Goal: Task Accomplishment & Management: Manage account settings

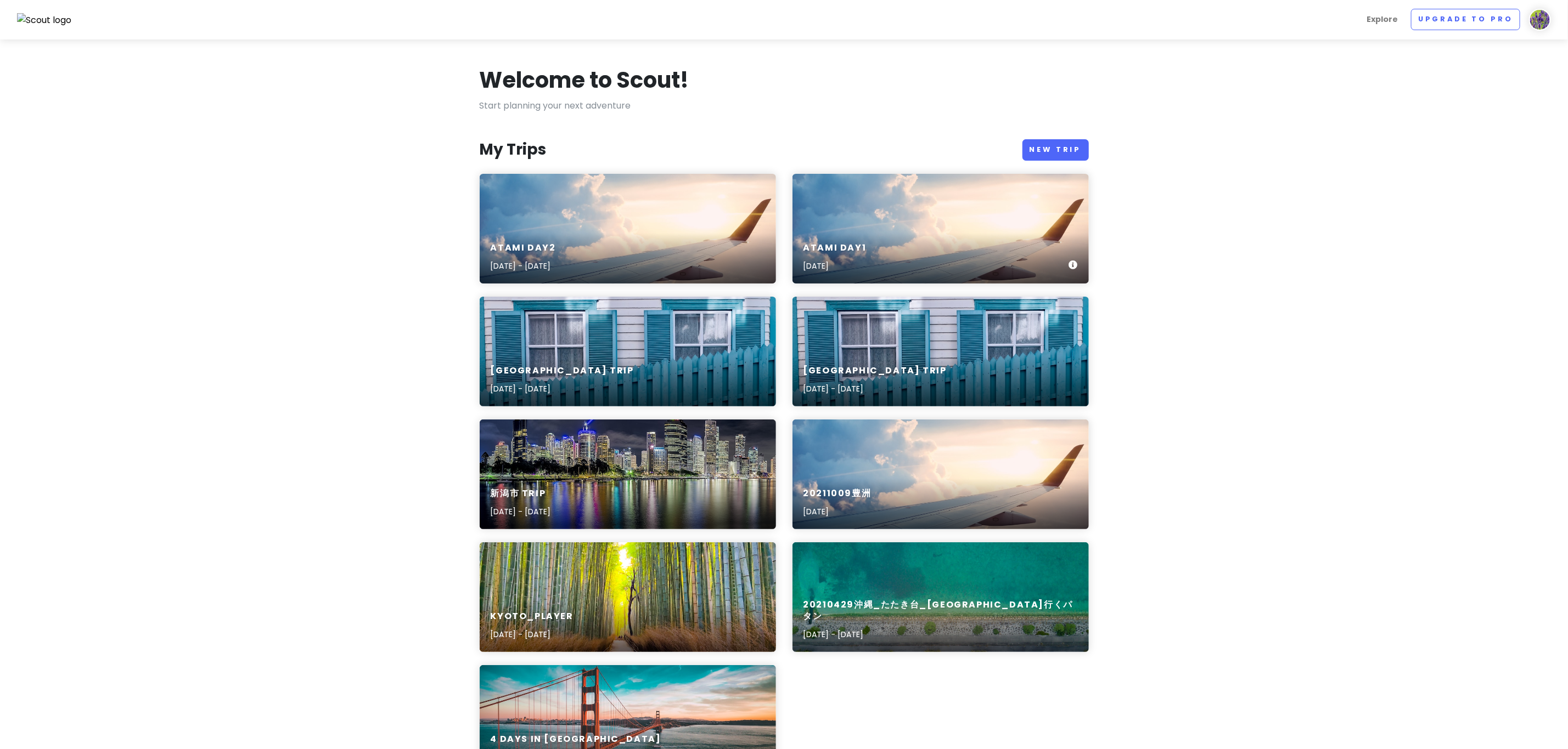
click at [835, 237] on div "Atami Day1 Oct 4th, 2025" at bounding box center [941, 257] width 297 height 52
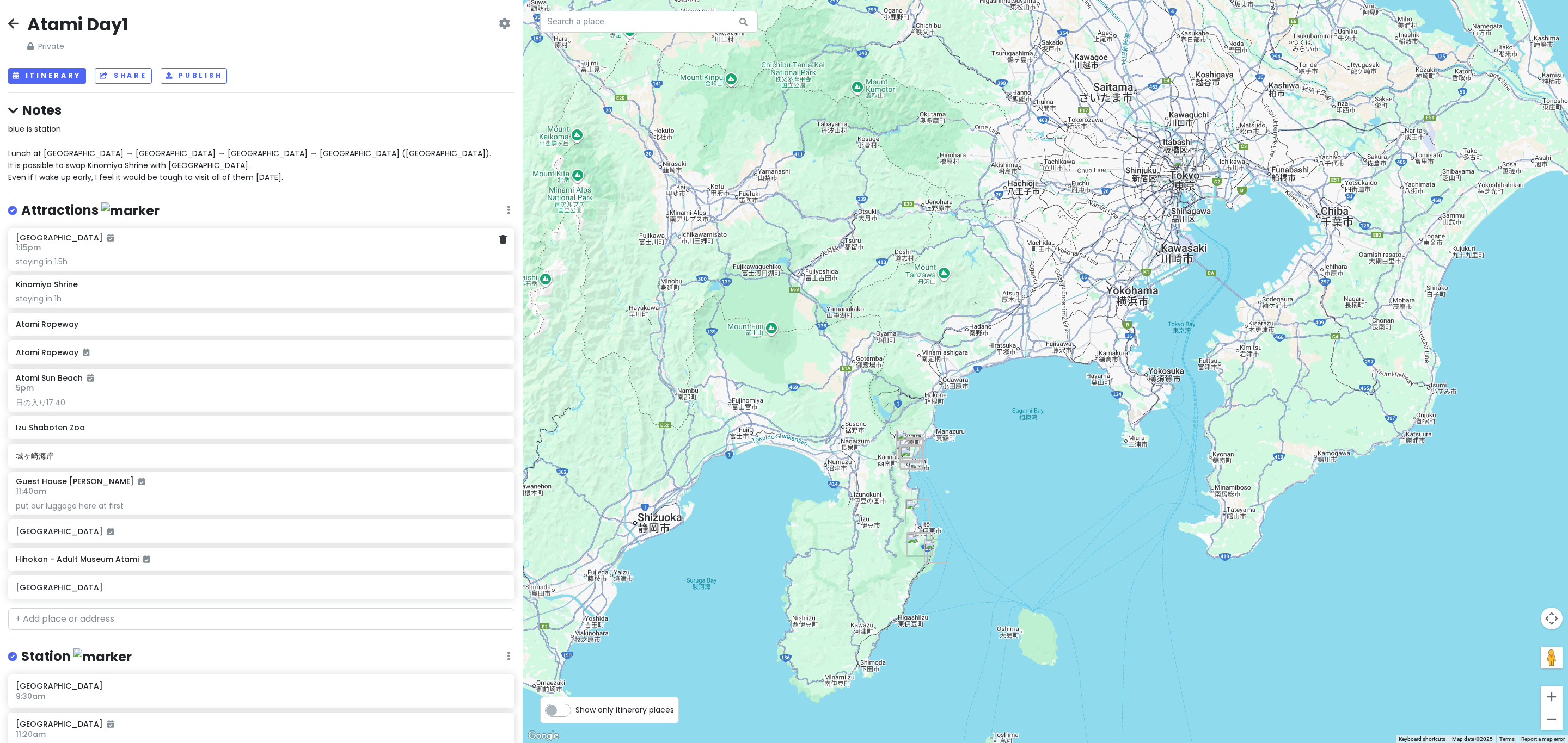
click at [131, 253] on div "MOA Museum of Art 1:15pm staying in 1.5h" at bounding box center [261, 250] width 491 height 34
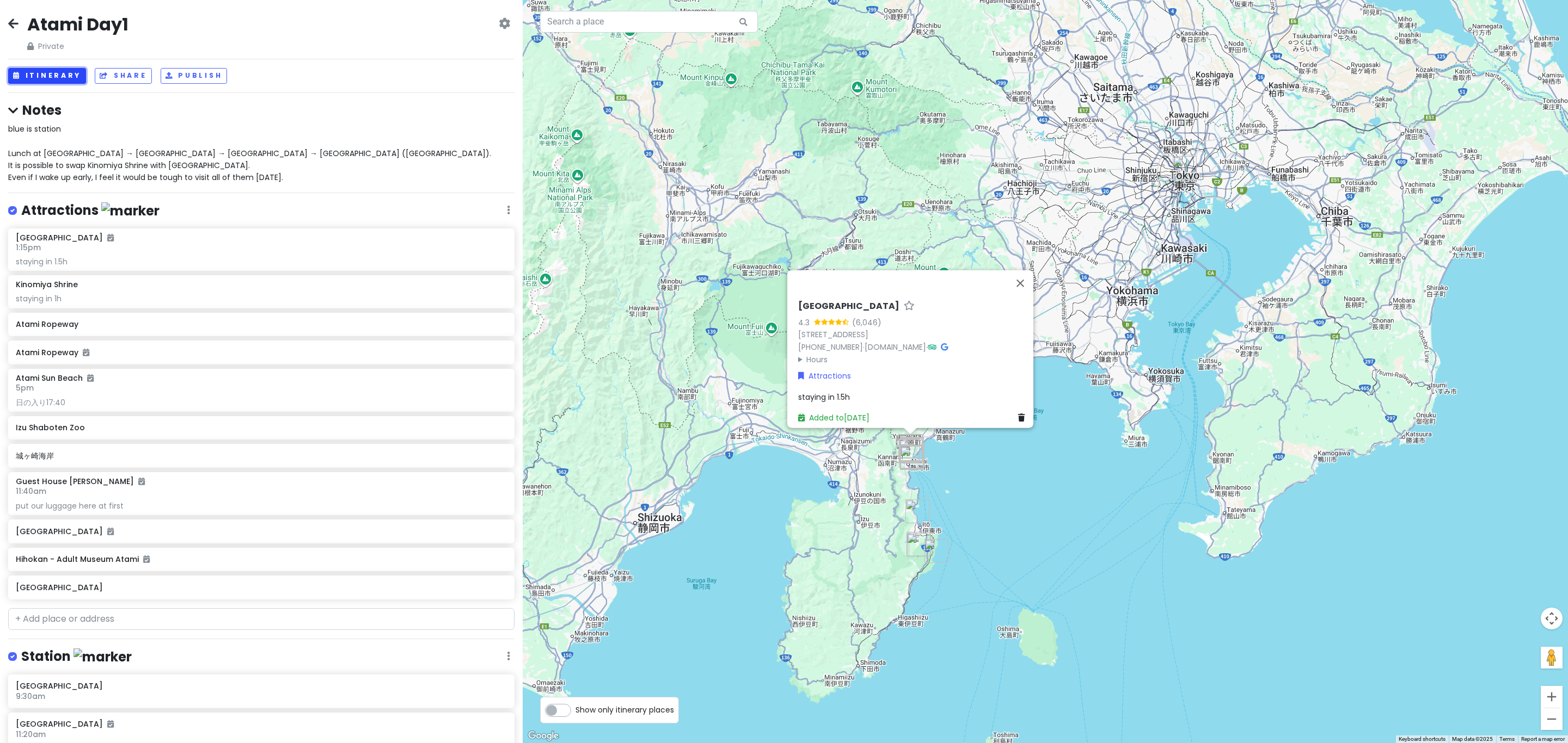
click at [65, 72] on button "Itinerary" at bounding box center [48, 76] width 78 height 16
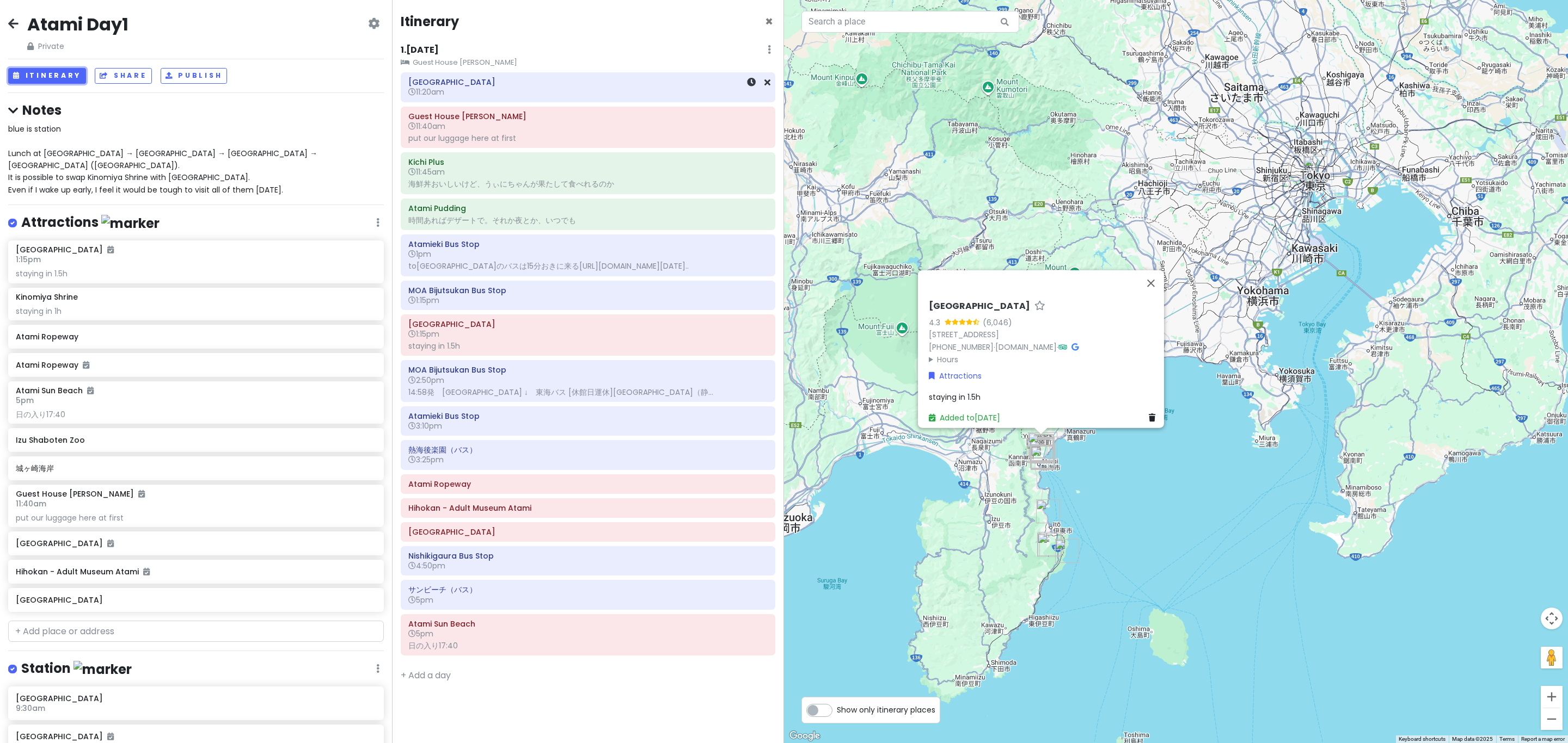
click at [517, 98] on div "Atami Station 11:20am" at bounding box center [588, 87] width 359 height 25
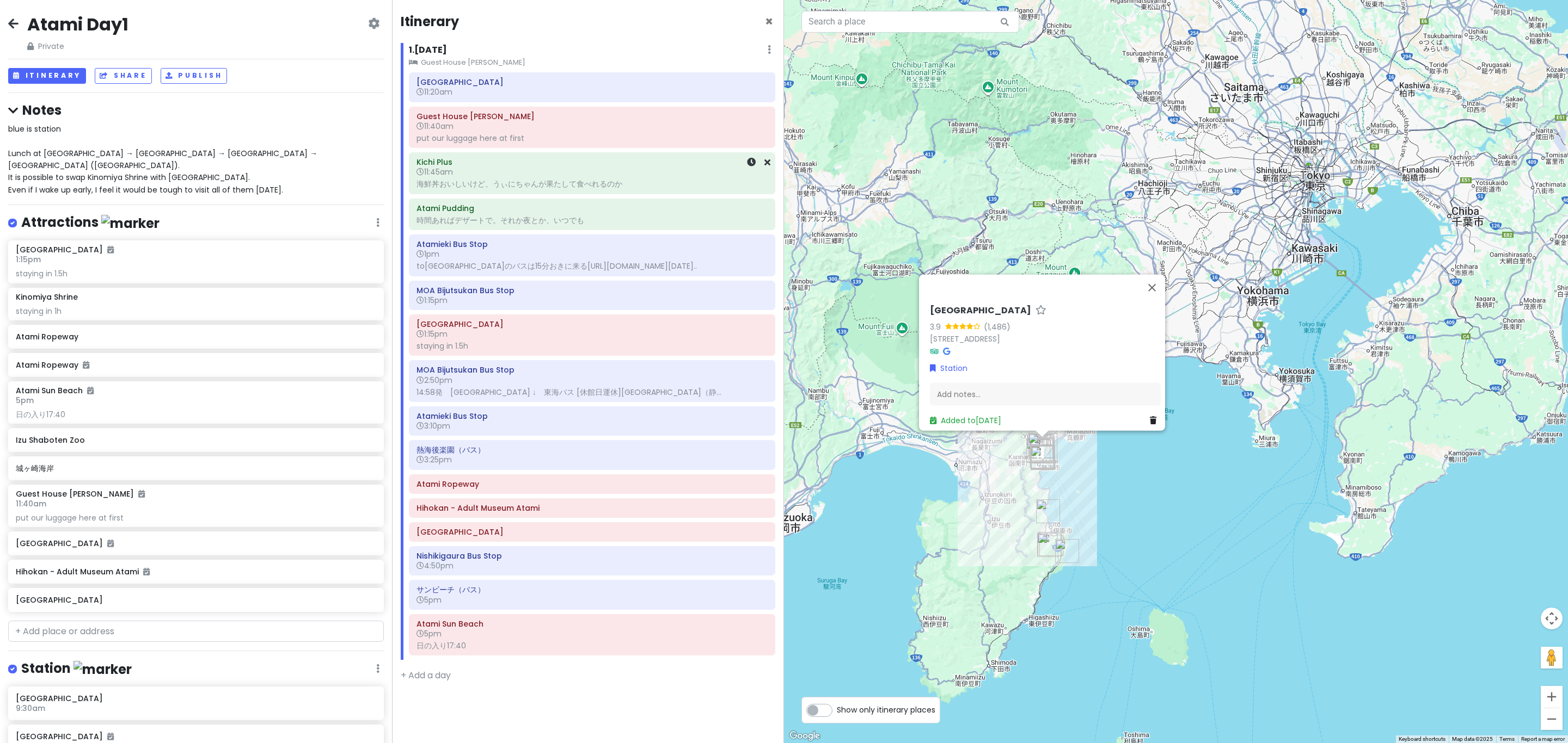
click at [530, 159] on h6 "Kichi Plus" at bounding box center [592, 162] width 351 height 10
click at [555, 191] on div "Kichi Plus 11:45am 海鮮丼おいしいけど、うぃにちゃんが果たして食べれるのか" at bounding box center [592, 173] width 351 height 37
click at [558, 221] on div "時間あればデザートで。それか夜とか、いつでも" at bounding box center [592, 220] width 351 height 10
click at [554, 262] on div "Atamieki Bus Stop 1pm toMOA美術館のバスは15分おきに来るhttps://www.navitime.co.jp/bus/diagra…" at bounding box center [592, 255] width 351 height 37
click at [536, 295] on h6 "MOA Bijutsukan Bus Stop" at bounding box center [592, 290] width 351 height 10
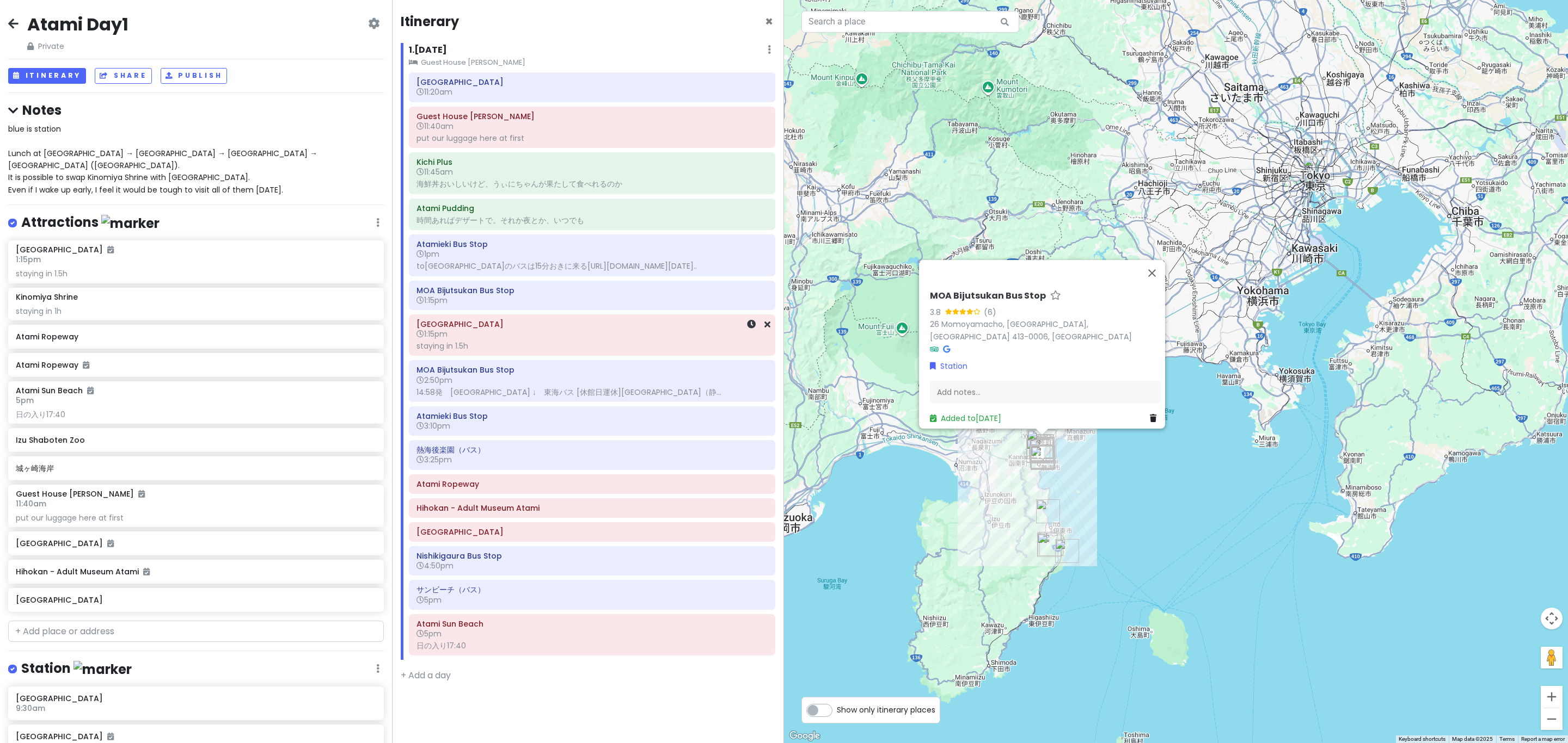
click at [551, 339] on h6 "1:15pm" at bounding box center [592, 334] width 351 height 10
click at [559, 96] on h6 "11:20am" at bounding box center [592, 92] width 351 height 10
click at [566, 142] on div "put our luggage here at first" at bounding box center [592, 138] width 351 height 10
click at [568, 189] on div "海鮮丼おいしいけど、うぃにちゃんが果たして食べれるのか" at bounding box center [592, 183] width 351 height 10
click at [569, 212] on h6 "Atami Pudding" at bounding box center [592, 208] width 351 height 10
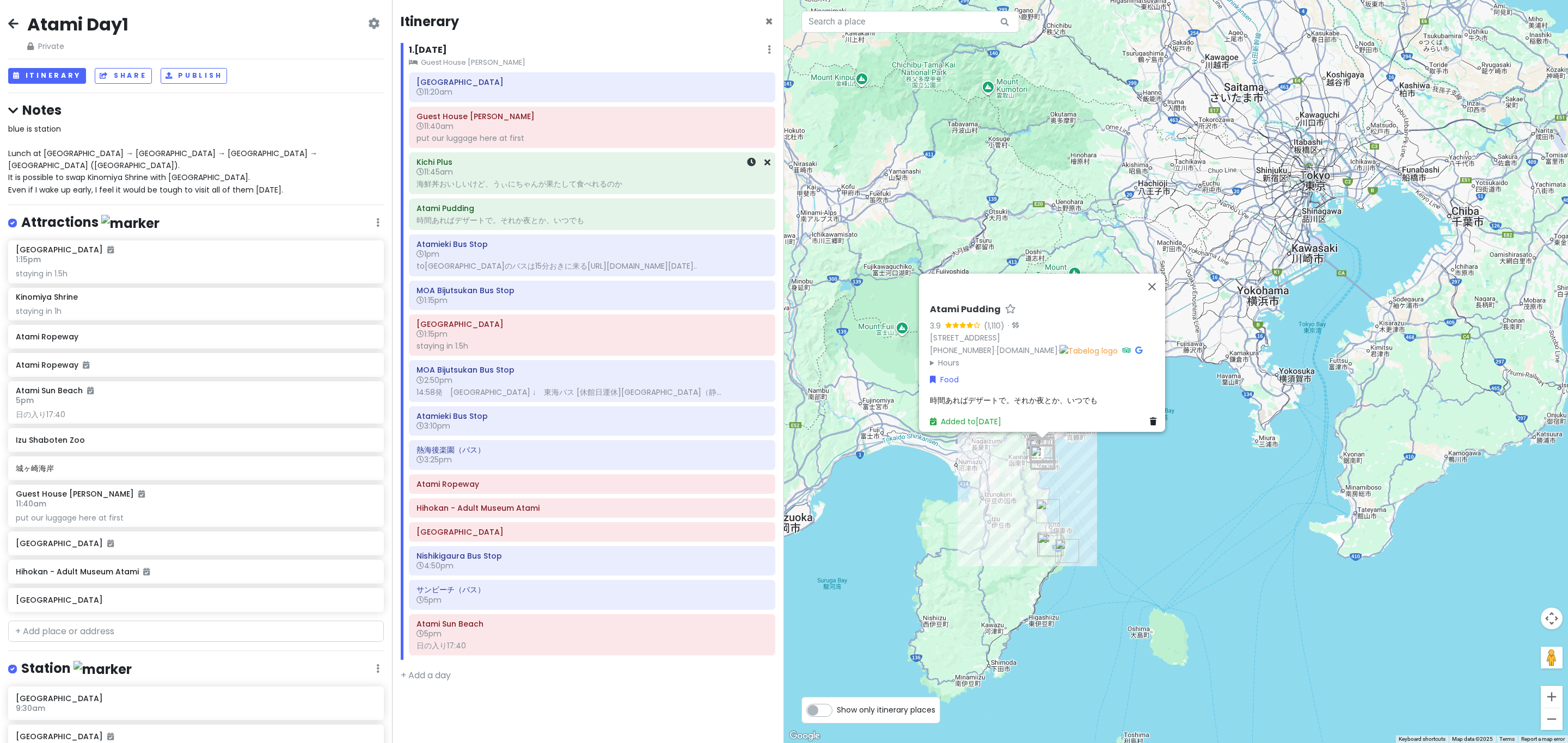
click at [571, 188] on div "海鮮丼おいしいけど、うぃにちゃんが果たして食べれるのか" at bounding box center [592, 183] width 351 height 10
click at [930, 327] on link "6-11 Tawarahonchō, Atami, Shizuoka 413-0011, Japan" at bounding box center [965, 332] width 70 height 11
click at [528, 131] on h6 "11:40am" at bounding box center [592, 126] width 351 height 10
drag, startPoint x: 529, startPoint y: 187, endPoint x: 530, endPoint y: 196, distance: 9.1
click at [529, 187] on div "海鮮丼おいしいけど、うぃにちゃんが果たして食べれるのか" at bounding box center [592, 183] width 351 height 10
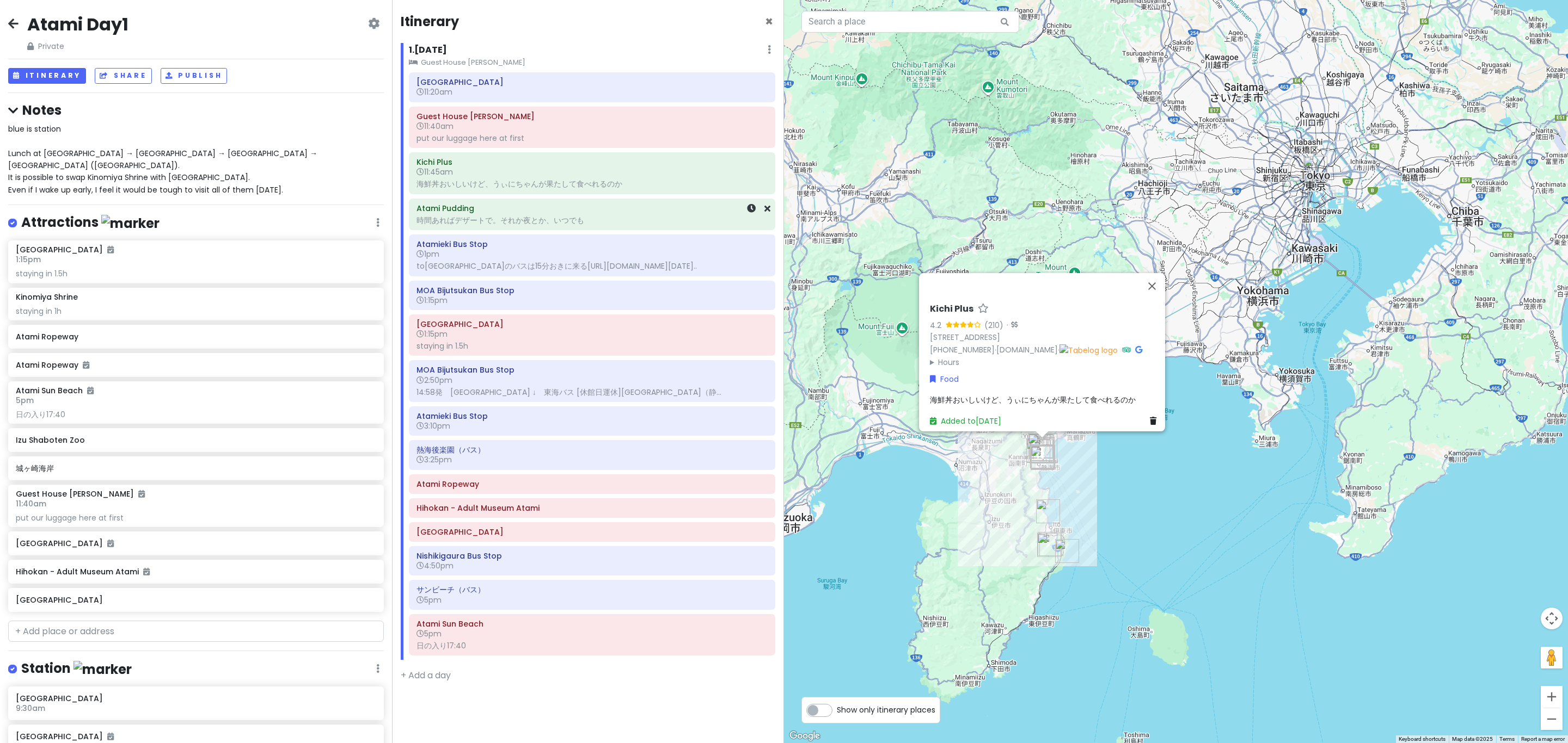
click at [543, 225] on div "時間あればデザートで。それか夜とか、いつでも" at bounding box center [592, 220] width 351 height 10
click at [560, 267] on div "toMOA美術館のバスは15分おきに来るhttps://www.navitime.co.jp/bus/diagram/timelist?date=2025-1…" at bounding box center [592, 265] width 351 height 10
click at [558, 305] on h6 "1:15pm" at bounding box center [592, 300] width 351 height 10
drag, startPoint x: 552, startPoint y: 353, endPoint x: 534, endPoint y: 413, distance: 62.6
click at [552, 353] on div "MOA Museum of Art 1:15pm staying in 1.5h" at bounding box center [592, 335] width 351 height 37
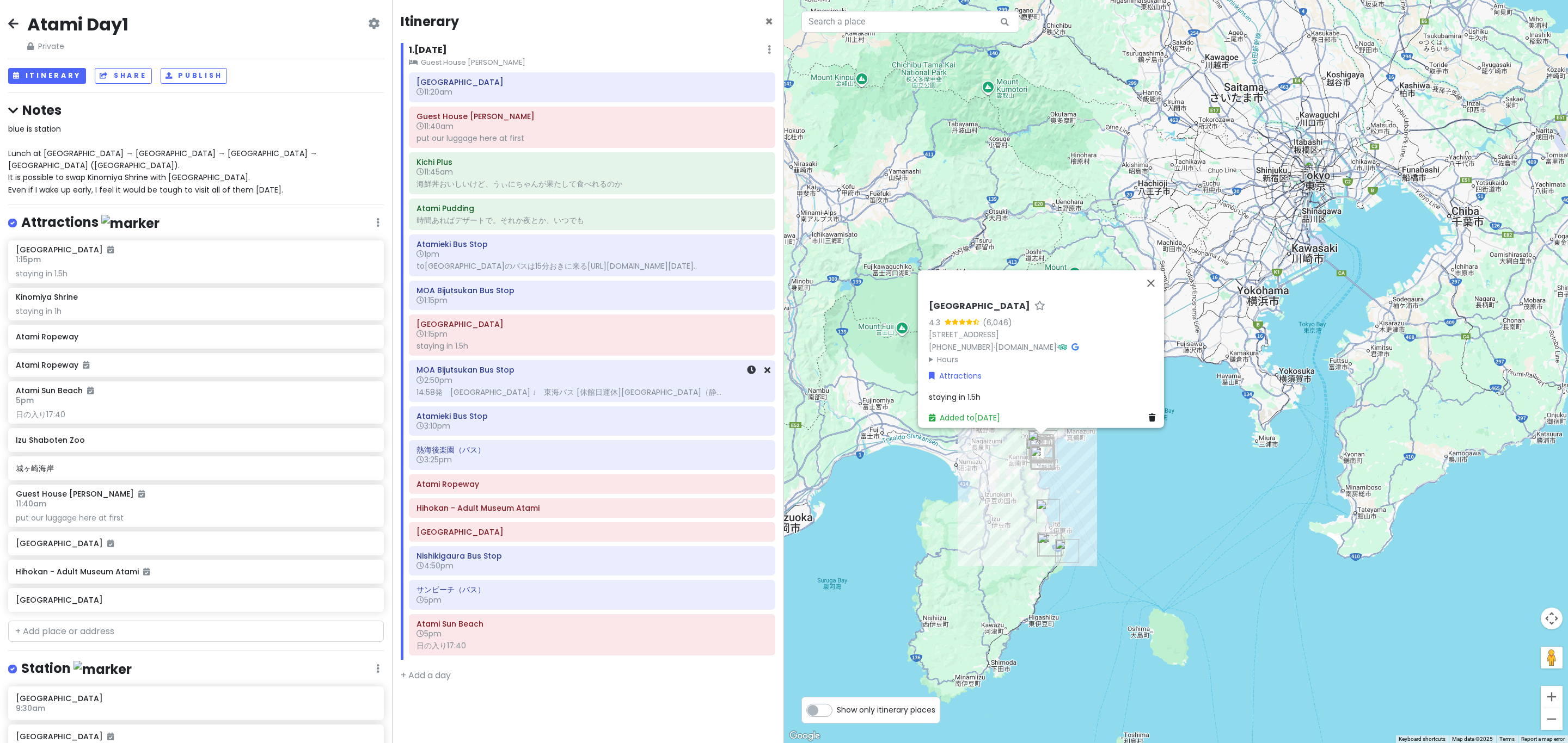
click at [533, 400] on div "MOA Bijutsukan Bus Stop 2:50pm 14:58発　ＭＯＡ美術館 ↓　東海バス [休館日運休]_　熱海駅（静..." at bounding box center [592, 381] width 351 height 37
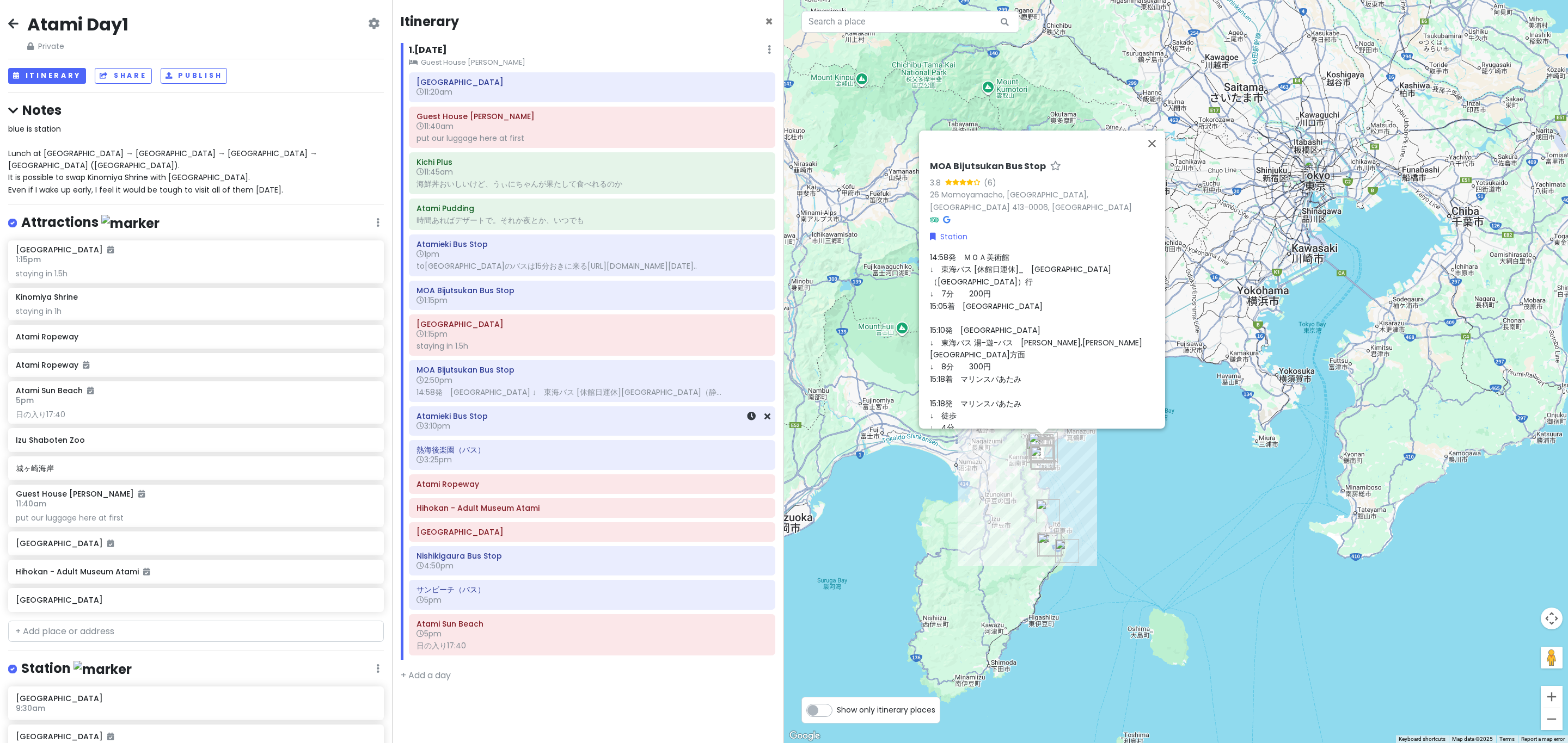
click at [552, 421] on h6 "Atamieki Bus Stop" at bounding box center [592, 416] width 351 height 10
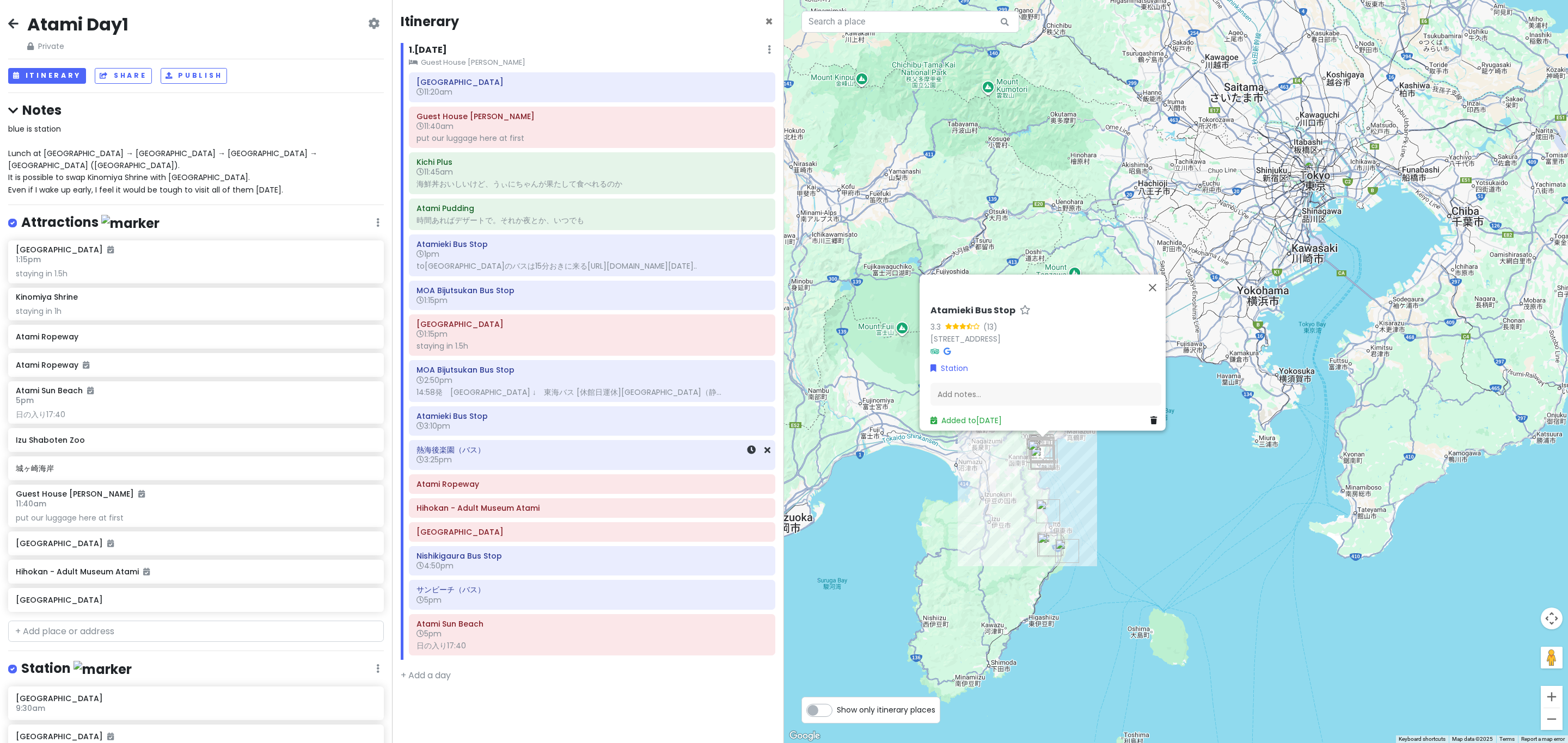
click at [547, 465] on h6 "3:25pm" at bounding box center [592, 459] width 351 height 10
drag, startPoint x: 543, startPoint y: 502, endPoint x: 544, endPoint y: 508, distance: 6.1
click at [542, 503] on div "Atami Station 11:20am Guest House Megumi 11:40am put our luggage here at first …" at bounding box center [592, 366] width 383 height 588
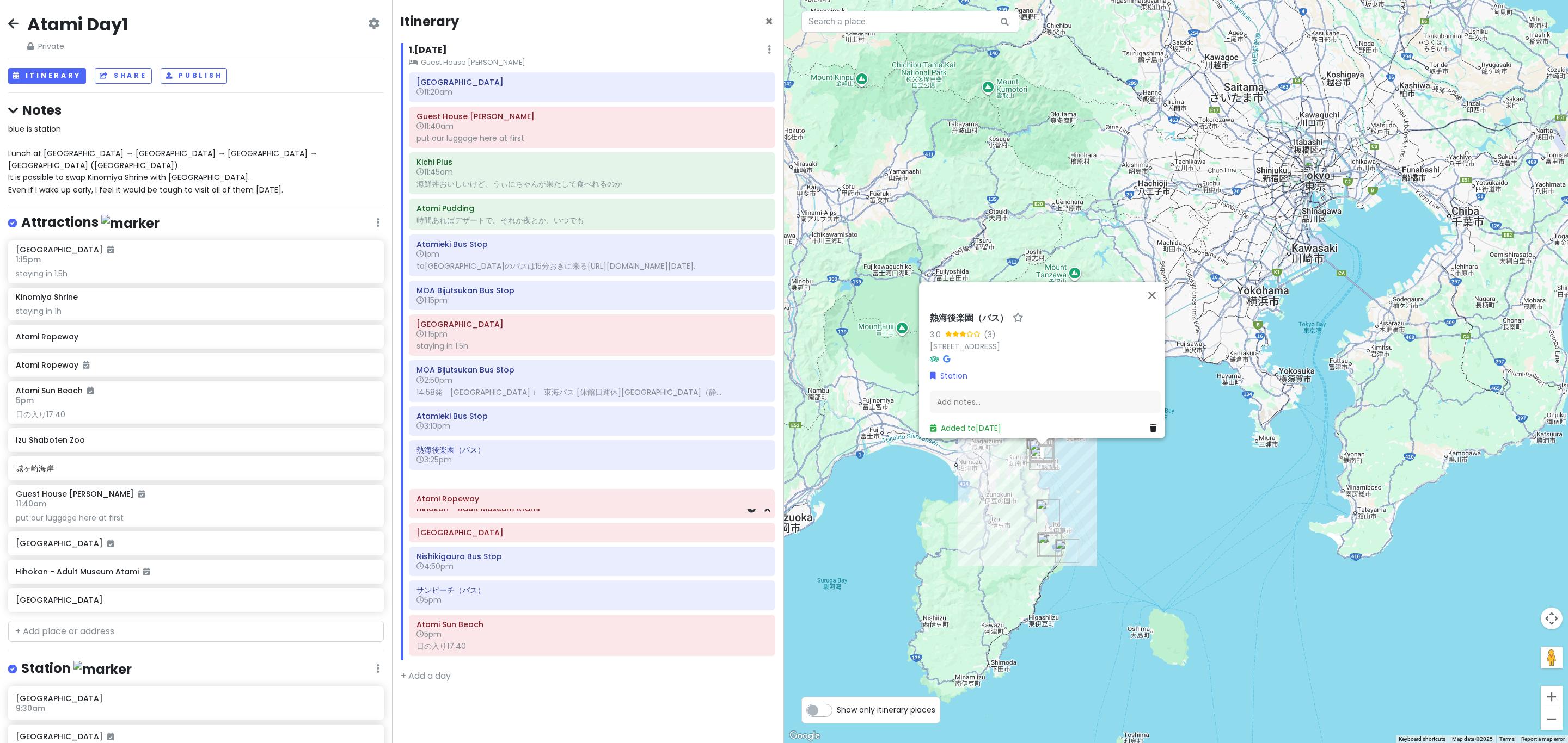
drag, startPoint x: 549, startPoint y: 519, endPoint x: 549, endPoint y: 534, distance: 15.0
click at [547, 522] on div "Atami Station 11:20am Guest House Megumi 11:40am put our luggage here at first …" at bounding box center [592, 366] width 383 height 588
click at [521, 540] on div "Atami Castle" at bounding box center [592, 532] width 351 height 15
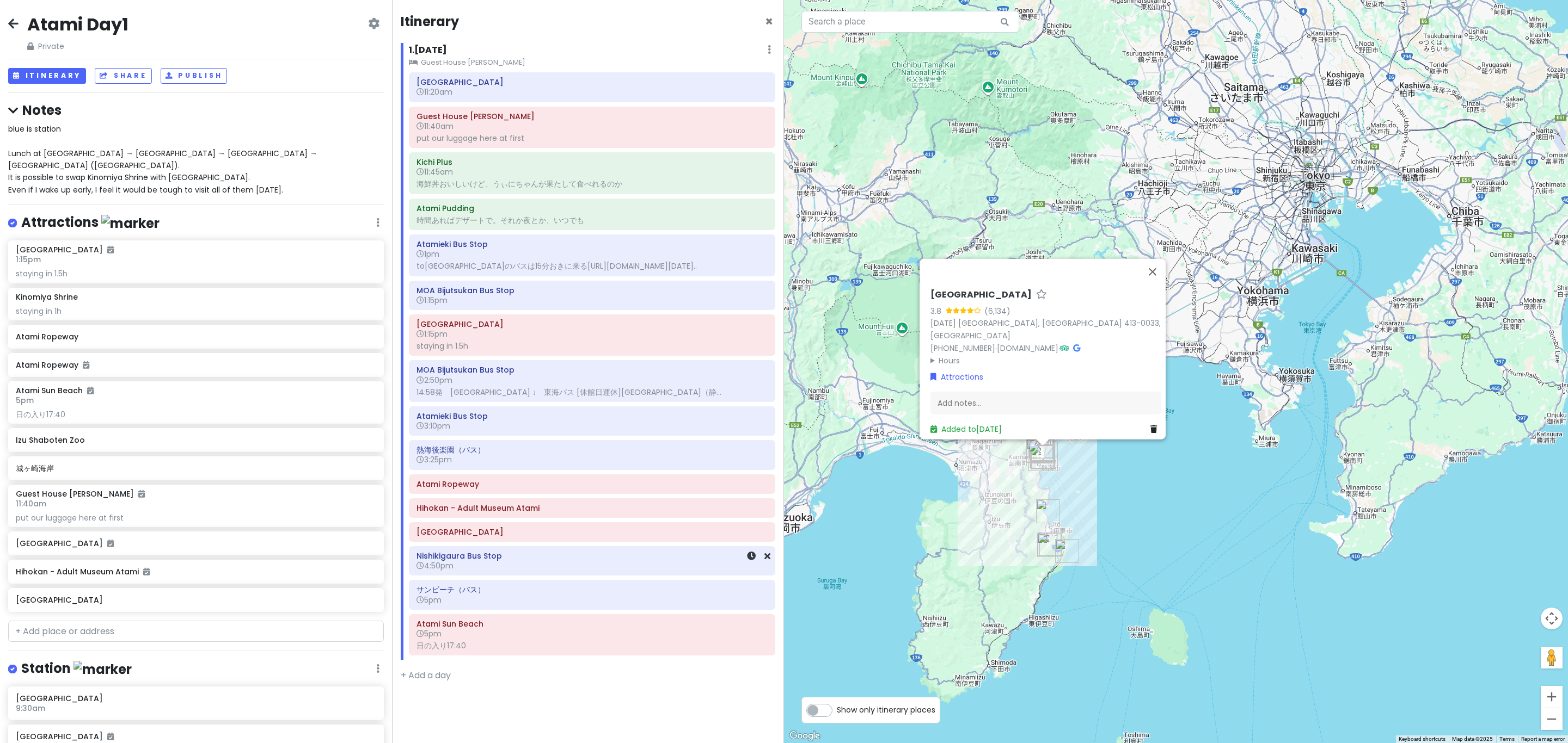
click at [510, 571] on h6 "4:50pm" at bounding box center [592, 565] width 351 height 10
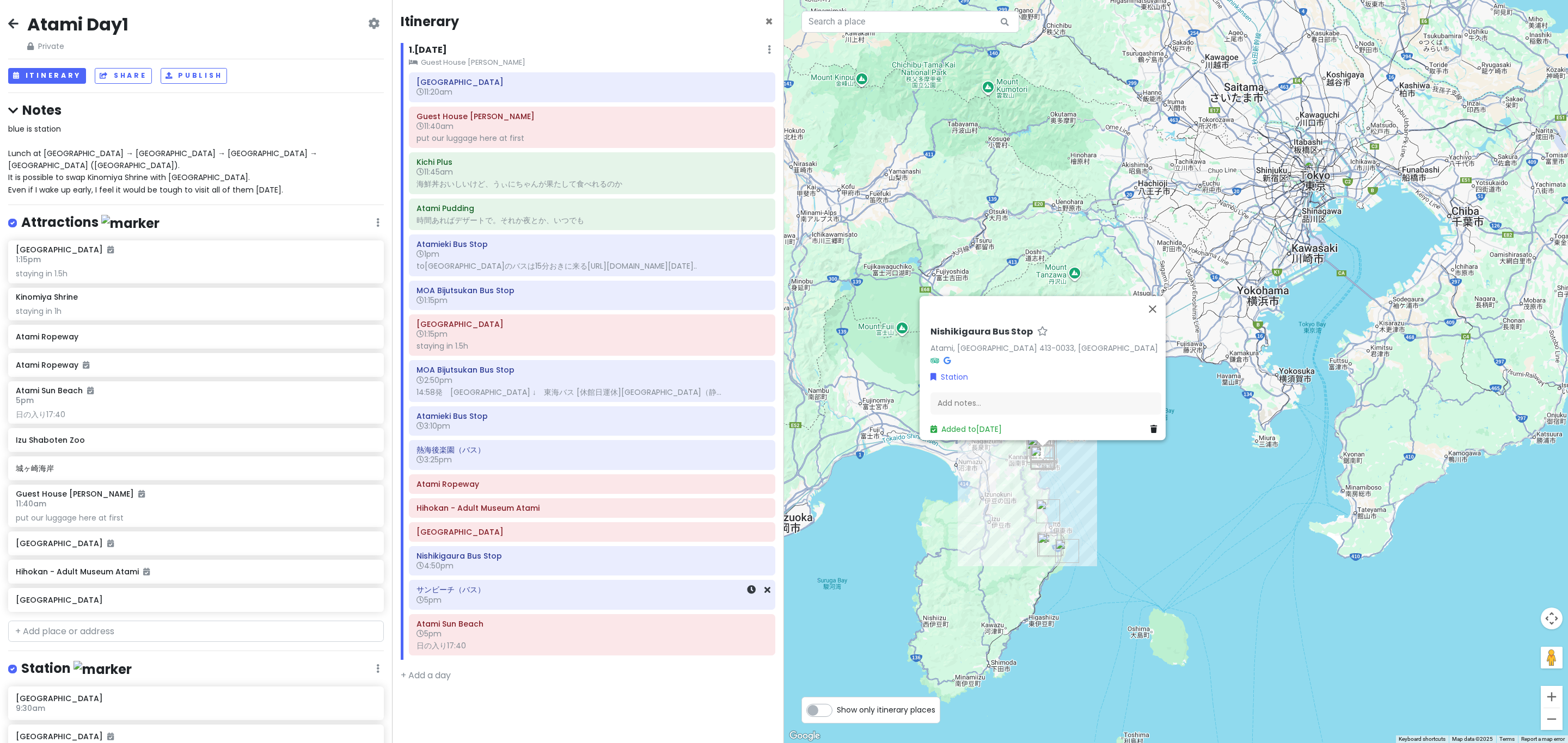
click at [508, 595] on h6 "サンビーチ（バス）" at bounding box center [592, 589] width 351 height 10
click at [498, 629] on h6 "Atami Sun Beach" at bounding box center [592, 624] width 351 height 10
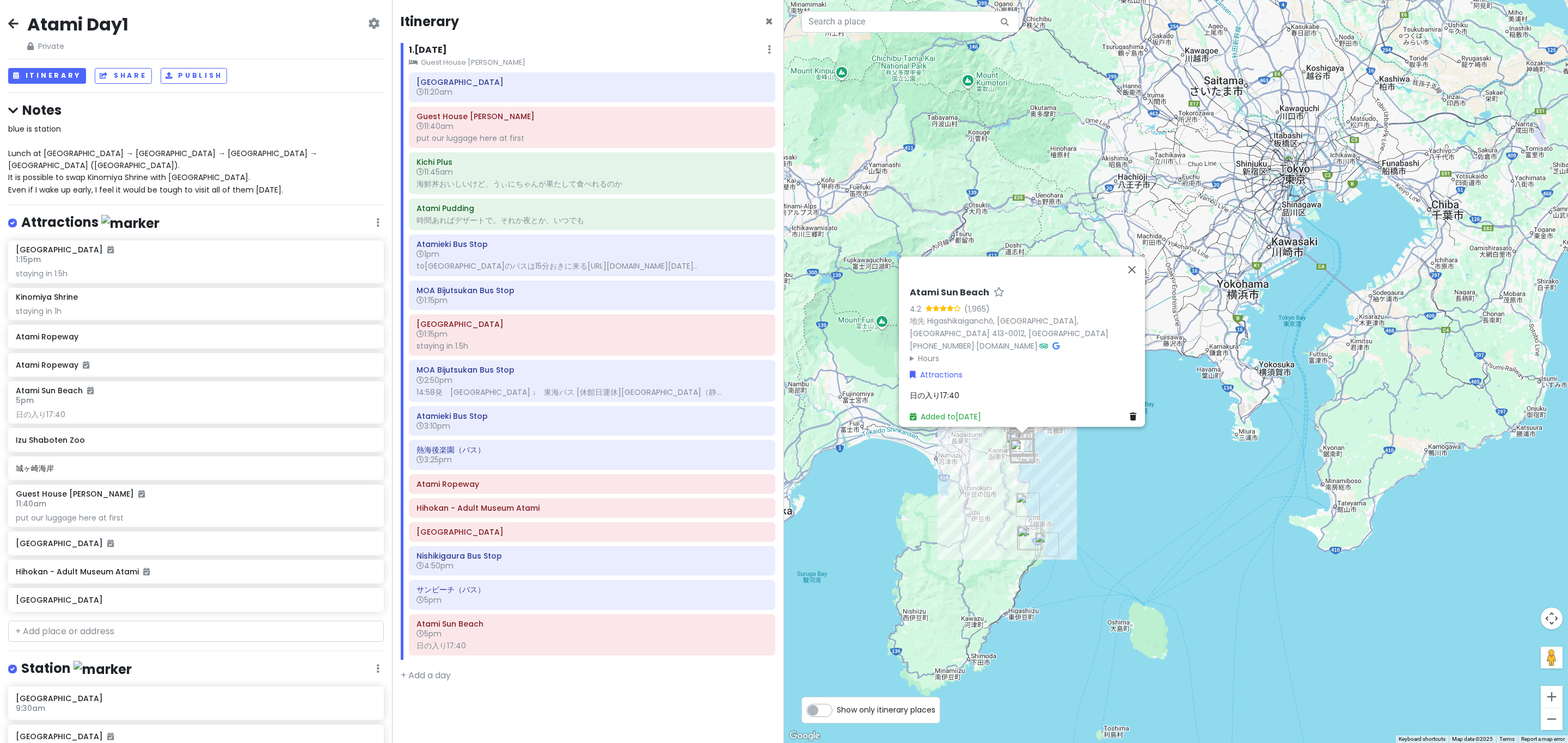
drag, startPoint x: 1109, startPoint y: 474, endPoint x: 1092, endPoint y: 472, distance: 17.1
click at [1092, 472] on div "Atami Sun Beach 4.2 (1,965) 地先 Higashikaiganchō, Atami, Shizuoka 413-0012, Japa…" at bounding box center [1176, 372] width 784 height 743
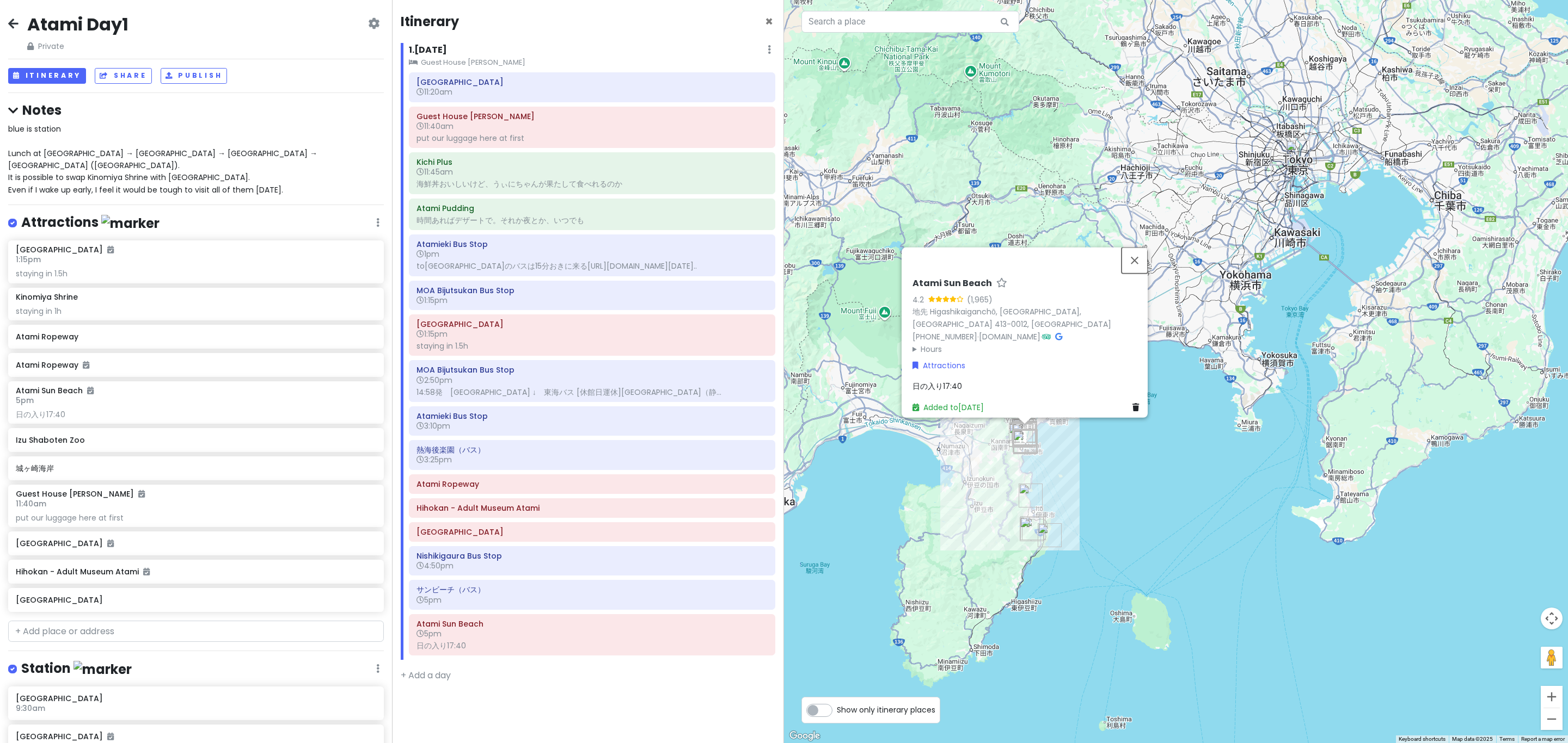
click at [1143, 263] on button "Close" at bounding box center [1135, 261] width 26 height 26
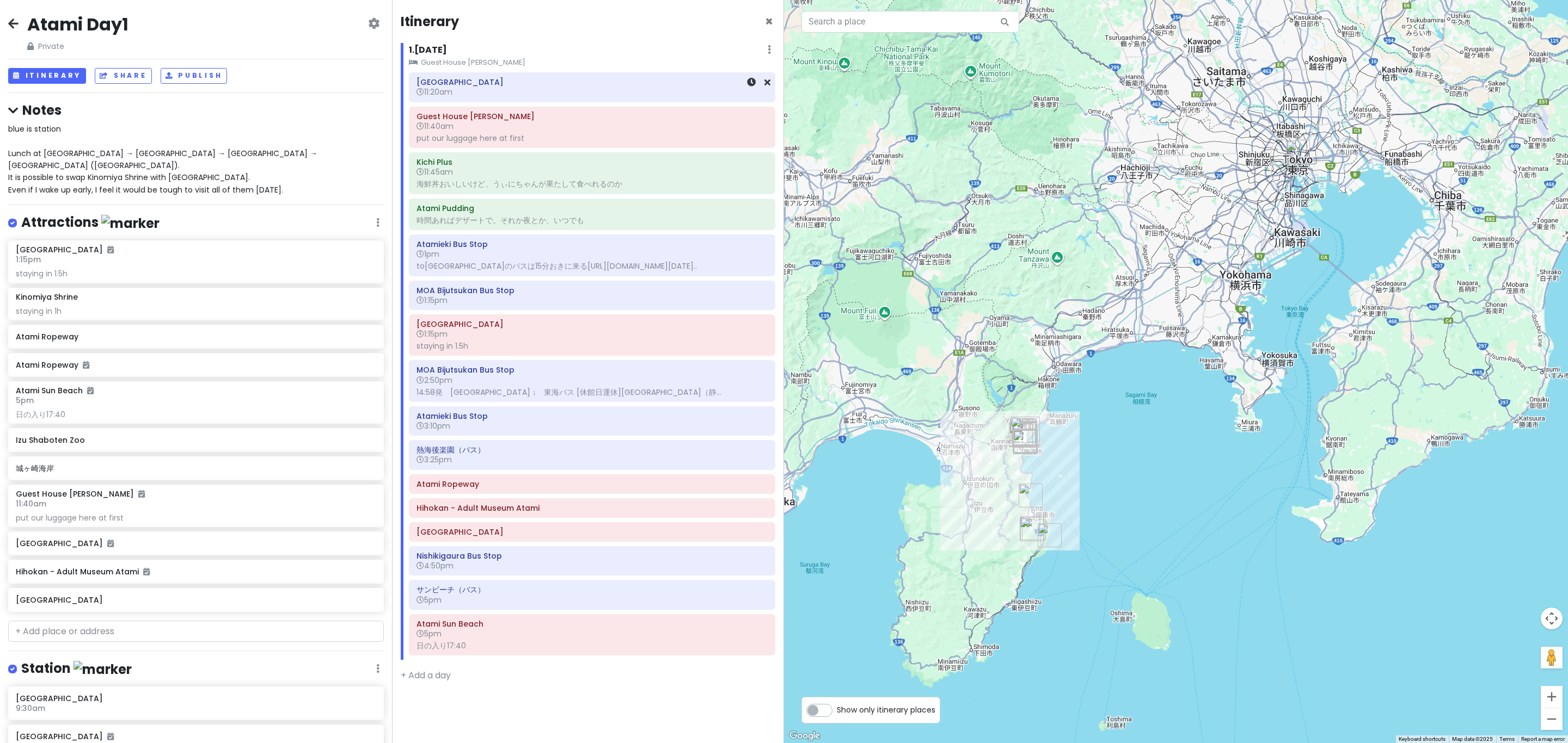
click at [541, 98] on div "Atami Station 11:20am" at bounding box center [592, 87] width 351 height 25
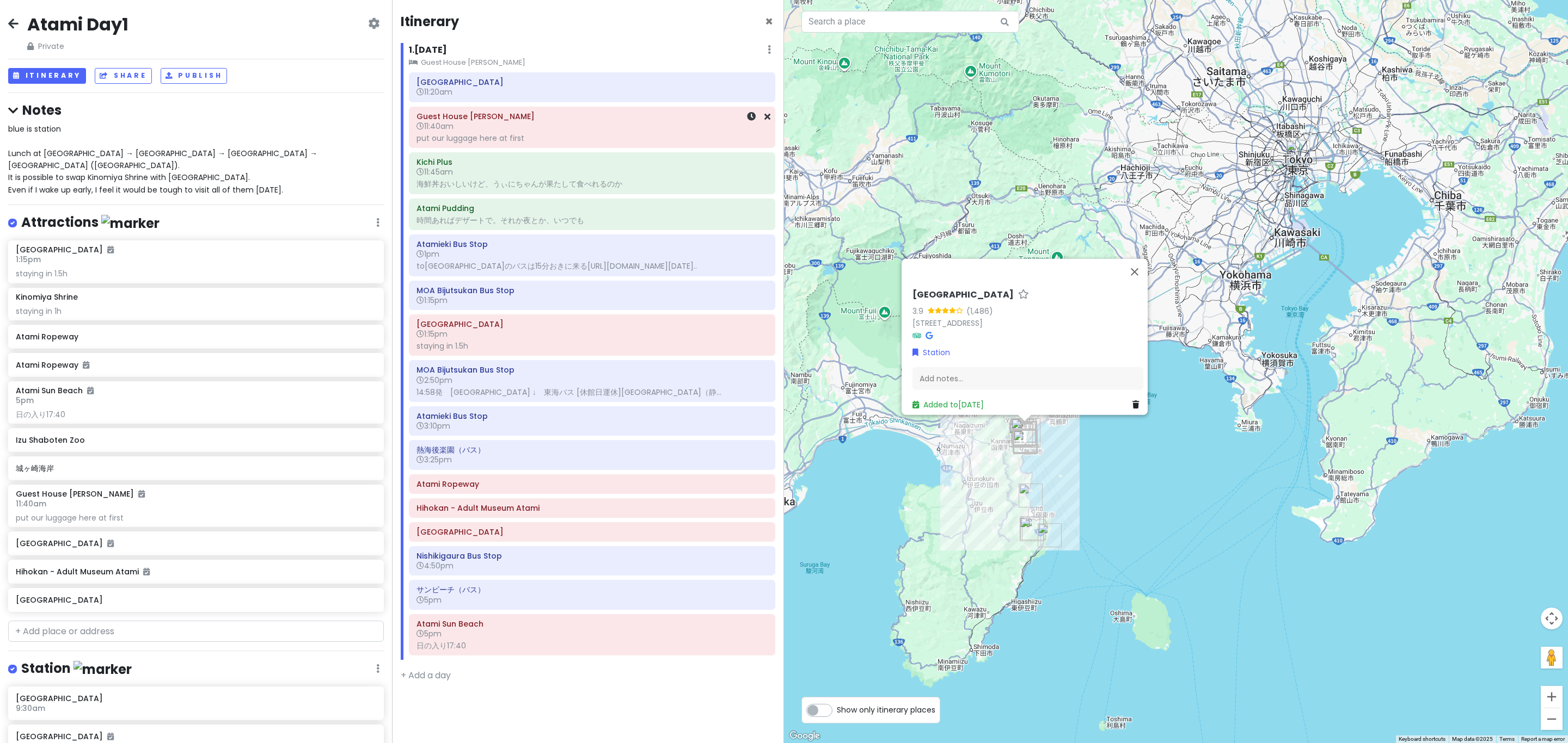
click at [538, 131] on h6 "11:40am" at bounding box center [592, 126] width 351 height 10
click at [551, 174] on h6 "11:45am" at bounding box center [592, 172] width 351 height 10
click at [553, 236] on div "Atamieki Bus Stop 1pm toMOA美術館のバスは15分おきに来るhttps://www.navitime.co.jp/bus/diagra…" at bounding box center [592, 255] width 366 height 42
click at [549, 263] on div "toMOA美術館のバスは15分おきに来るhttps://www.navitime.co.jp/bus/diagram/timelist?date=2025-1…" at bounding box center [592, 265] width 351 height 10
click at [554, 305] on h6 "1:15pm" at bounding box center [592, 300] width 351 height 10
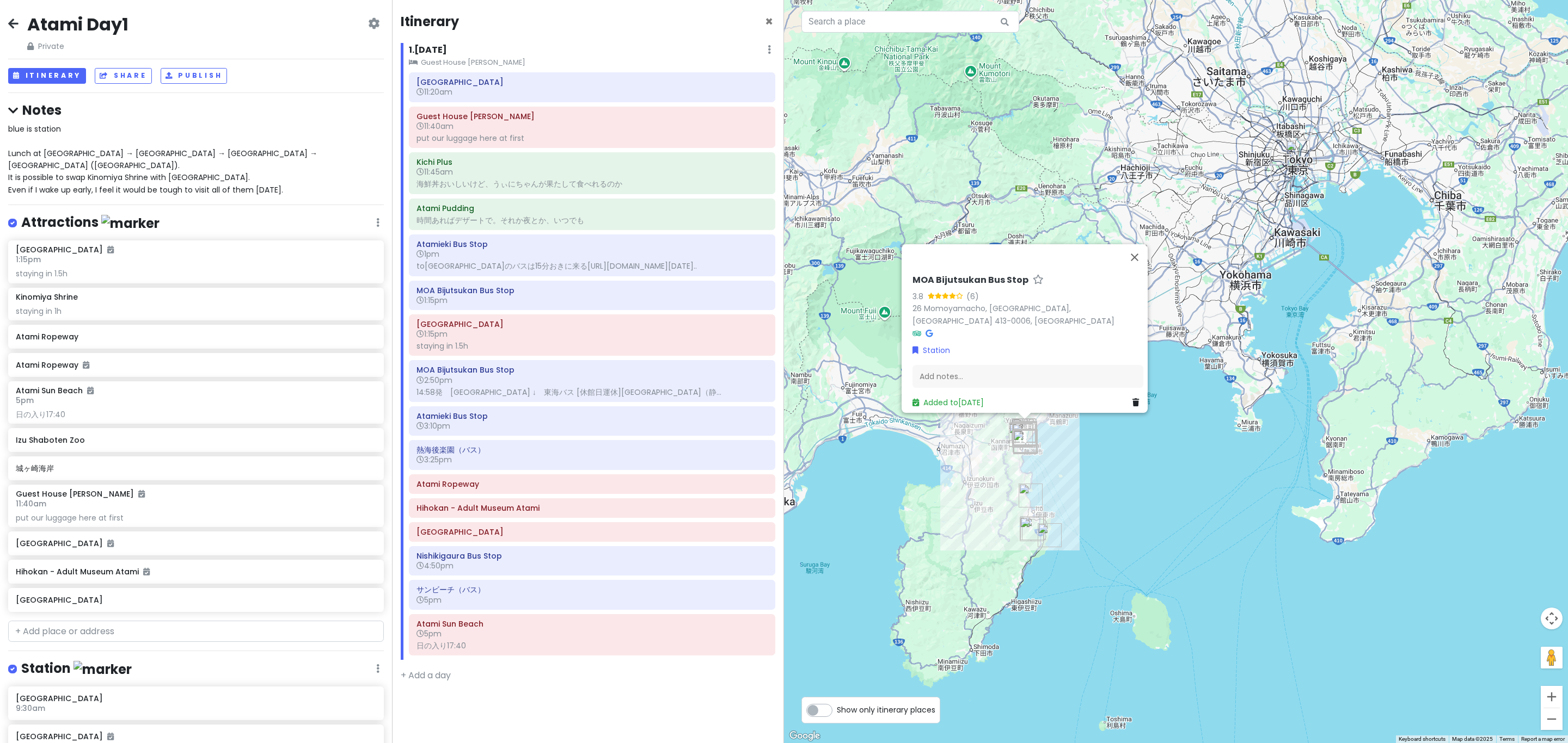
click at [542, 373] on div "Atami Station 11:20am Guest House Megumi 11:40am put our luggage here at first …" at bounding box center [592, 366] width 383 height 588
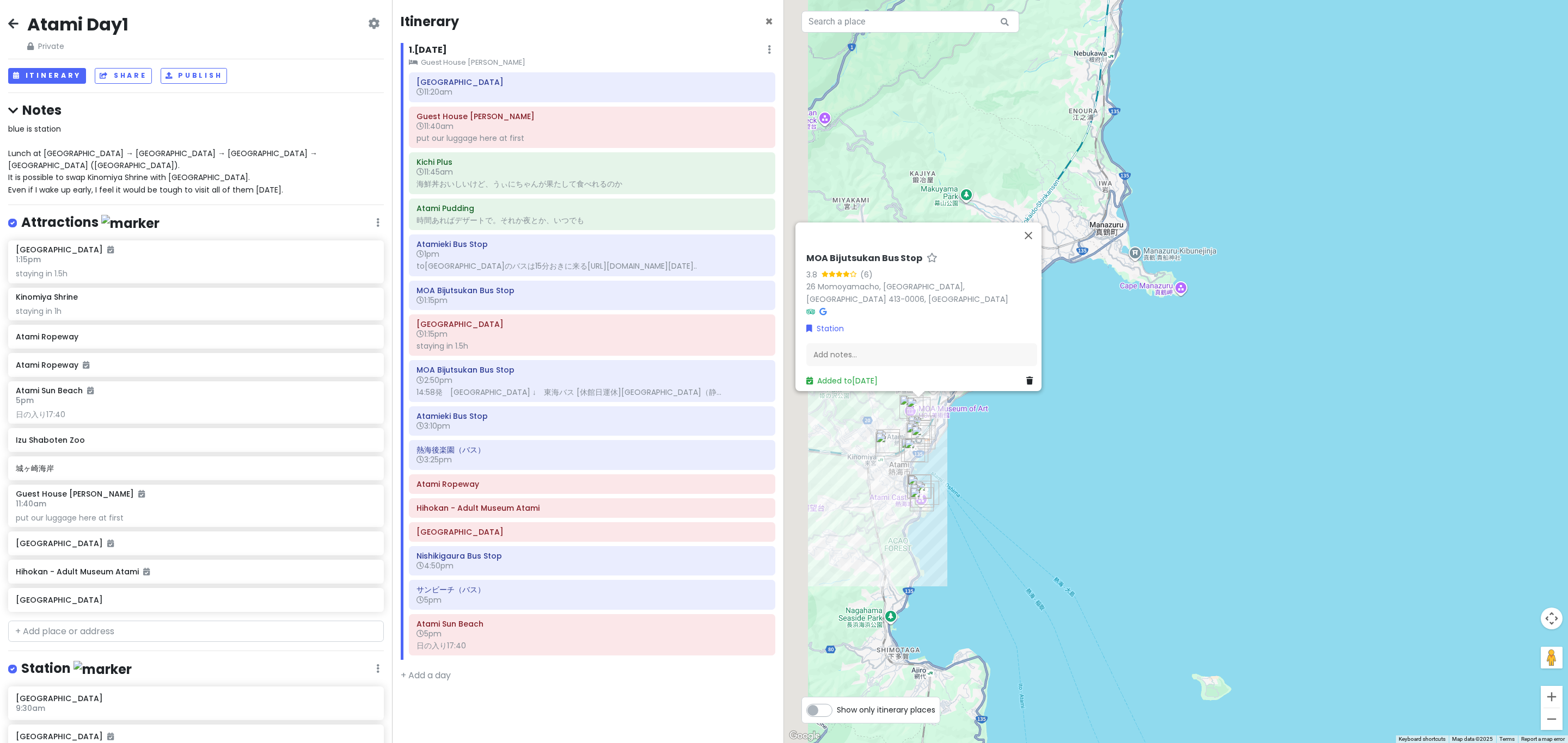
drag, startPoint x: 951, startPoint y: 441, endPoint x: 997, endPoint y: 439, distance: 46.0
click at [997, 439] on div "MOA Bijutsukan Bus Stop 3.8 (6) 26 Momoyamacho, Atami, Shizuoka 413-0006, Japan…" at bounding box center [1176, 372] width 784 height 743
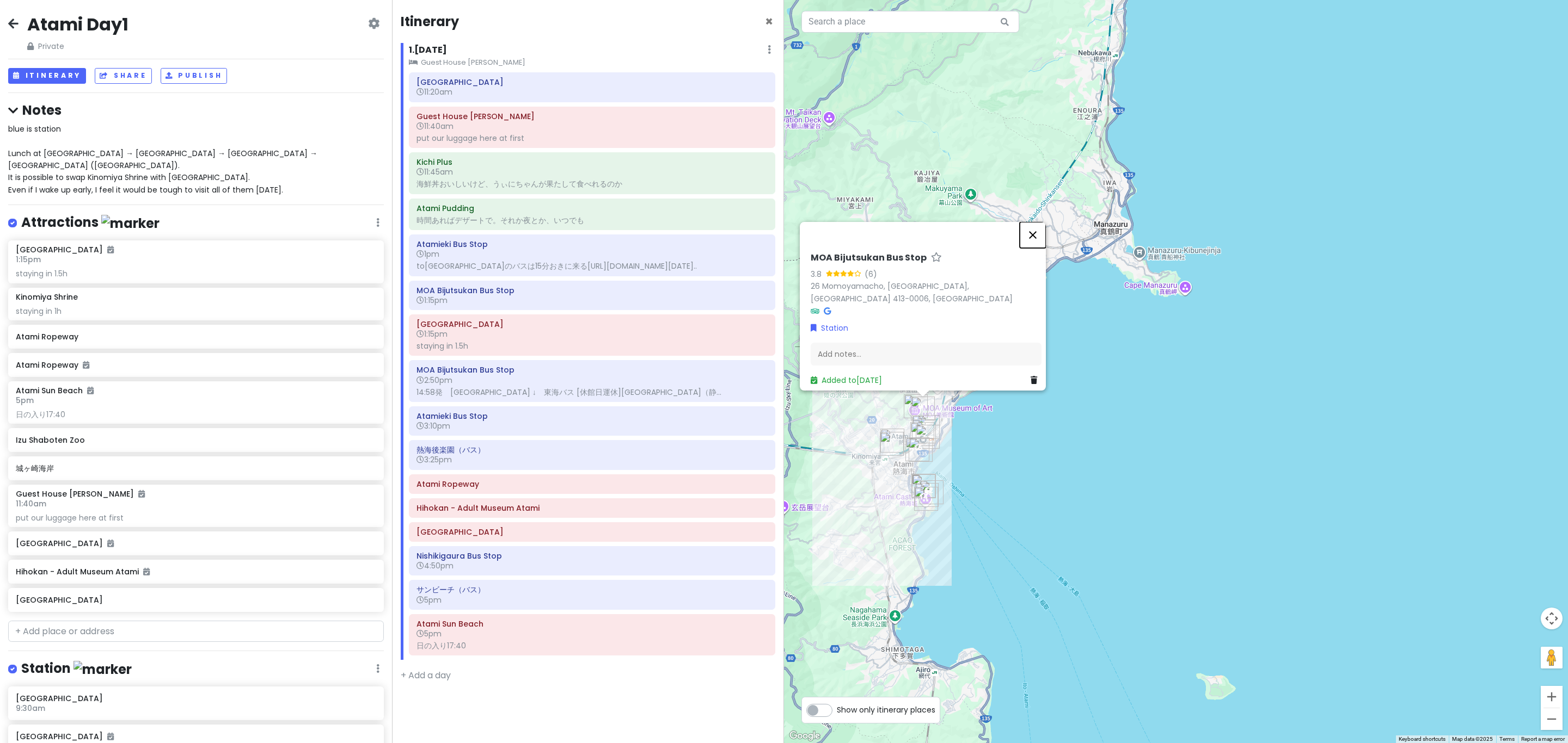
click at [1039, 237] on button "Close" at bounding box center [1033, 235] width 26 height 26
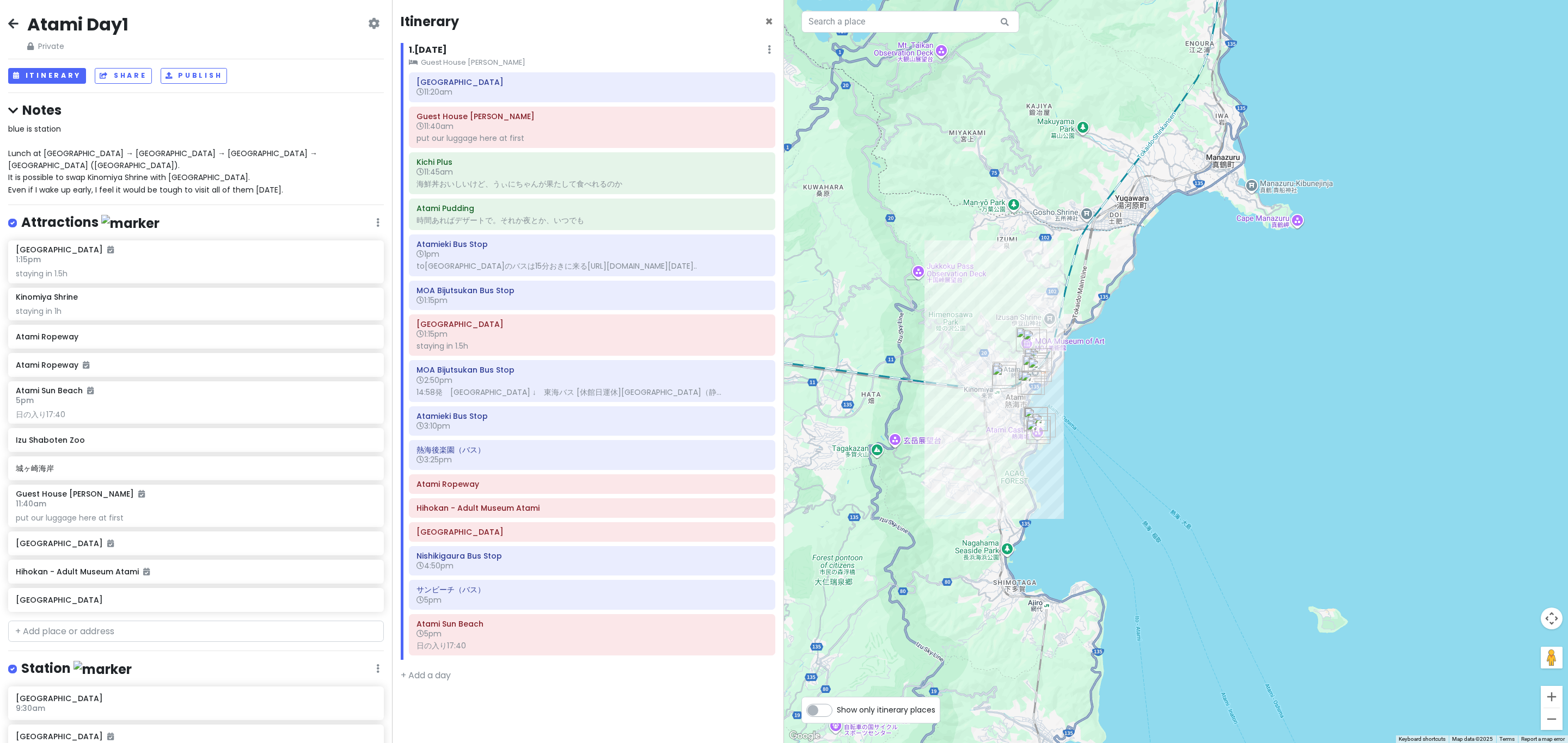
drag, startPoint x: 1039, startPoint y: 446, endPoint x: 1066, endPoint y: 437, distance: 28.5
click at [1066, 437] on div at bounding box center [1176, 372] width 784 height 743
click at [33, 77] on button "Itinerary" at bounding box center [48, 76] width 78 height 16
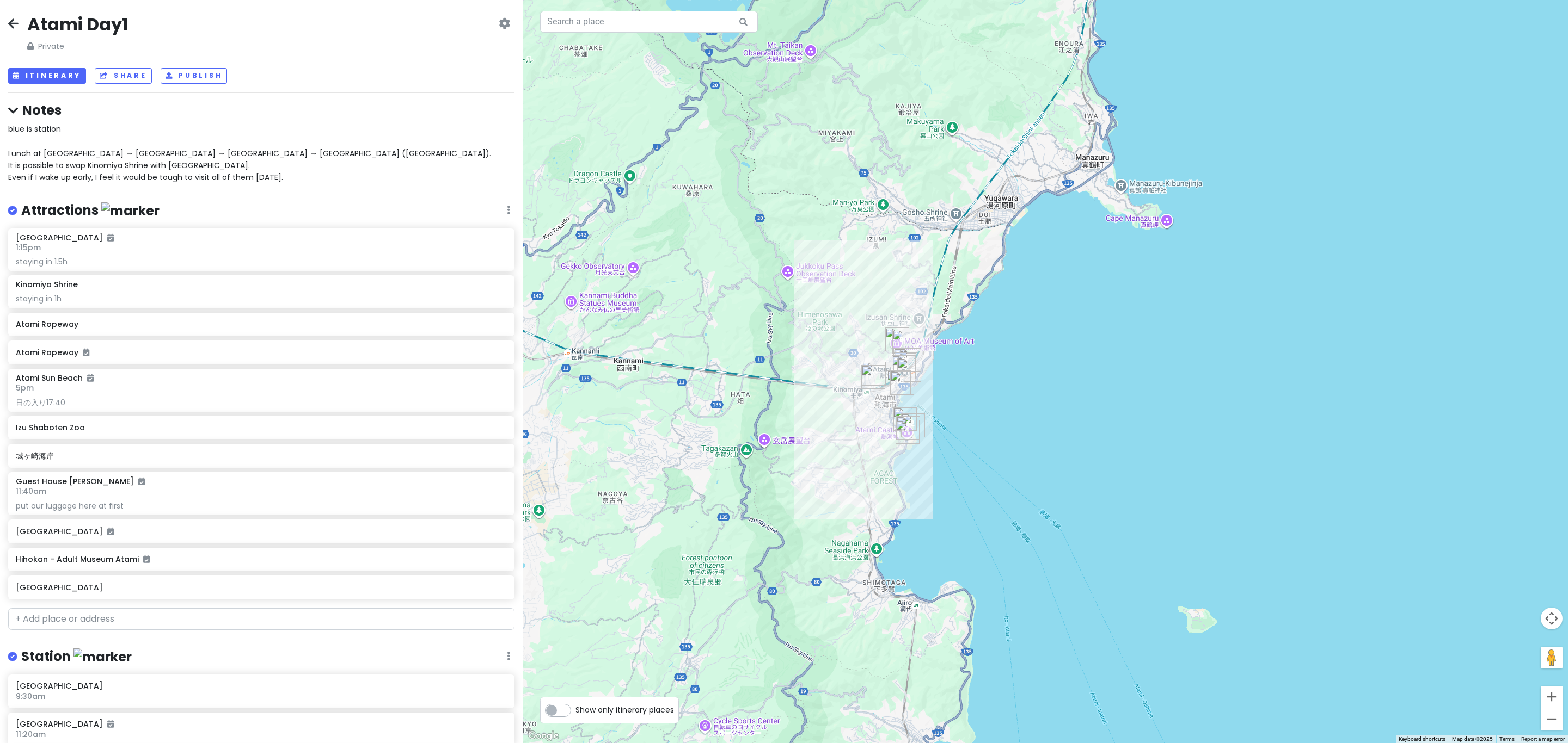
click at [28, 108] on h4 "Notes" at bounding box center [262, 110] width 506 height 17
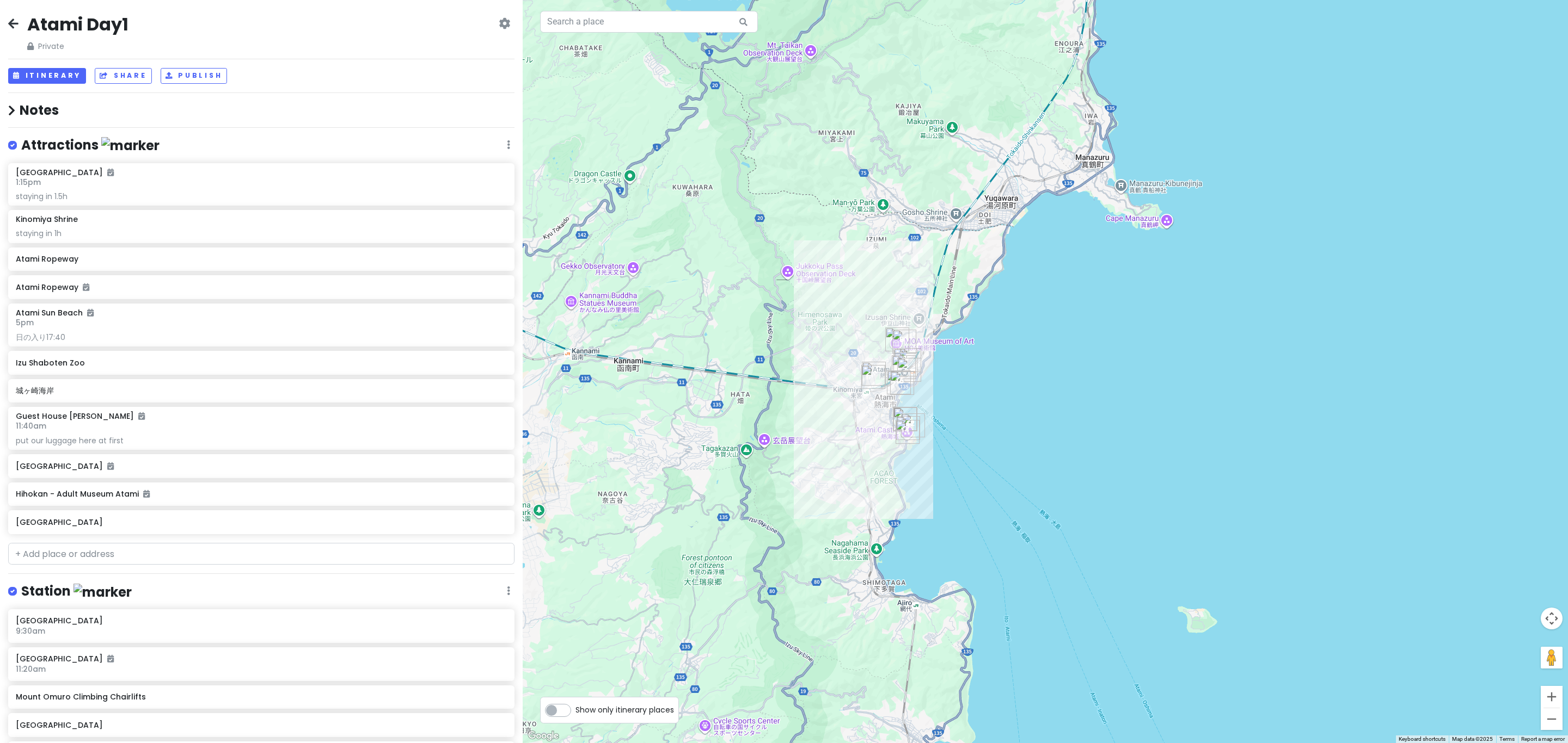
click at [30, 110] on h4 "Notes" at bounding box center [262, 110] width 506 height 17
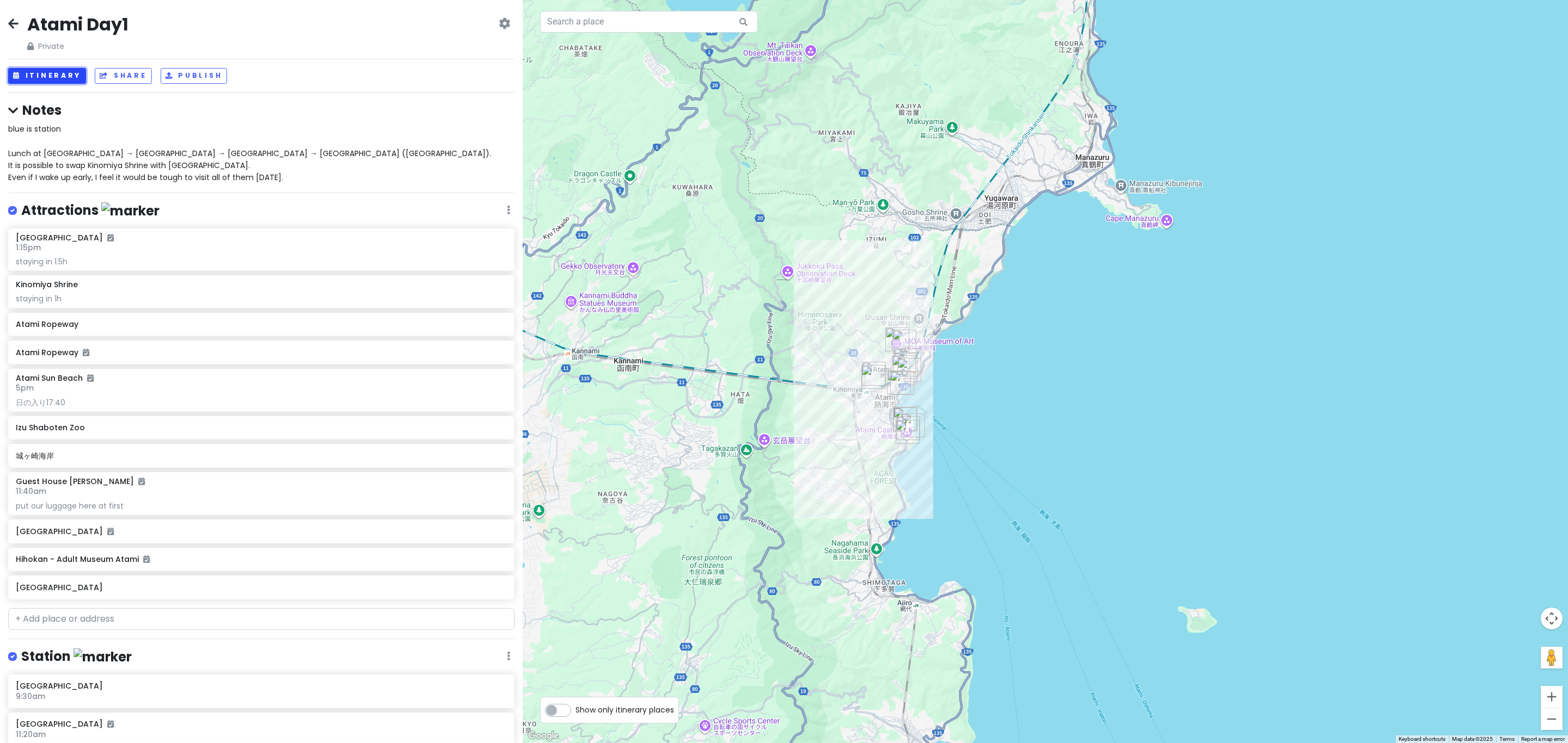
click at [42, 77] on button "Itinerary" at bounding box center [48, 76] width 78 height 16
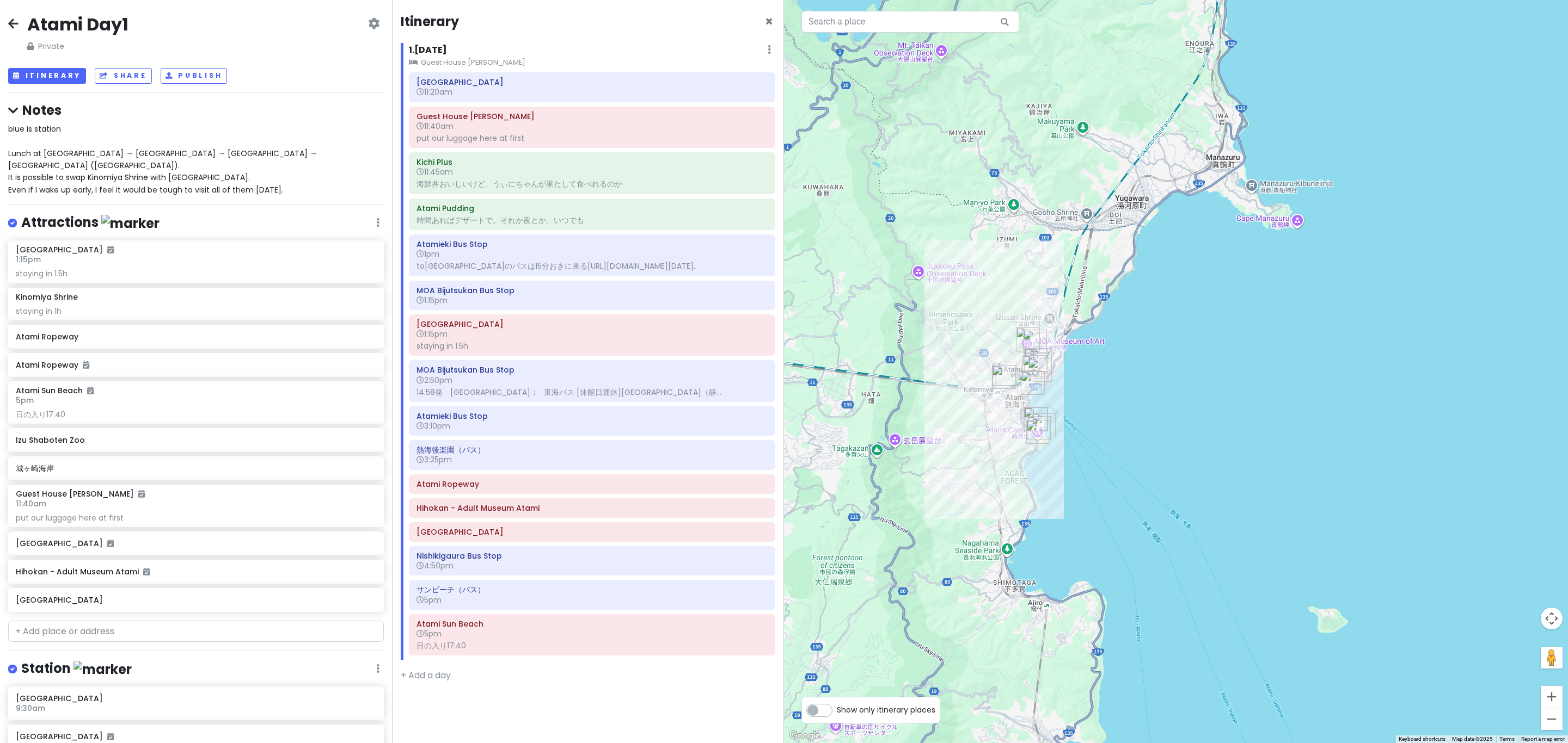
click at [1023, 305] on div at bounding box center [1176, 372] width 784 height 743
click at [489, 92] on h6 "11:20am" at bounding box center [592, 92] width 351 height 10
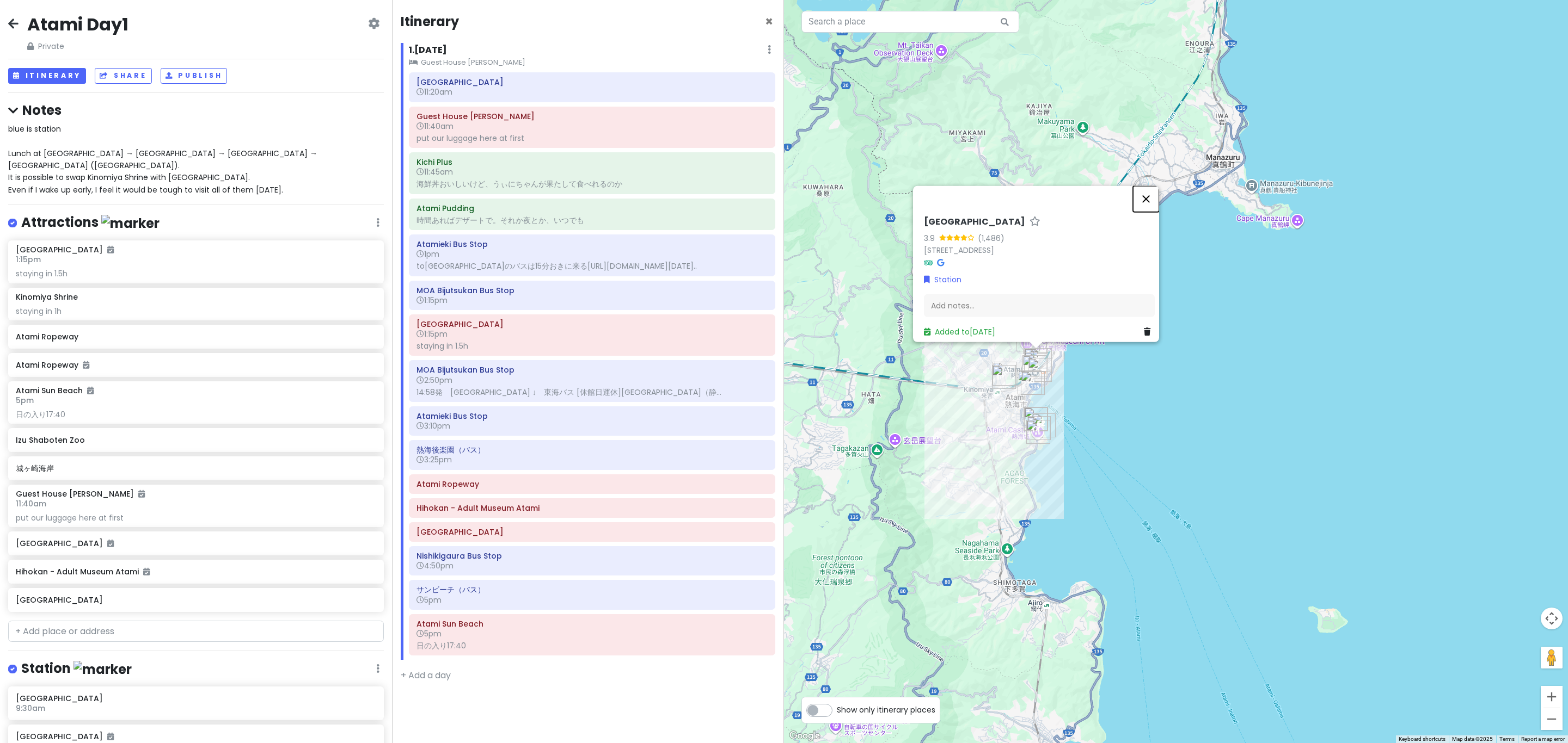
click at [1151, 193] on button "Close" at bounding box center [1146, 199] width 26 height 26
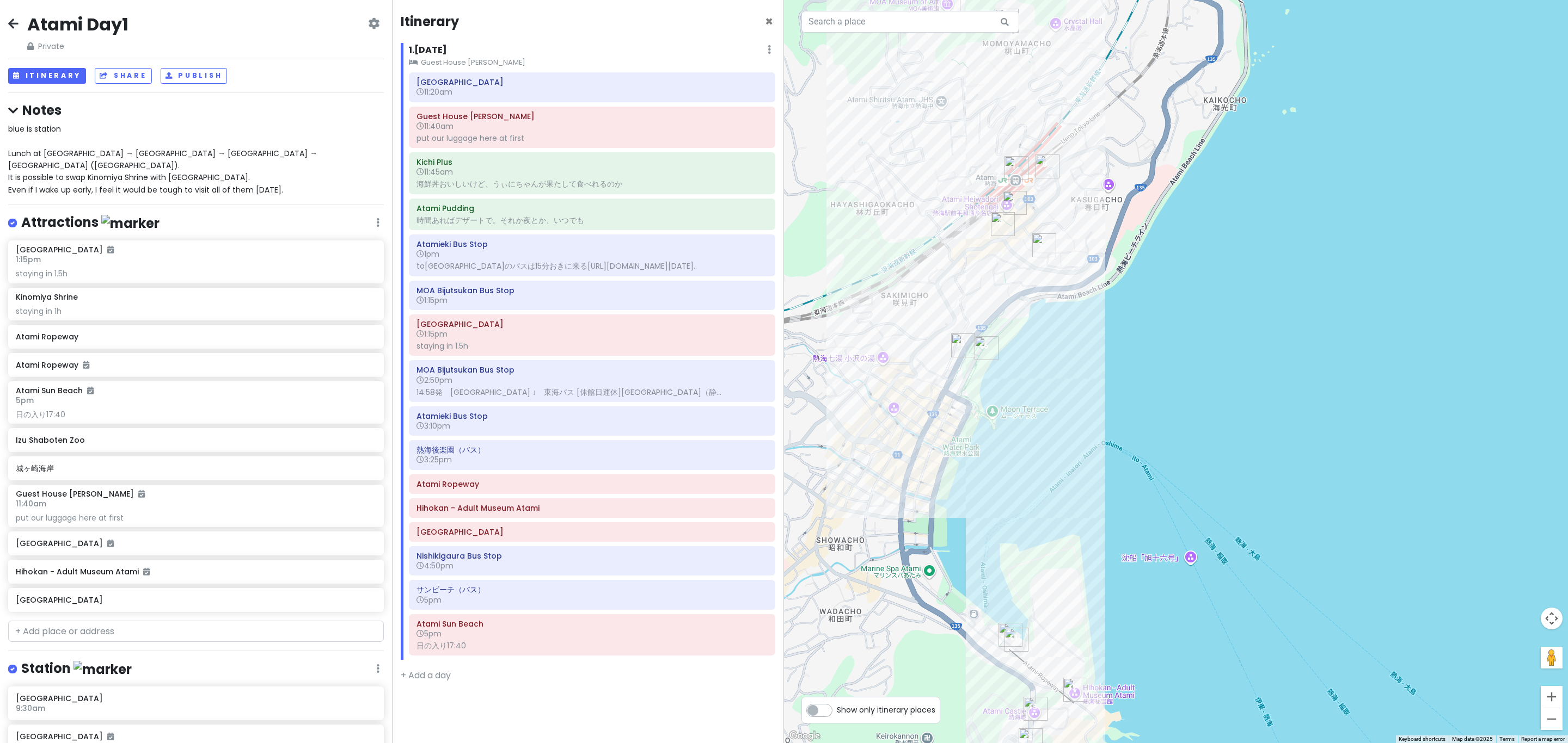
drag, startPoint x: 1059, startPoint y: 281, endPoint x: 1053, endPoint y: 476, distance: 195.1
click at [1066, 454] on div at bounding box center [1176, 372] width 784 height 743
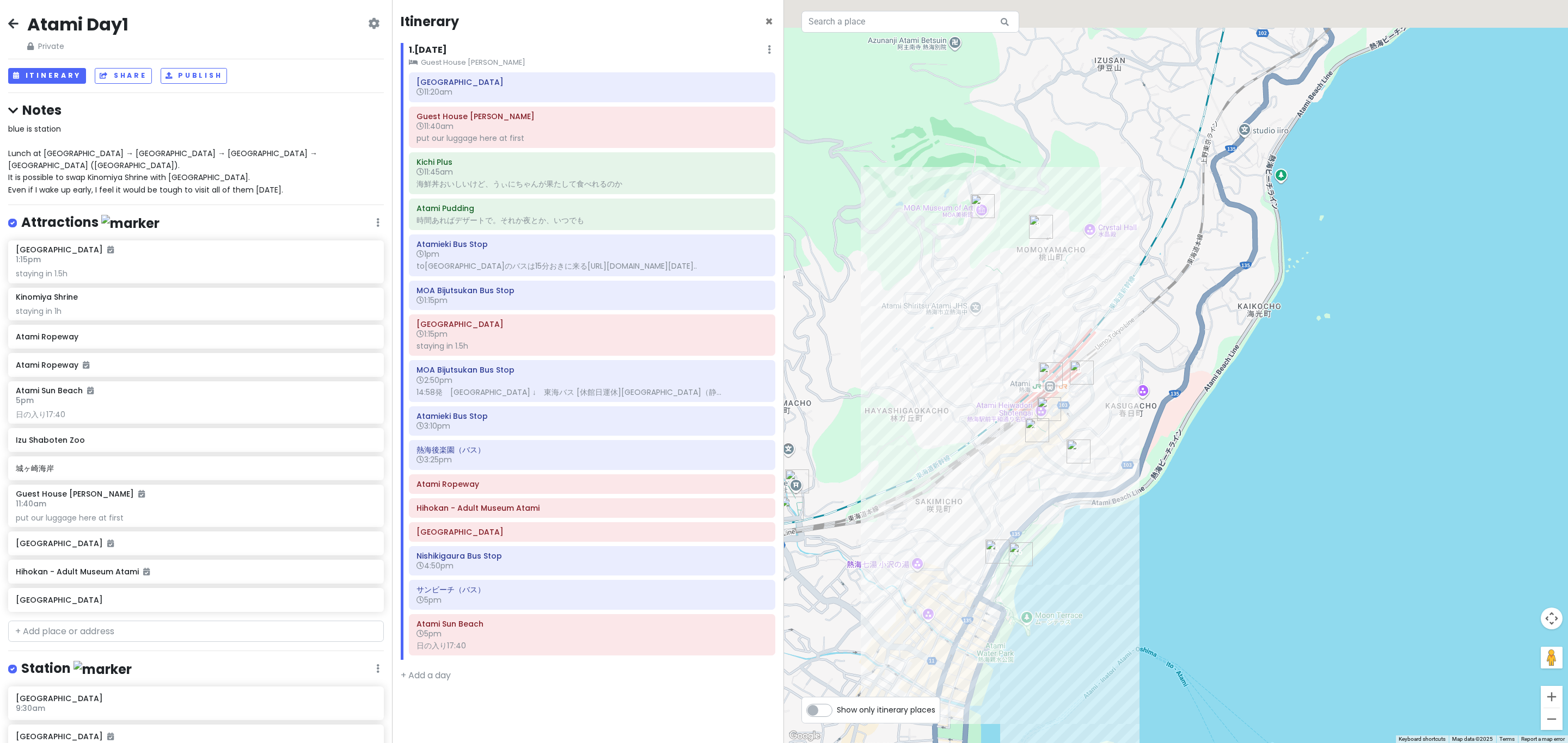
drag, startPoint x: 980, startPoint y: 196, endPoint x: 1030, endPoint y: 374, distance: 184.9
click at [1032, 363] on div at bounding box center [1176, 372] width 784 height 743
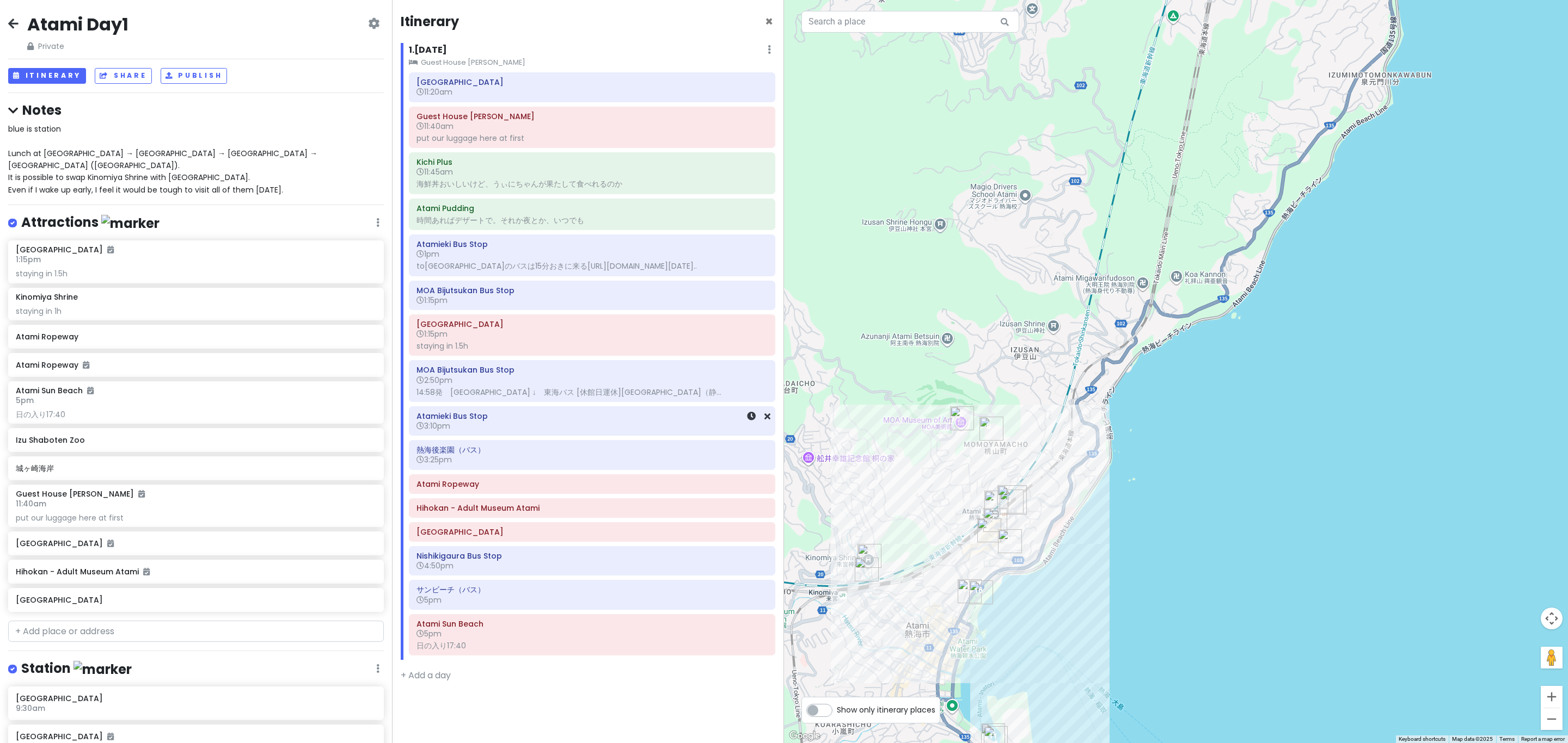
drag, startPoint x: 644, startPoint y: 440, endPoint x: 642, endPoint y: 422, distance: 18.1
click at [644, 434] on div "Atami Station 11:20am Guest House Megumi 11:40am put our luggage here at first …" at bounding box center [592, 366] width 383 height 588
click at [639, 398] on div "14:58発　ＭＯＡ美術館 ↓　東海バス [休館日運休]_　熱海駅（静..." at bounding box center [592, 392] width 351 height 10
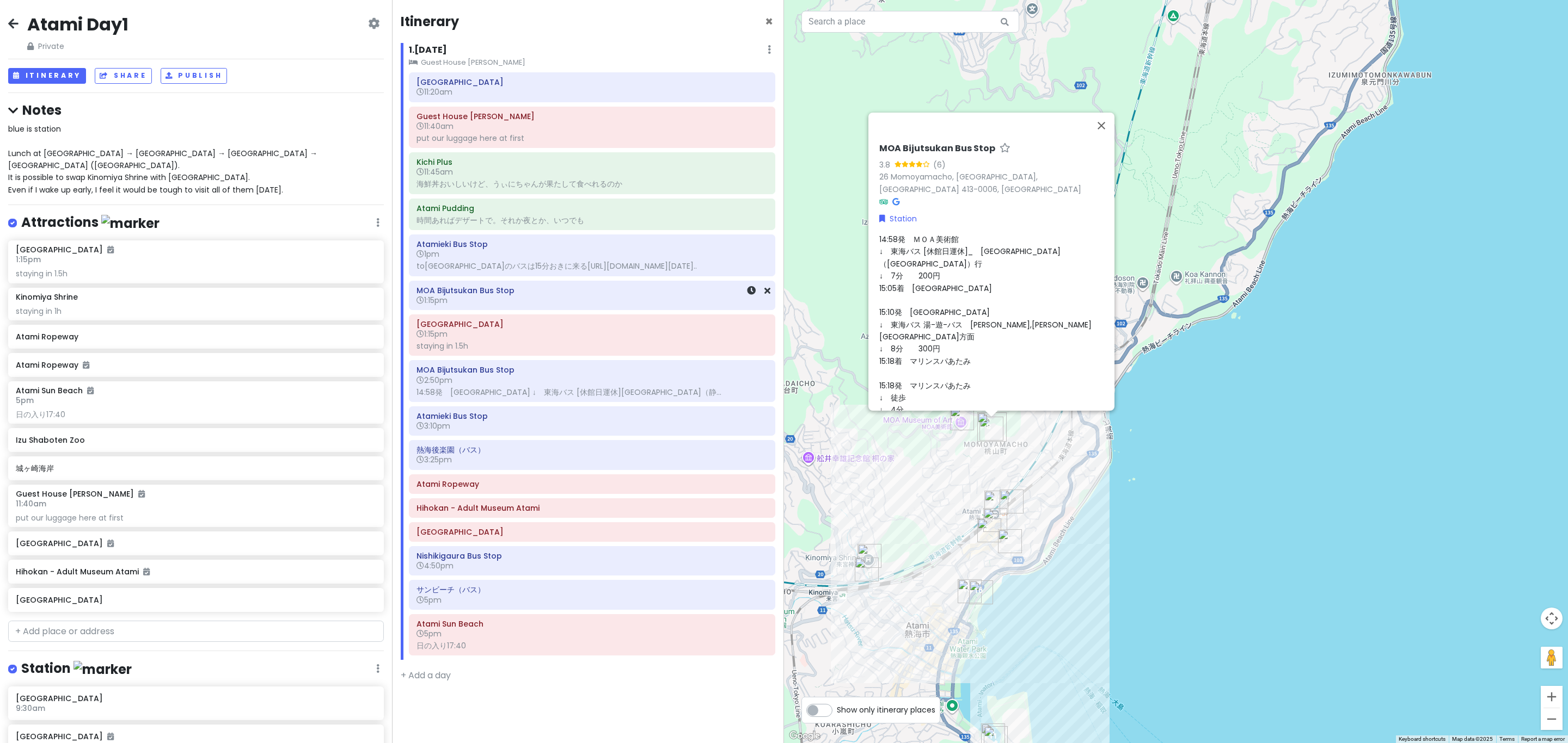
click at [558, 305] on h6 "1:15pm" at bounding box center [592, 300] width 351 height 10
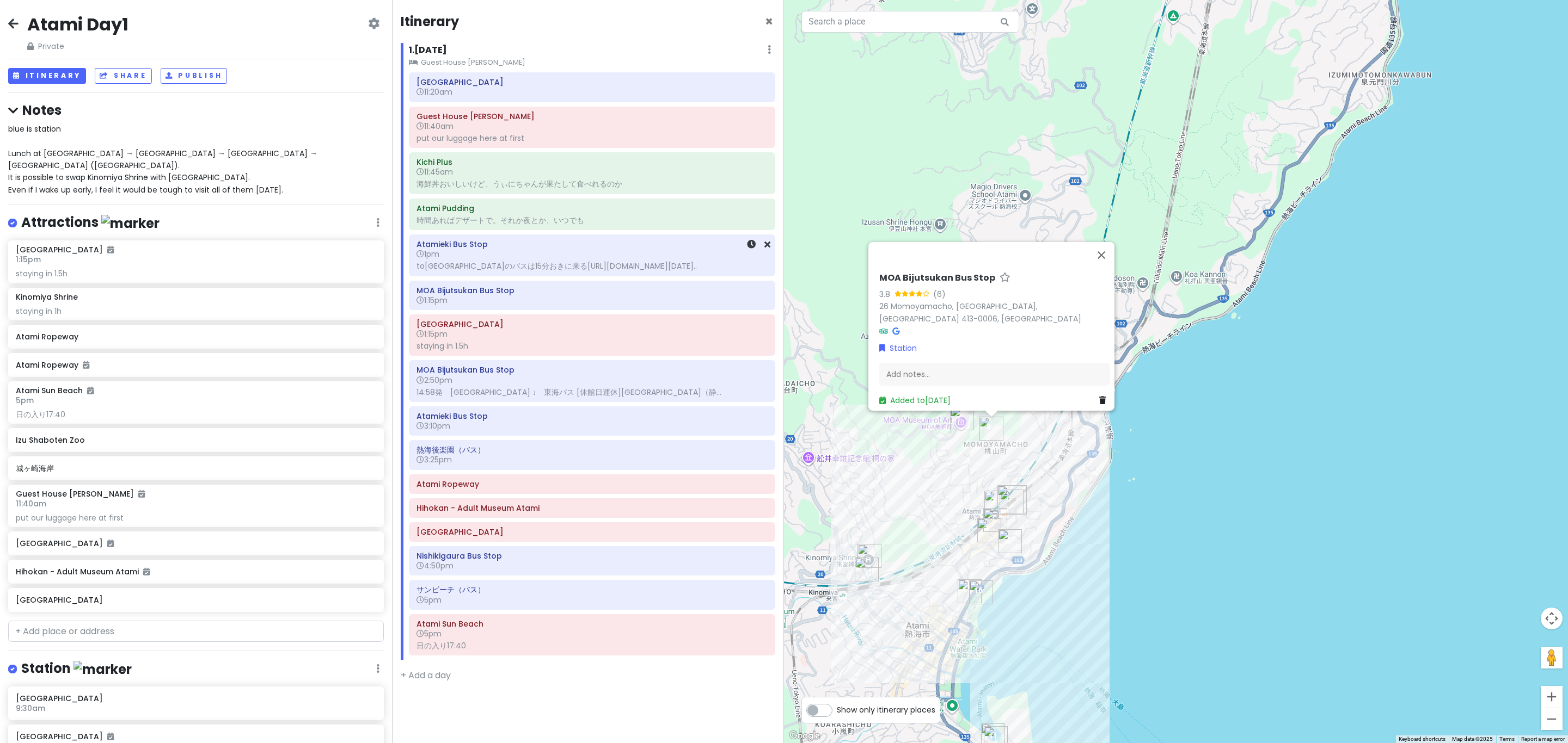
click at [614, 271] on div "toMOA美術館のバスは15分おきに来るhttps://www.navitime.co.jp/bus/diagram/timelist?date=2025-1…" at bounding box center [592, 265] width 351 height 10
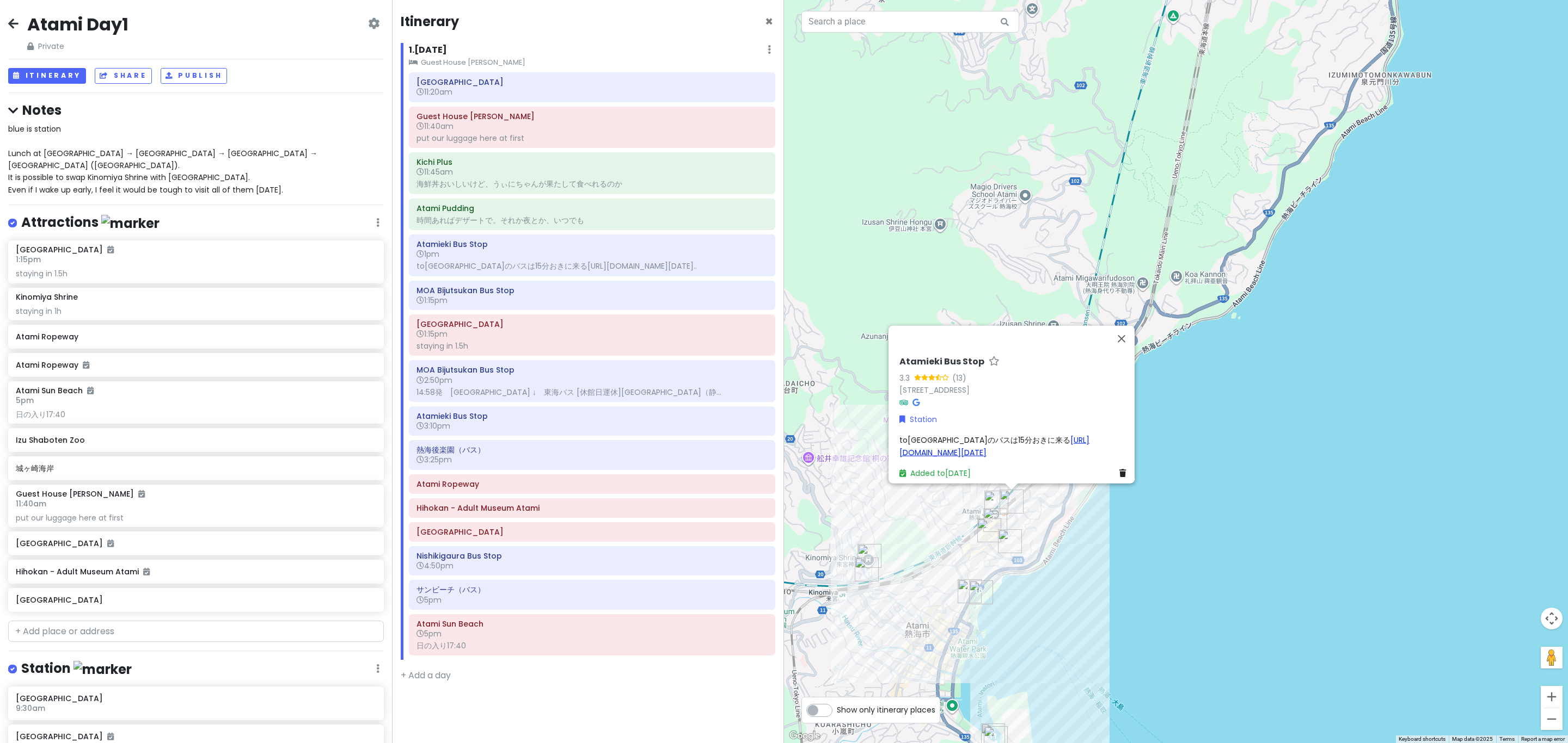
click at [918, 435] on link "https://www.navitime.co.jp/bus/diagram/timelist?date=2025-10-04&hour=4&departur…" at bounding box center [995, 446] width 190 height 23
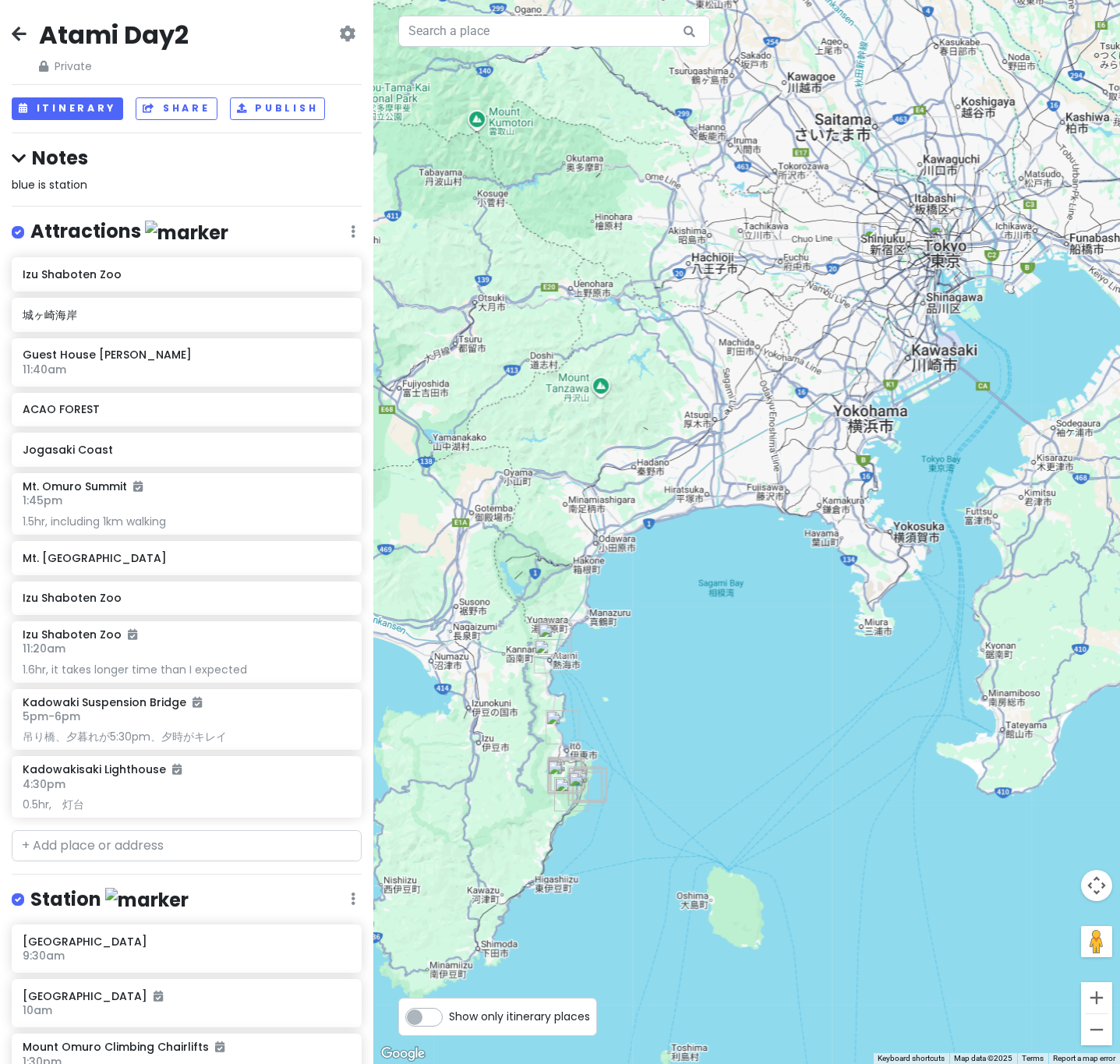
click at [23, 19] on div "Atami Day2 Private Change Dates Make a Copy Delete Trip Go Pro ⚡️ Give Feedback…" at bounding box center [187, 47] width 350 height 56
click at [24, 29] on icon at bounding box center [20, 33] width 15 height 12
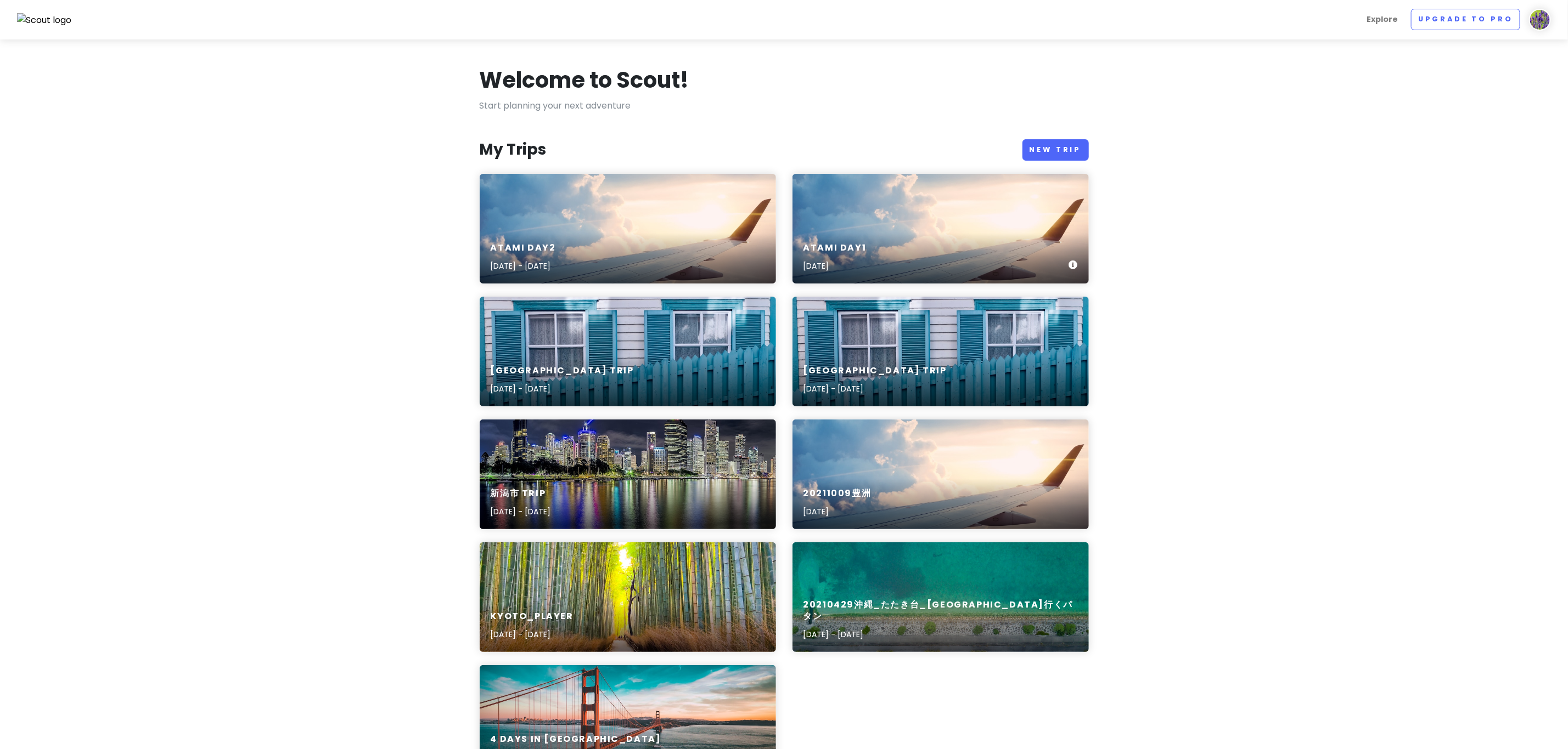
click at [788, 206] on div "Atami Day1 Oct 4th, 2025" at bounding box center [941, 228] width 297 height 110
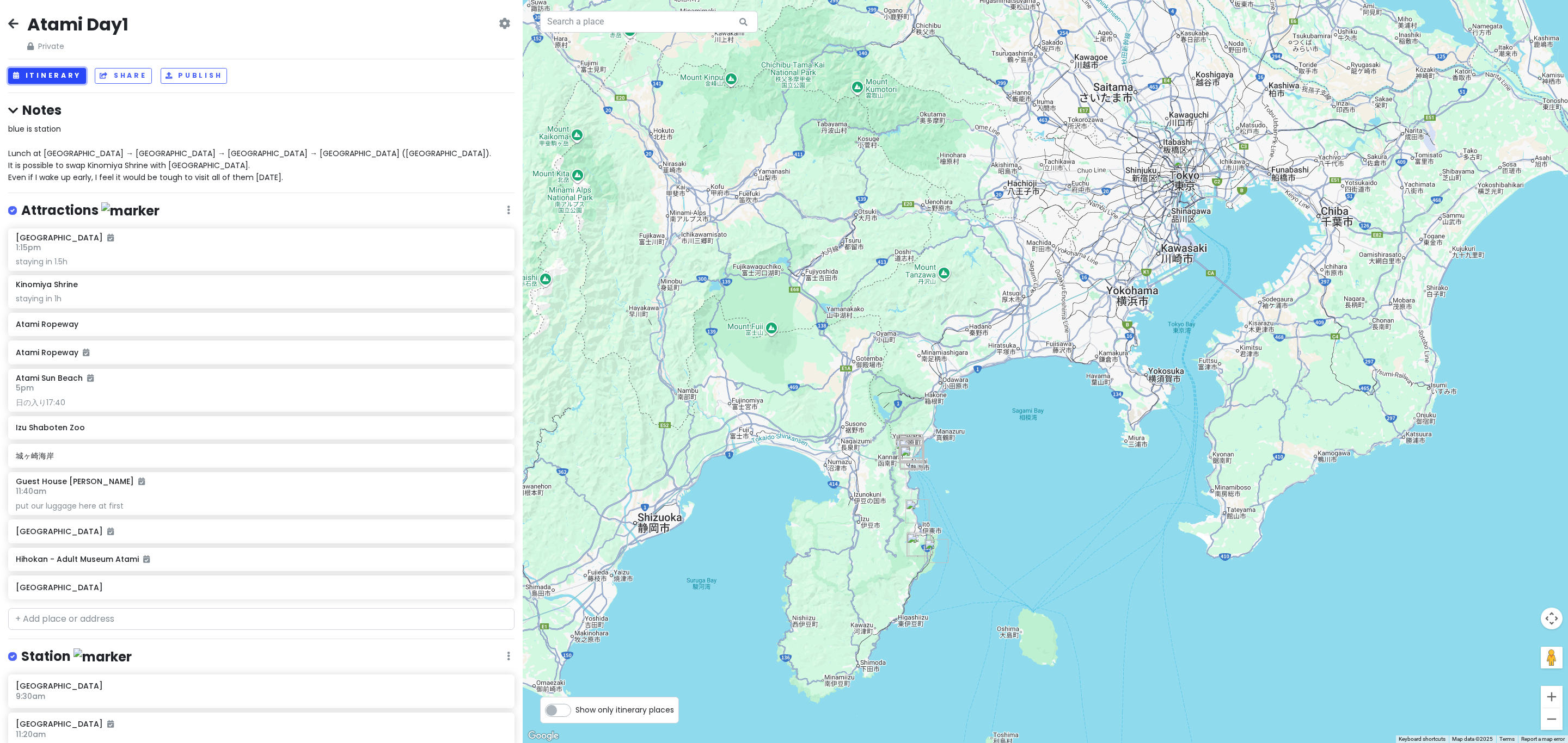
click at [18, 74] on icon at bounding box center [17, 75] width 8 height 7
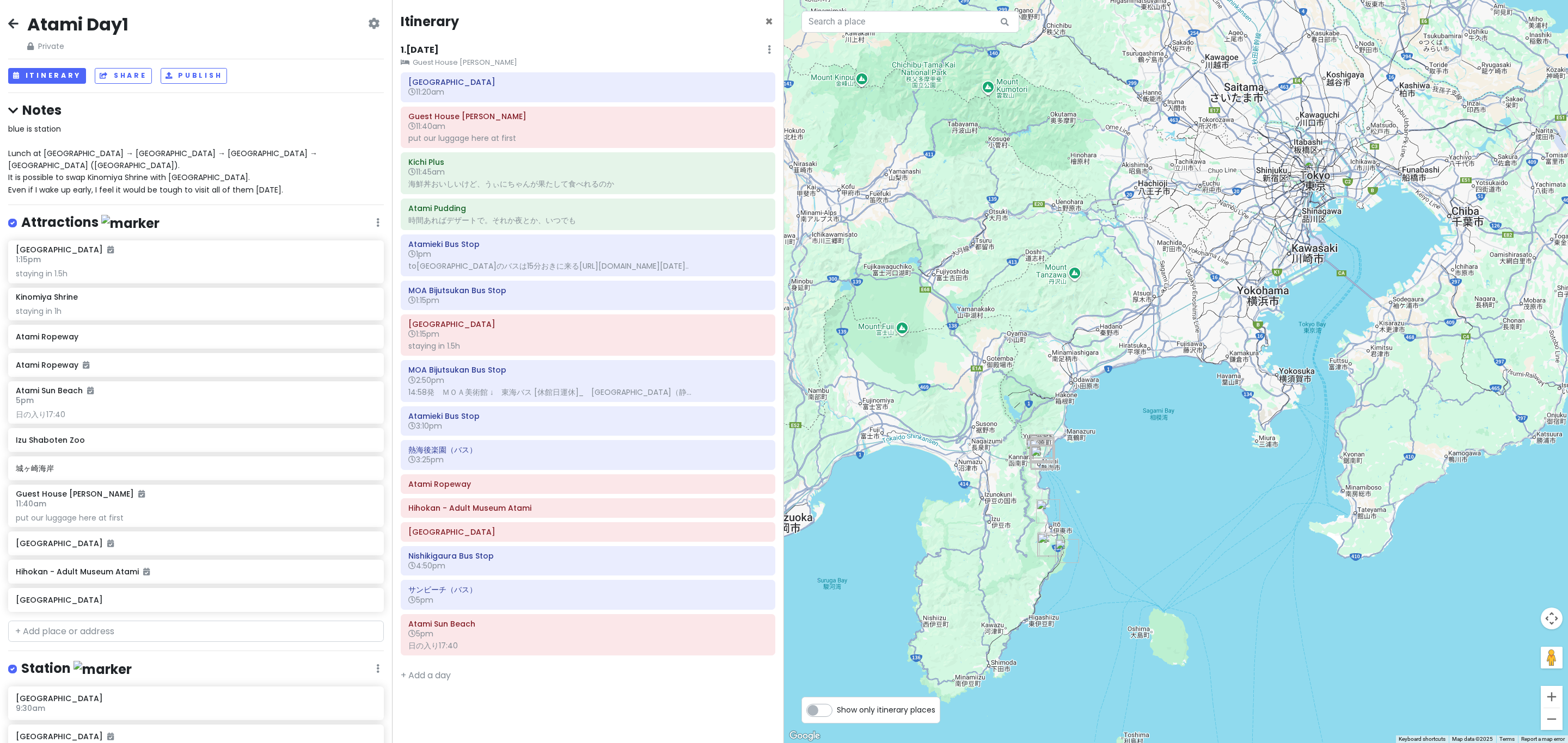
click at [245, 159] on div "blue is station Lunch at Atami Shopping Street → MOA Museum → Atami Castle → Su…" at bounding box center [196, 159] width 376 height 73
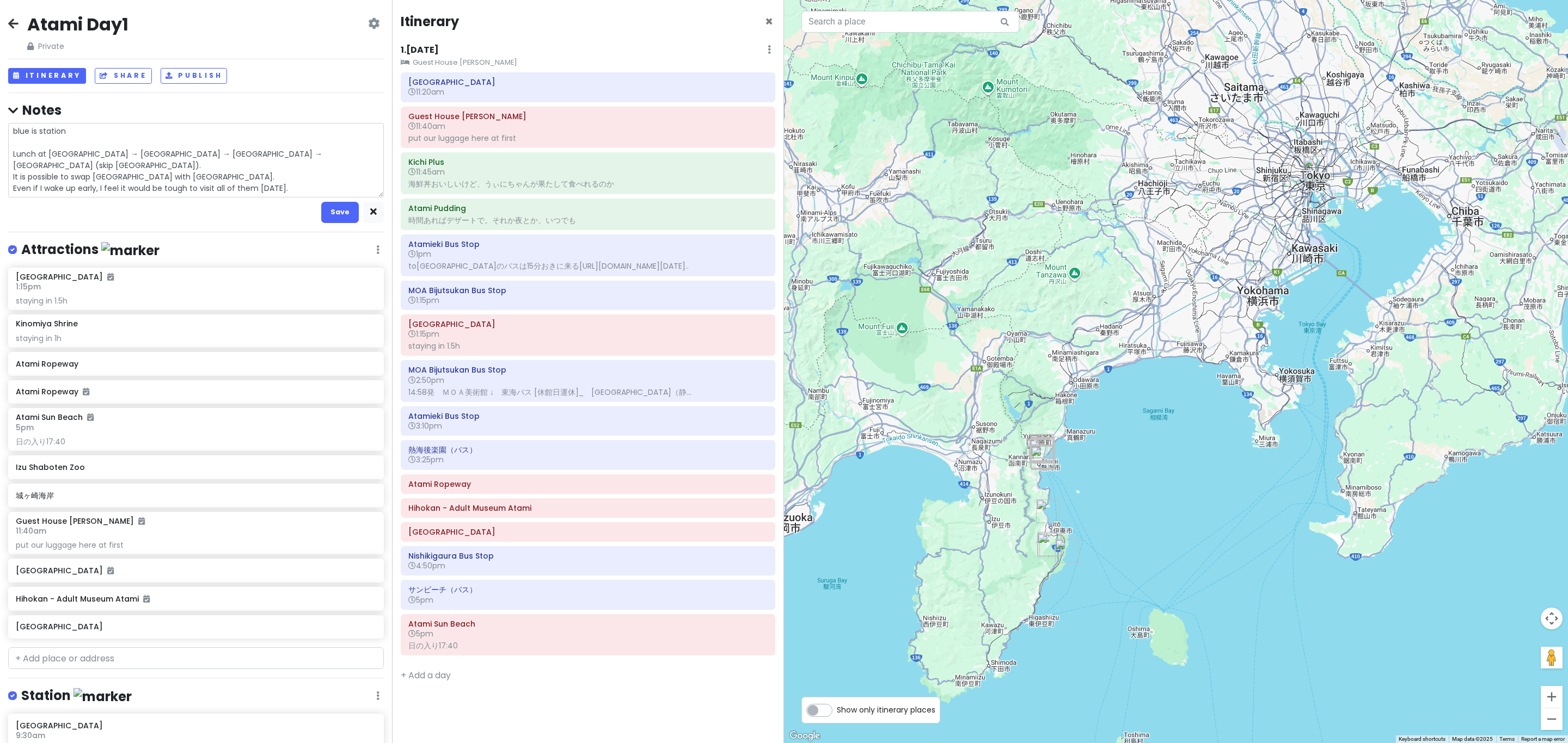
drag, startPoint x: 21, startPoint y: 144, endPoint x: 314, endPoint y: 195, distance: 297.4
click at [314, 195] on textarea "blue is station Lunch at Atami Shopping Street → MOA Museum → Atami Castle → Su…" at bounding box center [196, 160] width 376 height 75
click at [314, 193] on textarea "blue is station Lunch at Atami Shopping Street → MOA Museum → Atami Castle → Su…" at bounding box center [196, 160] width 376 height 75
type textarea "x"
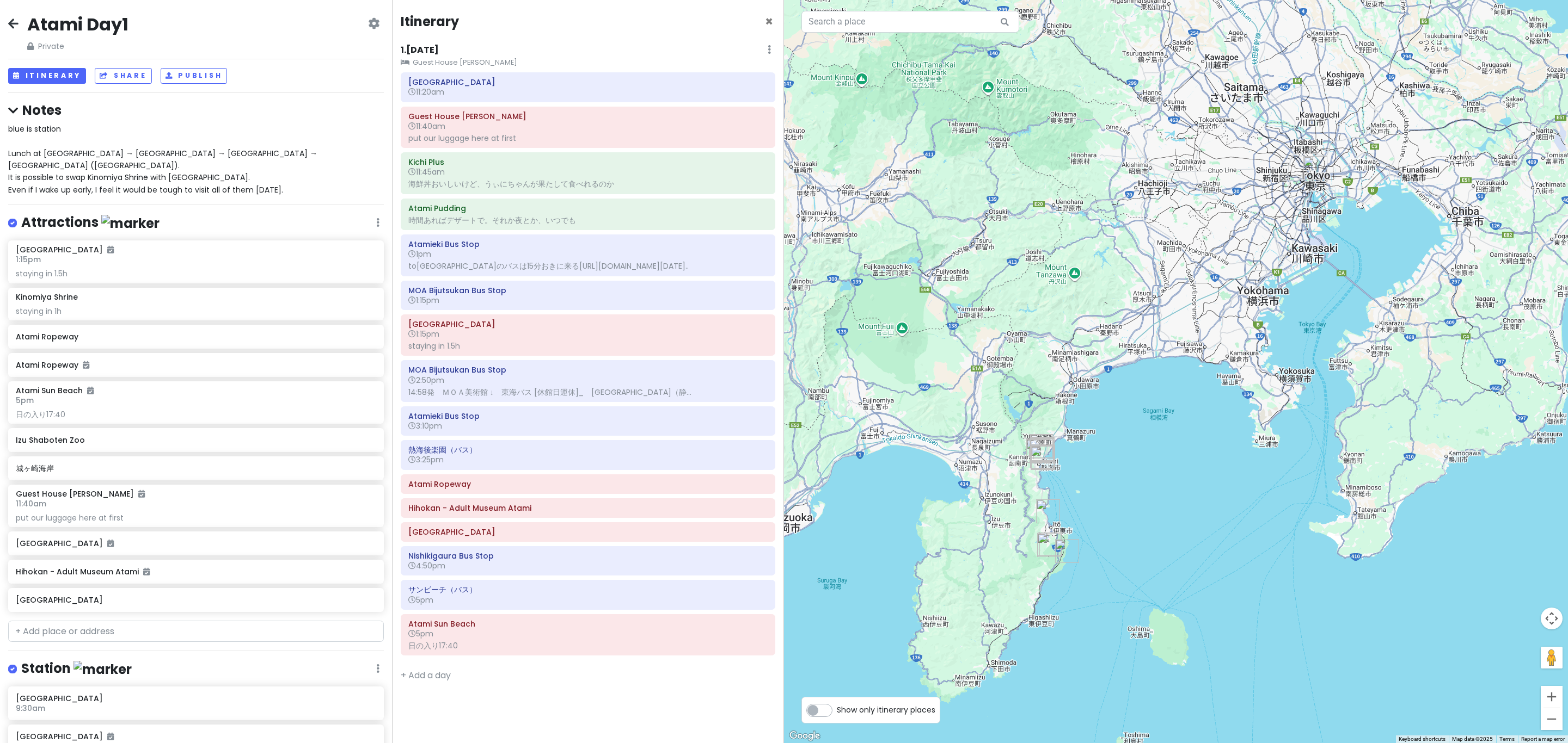
click at [288, 106] on h4 "Notes" at bounding box center [196, 110] width 376 height 17
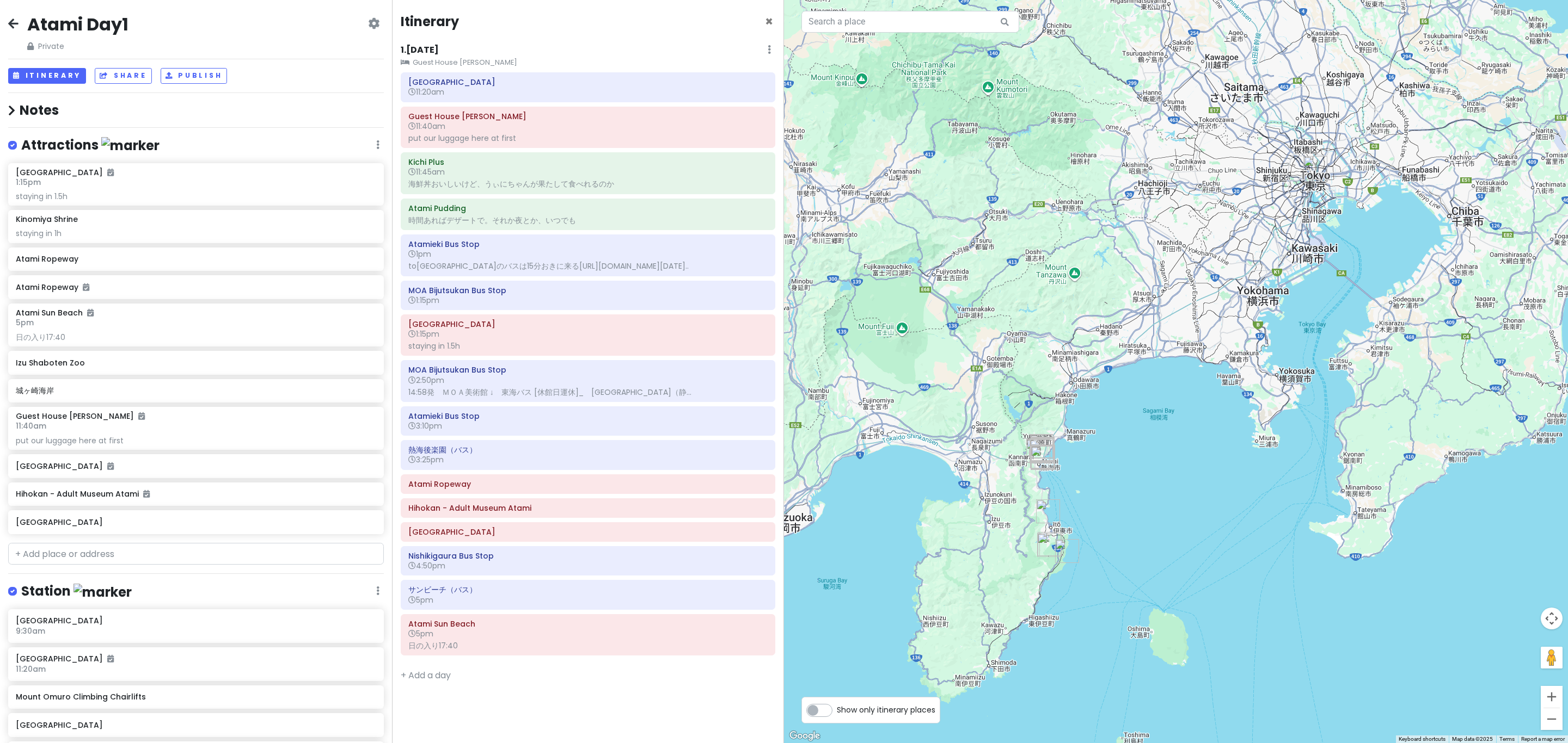
click at [145, 103] on h4 "Notes" at bounding box center [196, 110] width 376 height 17
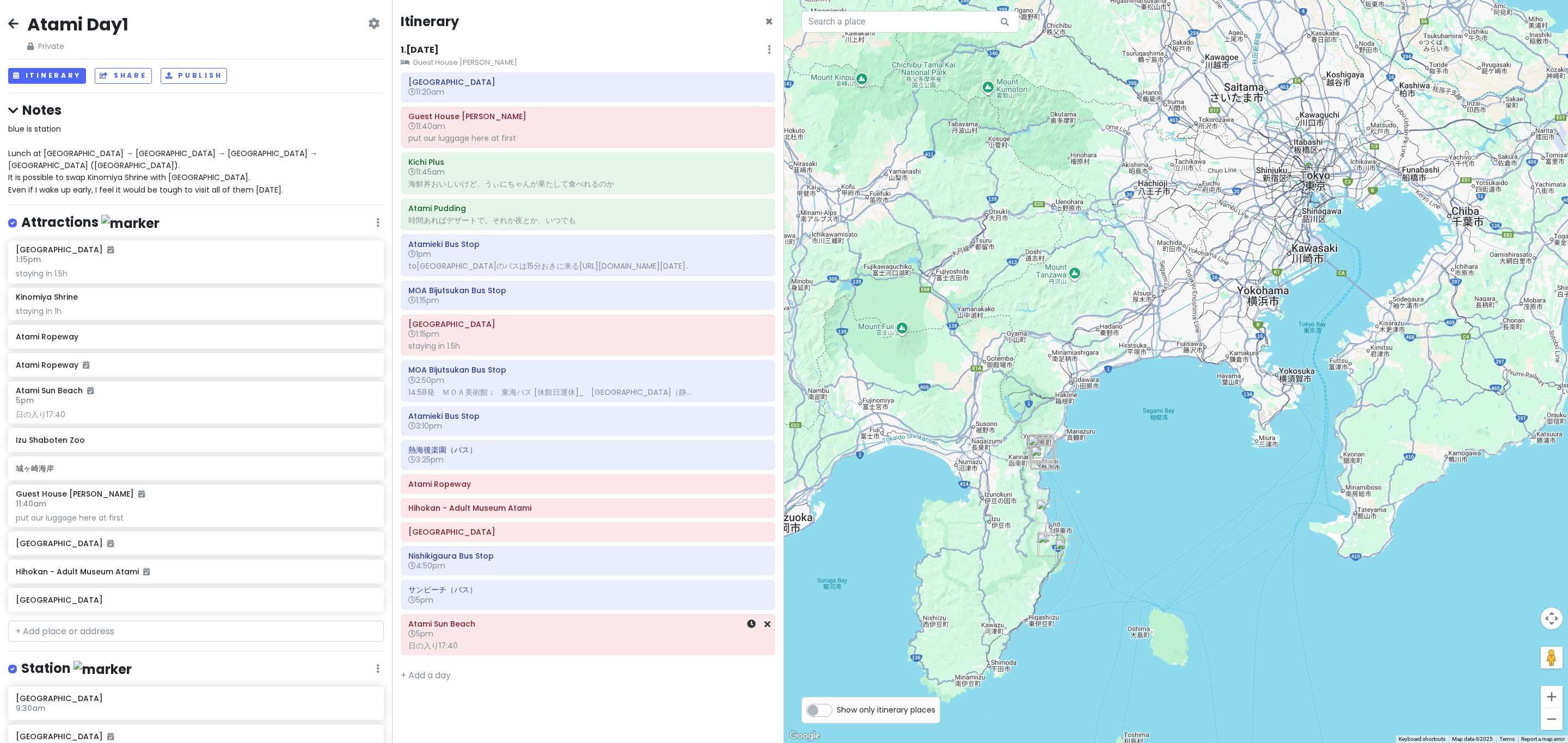
click at [507, 651] on div "日の入り17:40" at bounding box center [588, 645] width 359 height 10
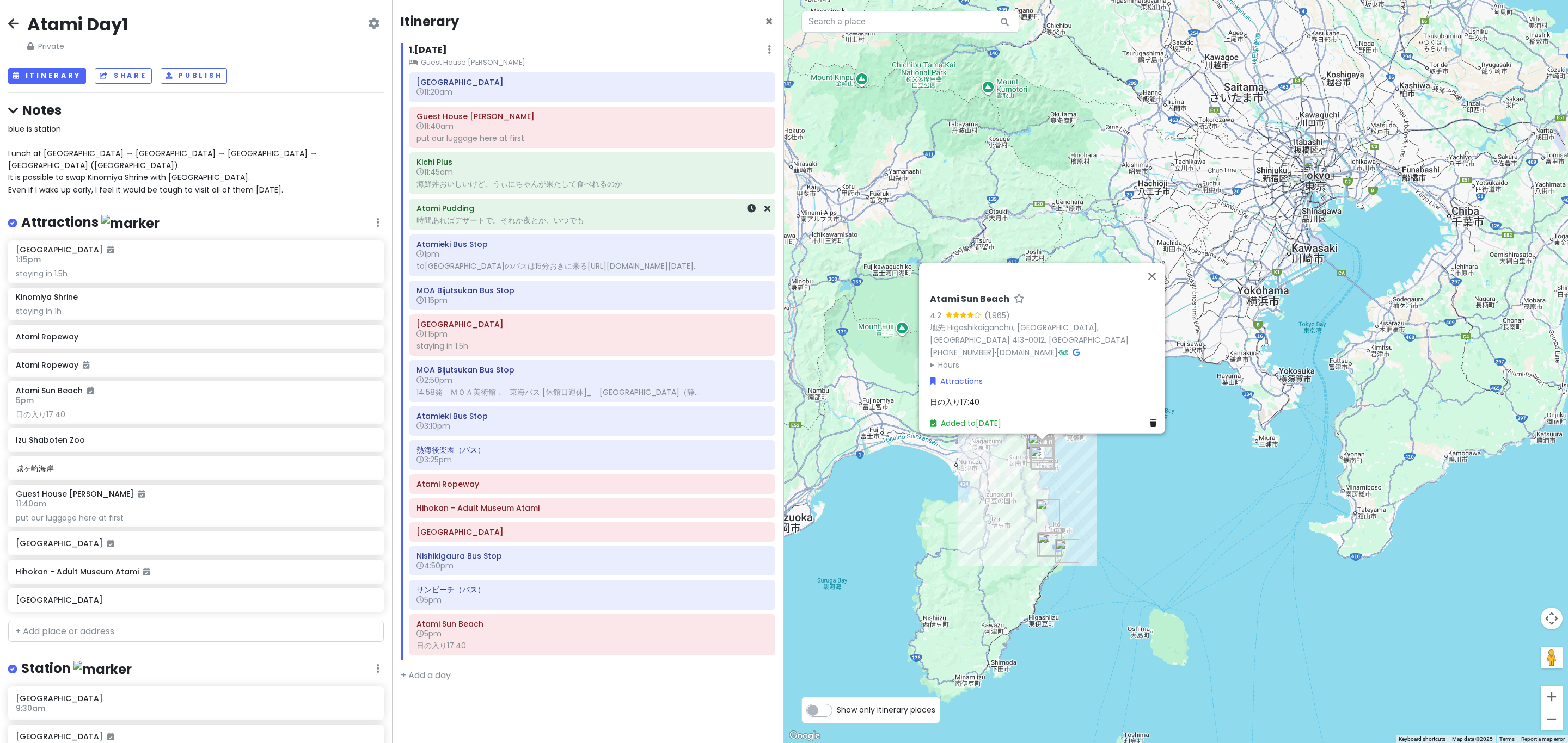
click at [499, 213] on h6 "Atami Pudding" at bounding box center [592, 208] width 351 height 10
click at [517, 175] on h6 "11:45am" at bounding box center [592, 172] width 351 height 10
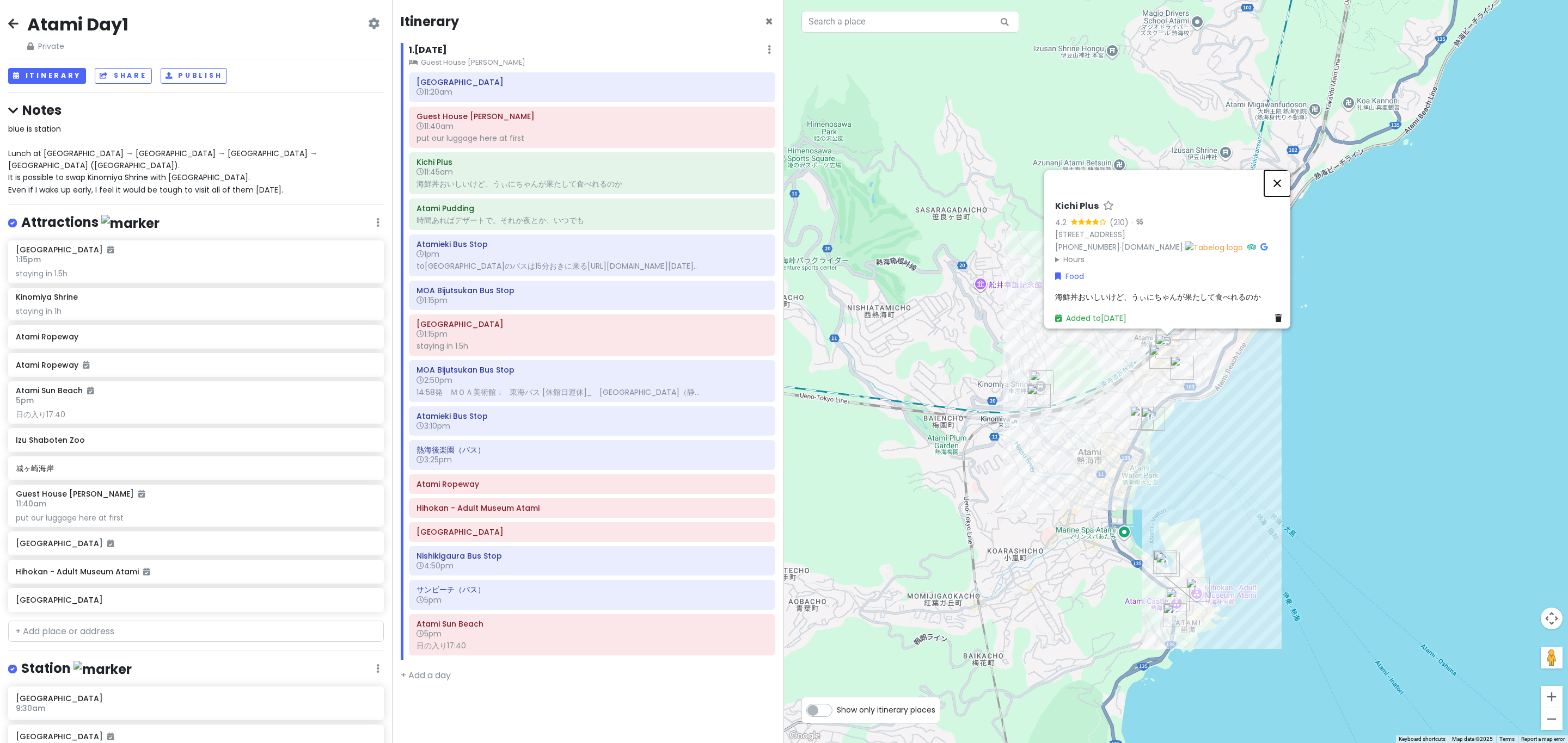
click at [782, 176] on button "Close" at bounding box center [1277, 183] width 26 height 26
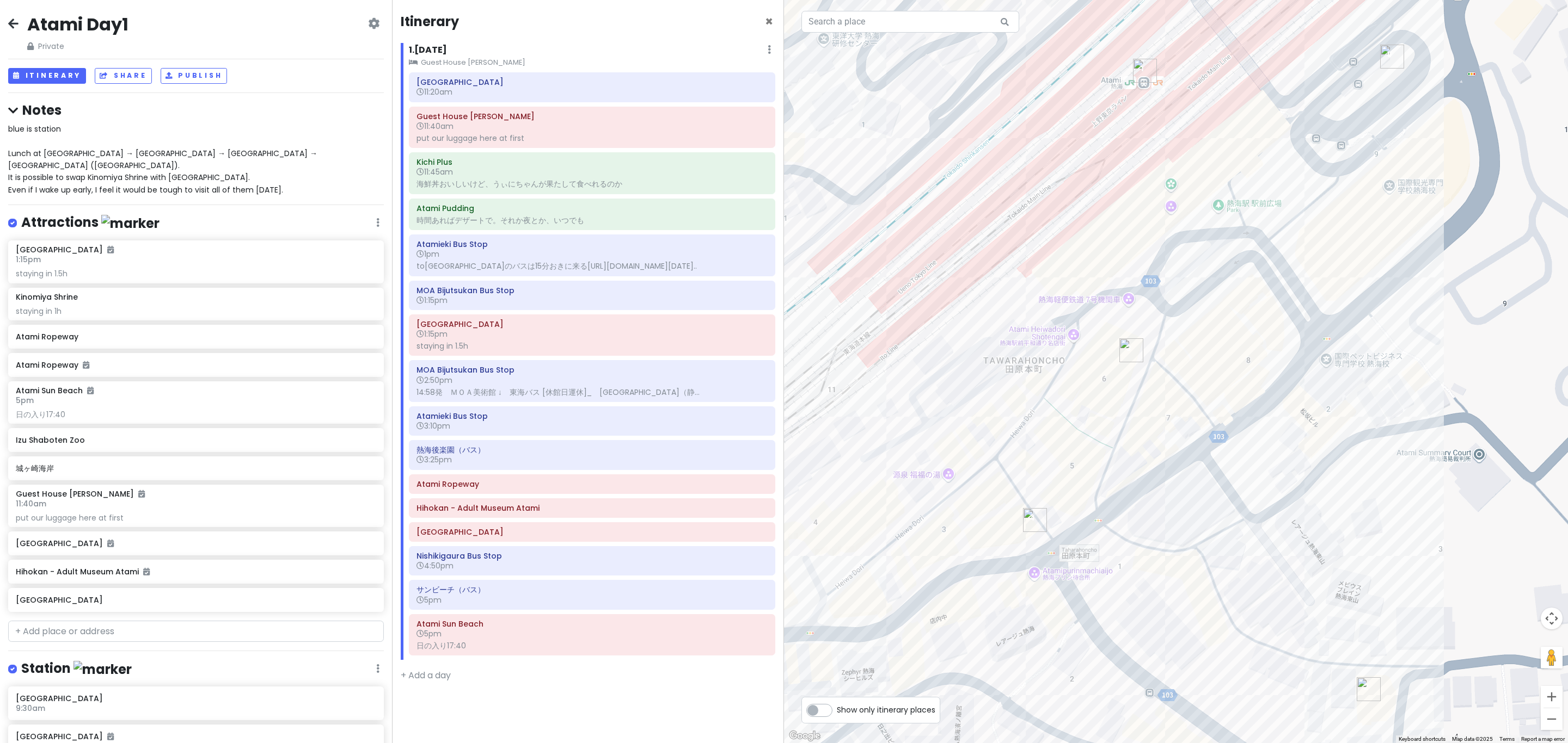
drag, startPoint x: 1108, startPoint y: 412, endPoint x: 1092, endPoint y: 490, distance: 79.6
click at [782, 475] on div at bounding box center [1176, 372] width 784 height 743
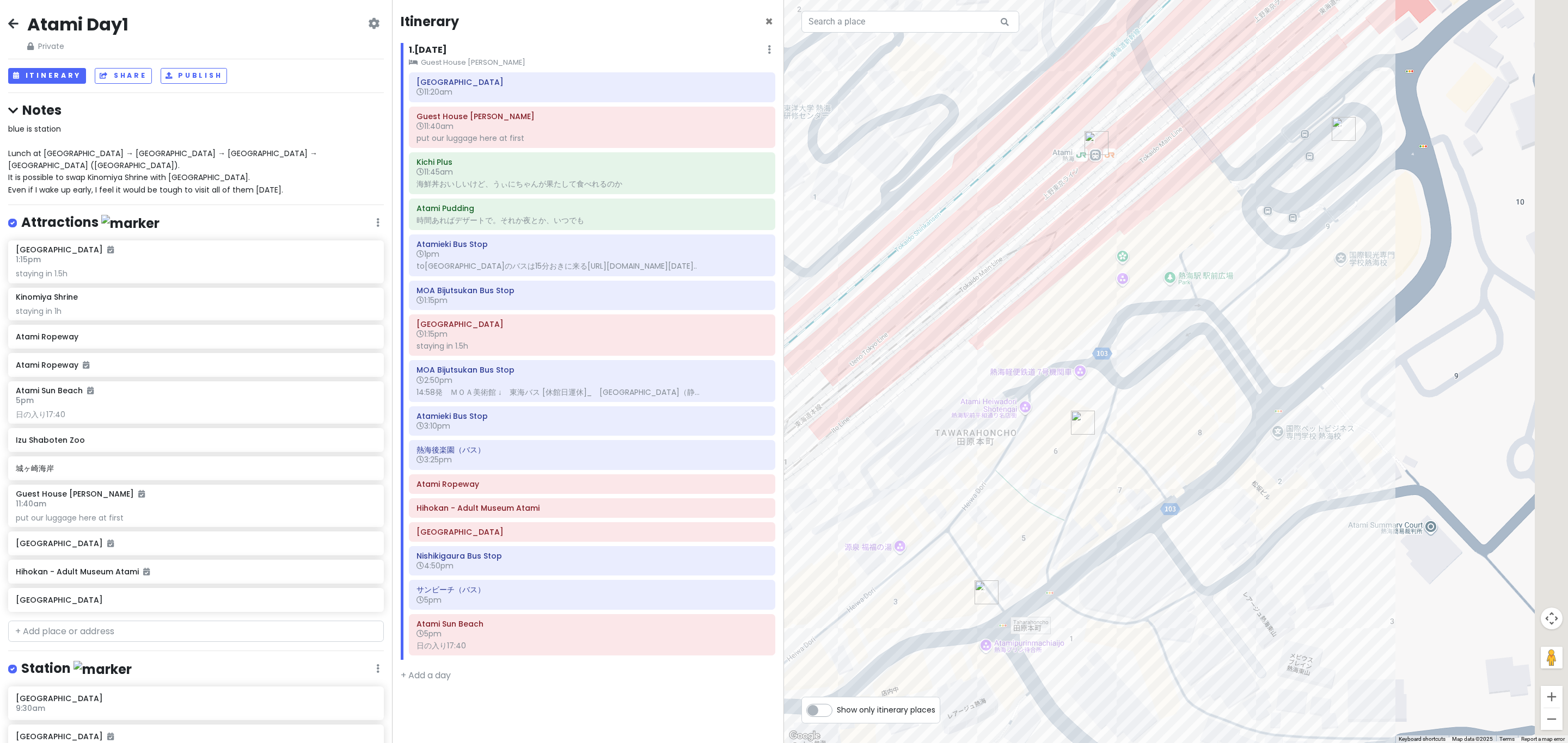
drag, startPoint x: 1029, startPoint y: 611, endPoint x: 1053, endPoint y: 388, distance: 224.3
click at [782, 541] on div at bounding box center [1176, 372] width 784 height 743
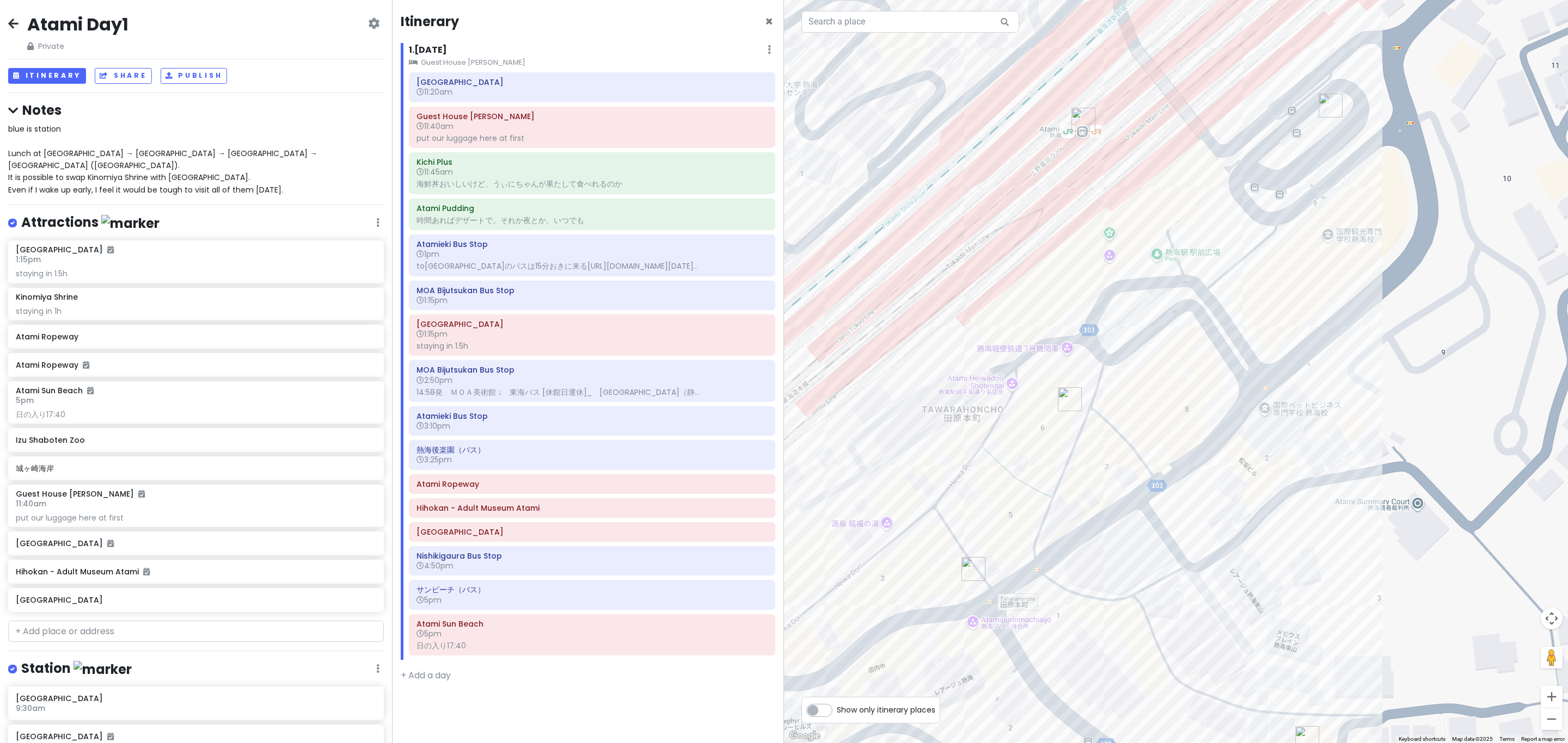
drag, startPoint x: 1081, startPoint y: 359, endPoint x: 1138, endPoint y: 469, distance: 123.9
click at [782, 475] on div at bounding box center [1176, 372] width 784 height 743
click at [782, 400] on img "Kichi Plus" at bounding box center [1070, 399] width 24 height 24
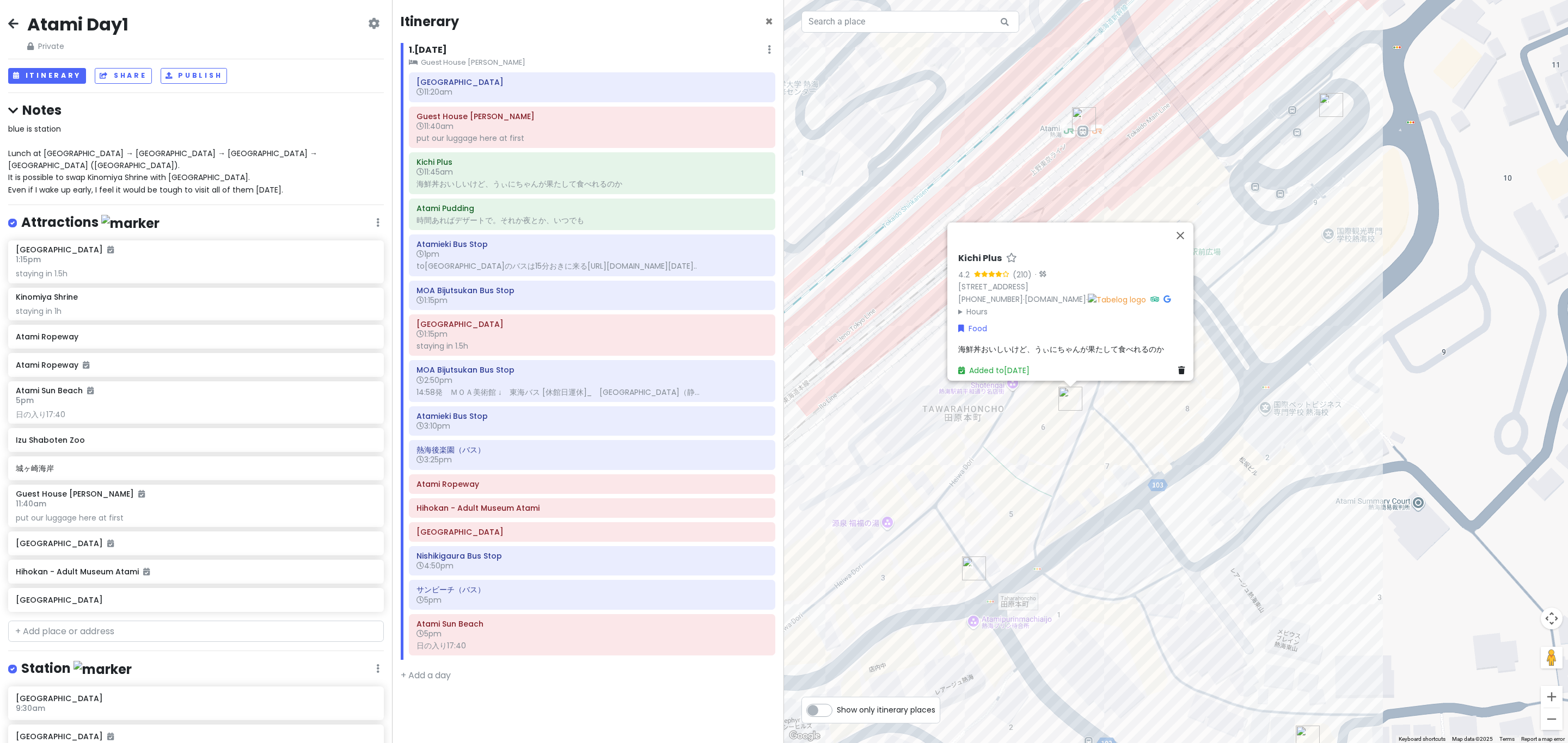
click at [782, 254] on h6 "Kichi Plus" at bounding box center [980, 259] width 44 height 12
click at [782, 570] on img "Atami Pudding" at bounding box center [974, 569] width 24 height 24
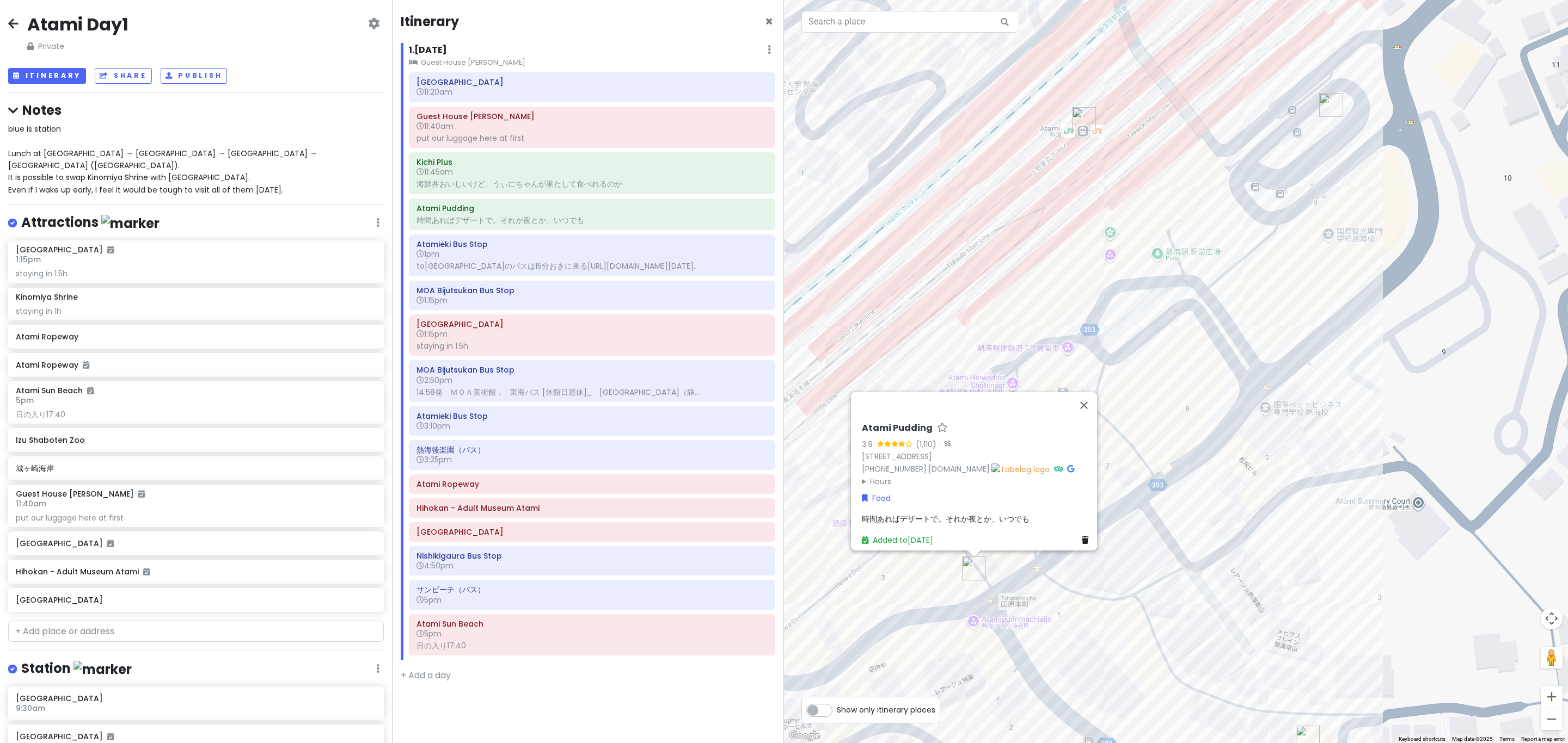
click at [782, 457] on div "Atami Pudding 3.9 (1,110) · 3-14 Tawarahonchō, Atami, Shizuoka 413-0011, Japan …" at bounding box center [1176, 372] width 784 height 743
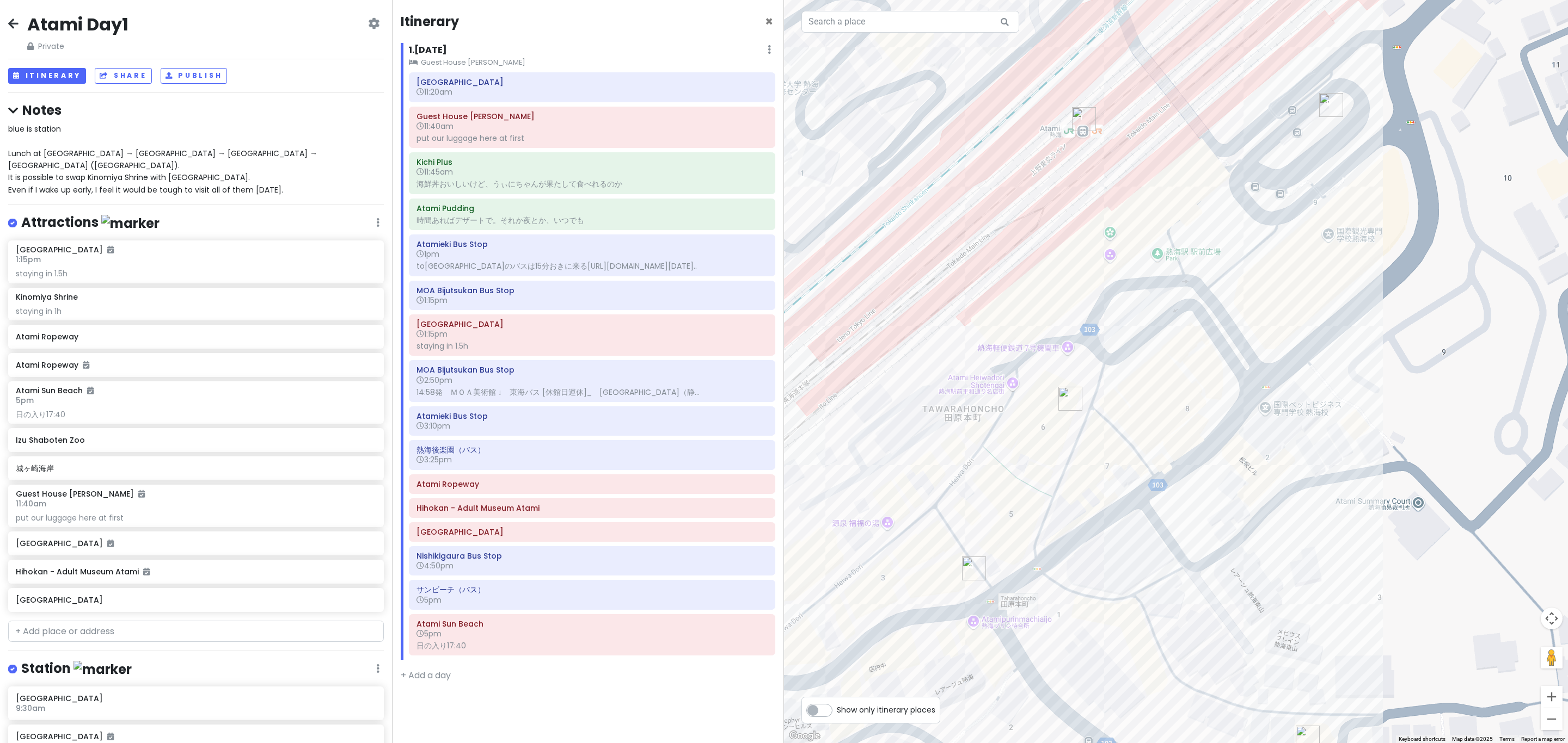
drag, startPoint x: 1069, startPoint y: 524, endPoint x: 1120, endPoint y: 474, distance: 71.4
click at [782, 474] on div at bounding box center [1176, 372] width 784 height 743
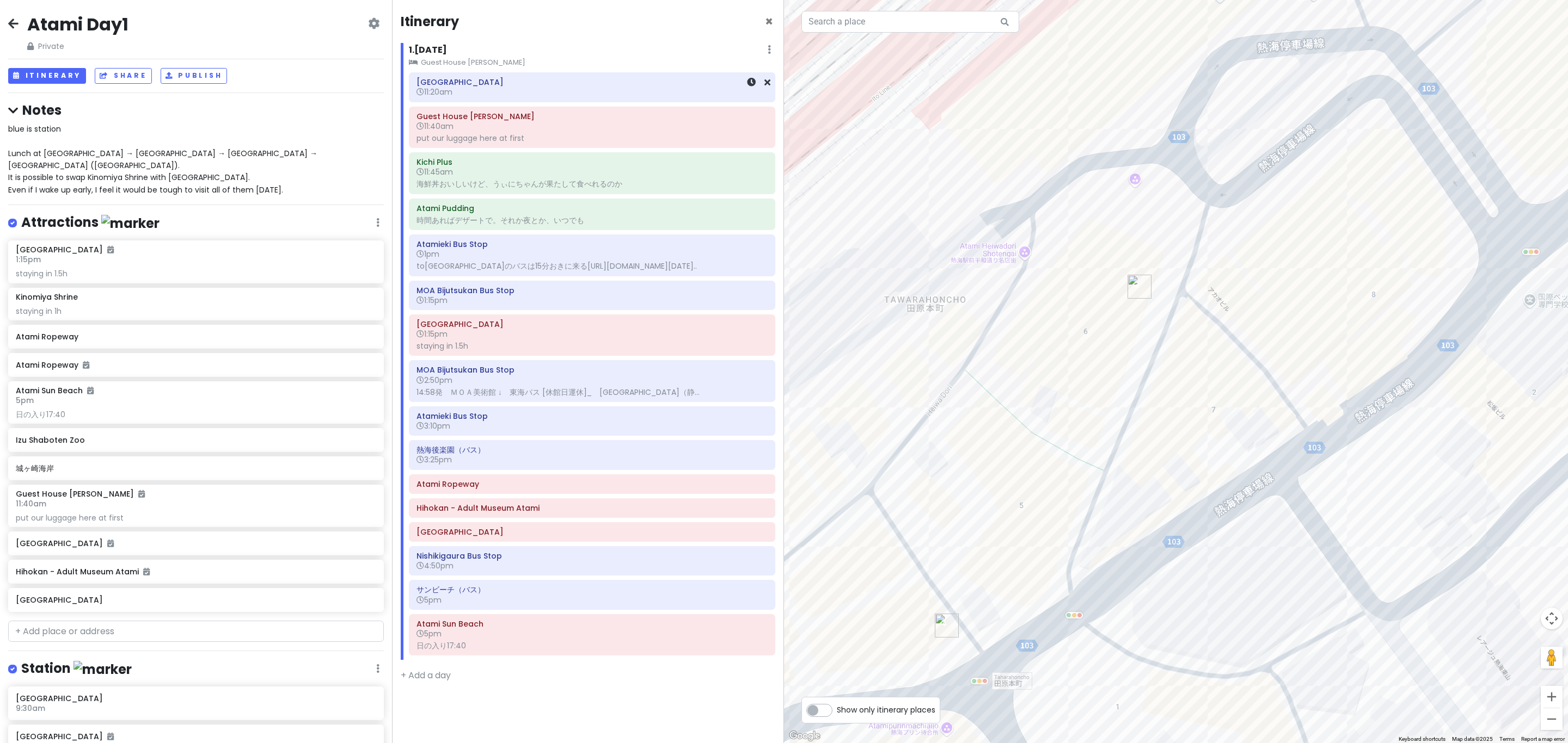
click at [546, 88] on h6 "11:20am" at bounding box center [592, 92] width 351 height 10
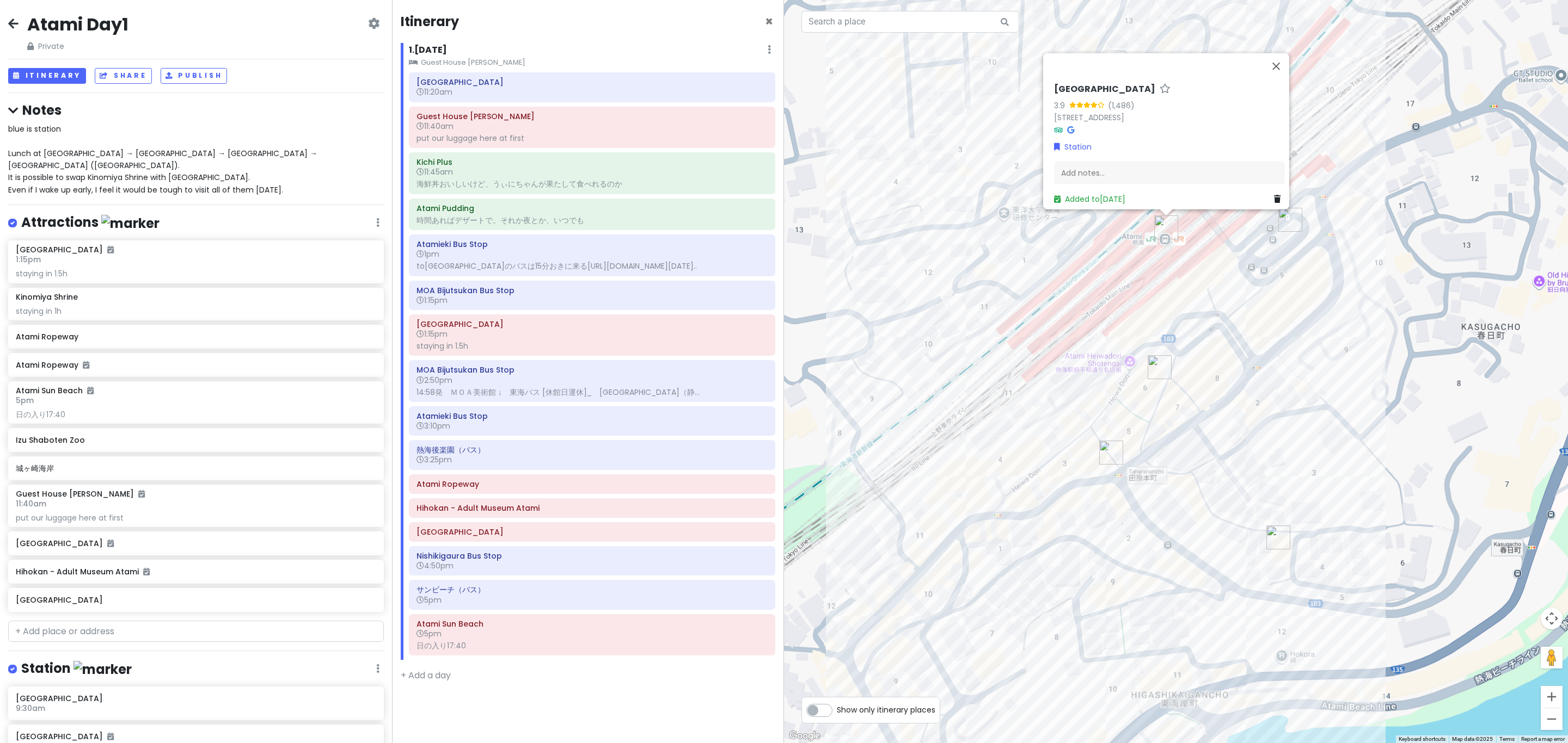
drag, startPoint x: 1172, startPoint y: 385, endPoint x: 1181, endPoint y: 351, distance: 35.2
click at [782, 351] on div "Atami Station 3.9 (1,486) 11-11 Tawarahonchō, Atami, Shizuoka 413-0011, Japan S…" at bounding box center [1176, 372] width 784 height 743
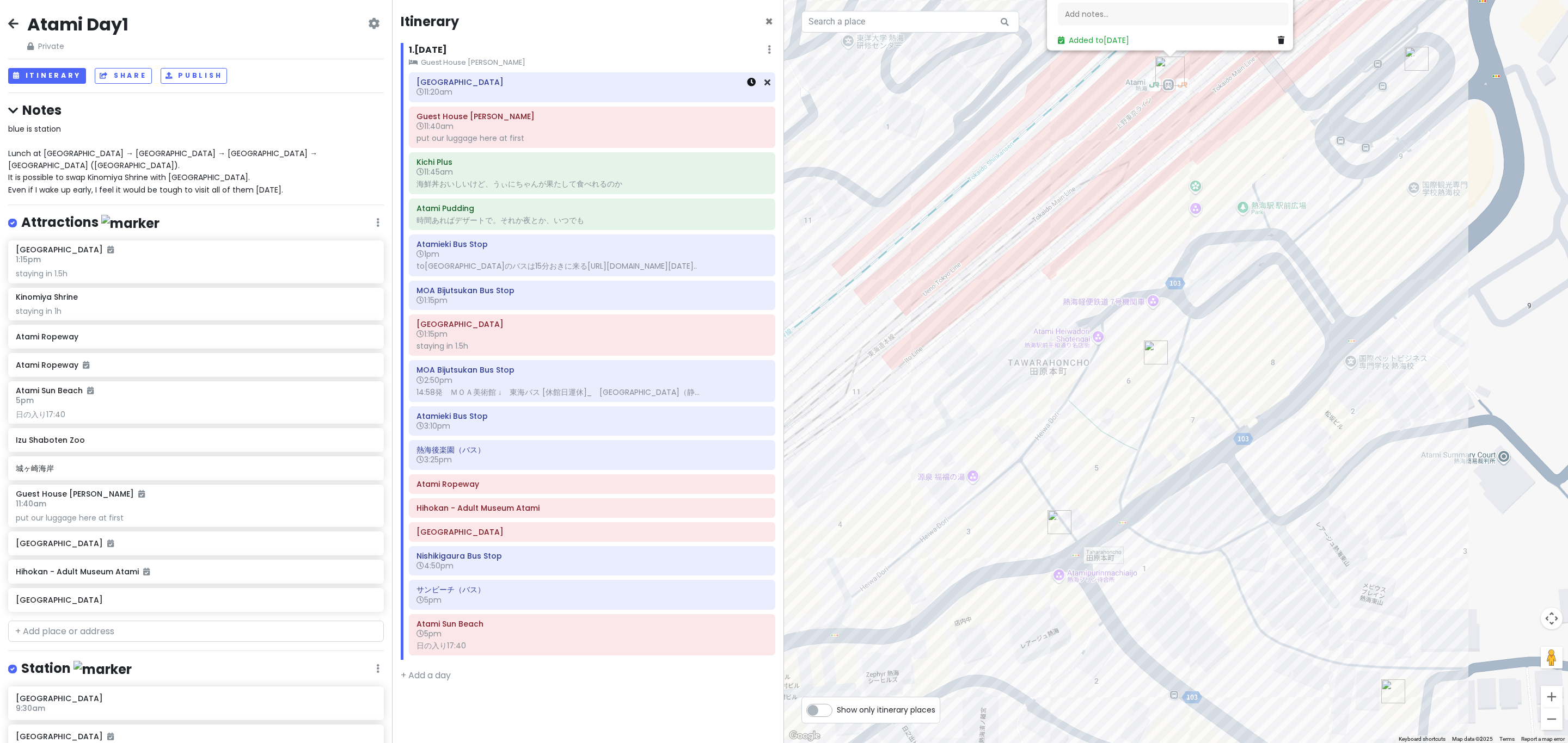
click at [752, 87] on link at bounding box center [750, 82] width 8 height 12
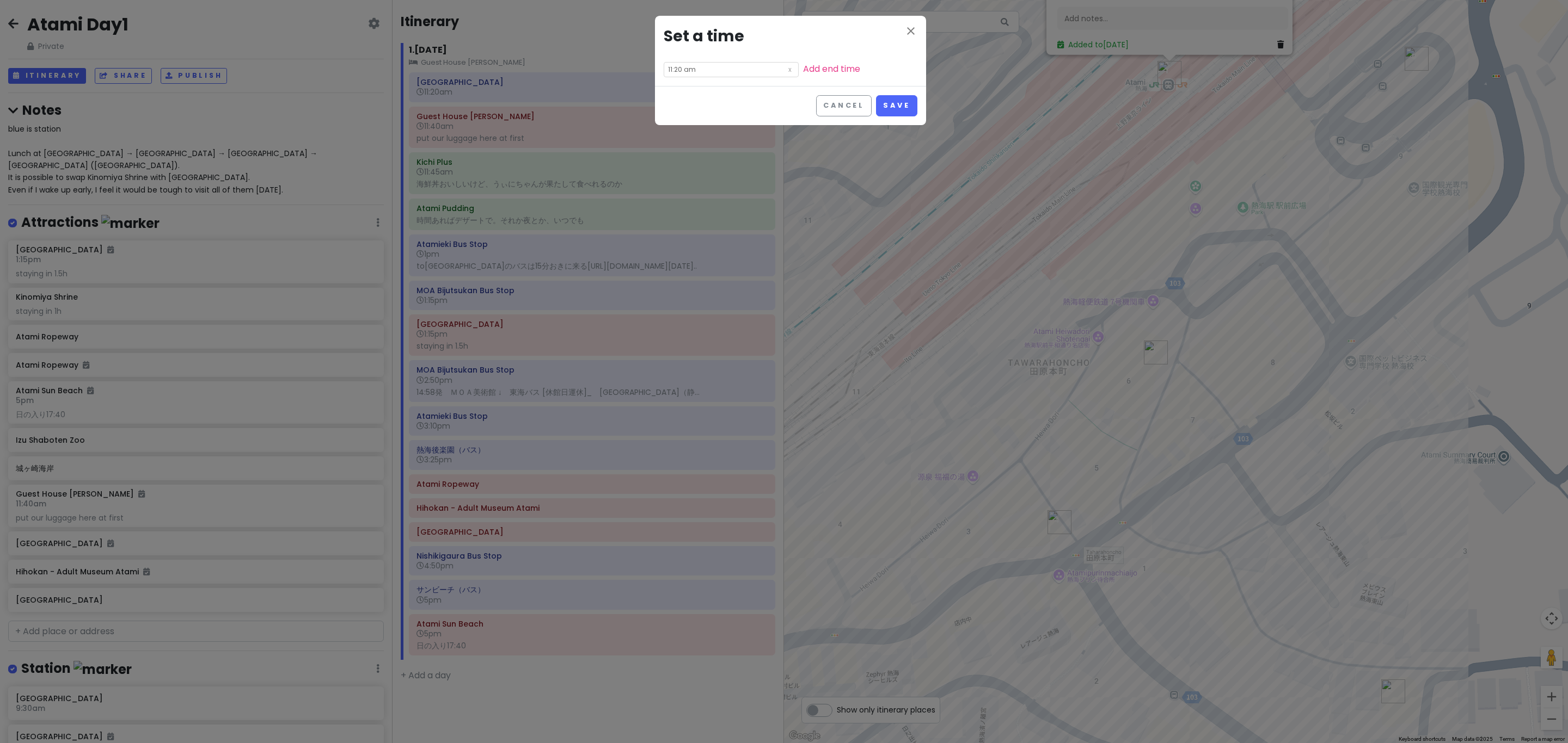
click at [693, 70] on input "11:20 am" at bounding box center [731, 69] width 135 height 15
click at [680, 120] on li "09" at bounding box center [679, 124] width 30 height 13
type input "9:20 am"
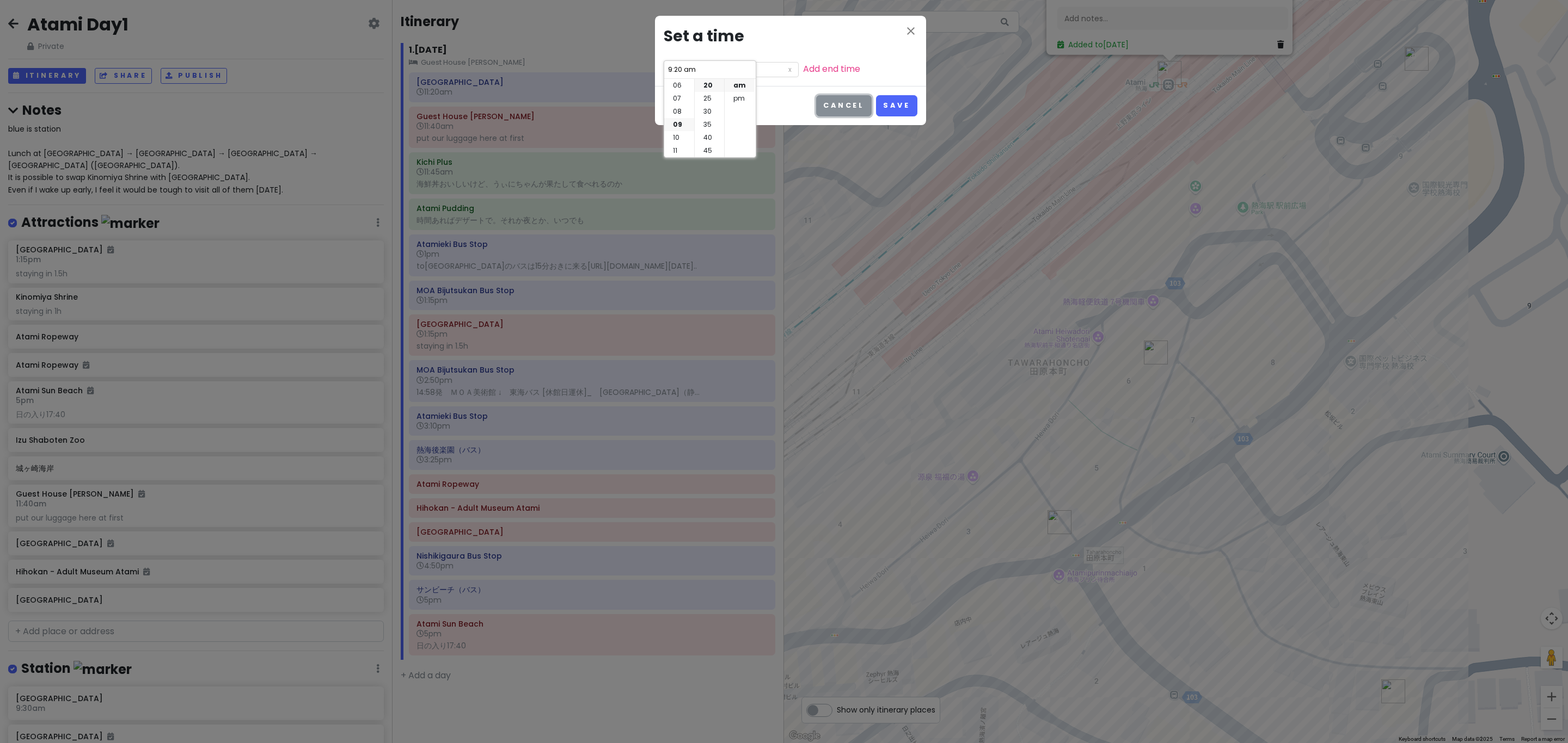
click at [782, 101] on button "Cancel" at bounding box center [844, 105] width 55 height 21
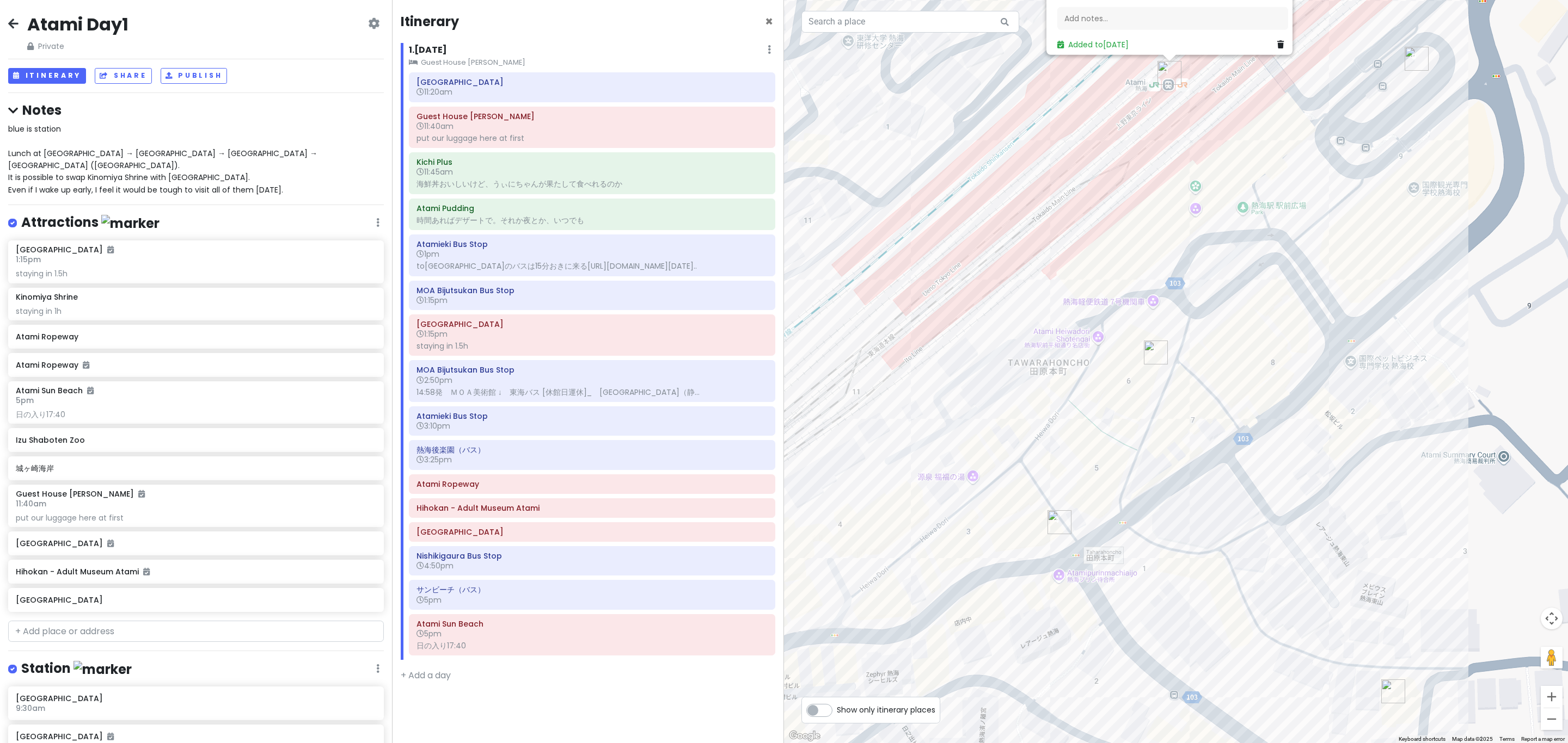
drag, startPoint x: 868, startPoint y: 101, endPoint x: 832, endPoint y: 100, distance: 36.0
click at [632, 88] on h6 "11:20am" at bounding box center [592, 92] width 351 height 10
click at [633, 94] on h6 "11:20am" at bounding box center [592, 92] width 351 height 10
click at [634, 94] on h6 "11:20am" at bounding box center [592, 92] width 351 height 10
click at [749, 81] on icon at bounding box center [750, 82] width 8 height 8
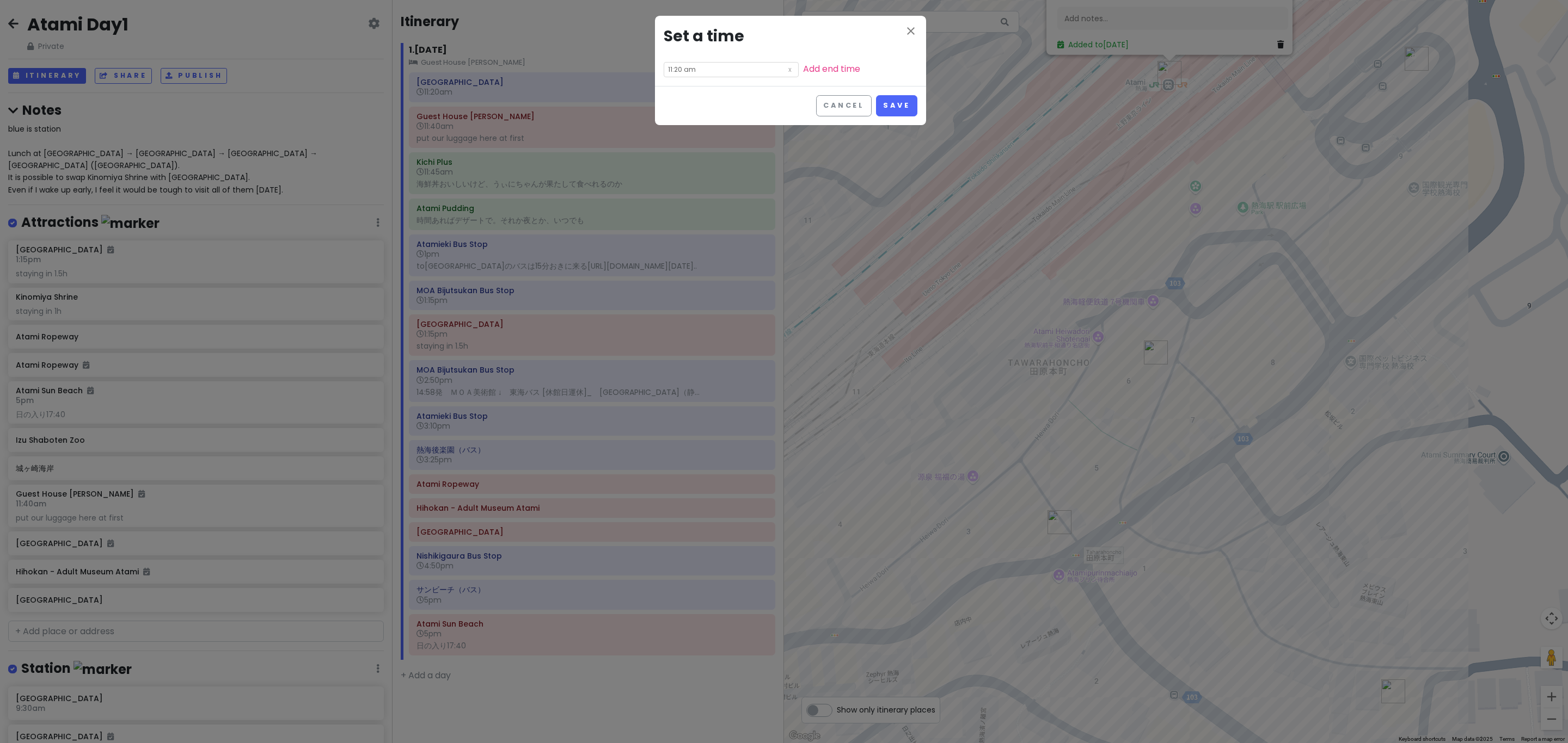
click at [691, 74] on input "11:20 am" at bounding box center [731, 69] width 135 height 15
drag, startPoint x: 678, startPoint y: 139, endPoint x: 686, endPoint y: 139, distance: 8.0
click at [678, 139] on li "10" at bounding box center [679, 138] width 30 height 13
type input "10:20 am"
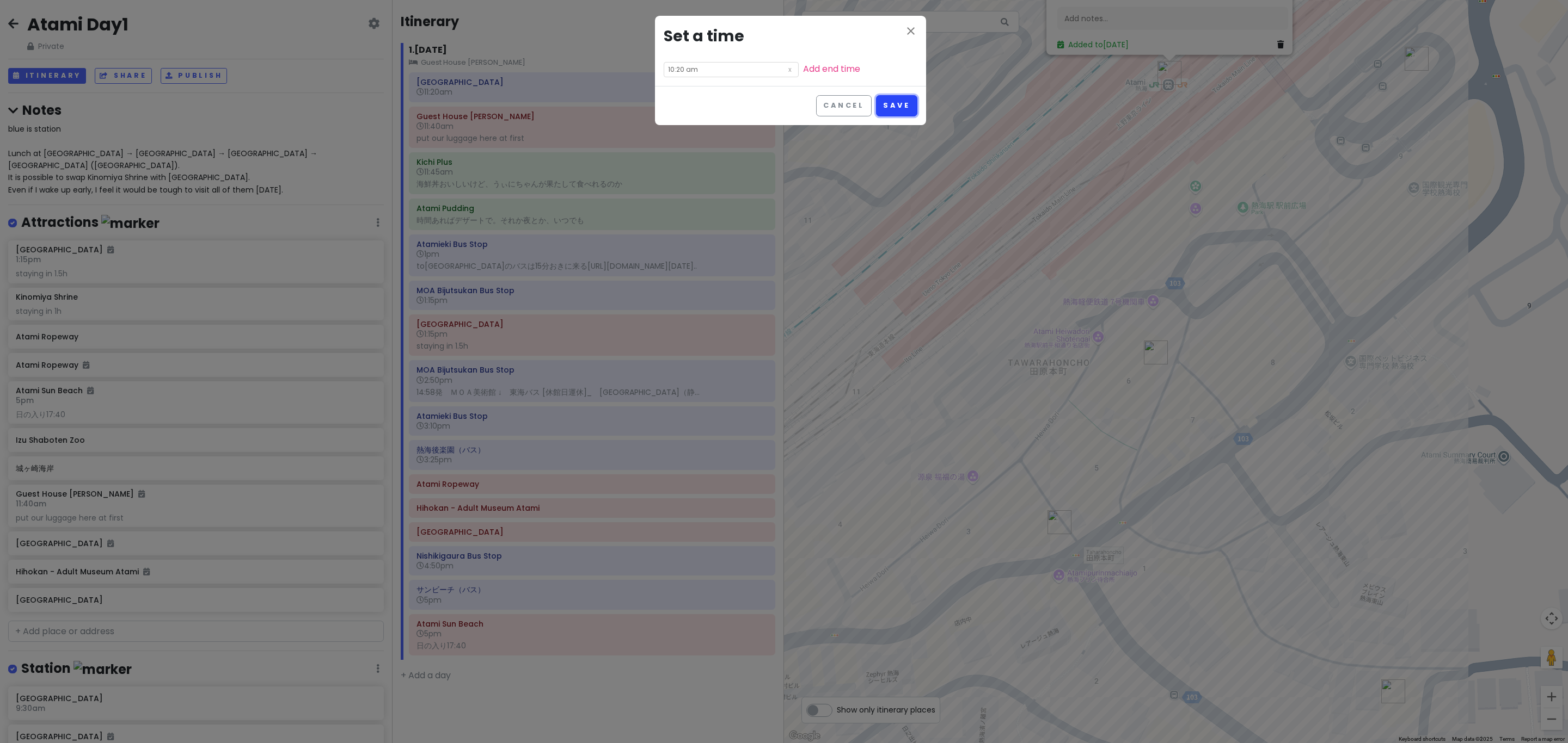
click at [782, 113] on button "Save" at bounding box center [896, 105] width 41 height 21
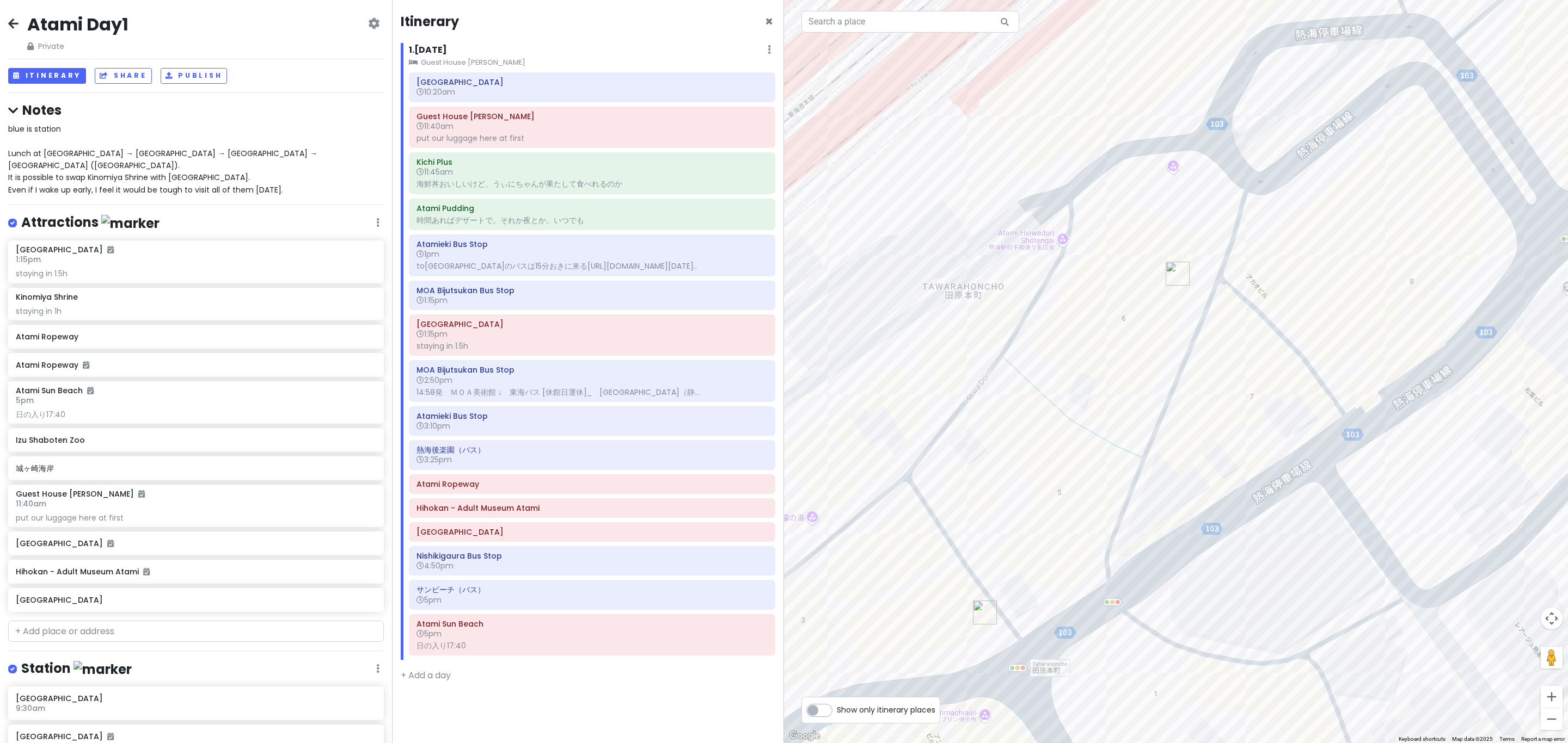
drag, startPoint x: 1099, startPoint y: 463, endPoint x: 1123, endPoint y: 466, distance: 24.2
click at [782, 466] on div "Atami Station 3.9 (1,486) 11-11 Tawarahonchō, Atami, Shizuoka 413-0011, Japan S…" at bounding box center [1176, 372] width 784 height 743
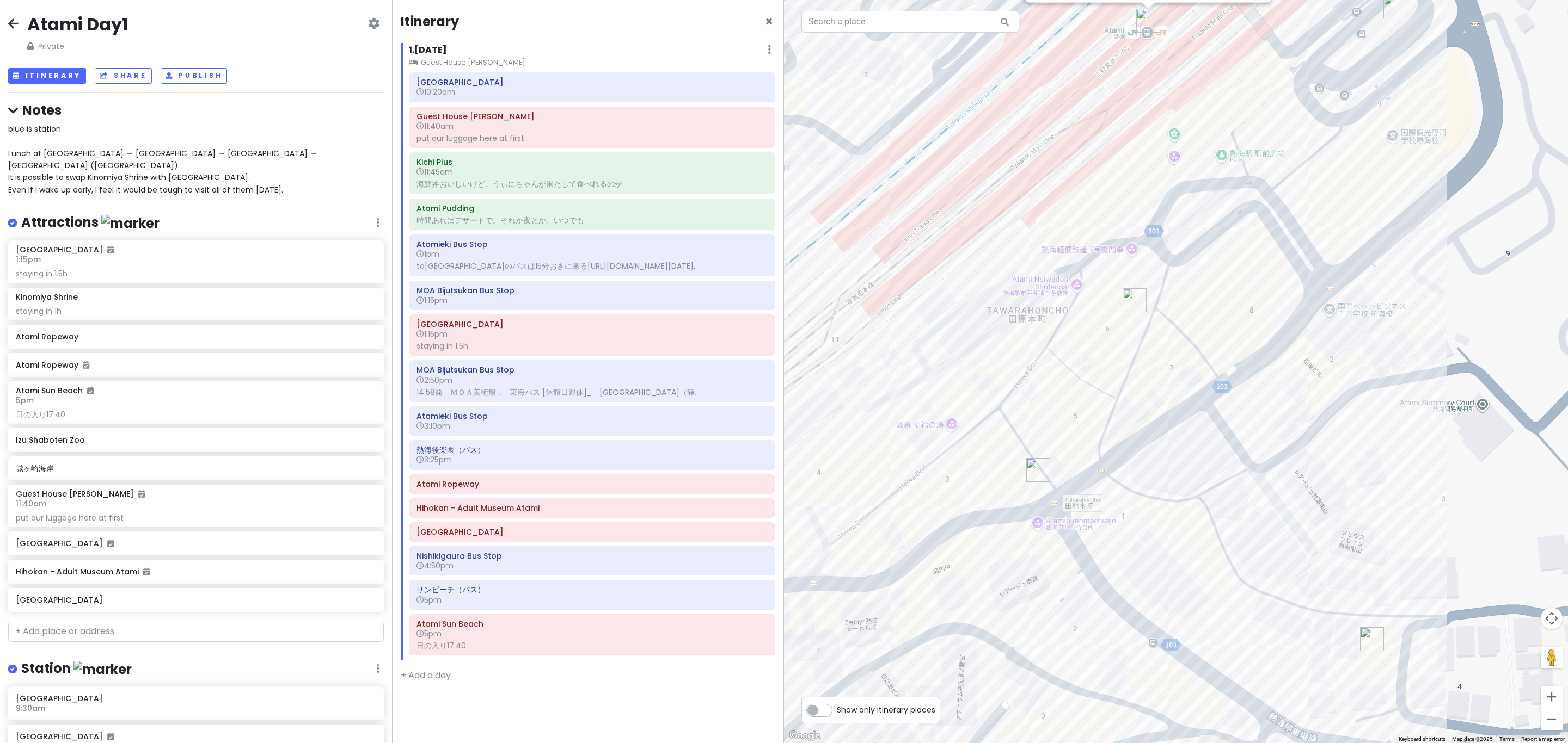
drag, startPoint x: 1105, startPoint y: 421, endPoint x: 1114, endPoint y: 436, distance: 17.5
click at [782, 434] on div "Atami Station 3.9 (1,486) 11-11 Tawarahonchō, Atami, Shizuoka 413-0011, Japan S…" at bounding box center [1176, 372] width 784 height 743
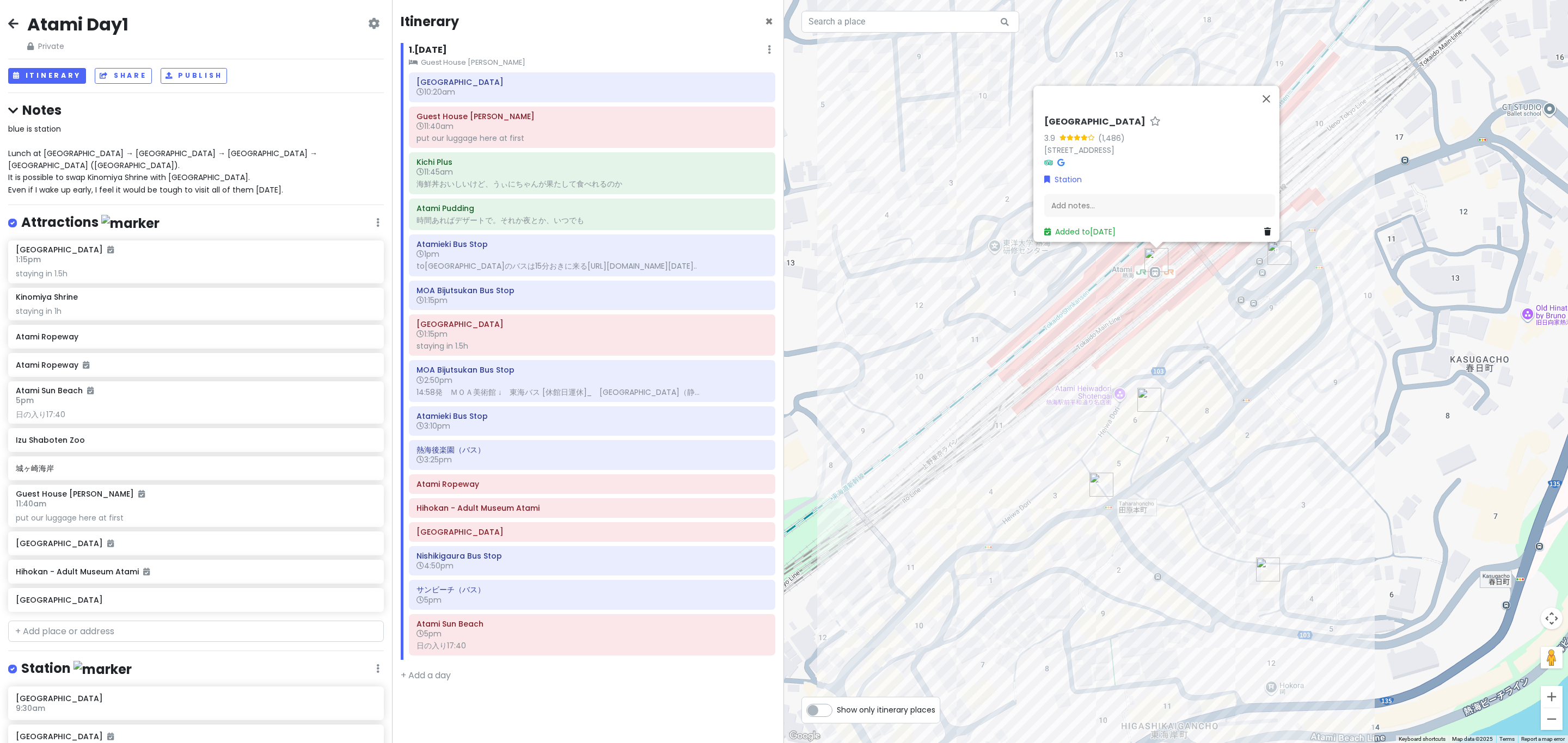
drag, startPoint x: 1153, startPoint y: 423, endPoint x: 1159, endPoint y: 480, distance: 57.3
click at [782, 480] on div "Atami Station 3.9 (1,486) 11-11 Tawarahonchō, Atami, Shizuoka 413-0011, Japan S…" at bounding box center [1176, 372] width 784 height 743
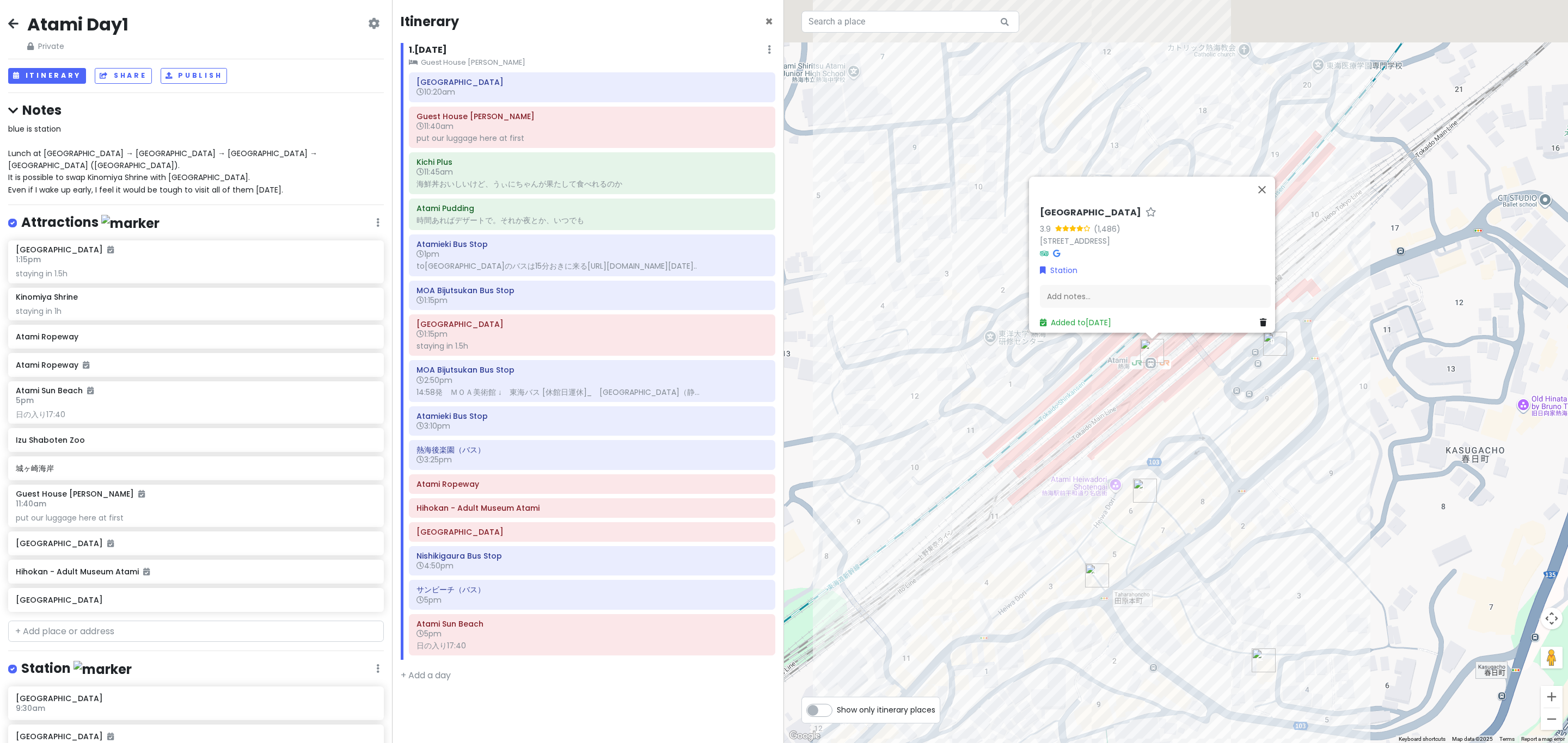
drag, startPoint x: 1147, startPoint y: 384, endPoint x: 1140, endPoint y: 444, distance: 60.4
click at [782, 444] on div "Atami Station 3.9 (1,486) 11-11 Tawarahonchō, Atami, Shizuoka 413-0011, Japan S…" at bounding box center [1176, 372] width 784 height 743
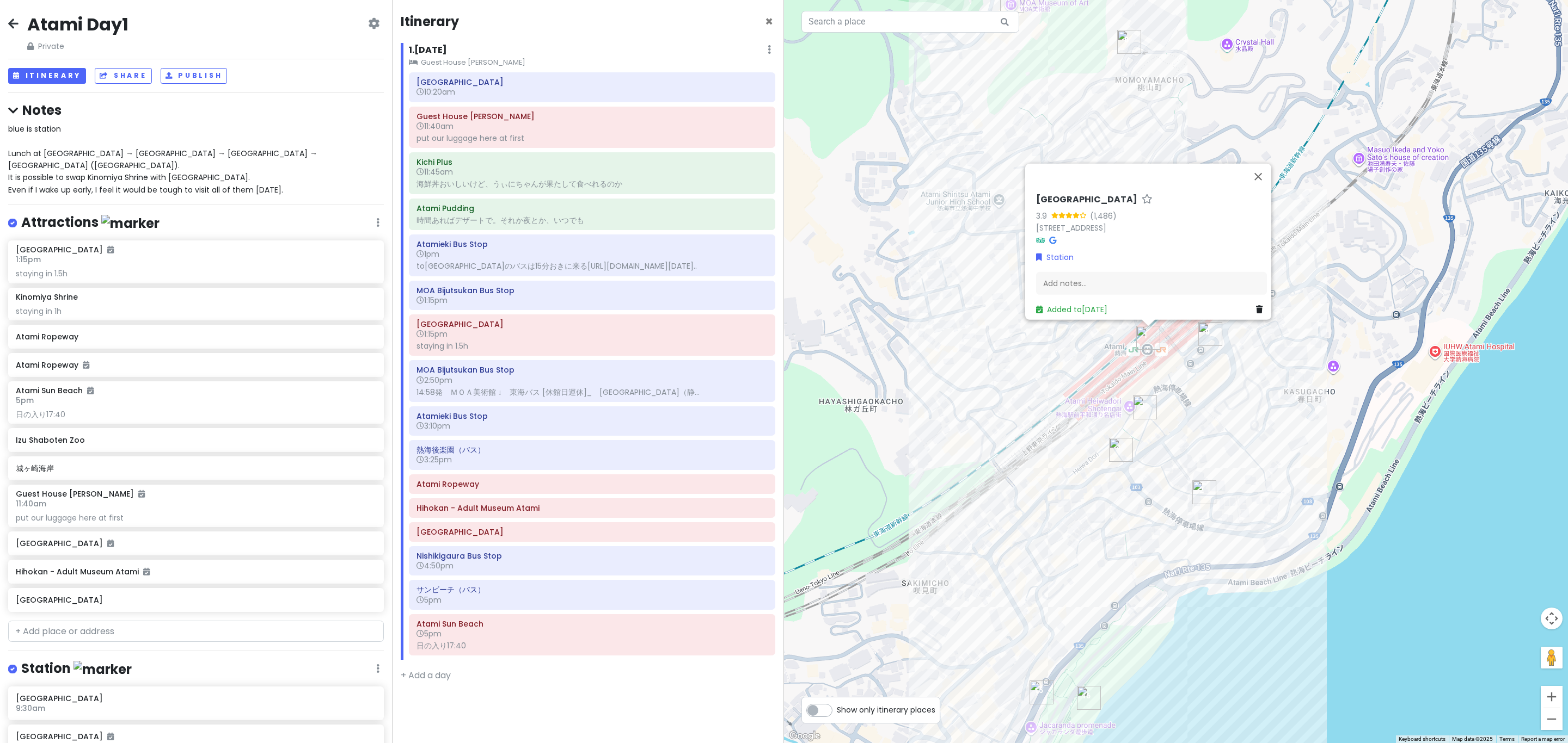
drag, startPoint x: 1139, startPoint y: 384, endPoint x: 1140, endPoint y: 521, distance: 137.0
click at [782, 521] on div "Atami Station 3.9 (1,486) 11-11 Tawarahonchō, Atami, Shizuoka 413-0011, Japan S…" at bounding box center [1176, 372] width 784 height 743
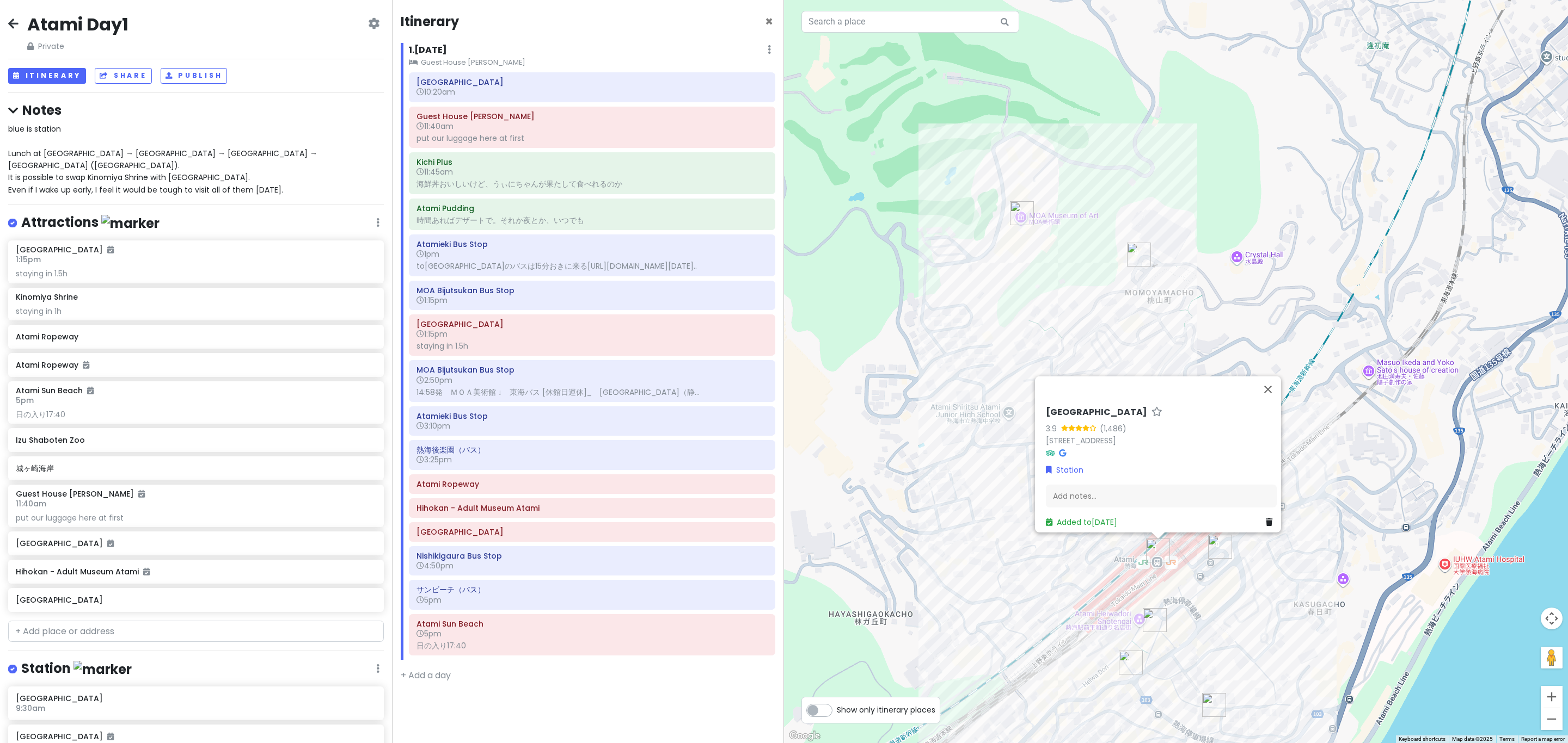
click at [782, 219] on img "MOA Museum of Art" at bounding box center [1021, 213] width 24 height 24
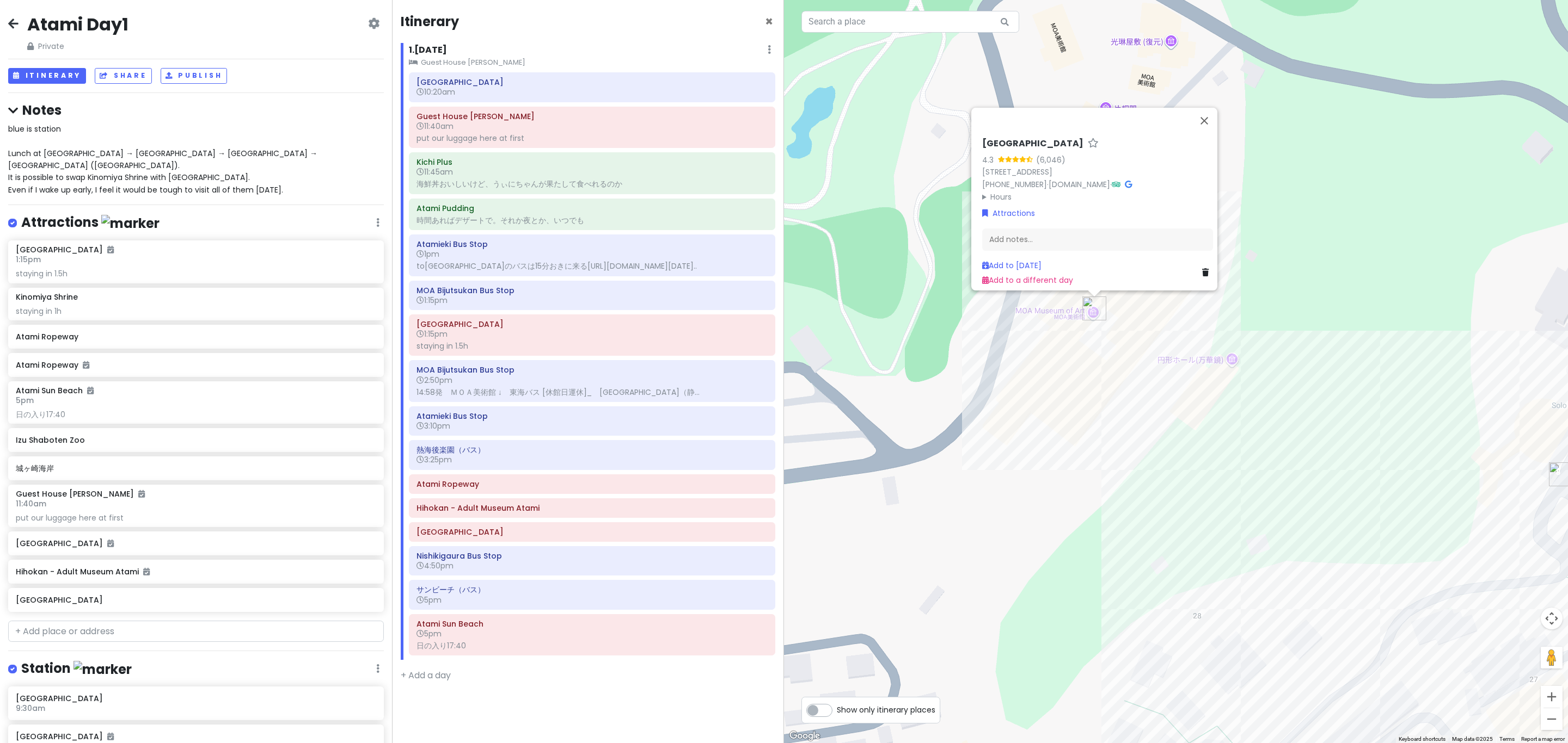
drag, startPoint x: 1056, startPoint y: 263, endPoint x: 1063, endPoint y: 356, distance: 93.3
click at [782, 359] on div "MOA Museum of Art 4.3 (6,046) 26-2 Momoyamachō, Atami, Shizuoka 413-8511, Japan…" at bounding box center [1176, 372] width 784 height 743
click at [782, 139] on h6 "MOA Museum of Art" at bounding box center [1033, 145] width 102 height 12
click at [782, 136] on input "MOA Museum of Art" at bounding box center [1097, 142] width 231 height 17
click at [782, 317] on div "MOA Museum of Art 4.3 (6,046) 26-2 Momoyamachō, Atami, Shizuoka 413-8511, Japan…" at bounding box center [1176, 372] width 784 height 743
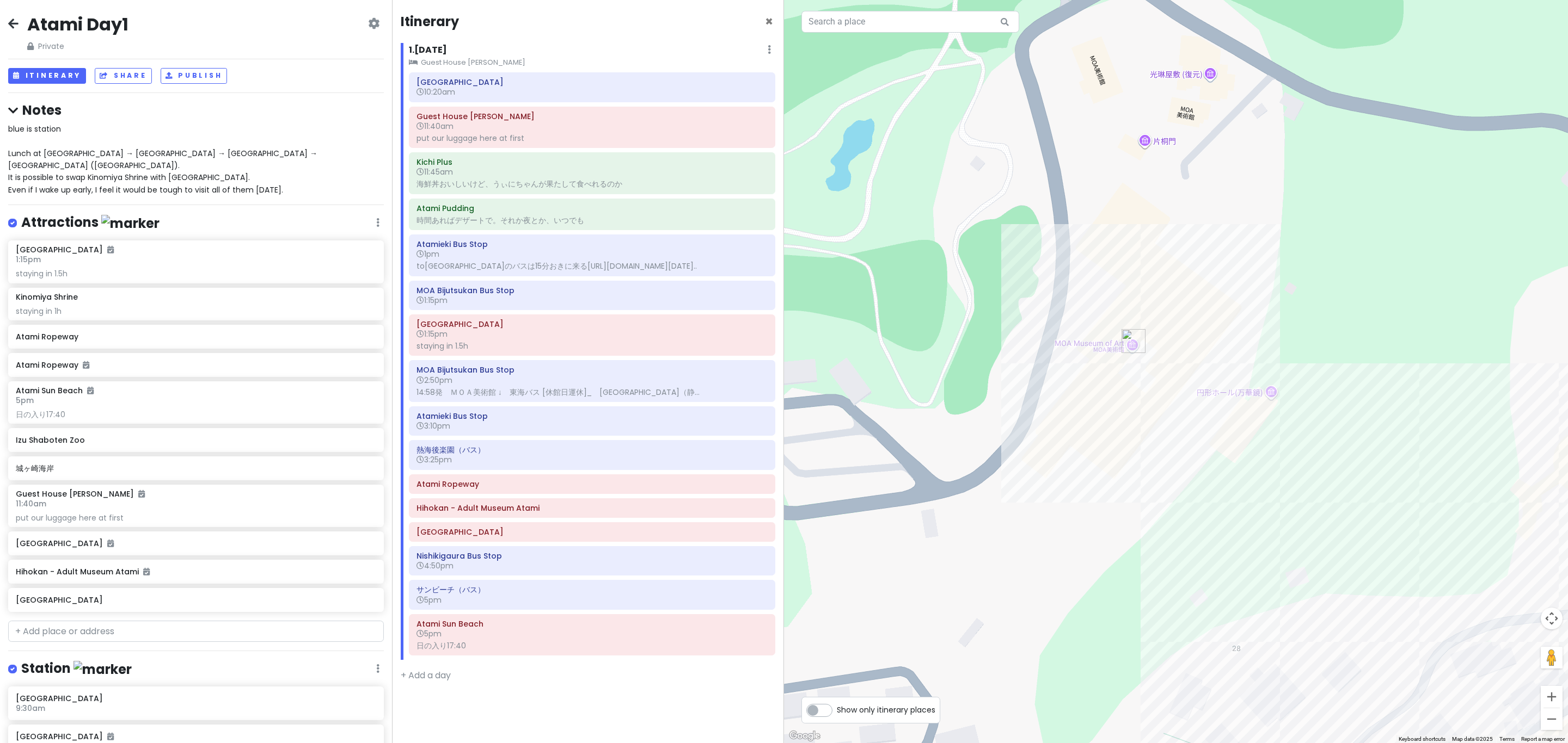
drag, startPoint x: 995, startPoint y: 314, endPoint x: 1034, endPoint y: 338, distance: 45.8
click at [782, 338] on div at bounding box center [1176, 372] width 784 height 743
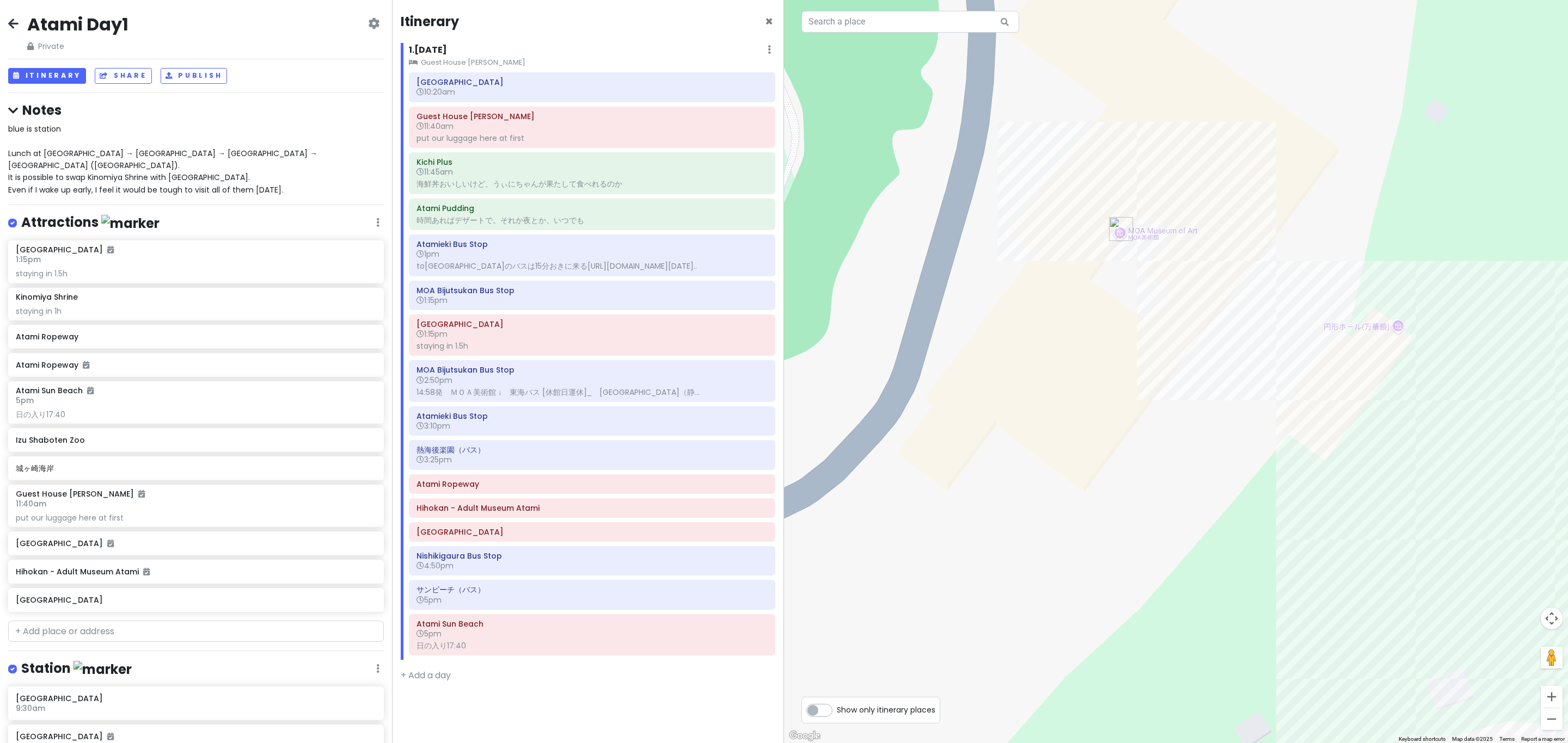
drag, startPoint x: 1181, startPoint y: 400, endPoint x: 1159, endPoint y: 401, distance: 22.0
click at [782, 401] on div at bounding box center [1176, 372] width 784 height 743
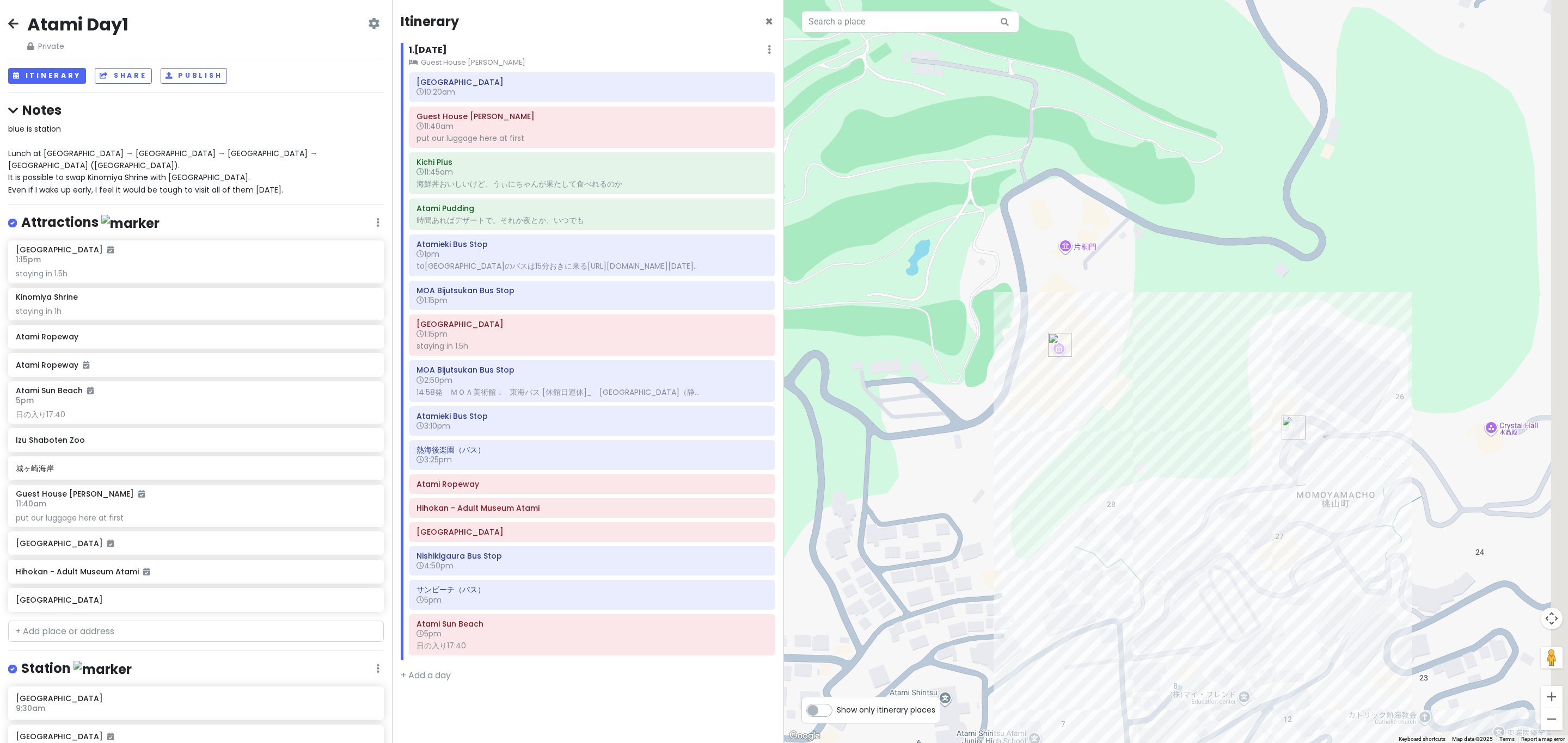
drag, startPoint x: 1190, startPoint y: 431, endPoint x: 1136, endPoint y: 421, distance: 54.9
click at [782, 421] on div at bounding box center [1176, 372] width 784 height 743
click at [523, 492] on div "Atami Ropeway" at bounding box center [592, 484] width 351 height 15
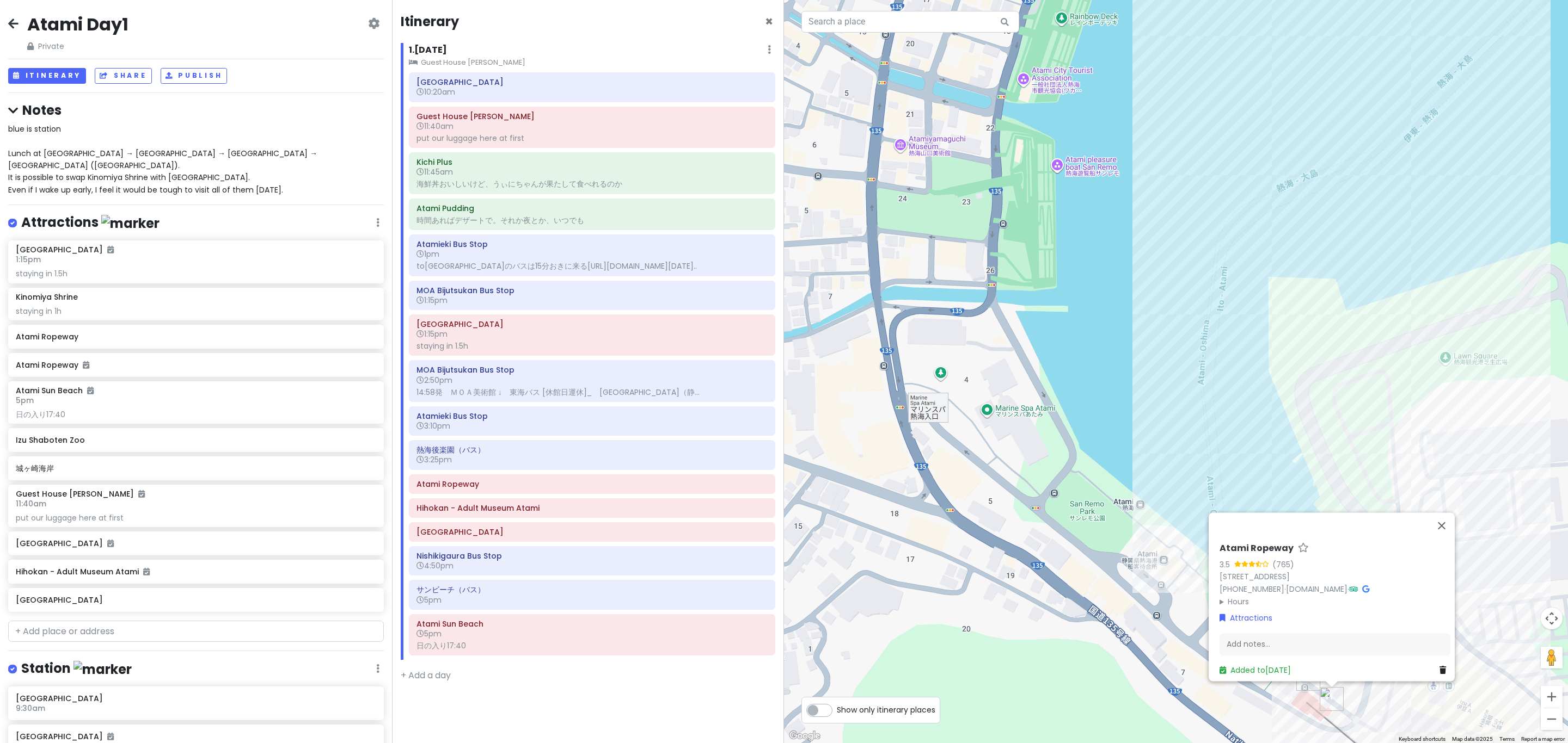
drag, startPoint x: 1000, startPoint y: 530, endPoint x: 897, endPoint y: 299, distance: 252.9
click at [782, 301] on div "Atami Ropeway 3.5 (765) 8-15 Wadahamaminamichō, Atami, Shizuoka 413-0023, Japan…" at bounding box center [1176, 372] width 784 height 743
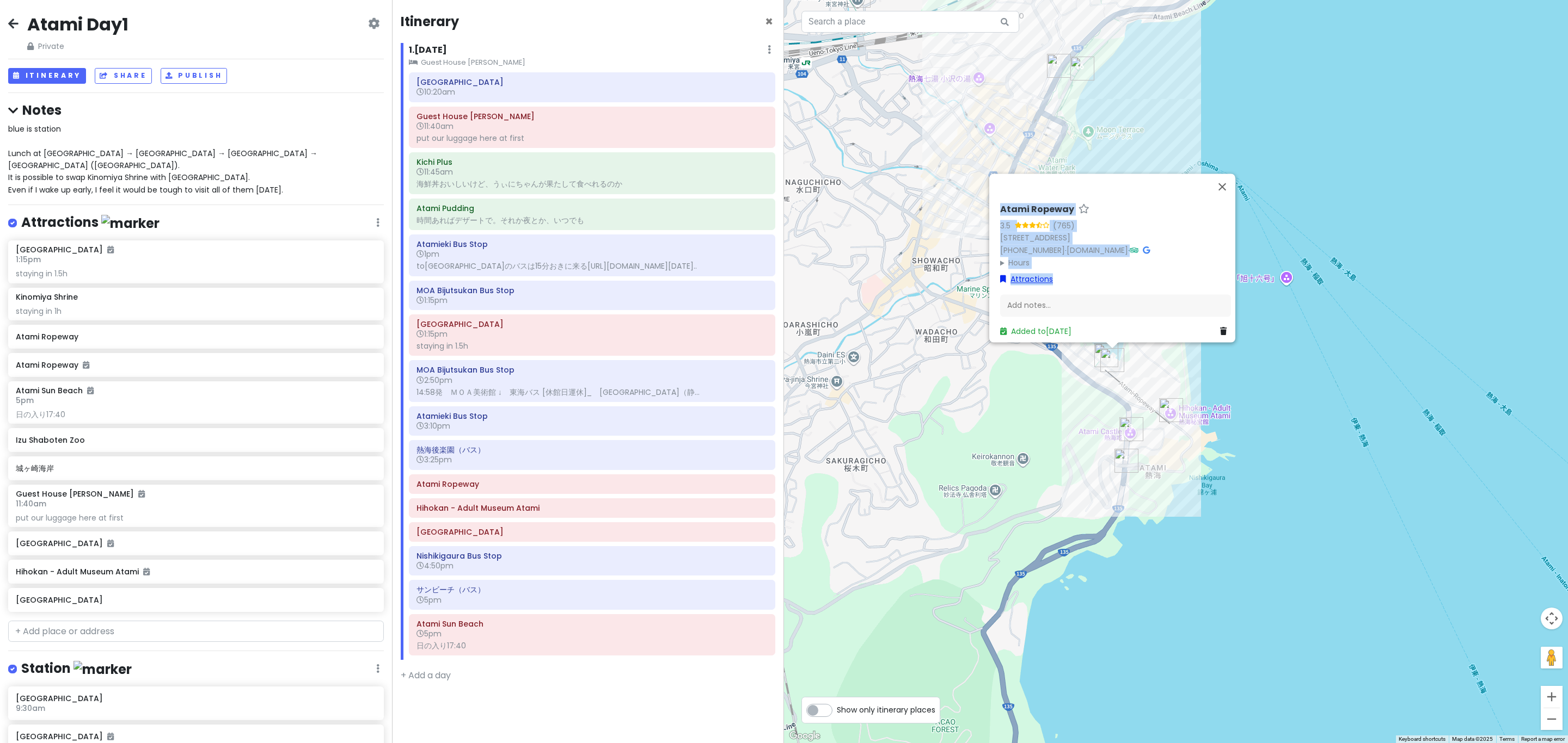
drag, startPoint x: 1000, startPoint y: 185, endPoint x: 1021, endPoint y: 182, distance: 21.2
click at [782, 268] on div "Atami Ropeway 3.5 (765) 8-15 Wadahamaminamichō, Atami, Shizuoka 413-0023, Japan…" at bounding box center [1112, 258] width 246 height 169
click at [782, 174] on button "Close" at bounding box center [1222, 187] width 26 height 26
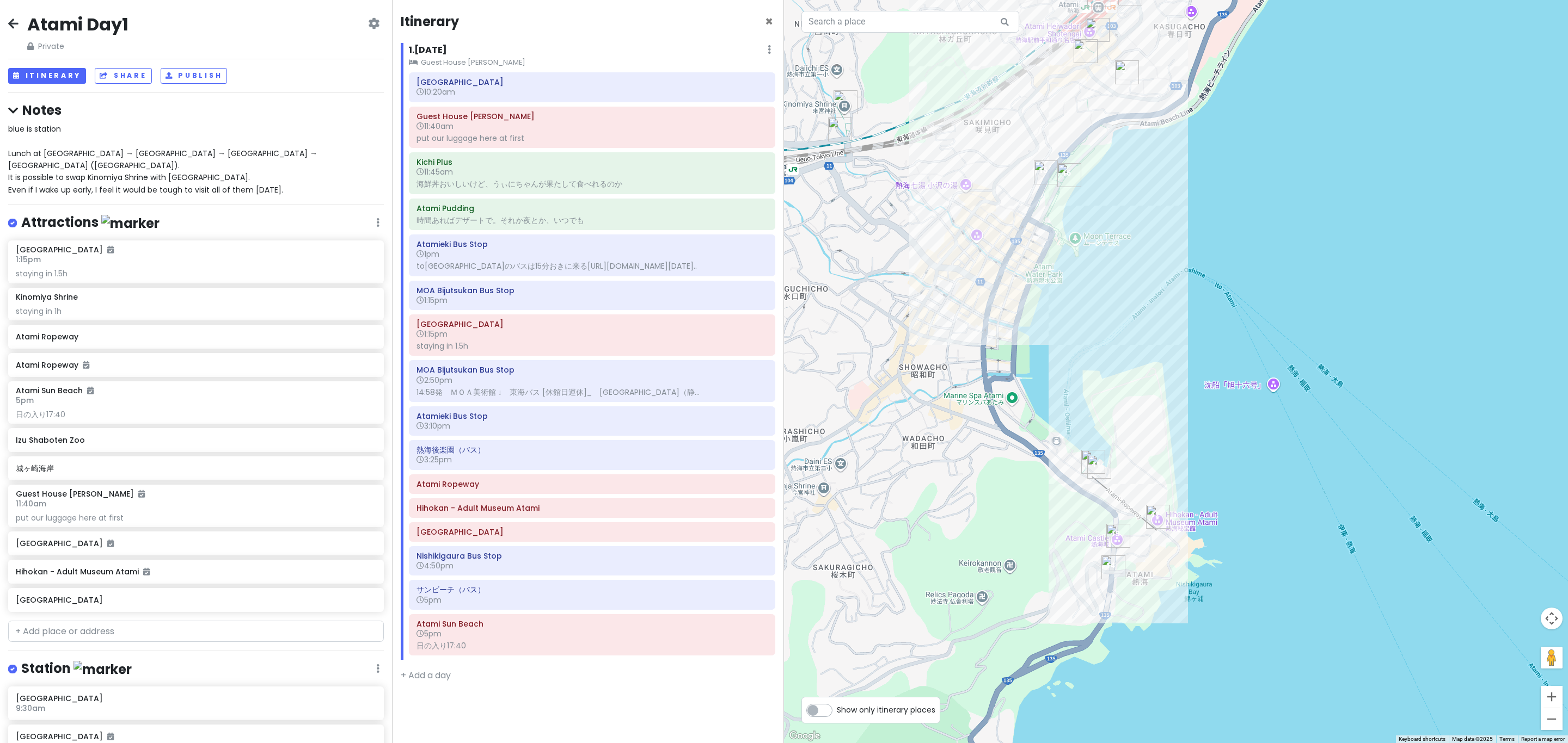
drag, startPoint x: 1082, startPoint y: 154, endPoint x: 1073, endPoint y: 255, distance: 101.4
click at [782, 255] on div at bounding box center [1176, 372] width 784 height 743
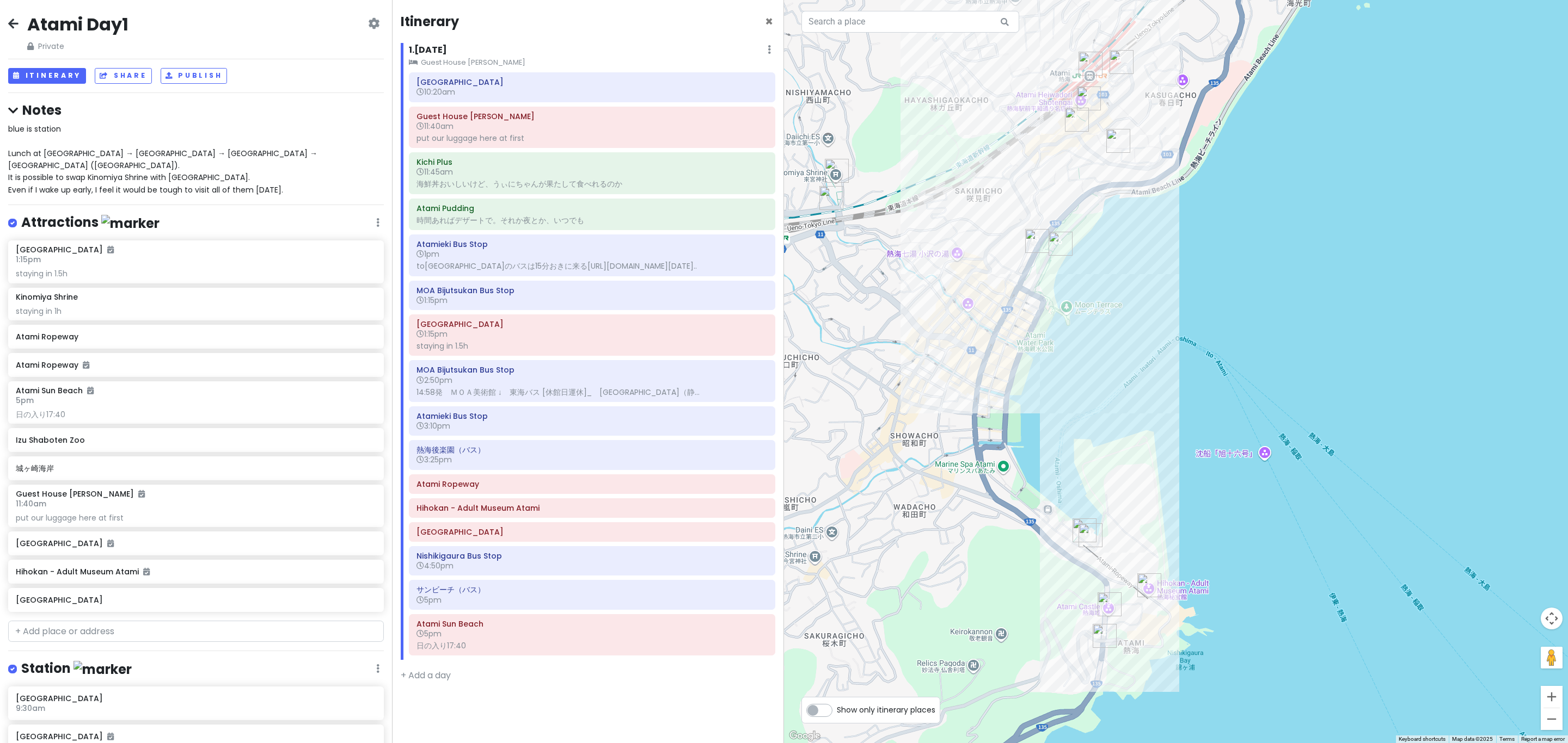
drag, startPoint x: 1062, startPoint y: 189, endPoint x: 1037, endPoint y: 304, distance: 117.7
click at [782, 256] on img "Atami Sun Beach" at bounding box center [1060, 243] width 24 height 24
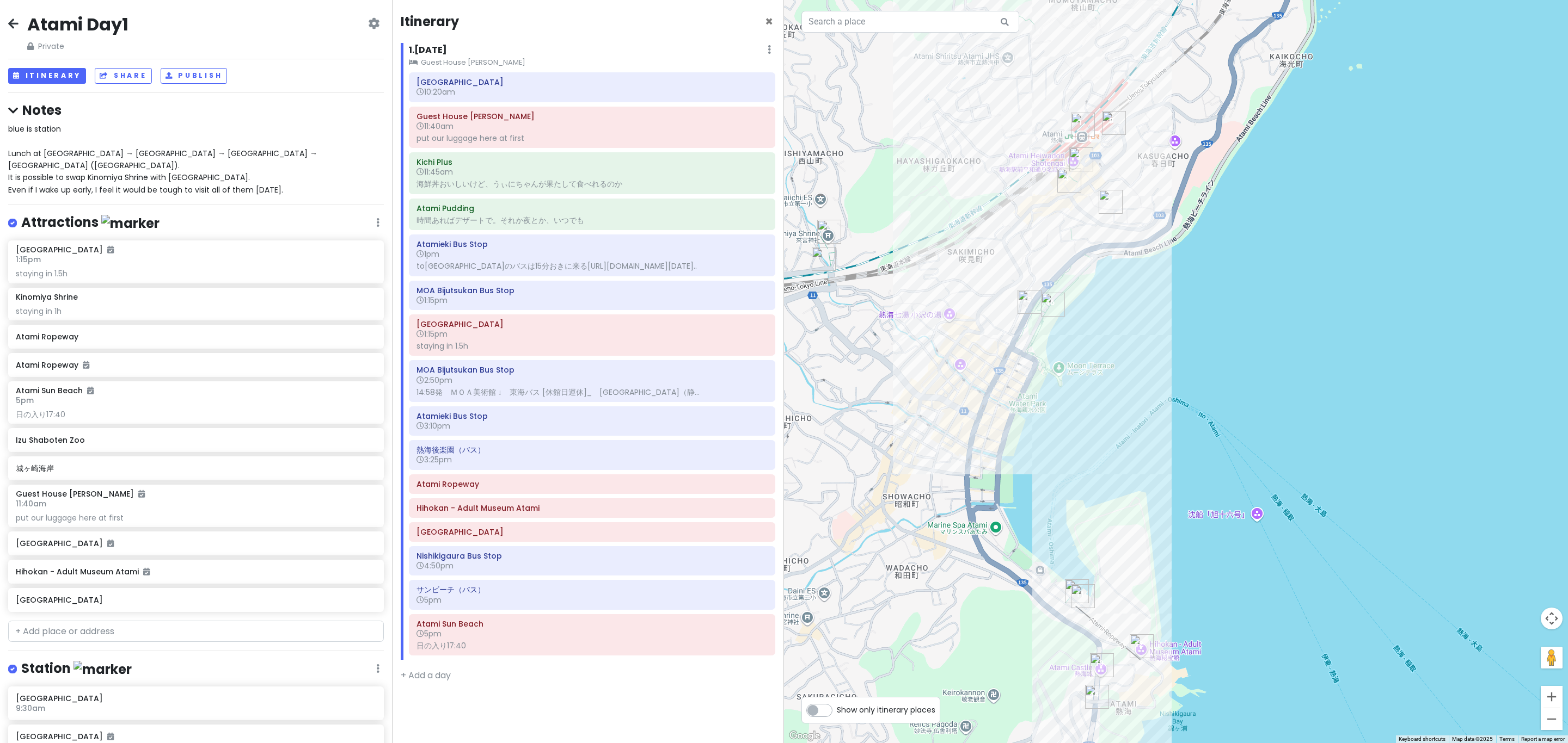
drag, startPoint x: 1041, startPoint y: 75, endPoint x: 1054, endPoint y: 92, distance: 21.4
click at [782, 72] on div at bounding box center [1176, 372] width 784 height 743
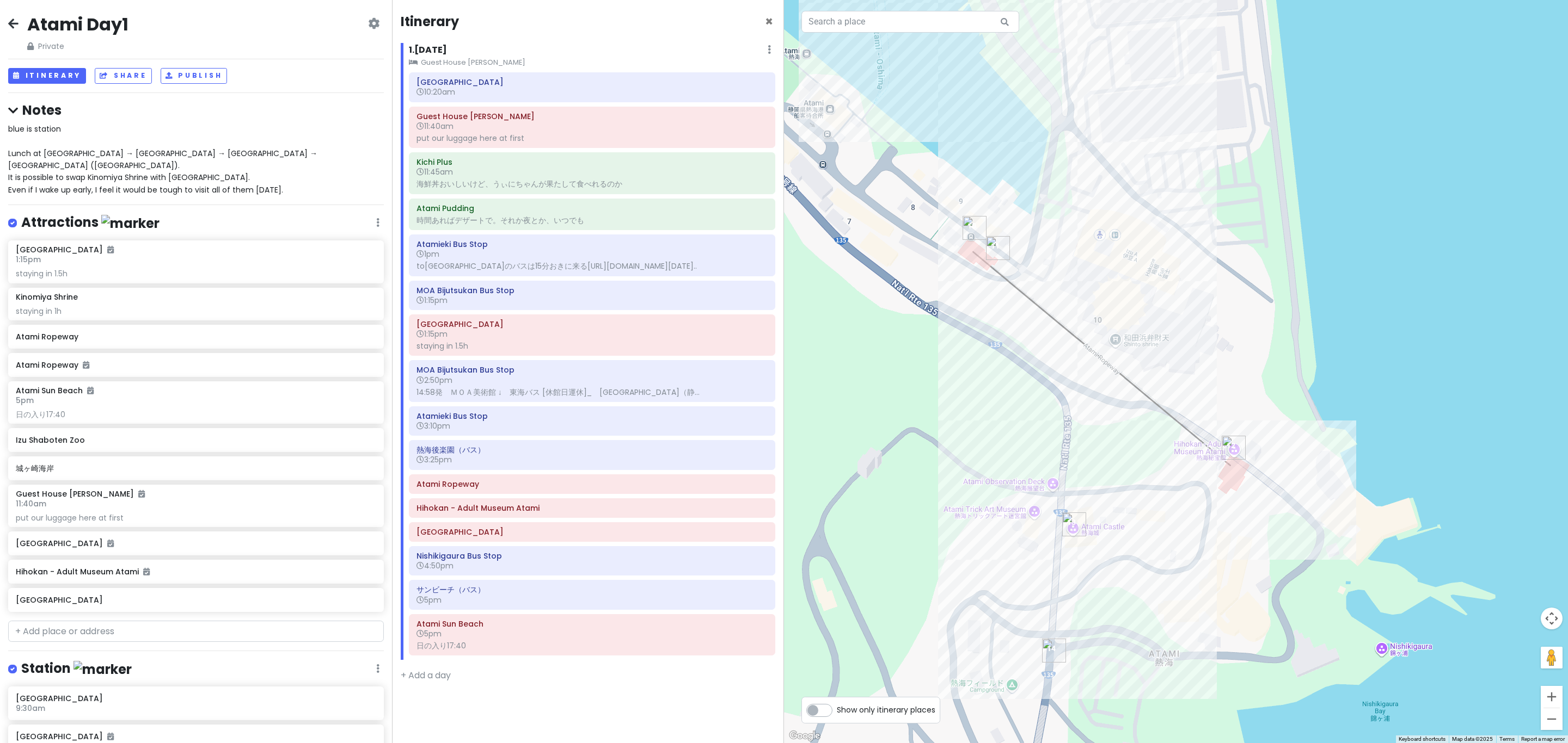
drag, startPoint x: 1092, startPoint y: 630, endPoint x: 1066, endPoint y: 456, distance: 175.9
click at [782, 456] on div at bounding box center [1176, 372] width 784 height 743
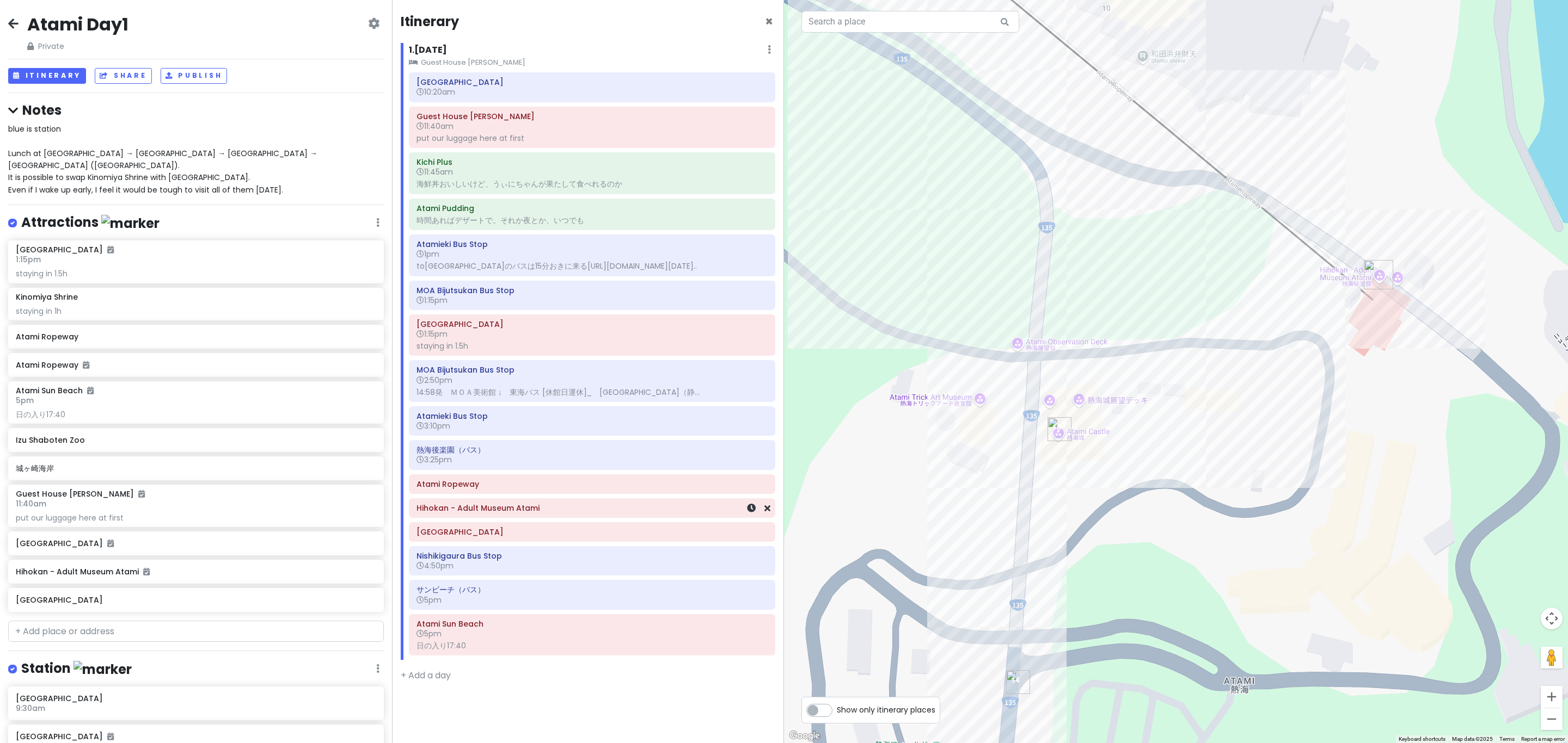
click at [542, 513] on h6 "Hihokan - Adult Museum Atami" at bounding box center [592, 508] width 351 height 10
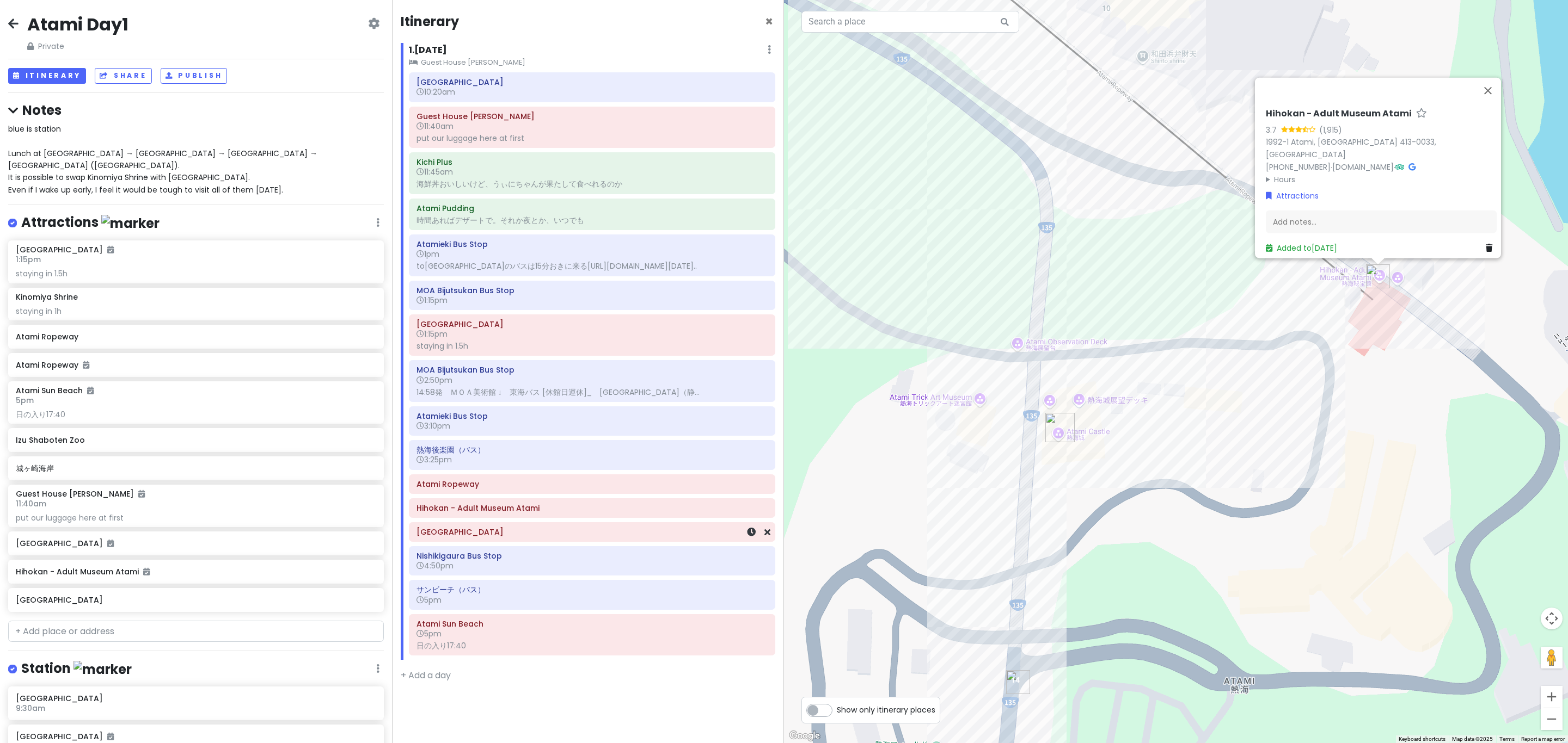
click at [539, 537] on h6 "Atami Castle" at bounding box center [592, 532] width 351 height 10
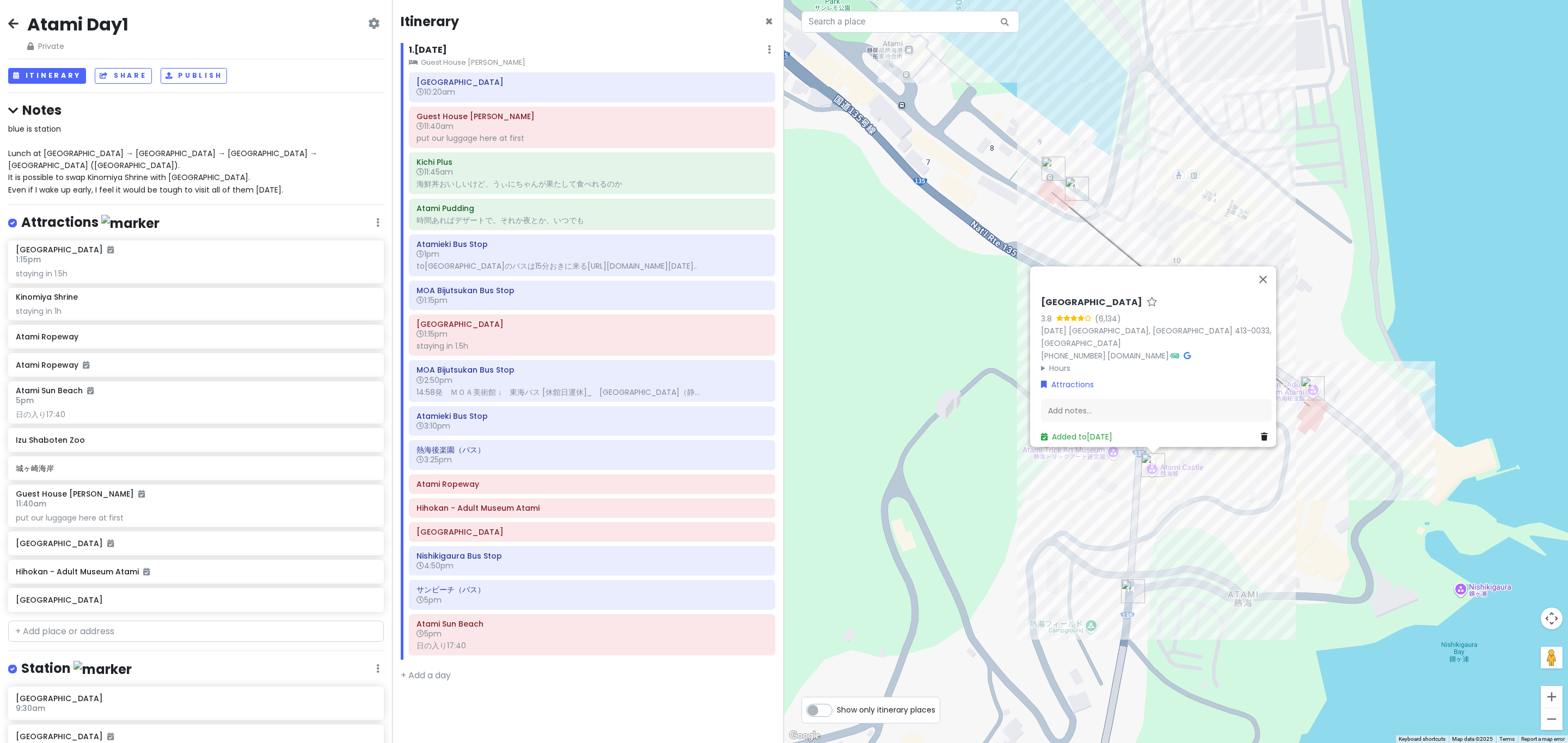
drag, startPoint x: 1252, startPoint y: 421, endPoint x: 1249, endPoint y: 472, distance: 51.1
click at [782, 472] on div "Atami Castle 3.8 (6,134) 1993 Atami, Shizuoka 413-0033, Japan +81 557-81-6206 ·…" at bounding box center [1176, 372] width 784 height 743
click at [782, 228] on div "Atami Castle 3.8 (6,134) 1993 Atami, Shizuoka 413-0033, Japan +81 557-81-6206 ·…" at bounding box center [1176, 372] width 784 height 743
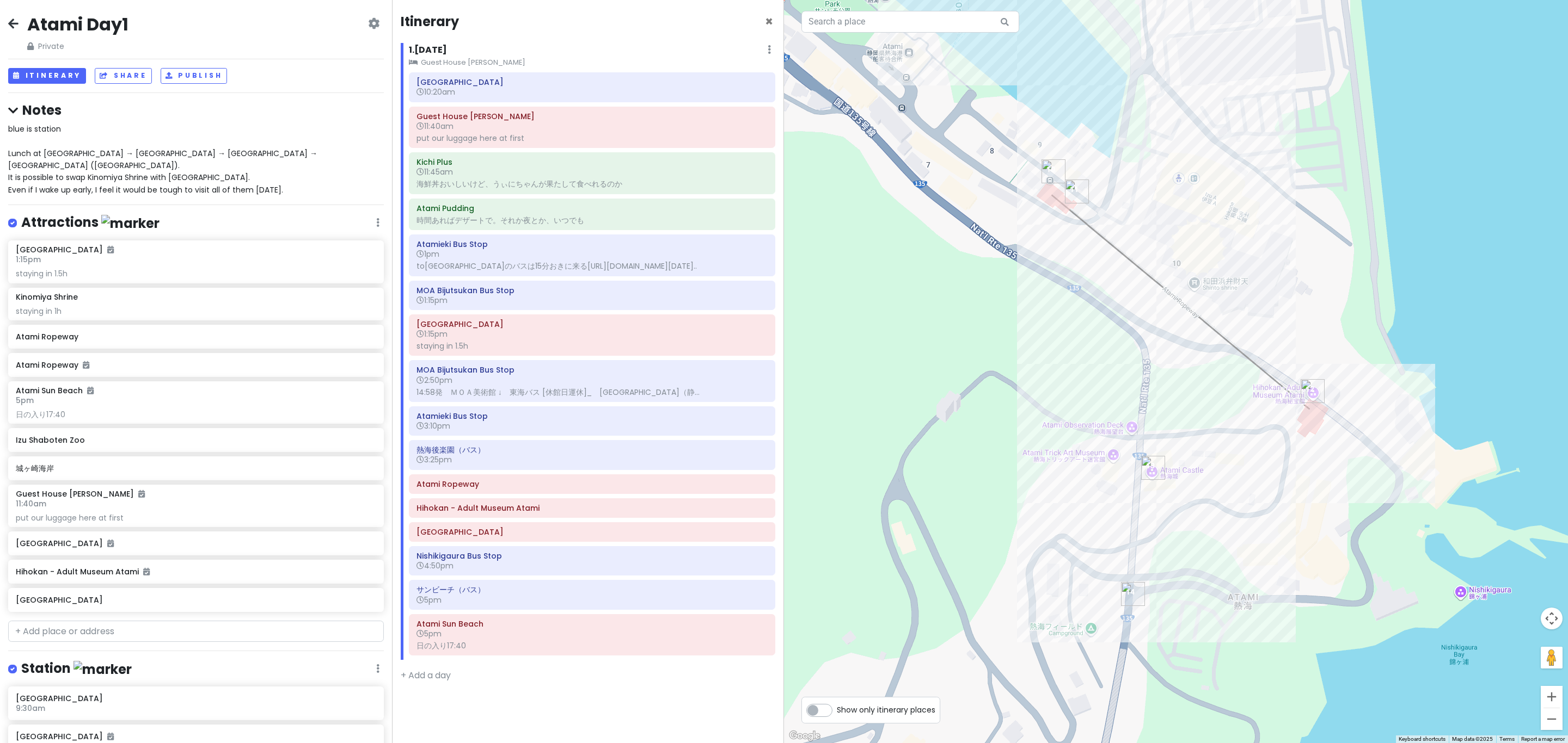
drag, startPoint x: 1190, startPoint y: 344, endPoint x: 1204, endPoint y: 416, distance: 73.3
click at [782, 416] on div at bounding box center [1176, 372] width 784 height 743
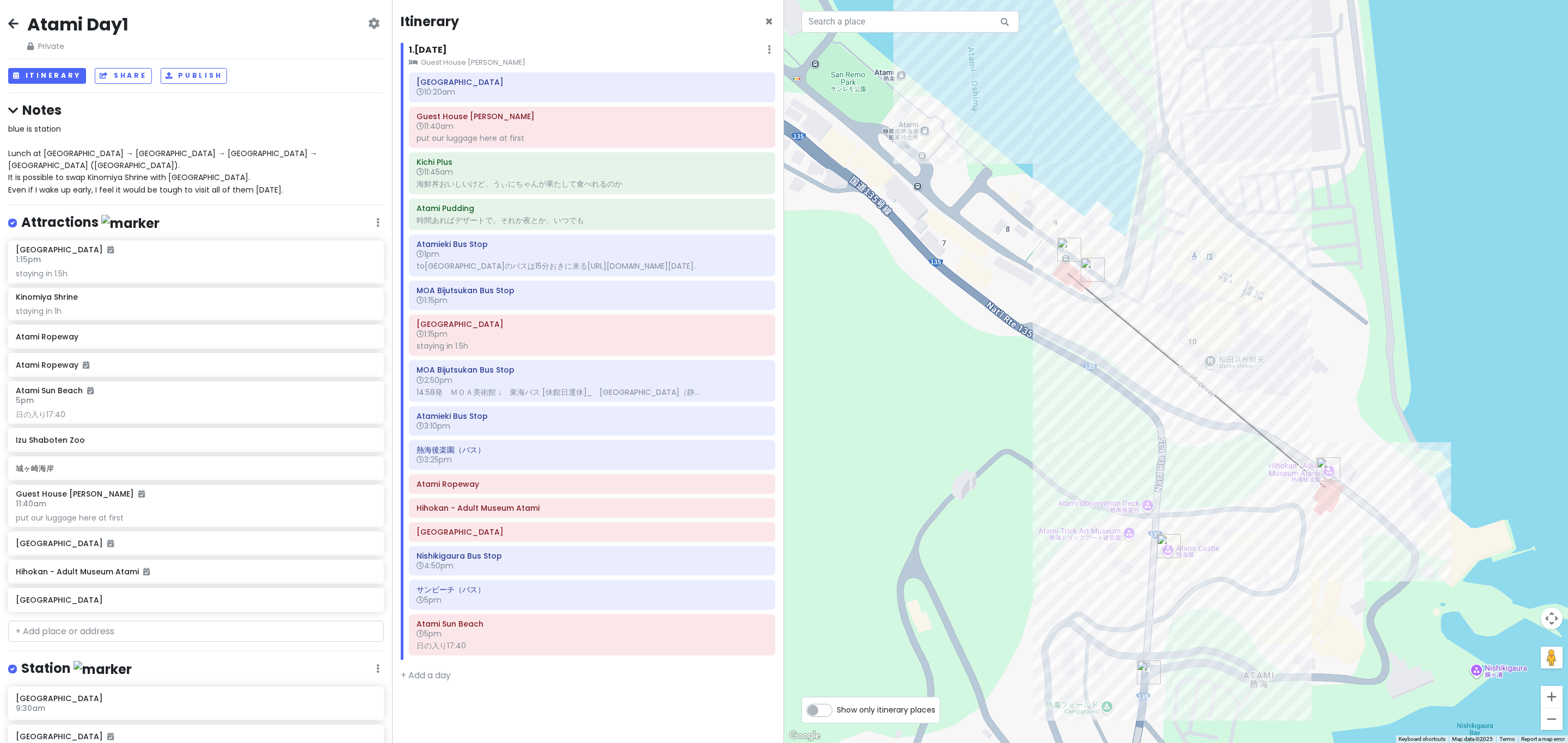
click at [782, 552] on div at bounding box center [1176, 372] width 784 height 743
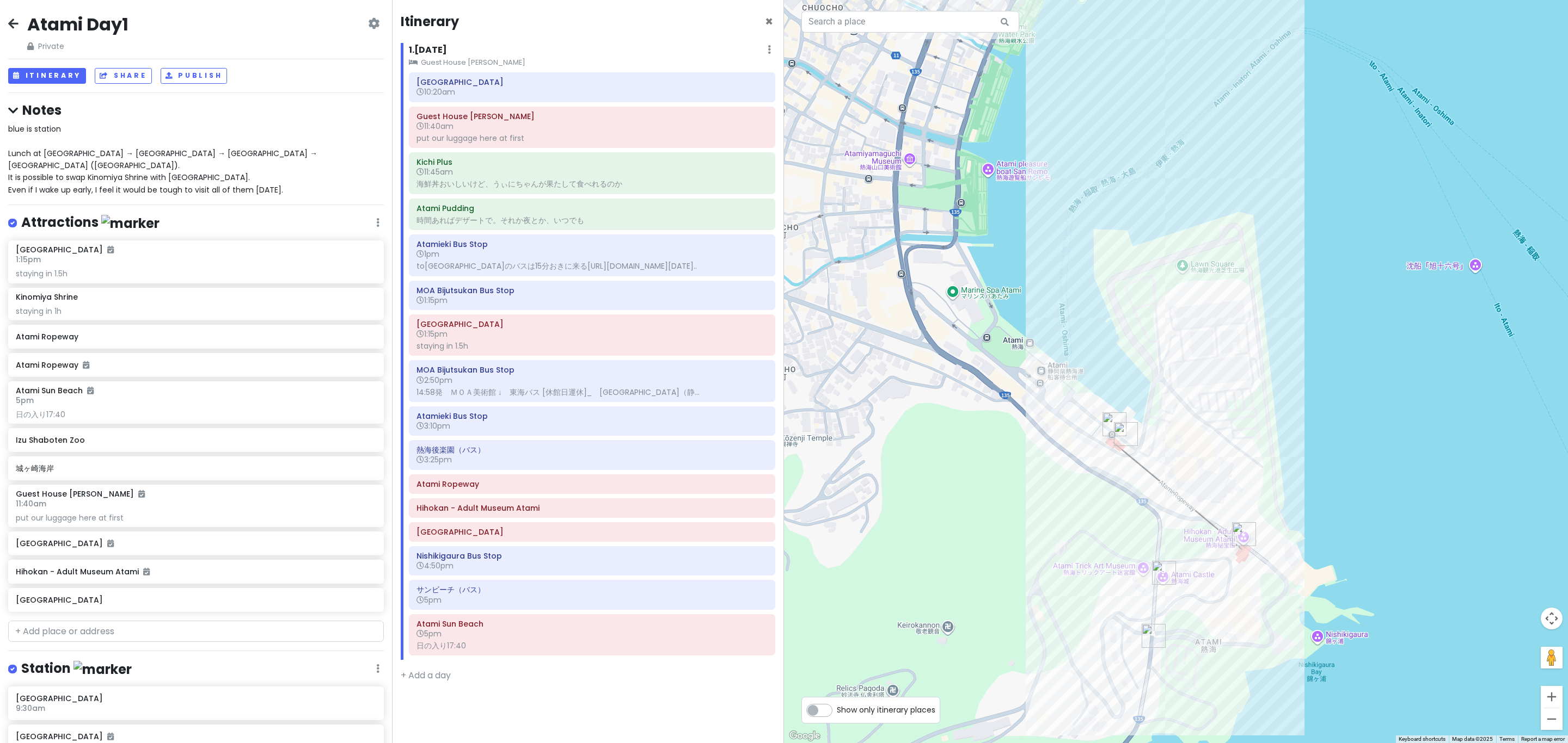
drag, startPoint x: 1103, startPoint y: 485, endPoint x: 1123, endPoint y: 536, distance: 54.8
click at [782, 536] on div at bounding box center [1176, 372] width 784 height 743
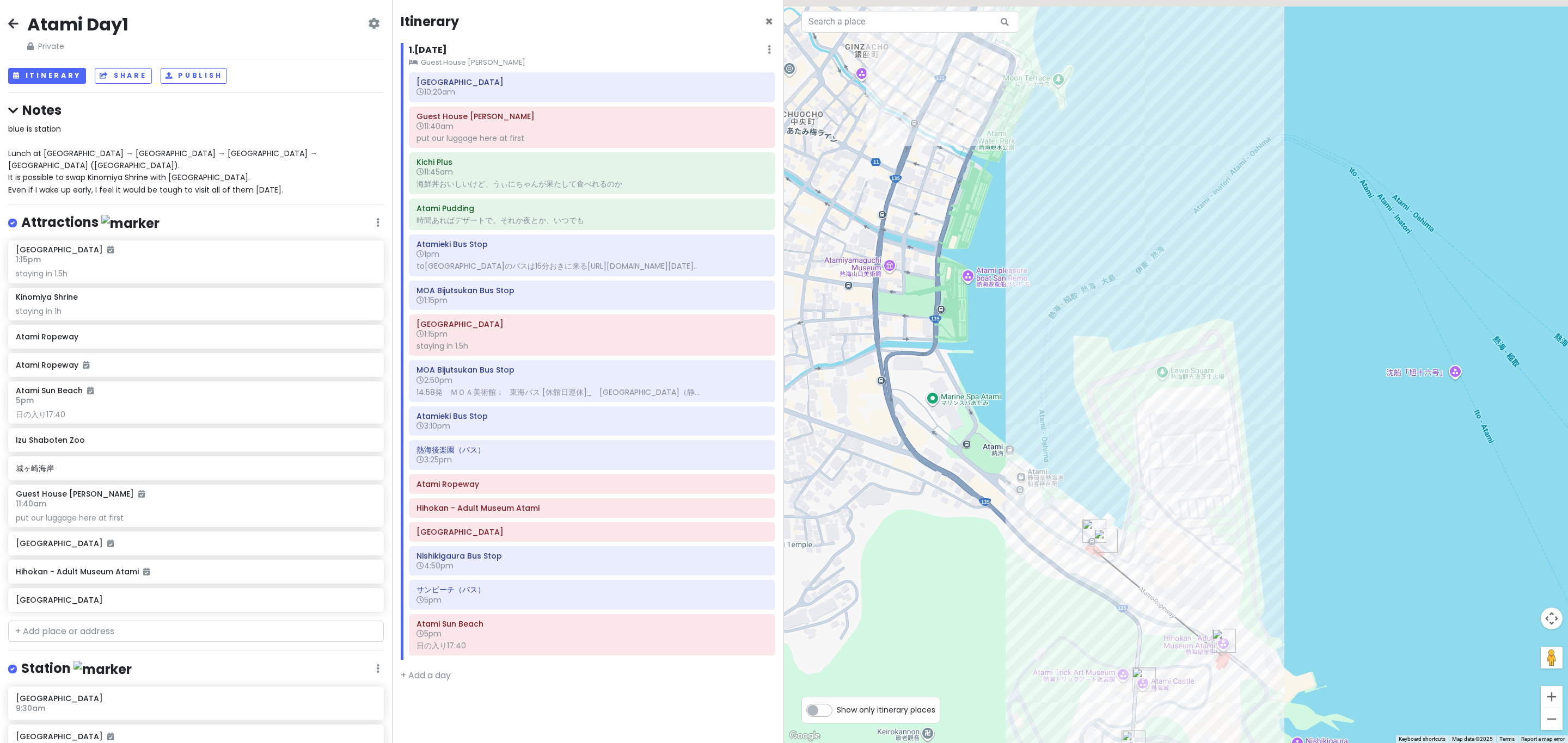
drag, startPoint x: 1129, startPoint y: 508, endPoint x: 1107, endPoint y: 614, distance: 108.3
click at [782, 614] on div at bounding box center [1176, 372] width 784 height 743
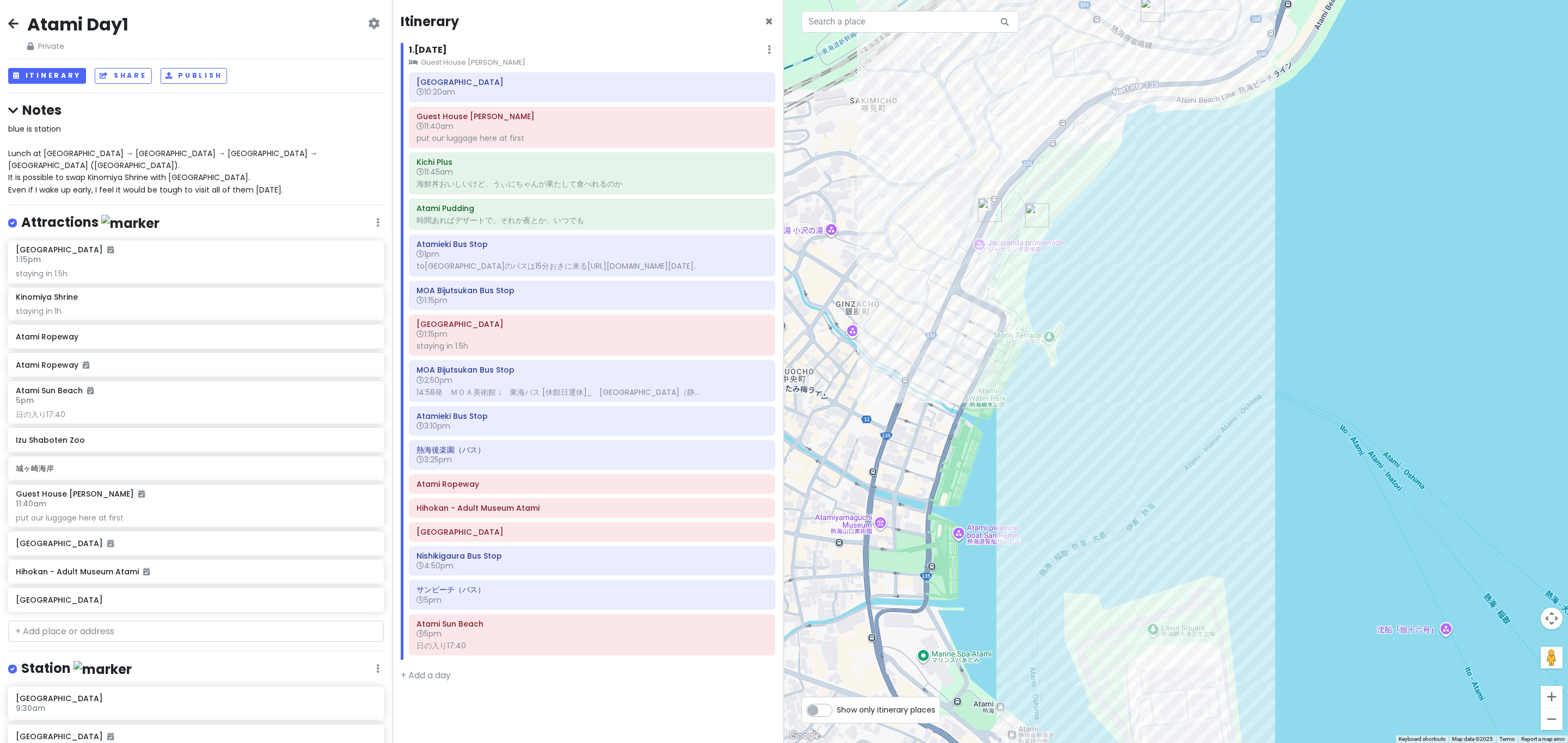
drag, startPoint x: 1077, startPoint y: 379, endPoint x: 1065, endPoint y: 572, distance: 193.4
click at [782, 572] on div at bounding box center [1176, 372] width 784 height 743
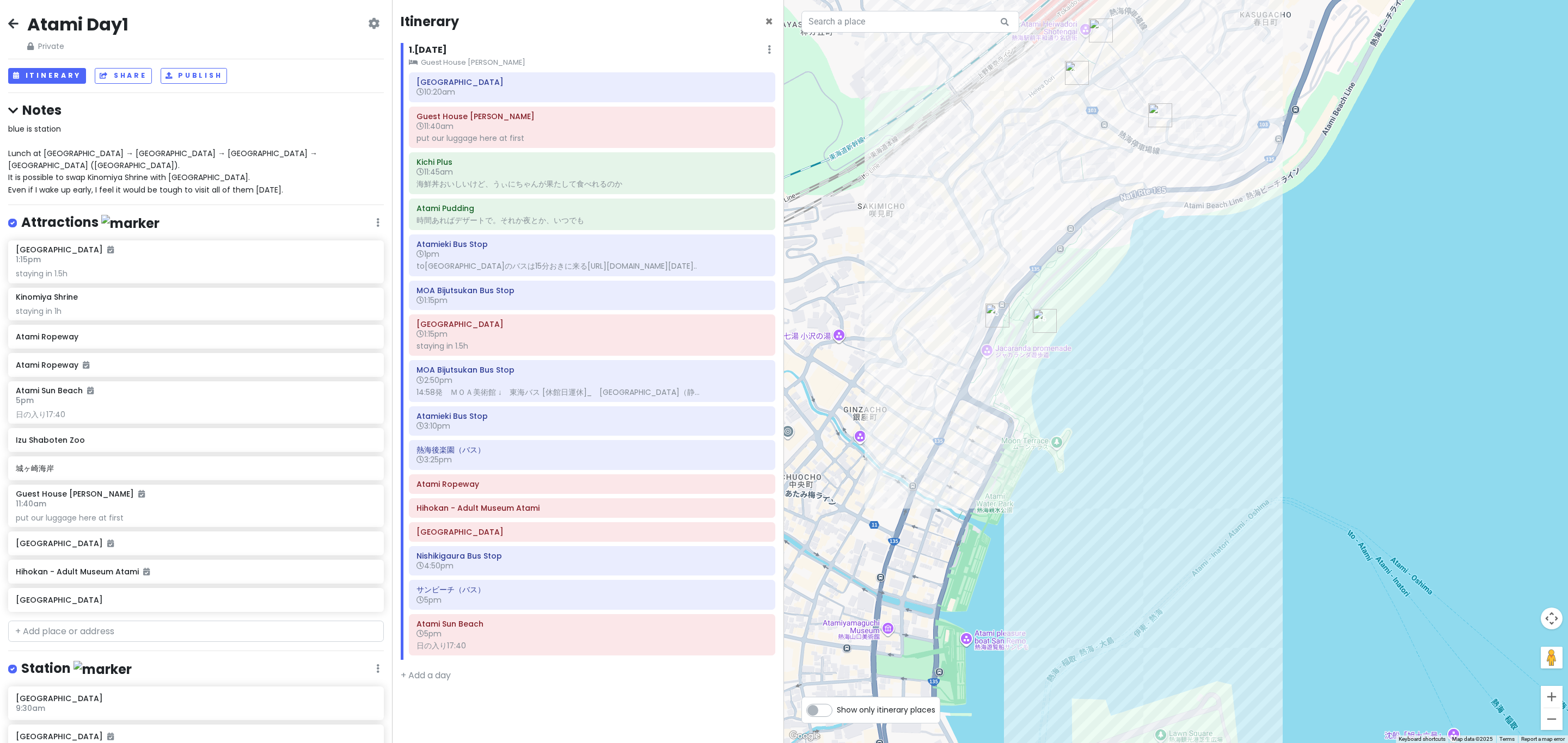
drag, startPoint x: 1020, startPoint y: 334, endPoint x: 1041, endPoint y: 381, distance: 51.5
click at [782, 381] on div at bounding box center [1176, 372] width 784 height 743
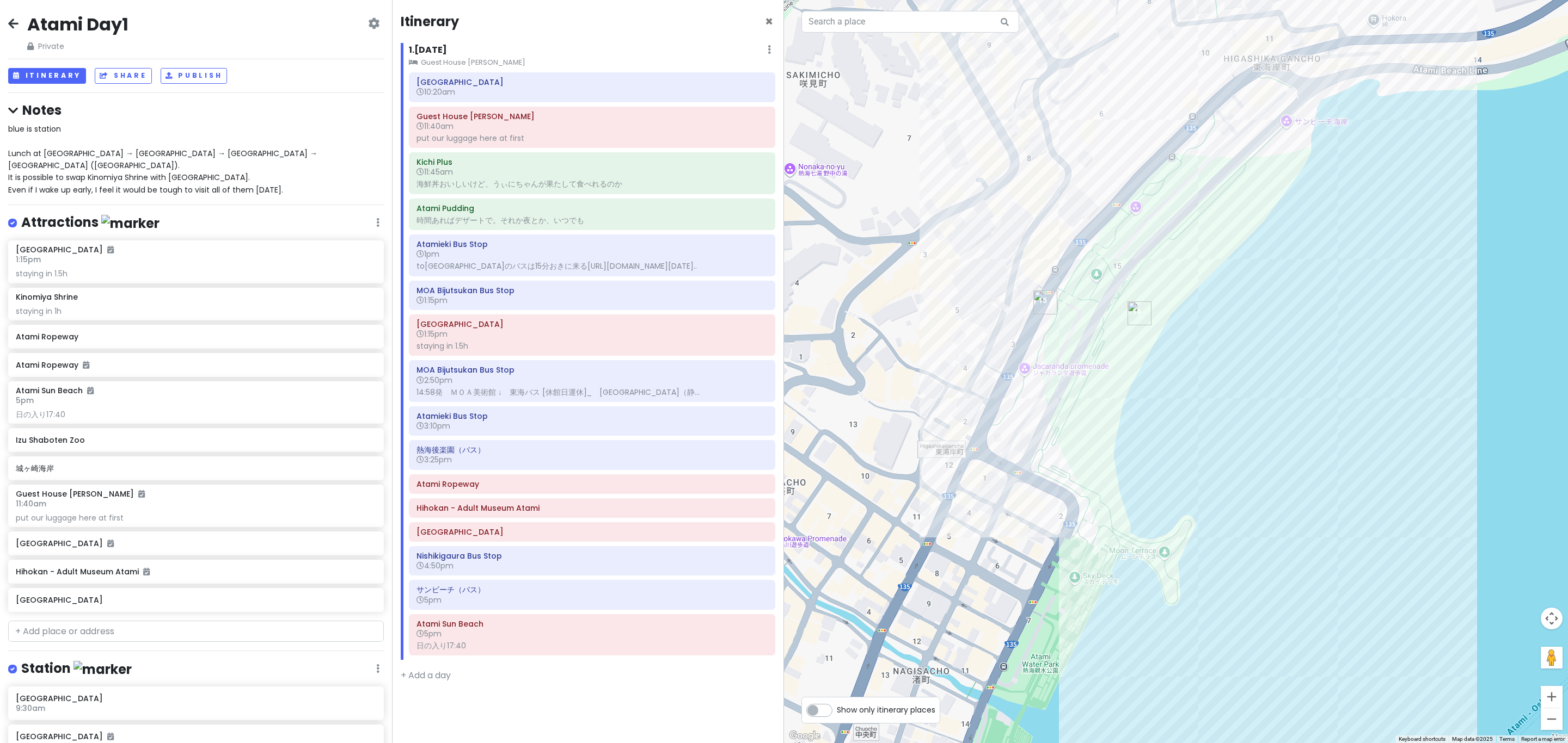
drag, startPoint x: 1134, startPoint y: 312, endPoint x: 1133, endPoint y: 399, distance: 87.0
click at [782, 399] on div at bounding box center [1176, 372] width 784 height 743
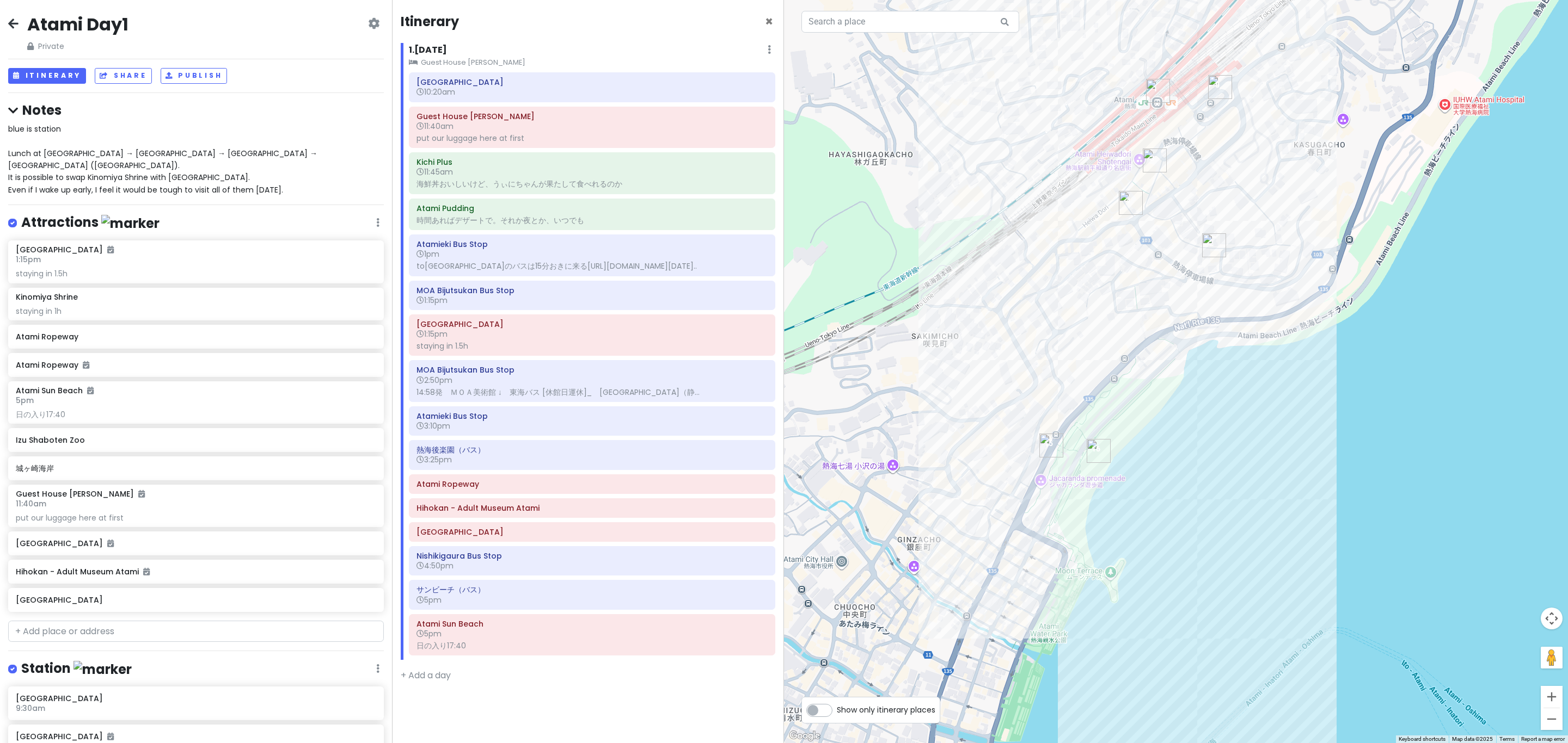
drag, startPoint x: 1144, startPoint y: 379, endPoint x: 1116, endPoint y: 481, distance: 105.8
click at [782, 481] on div at bounding box center [1176, 372] width 784 height 743
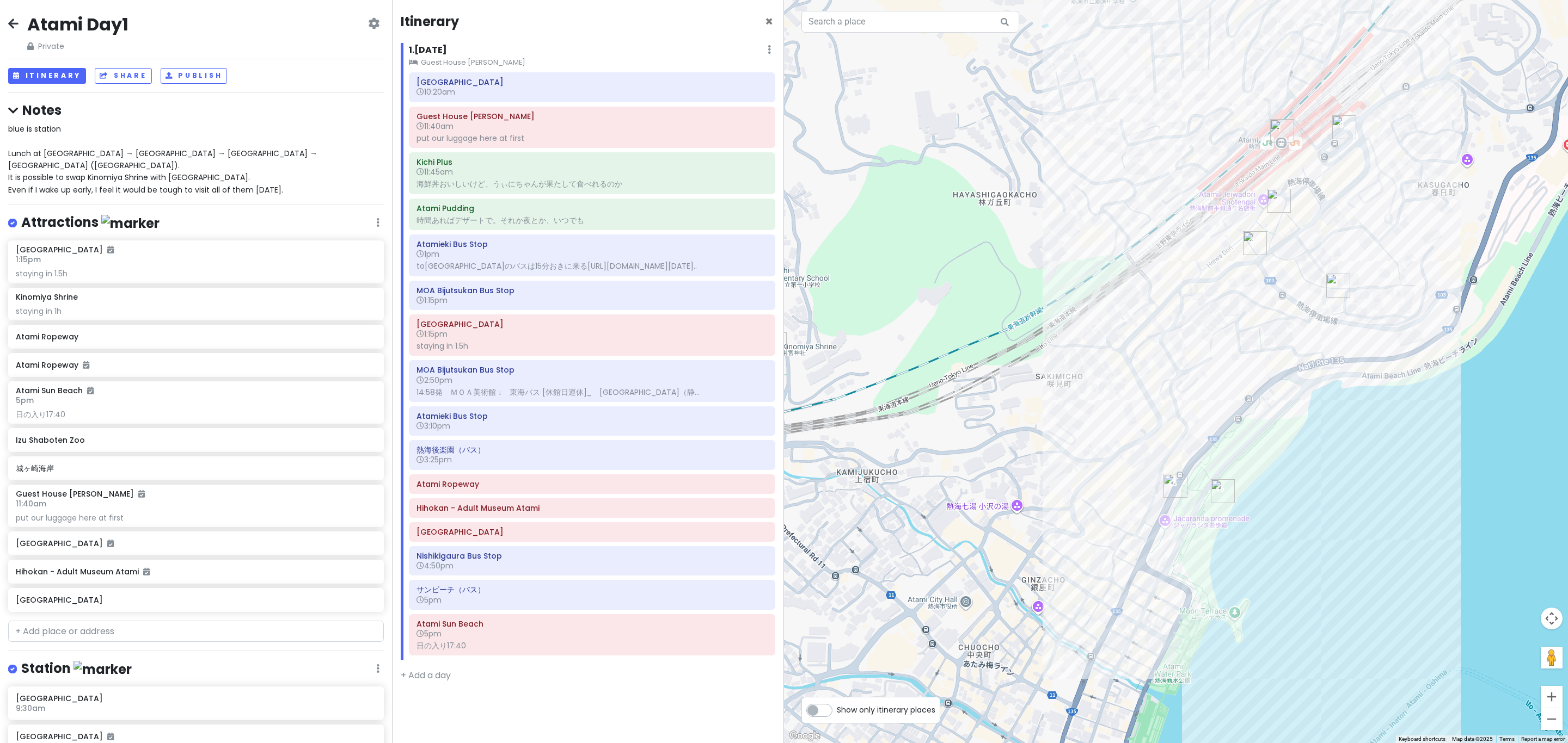
drag, startPoint x: 966, startPoint y: 382, endPoint x: 1099, endPoint y: 414, distance: 136.8
click at [782, 414] on div at bounding box center [1176, 372] width 784 height 743
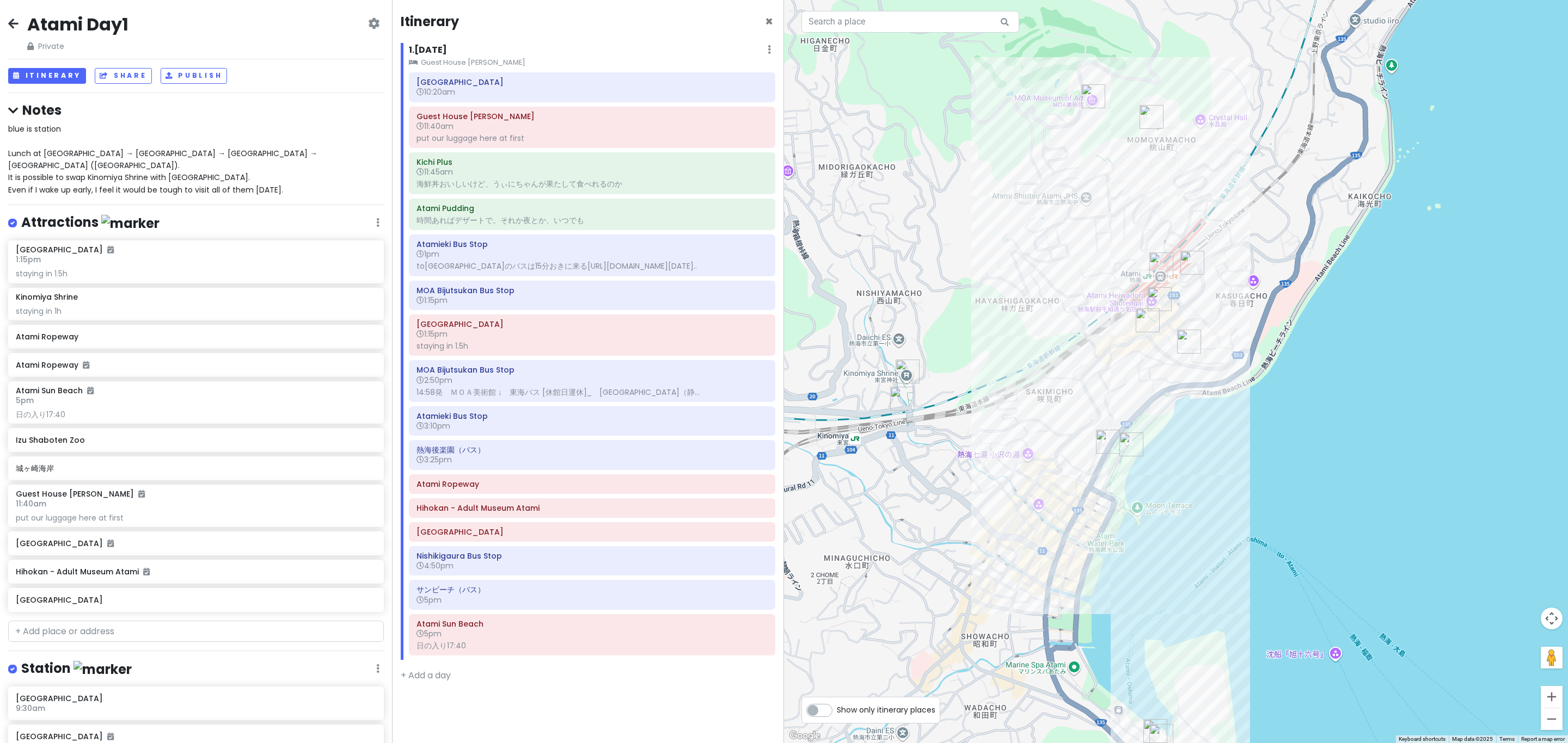
drag, startPoint x: 1066, startPoint y: 398, endPoint x: 1072, endPoint y: 399, distance: 6.1
click at [782, 399] on div at bounding box center [1176, 372] width 784 height 743
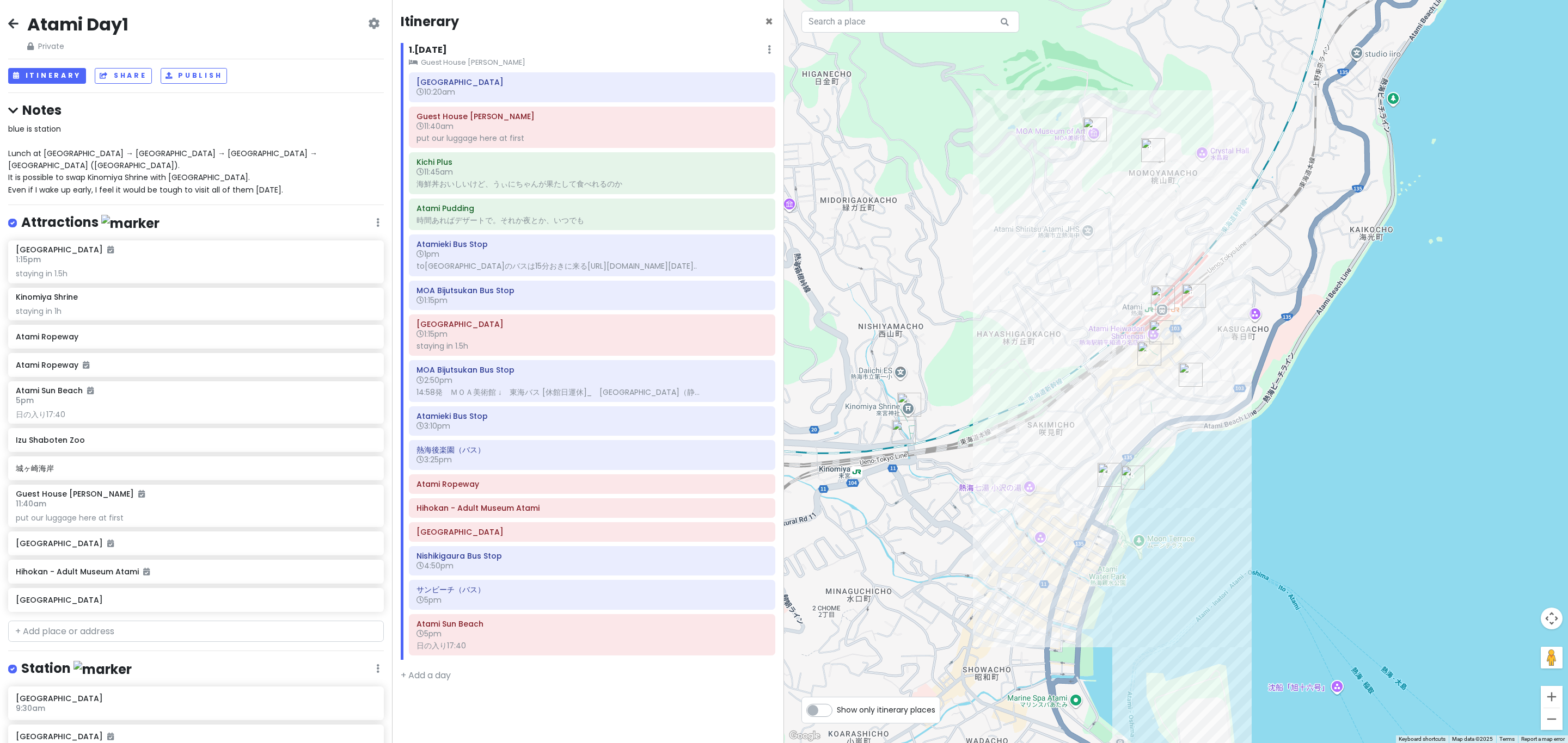
drag, startPoint x: 1038, startPoint y: 282, endPoint x: 1039, endPoint y: 325, distance: 43.0
click at [782, 325] on div at bounding box center [1176, 372] width 784 height 743
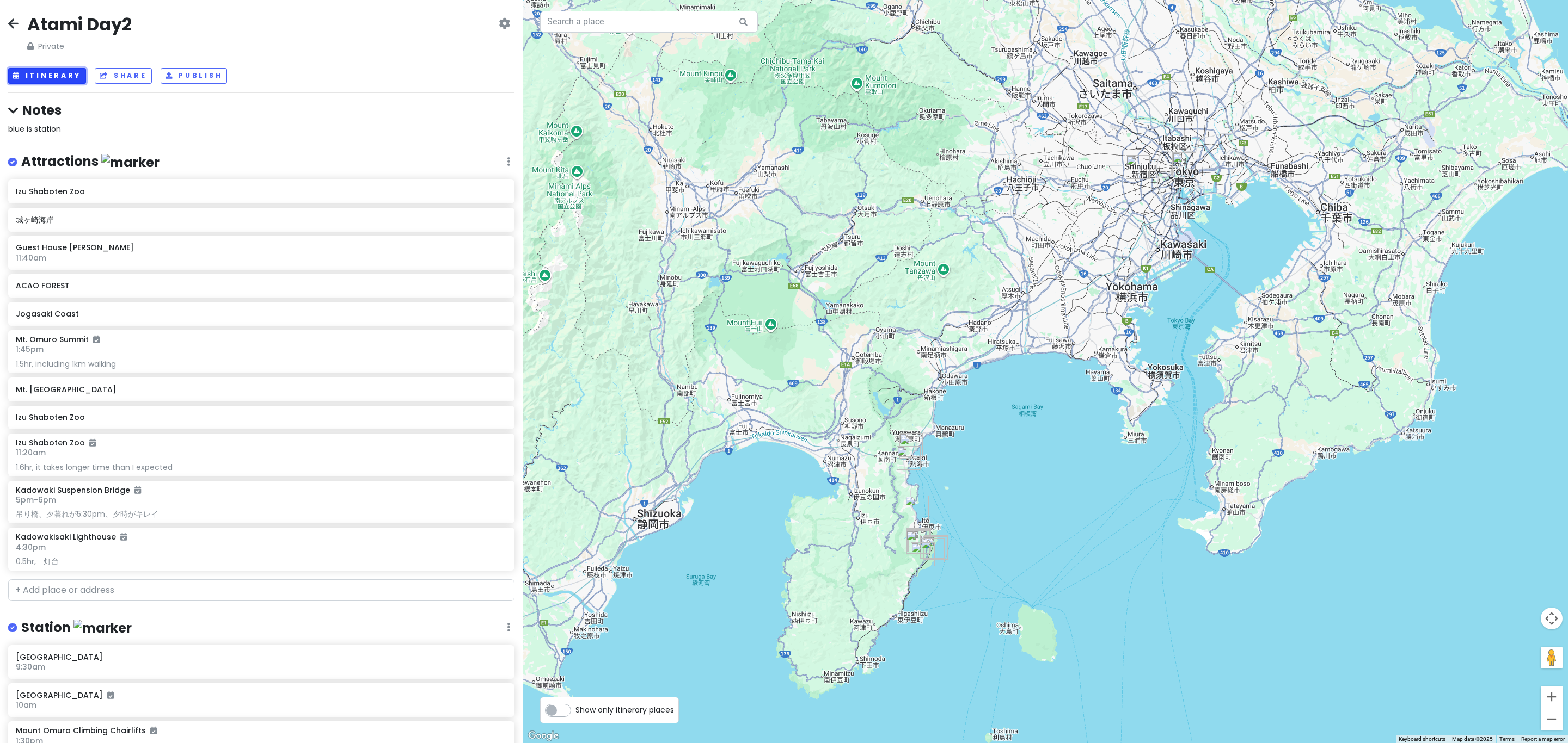
click at [20, 68] on button "Itinerary" at bounding box center [48, 76] width 78 height 16
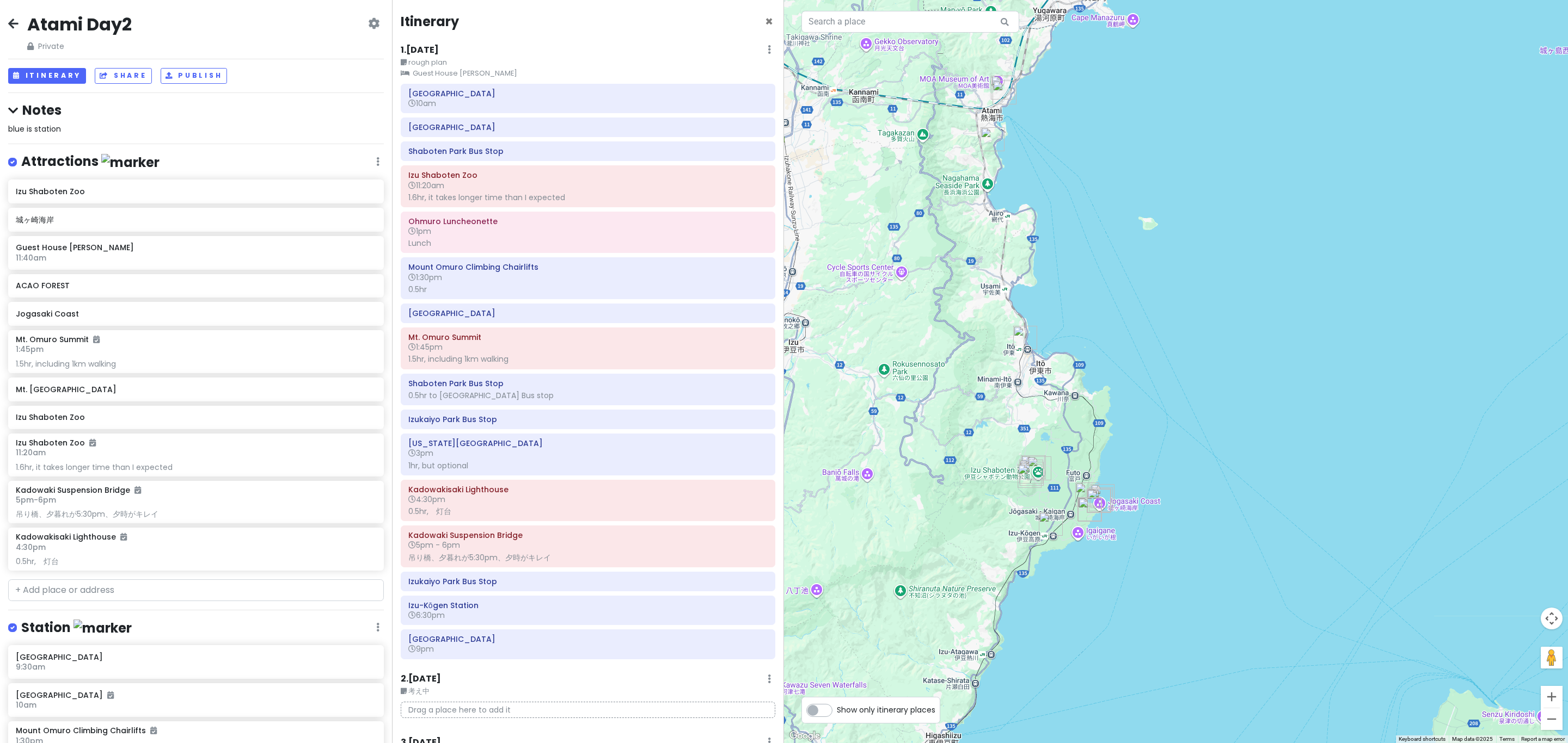
drag, startPoint x: 1170, startPoint y: 515, endPoint x: 1113, endPoint y: 309, distance: 213.7
click at [782, 309] on div at bounding box center [1176, 372] width 784 height 743
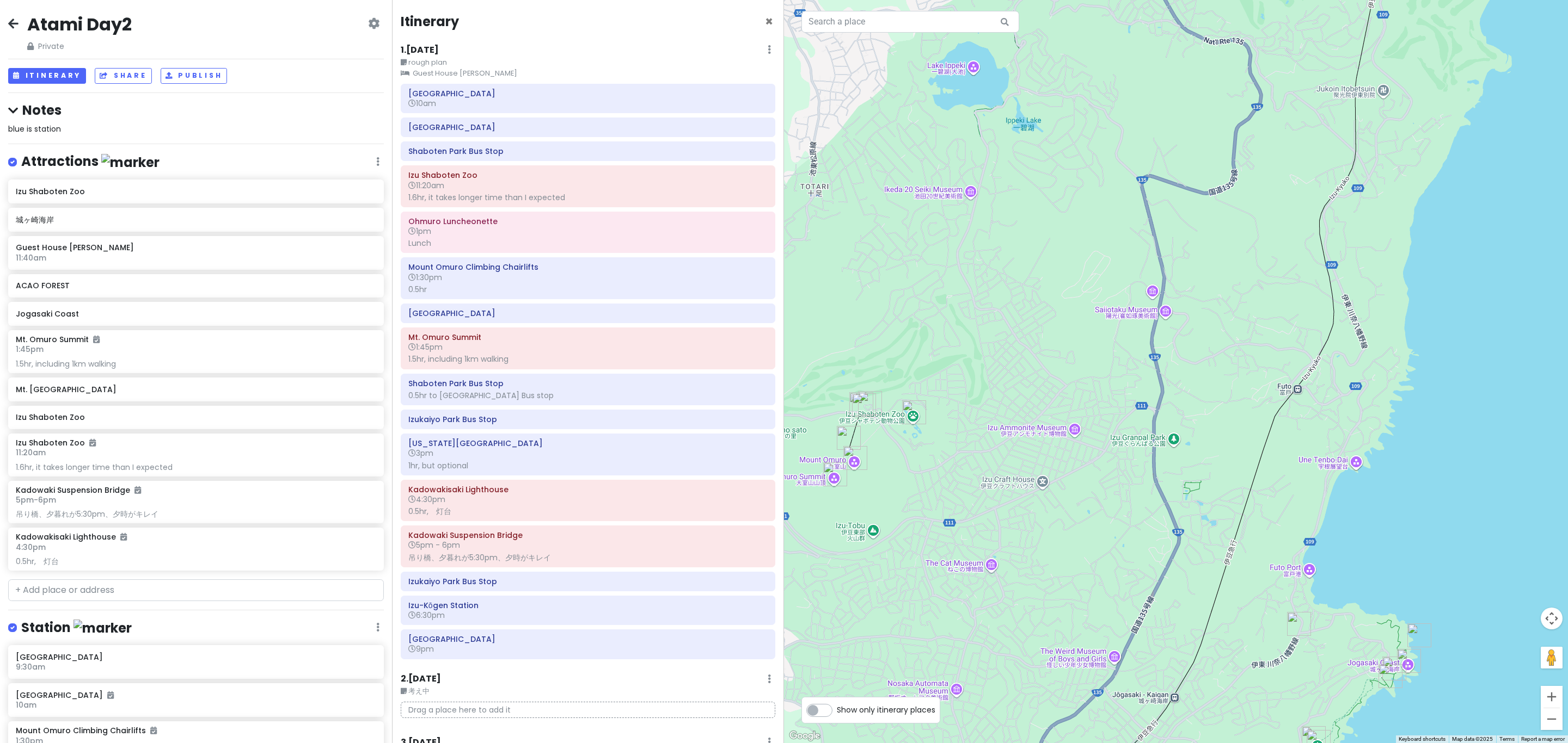
drag, startPoint x: 1034, startPoint y: 461, endPoint x: 1079, endPoint y: 327, distance: 141.4
click at [782, 327] on div at bounding box center [1176, 372] width 784 height 743
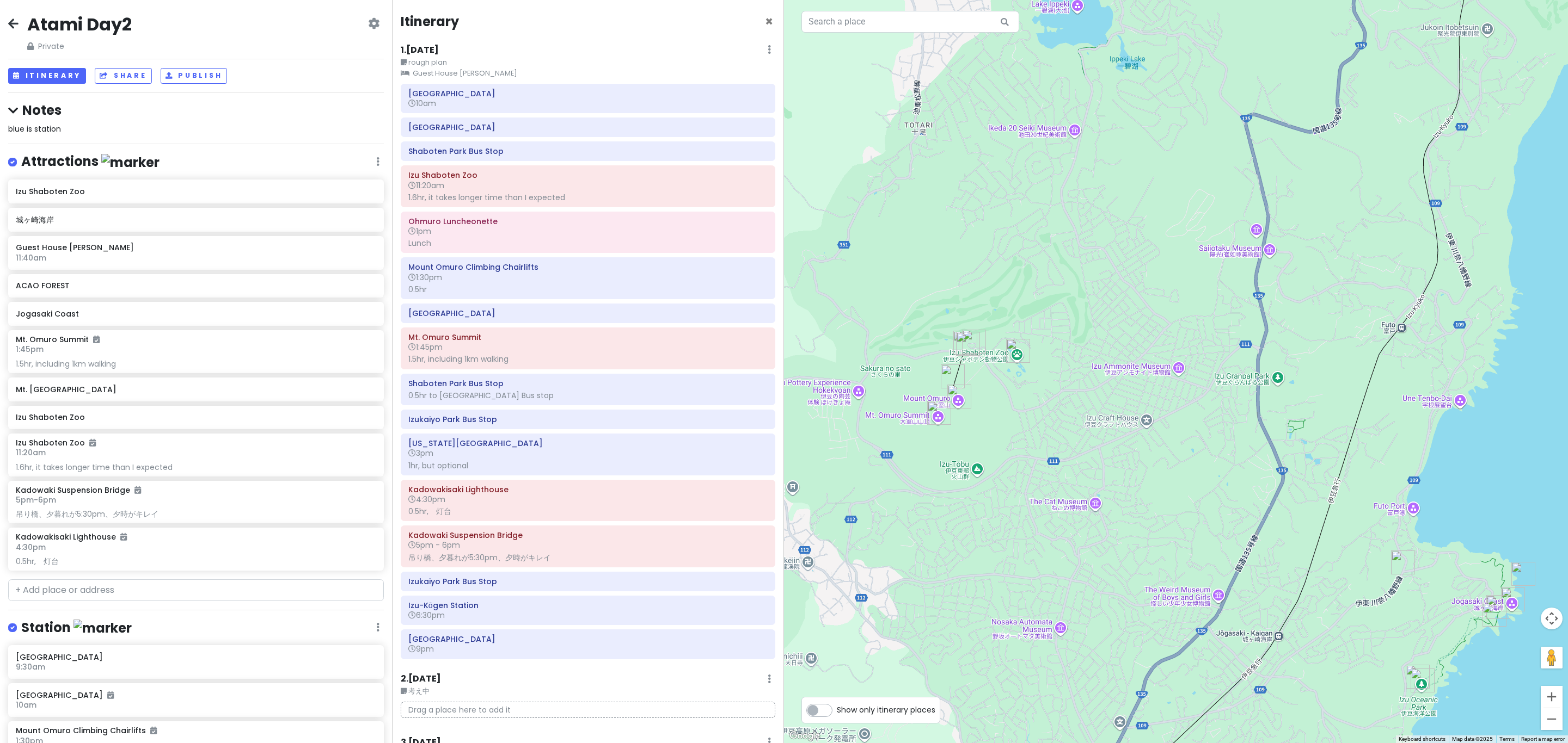
drag, startPoint x: 1098, startPoint y: 530, endPoint x: 1148, endPoint y: 490, distance: 64.0
click at [782, 490] on div at bounding box center [1176, 372] width 784 height 743
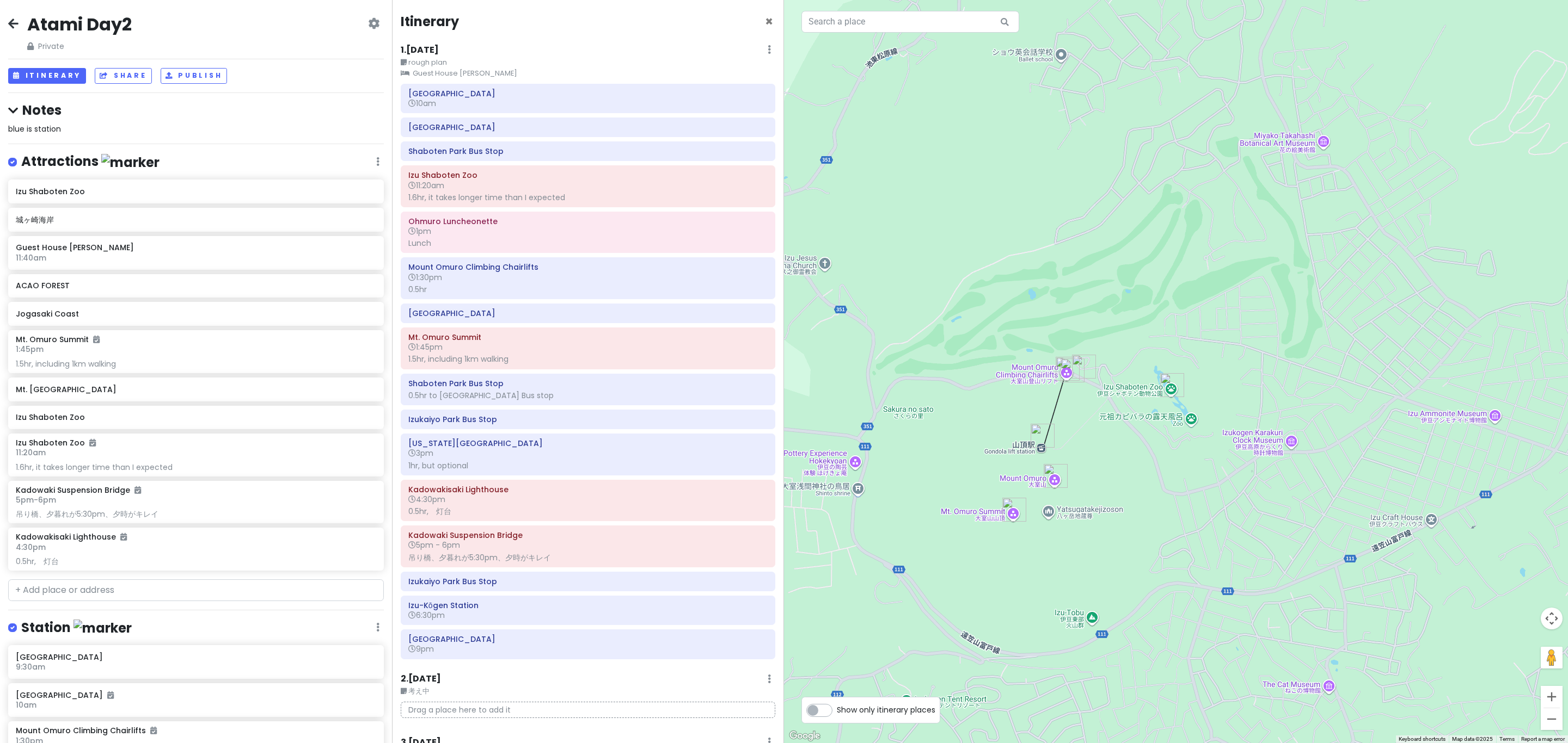
drag, startPoint x: 1054, startPoint y: 470, endPoint x: 1088, endPoint y: 489, distance: 38.9
click at [782, 489] on div at bounding box center [1176, 372] width 784 height 743
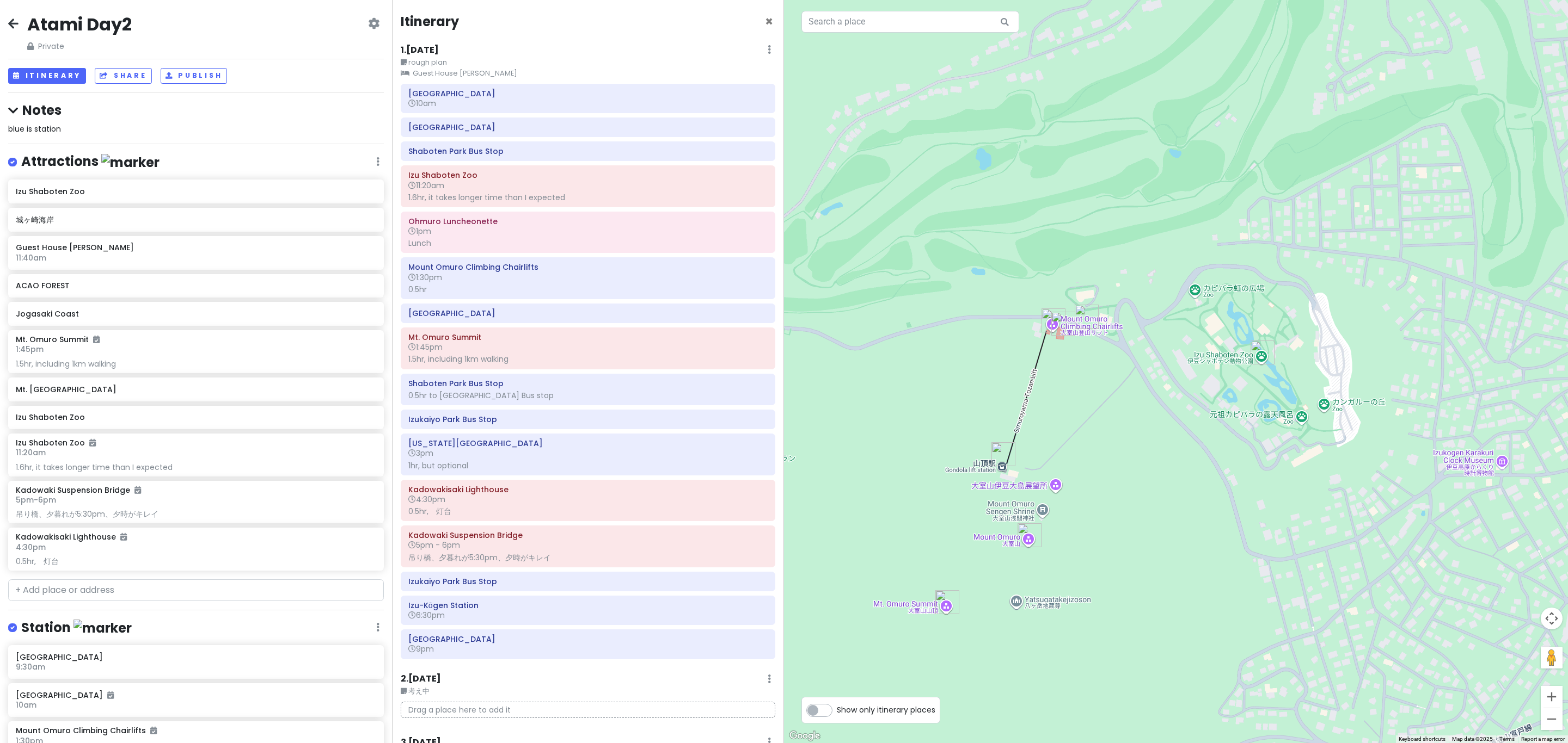
drag, startPoint x: 1235, startPoint y: 342, endPoint x: 1214, endPoint y: 371, distance: 35.8
click at [782, 371] on div at bounding box center [1176, 372] width 784 height 743
click at [782, 355] on img "Izu Shaboten Zoo" at bounding box center [1262, 353] width 24 height 24
drag, startPoint x: 1067, startPoint y: 390, endPoint x: 1069, endPoint y: 371, distance: 19.1
click at [782, 371] on div at bounding box center [1176, 372] width 784 height 743
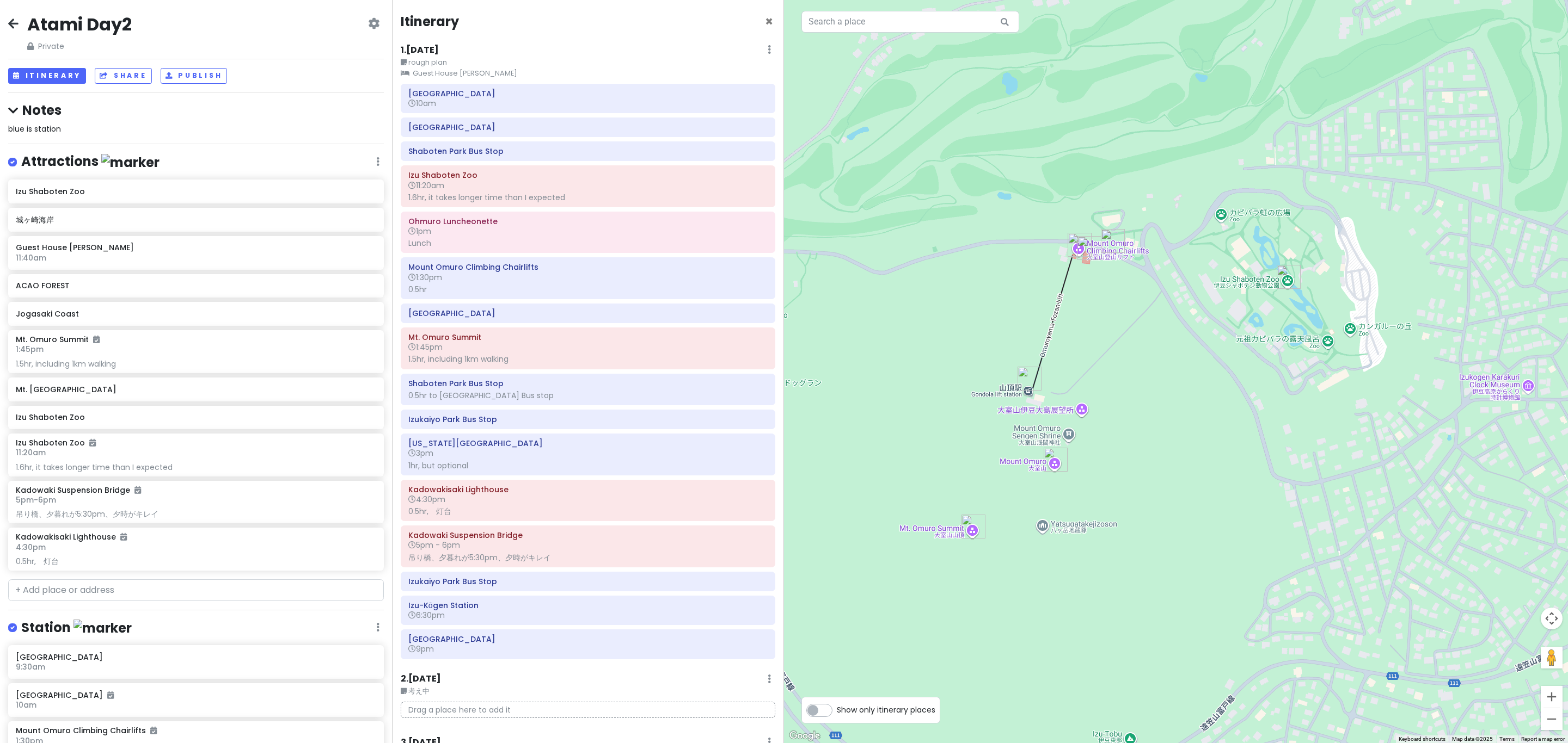
drag, startPoint x: 1083, startPoint y: 571, endPoint x: 1107, endPoint y: 507, distance: 68.4
click at [782, 507] on div at bounding box center [1176, 372] width 784 height 743
click at [551, 456] on h6 "3pm" at bounding box center [588, 453] width 359 height 10
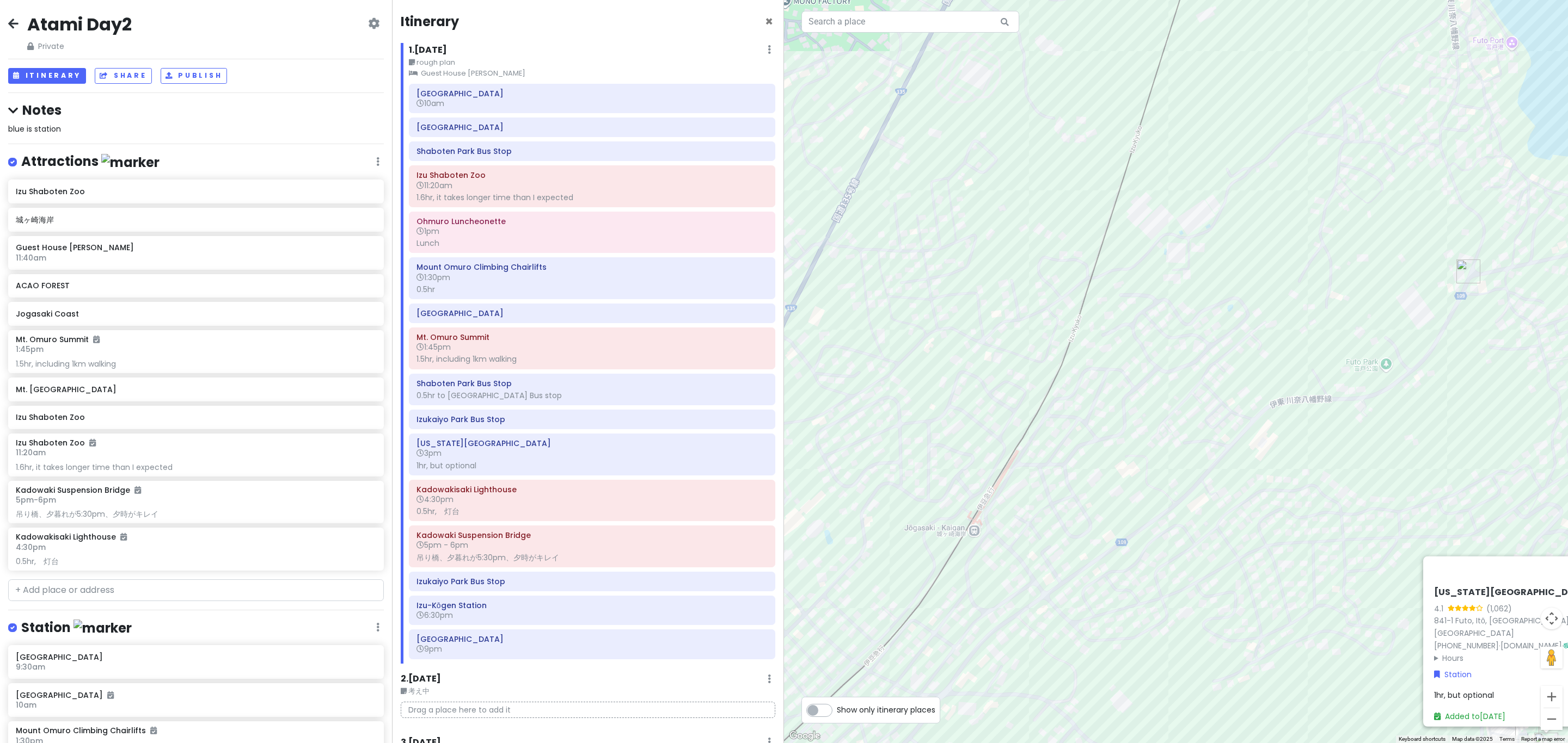
drag, startPoint x: 1034, startPoint y: 407, endPoint x: 1127, endPoint y: 437, distance: 97.7
click at [782, 433] on div "[US_STATE][GEOGRAPHIC_DATA] 4.1 (1,062) 841-1 Futo, [GEOGRAPHIC_DATA], [GEOGRAP…" at bounding box center [1176, 372] width 784 height 743
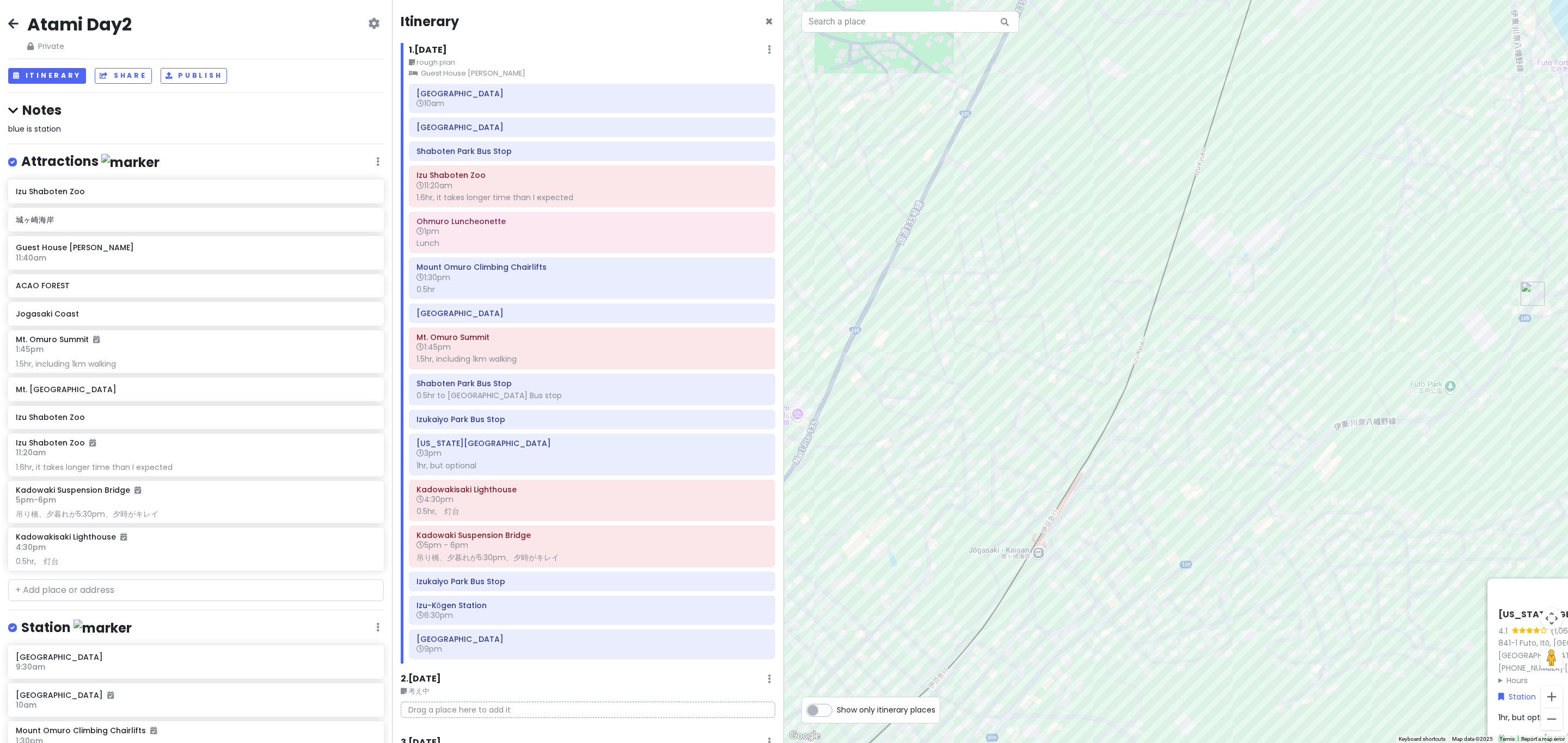
drag, startPoint x: 943, startPoint y: 288, endPoint x: 1206, endPoint y: 510, distance: 344.2
click at [782, 510] on div "[US_STATE][GEOGRAPHIC_DATA] 4.1 (1,062) 841-1 Futo, [GEOGRAPHIC_DATA], [GEOGRAP…" at bounding box center [1176, 372] width 784 height 743
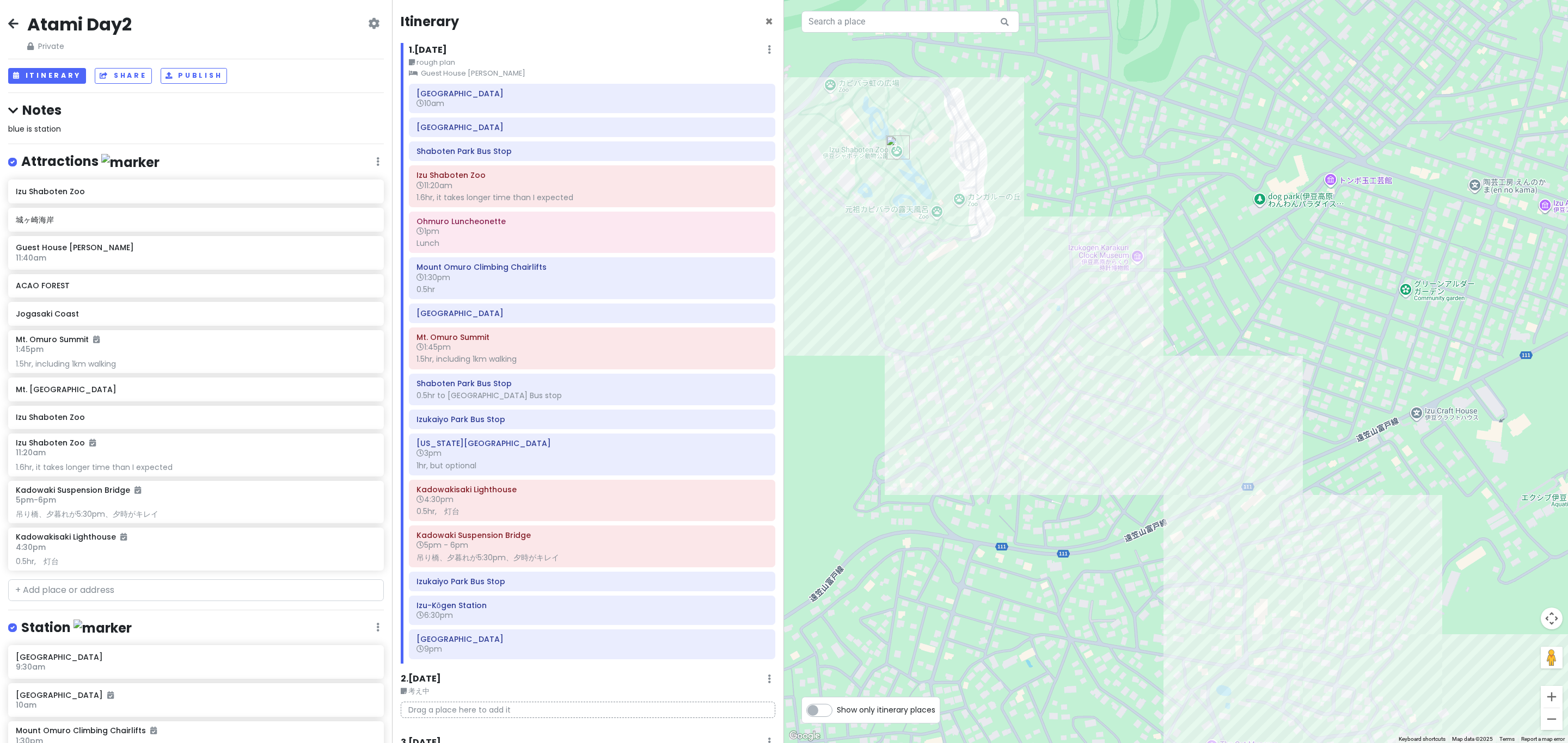
drag, startPoint x: 993, startPoint y: 413, endPoint x: 1081, endPoint y: 495, distance: 120.3
click at [782, 495] on div "[US_STATE][GEOGRAPHIC_DATA] 4.1 (1,062) 841-1 Futo, [GEOGRAPHIC_DATA], [GEOGRAP…" at bounding box center [1176, 372] width 784 height 743
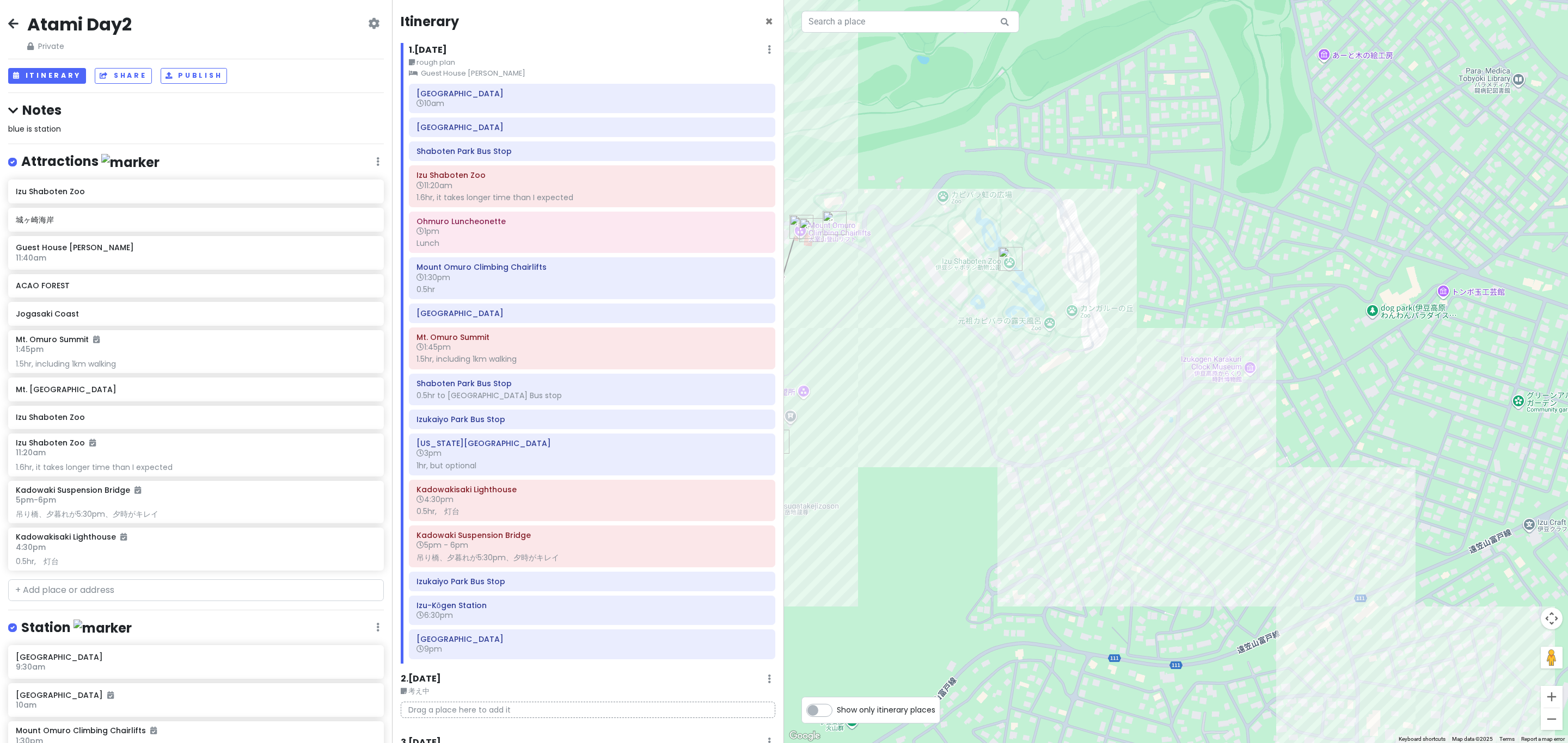
drag, startPoint x: 979, startPoint y: 381, endPoint x: 1055, endPoint y: 468, distance: 115.5
click at [782, 468] on div "[US_STATE][GEOGRAPHIC_DATA] 4.1 (1,062) 841-1 Futo, [GEOGRAPHIC_DATA], [GEOGRAP…" at bounding box center [1176, 372] width 784 height 743
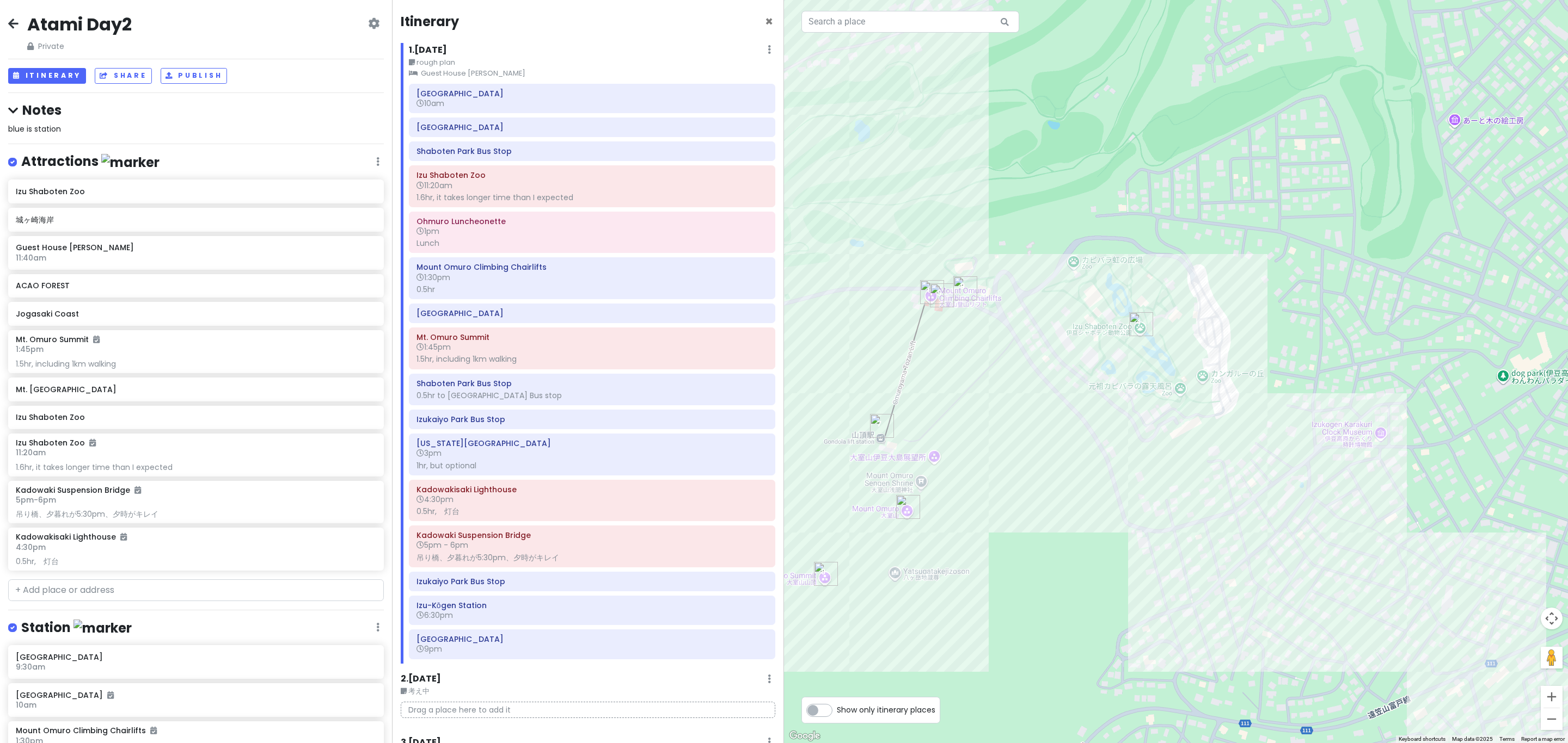
drag, startPoint x: 956, startPoint y: 422, endPoint x: 1034, endPoint y: 479, distance: 96.6
click at [782, 488] on div "[US_STATE][GEOGRAPHIC_DATA] 4.1 (1,062) 841-1 Futo, [GEOGRAPHIC_DATA], [GEOGRAP…" at bounding box center [1176, 372] width 784 height 743
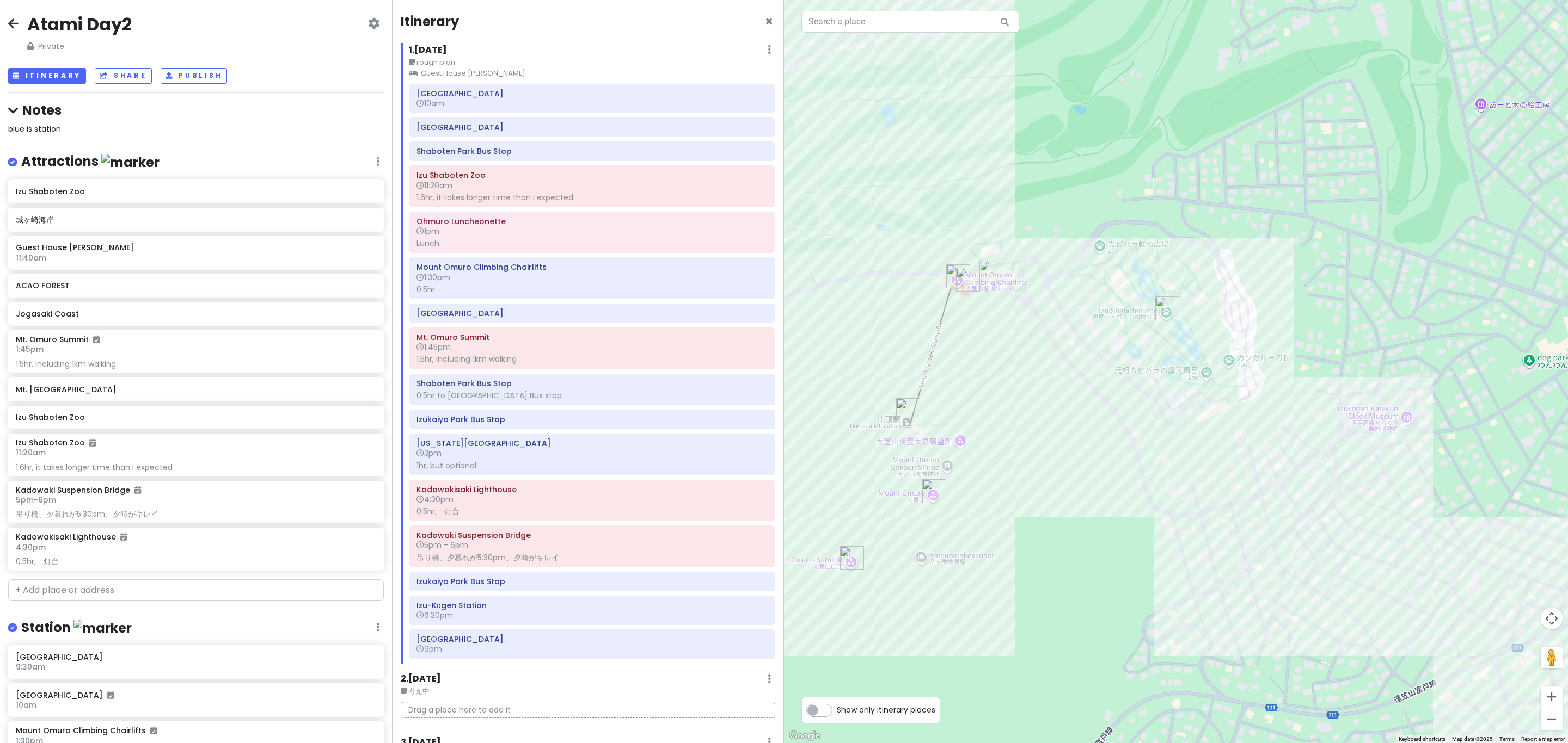
drag, startPoint x: 1049, startPoint y: 430, endPoint x: 1077, endPoint y: 389, distance: 49.6
click at [782, 389] on div "[US_STATE][GEOGRAPHIC_DATA] 4.1 (1,062) 841-1 Futo, [GEOGRAPHIC_DATA], [GEOGRAP…" at bounding box center [1176, 372] width 784 height 743
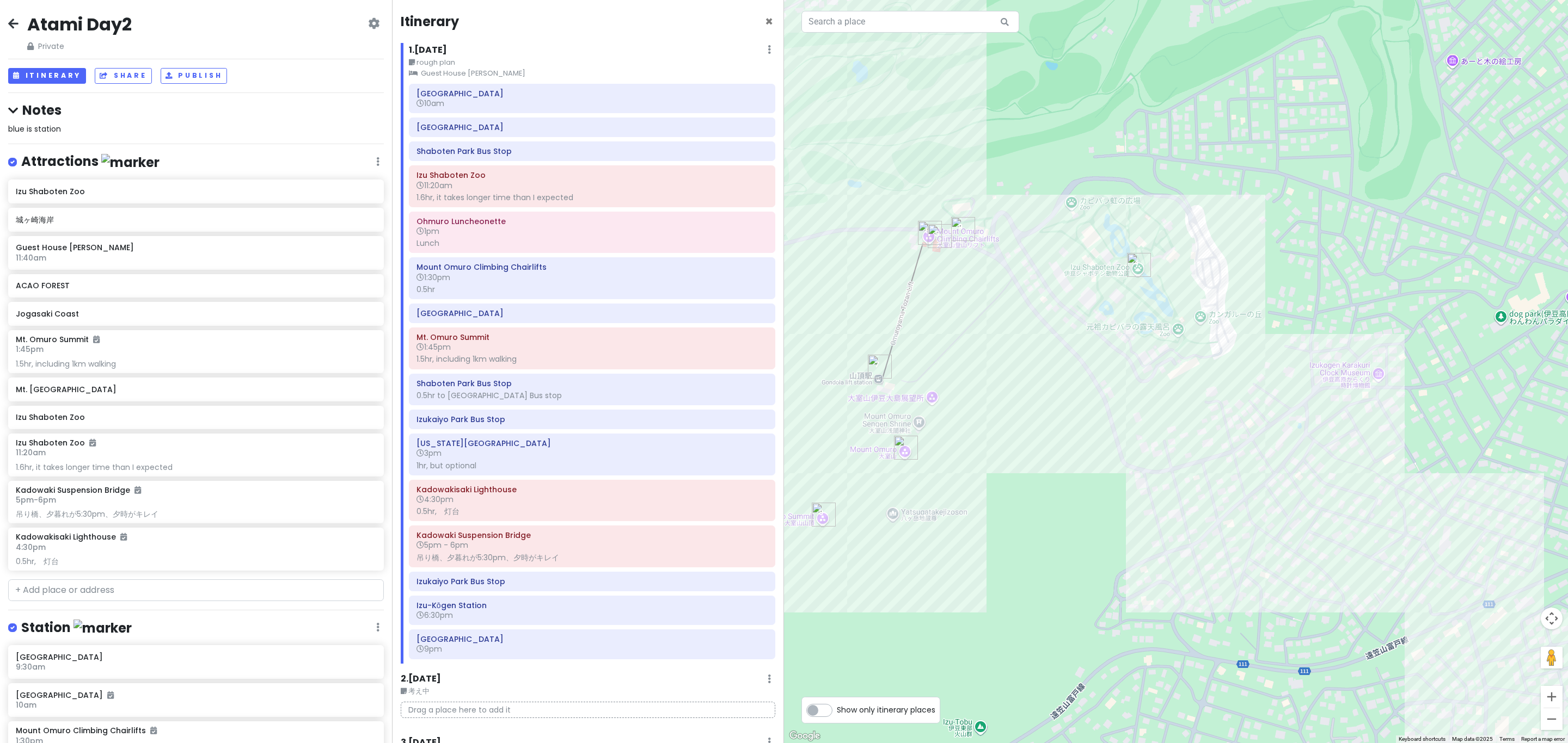
drag, startPoint x: 1131, startPoint y: 511, endPoint x: 1090, endPoint y: 450, distance: 73.5
click at [782, 451] on div "[US_STATE][GEOGRAPHIC_DATA] 4.1 (1,062) 841-1 Futo, [GEOGRAPHIC_DATA], [GEOGRAP…" at bounding box center [1176, 372] width 784 height 743
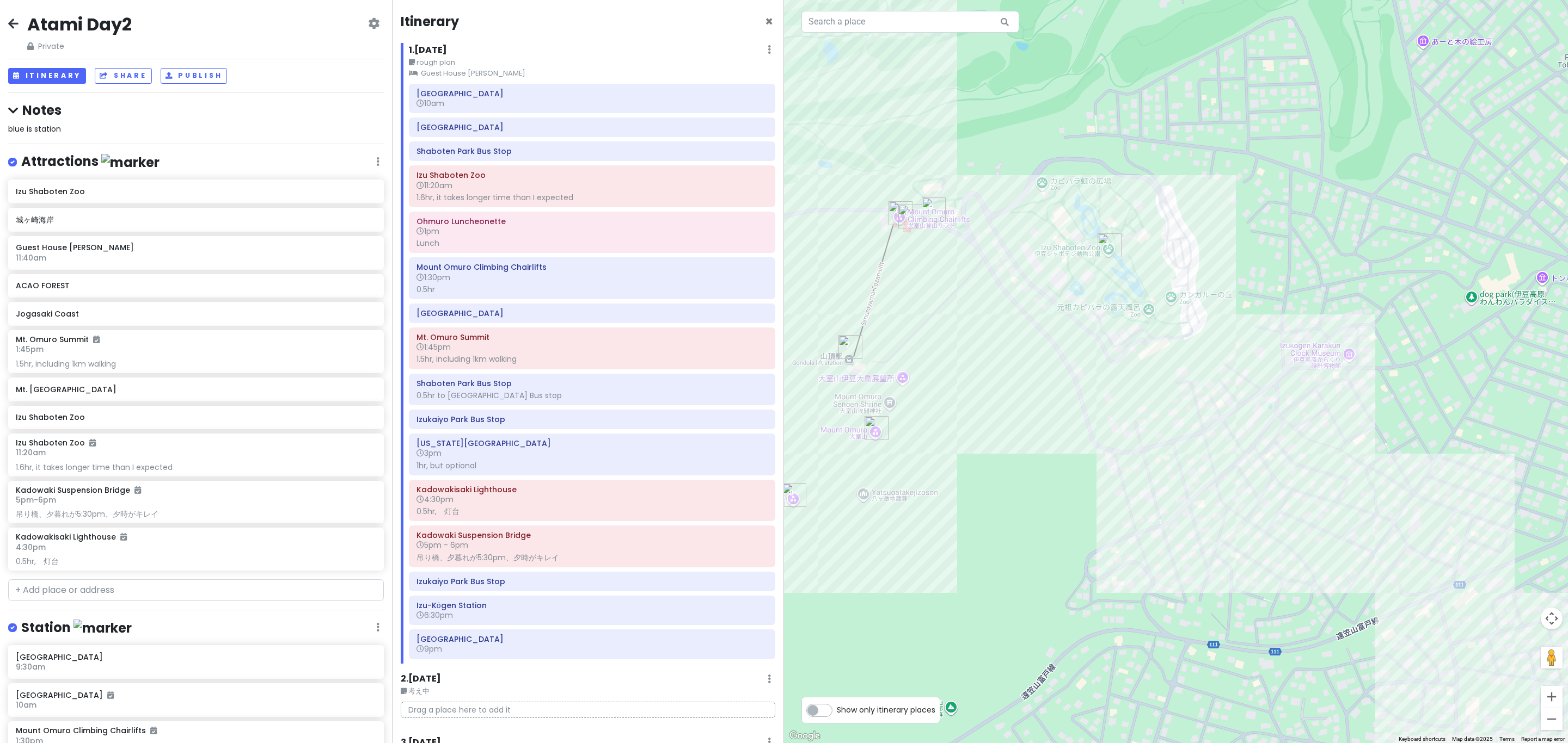
drag, startPoint x: 1155, startPoint y: 485, endPoint x: 1129, endPoint y: 472, distance: 29.1
click at [782, 474] on div "[US_STATE][GEOGRAPHIC_DATA] 4.1 (1,062) 841-1 Futo, [GEOGRAPHIC_DATA], [GEOGRAP…" at bounding box center [1176, 372] width 784 height 743
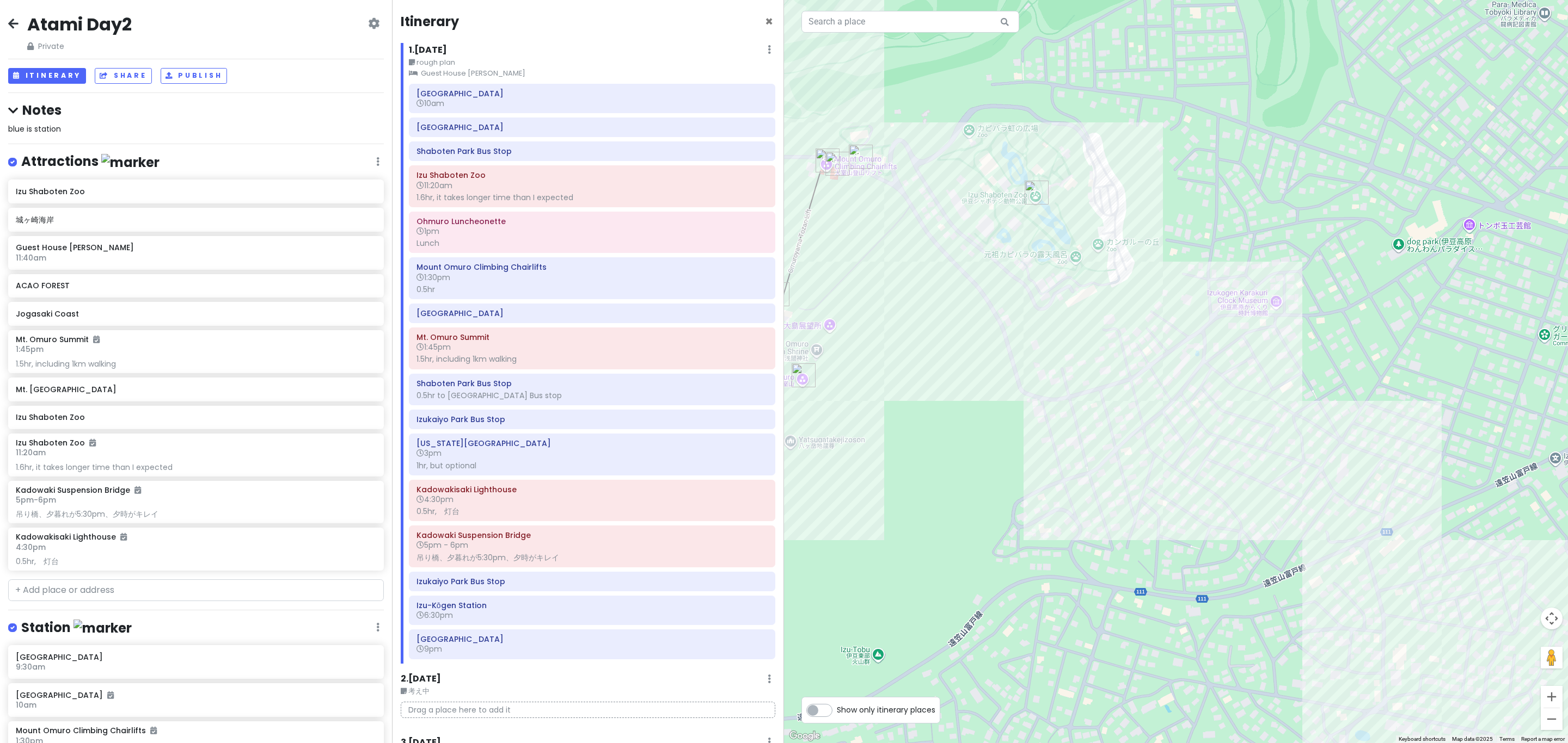
drag, startPoint x: 1129, startPoint y: 482, endPoint x: 1049, endPoint y: 417, distance: 103.1
click at [782, 390] on div "[US_STATE][GEOGRAPHIC_DATA] 4.1 (1,062) 841-1 Futo, [GEOGRAPHIC_DATA], [GEOGRAP…" at bounding box center [1176, 372] width 784 height 743
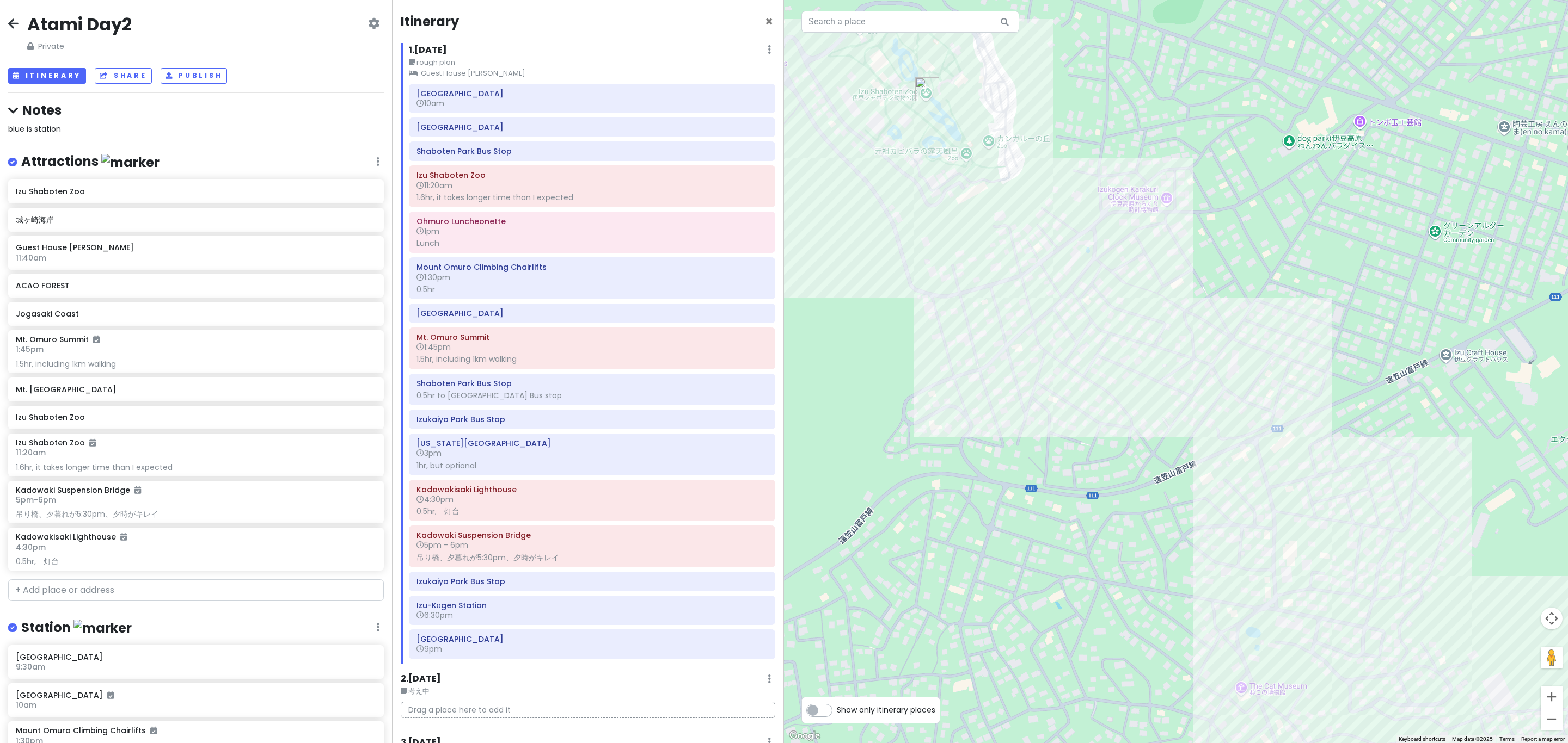
drag, startPoint x: 1276, startPoint y: 544, endPoint x: 997, endPoint y: 363, distance: 332.6
click at [782, 370] on div "[US_STATE][GEOGRAPHIC_DATA] 4.1 (1,062) 841-1 Futo, [GEOGRAPHIC_DATA], [GEOGRAP…" at bounding box center [1176, 372] width 784 height 743
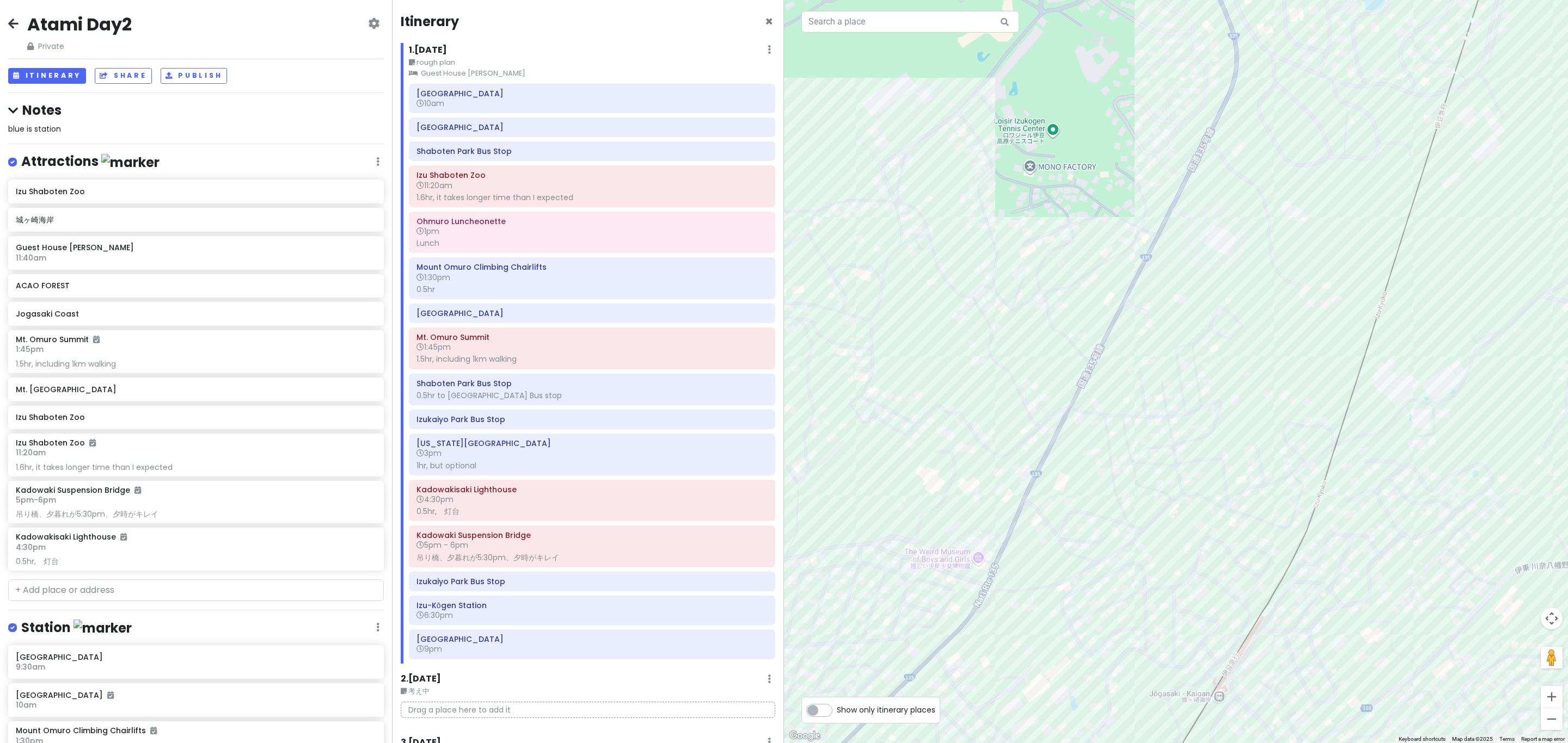
drag, startPoint x: 1097, startPoint y: 484, endPoint x: 1010, endPoint y: 407, distance: 116.2
click at [782, 405] on div "[US_STATE][GEOGRAPHIC_DATA] 4.1 (1,062) 841-1 Futo, [GEOGRAPHIC_DATA], [GEOGRAP…" at bounding box center [1176, 372] width 784 height 743
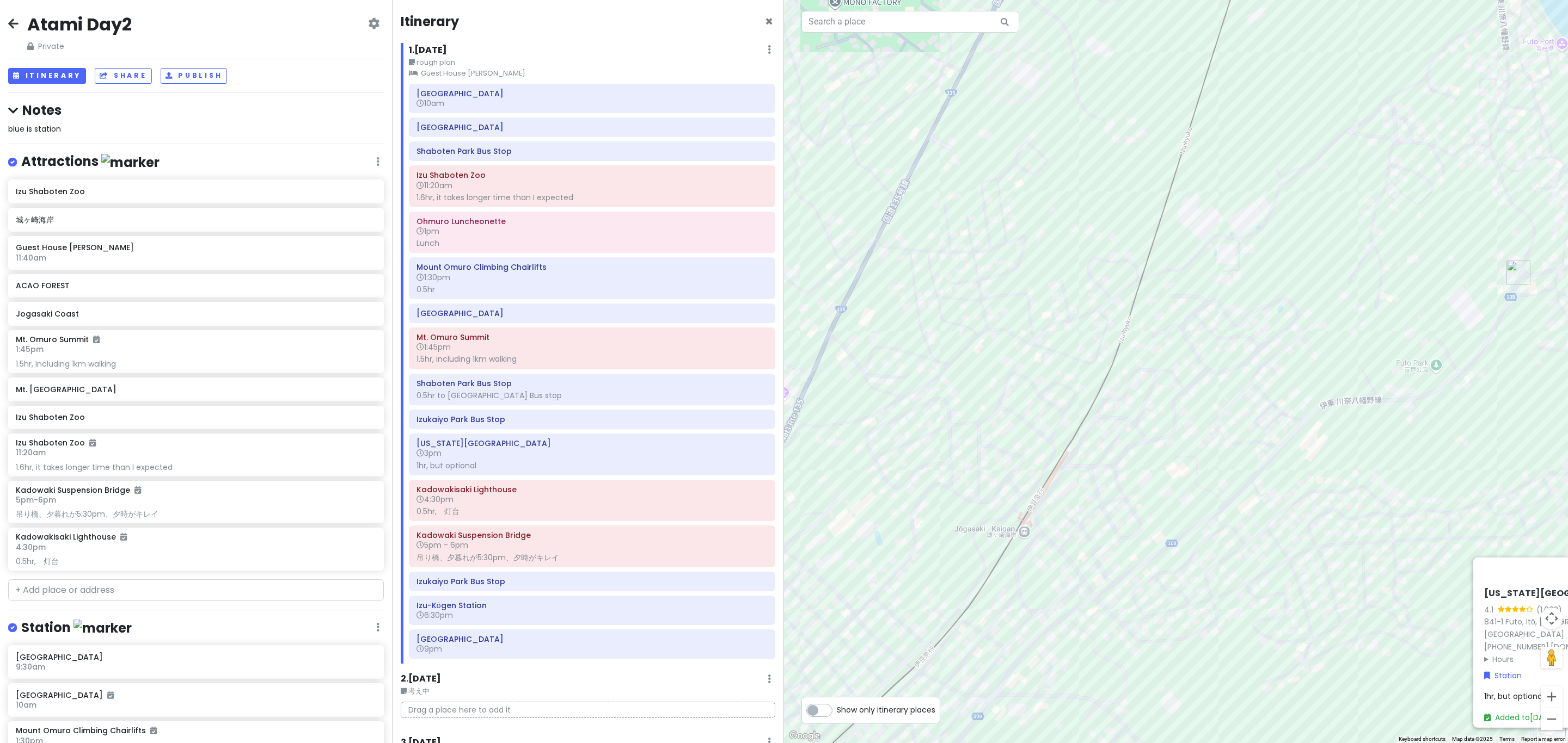
drag, startPoint x: 1178, startPoint y: 545, endPoint x: 995, endPoint y: 403, distance: 231.6
click at [782, 434] on div "[US_STATE][GEOGRAPHIC_DATA] 4.1 (1,062) 841-1 Futo, [GEOGRAPHIC_DATA], [GEOGRAP…" at bounding box center [1176, 372] width 784 height 743
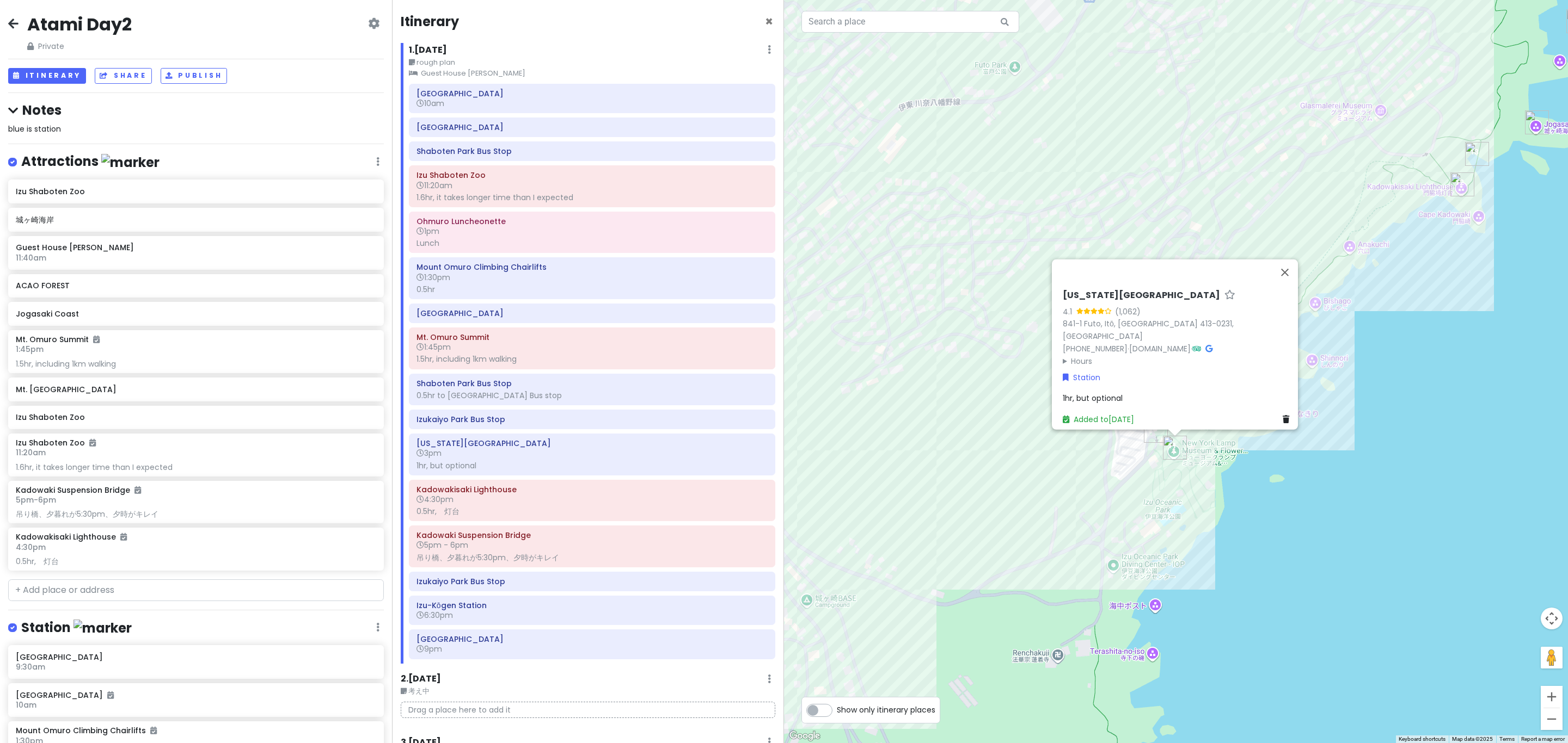
drag, startPoint x: 1114, startPoint y: 494, endPoint x: 1096, endPoint y: 494, distance: 18.0
click at [782, 494] on div "[US_STATE][GEOGRAPHIC_DATA] 4.1 (1,062) 841-1 Futo, [GEOGRAPHIC_DATA], [GEOGRAP…" at bounding box center [1176, 372] width 784 height 743
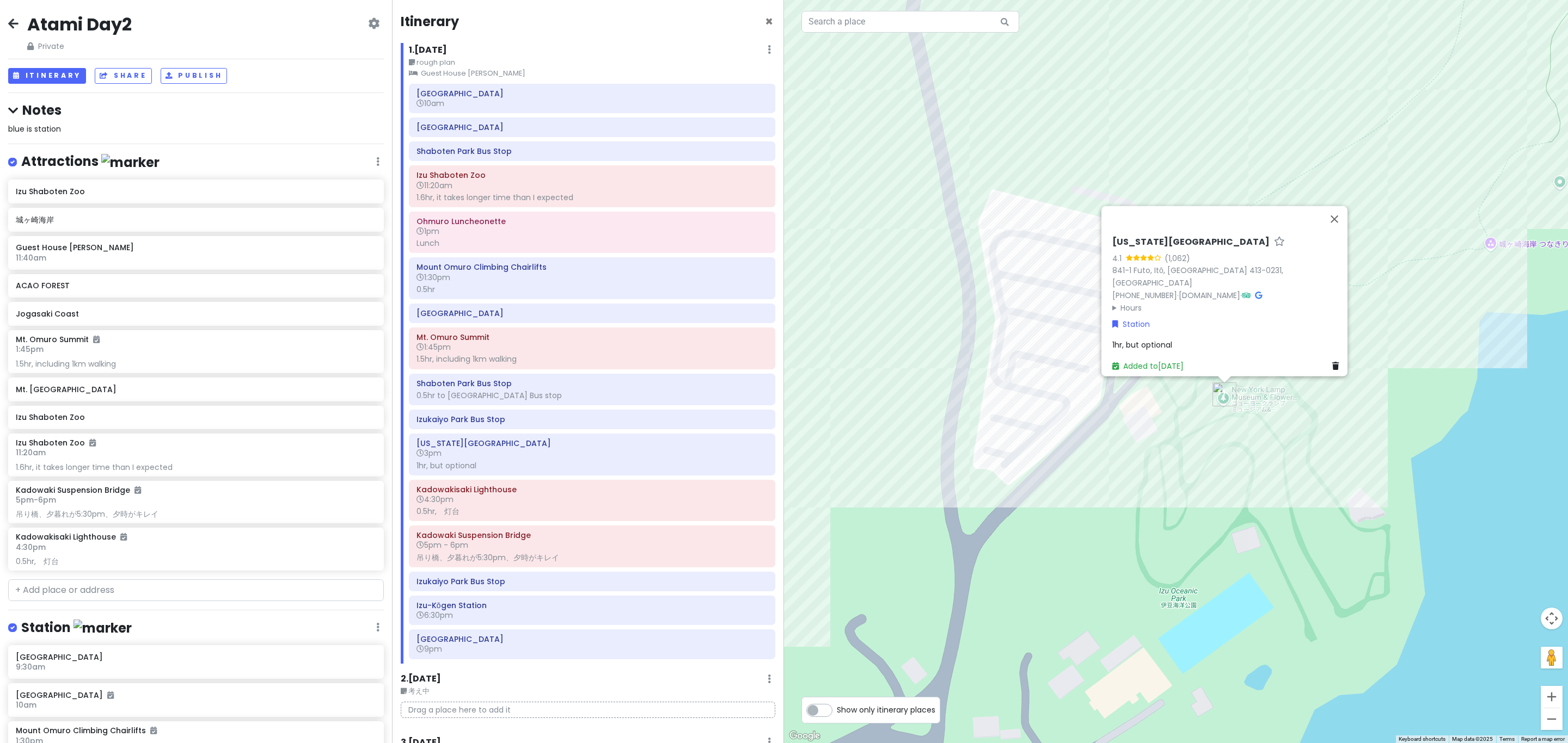
drag, startPoint x: 1178, startPoint y: 462, endPoint x: 1192, endPoint y: 442, distance: 24.4
click at [782, 487] on div "[US_STATE][GEOGRAPHIC_DATA] 4.1 (1,062) 841-1 Futo, [GEOGRAPHIC_DATA], [GEOGRAP…" at bounding box center [1176, 372] width 784 height 743
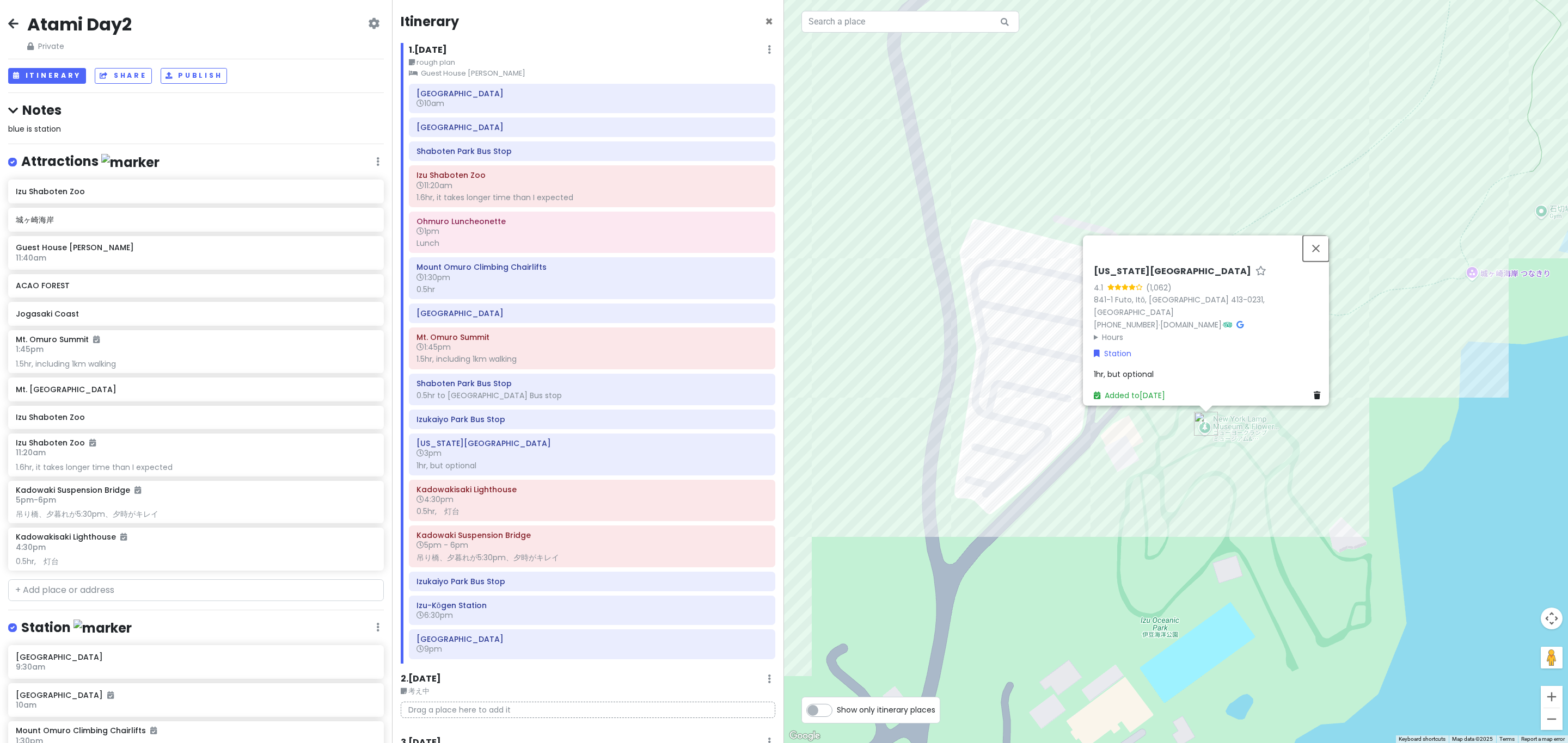
click at [782, 257] on button "Close" at bounding box center [1315, 249] width 26 height 26
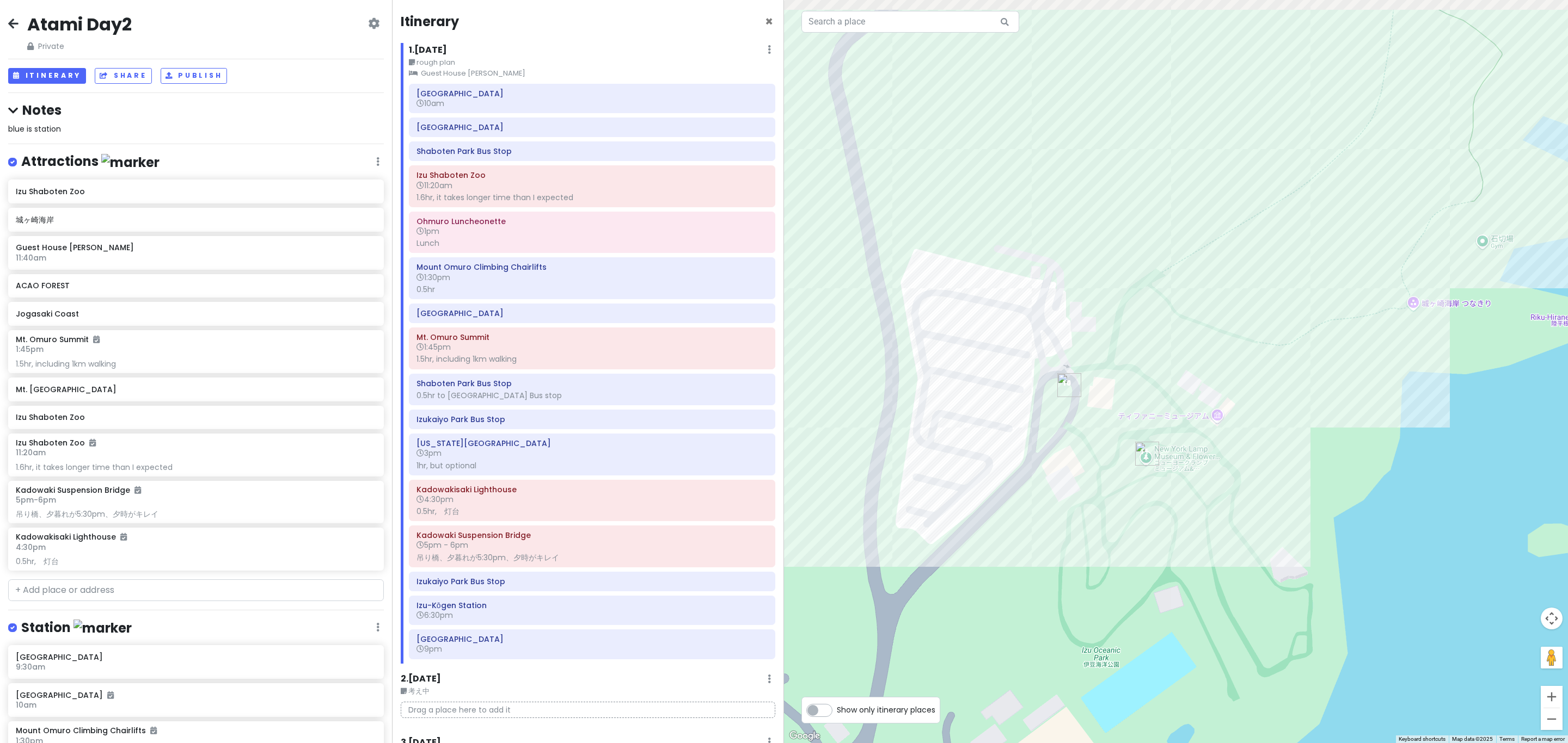
drag, startPoint x: 1312, startPoint y: 448, endPoint x: 1192, endPoint y: 494, distance: 128.5
click at [782, 493] on div at bounding box center [1176, 372] width 784 height 743
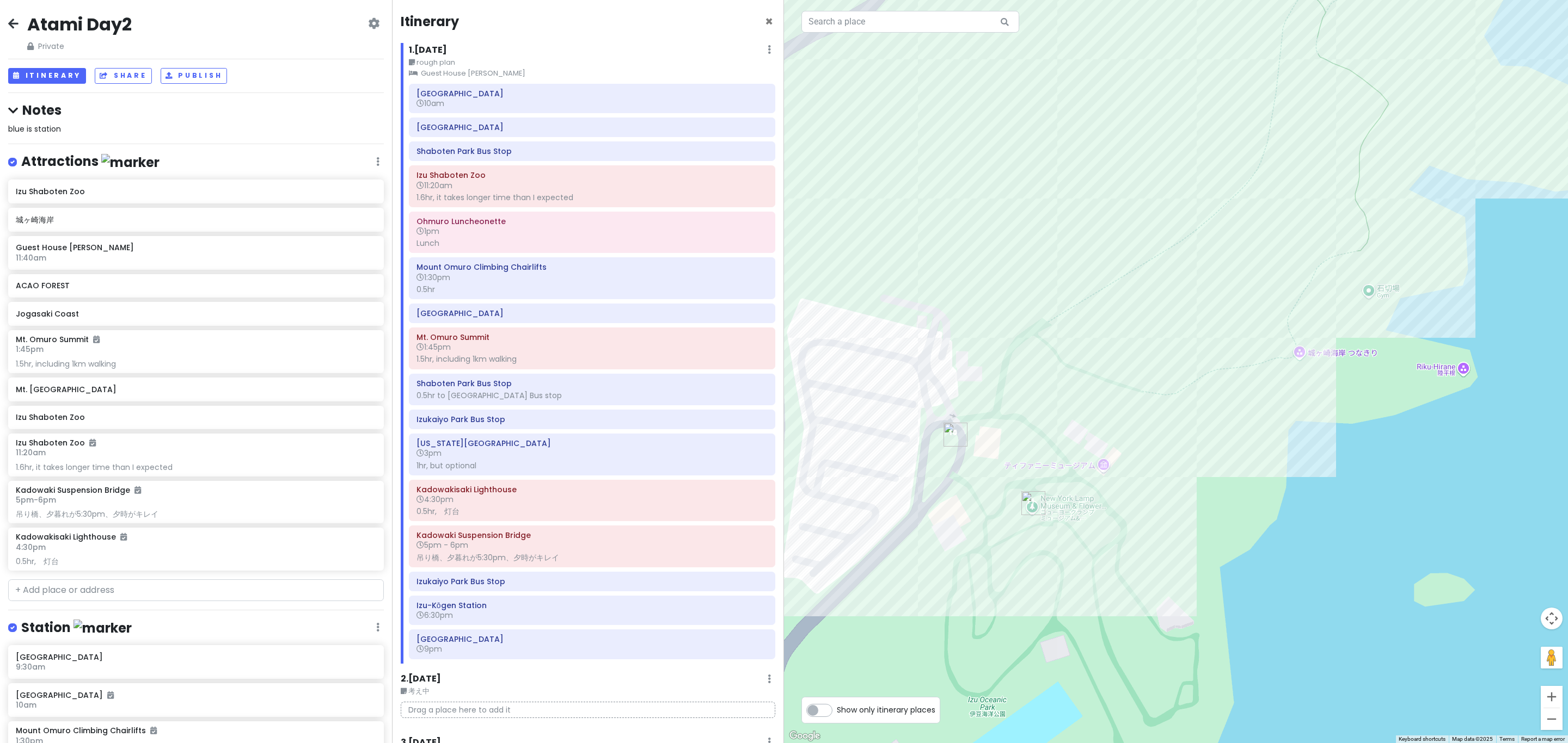
drag, startPoint x: 1241, startPoint y: 459, endPoint x: 1213, endPoint y: 489, distance: 41.0
click at [782, 488] on div at bounding box center [1176, 372] width 784 height 743
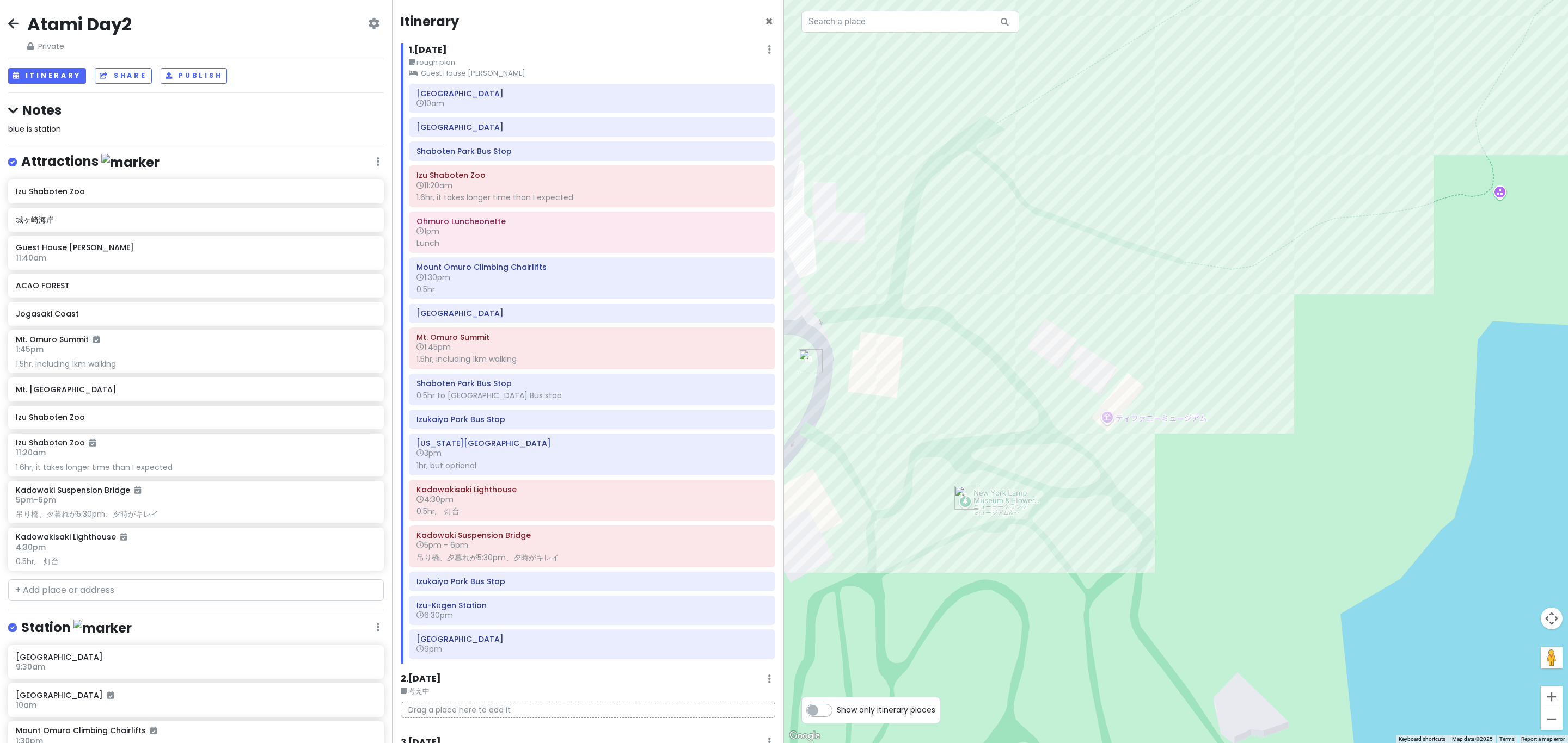
click at [782, 509] on div at bounding box center [1176, 372] width 784 height 743
click at [782, 507] on div at bounding box center [1176, 372] width 784 height 743
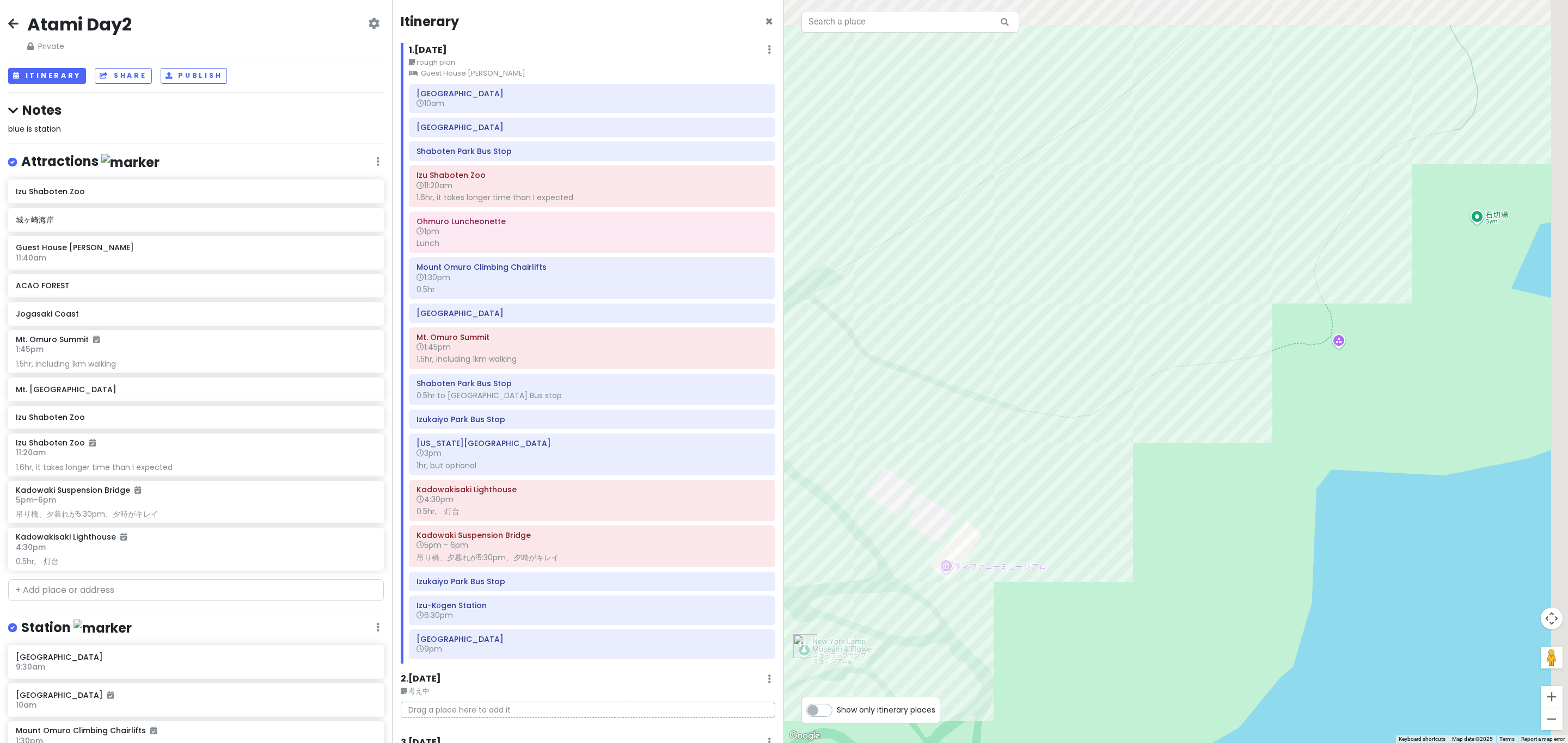
drag, startPoint x: 1317, startPoint y: 330, endPoint x: 1153, endPoint y: 474, distance: 218.2
click at [782, 481] on div at bounding box center [1176, 372] width 784 height 743
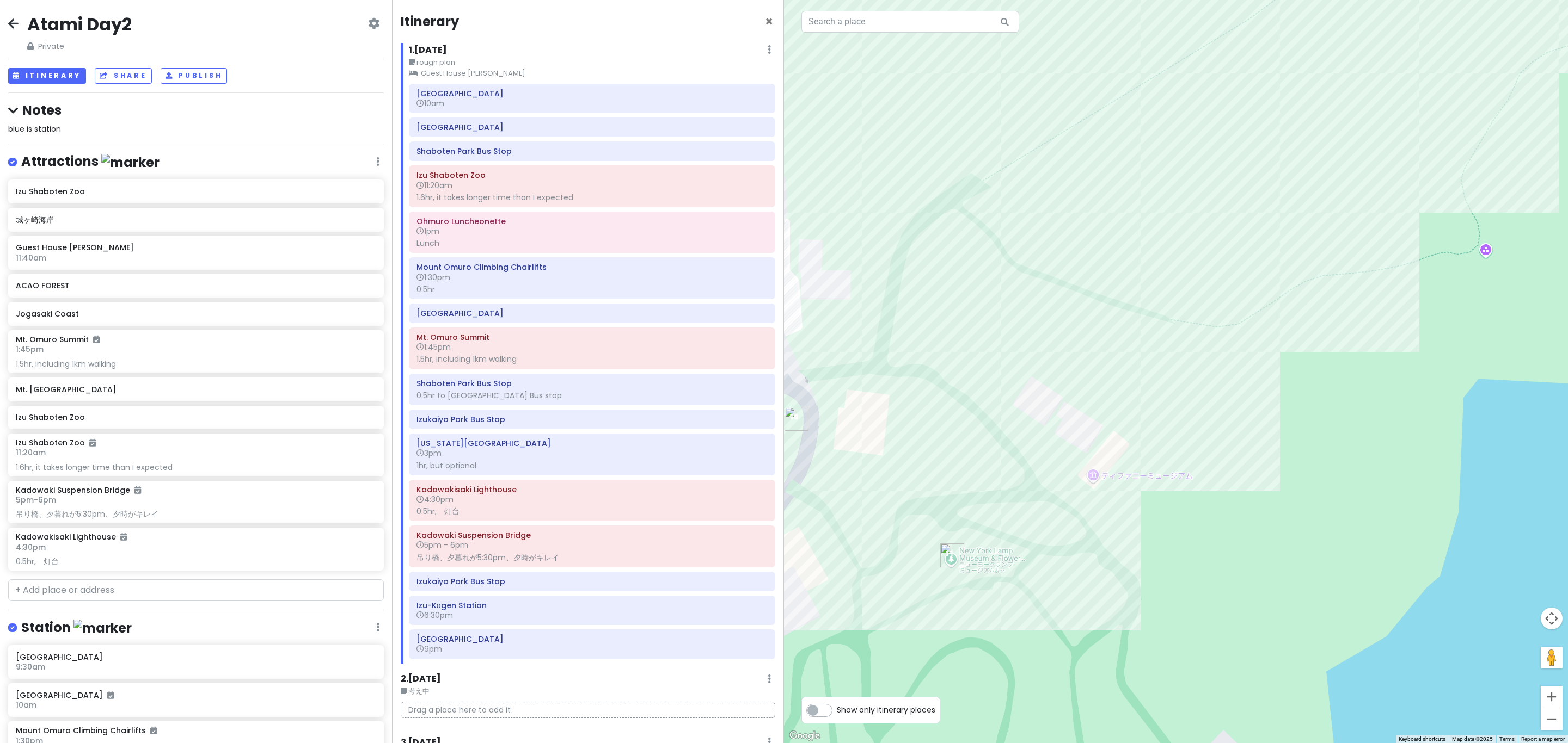
drag, startPoint x: 1191, startPoint y: 429, endPoint x: 1297, endPoint y: 356, distance: 128.7
click at [782, 356] on div at bounding box center [1176, 372] width 784 height 743
click at [782, 563] on div at bounding box center [1176, 372] width 784 height 743
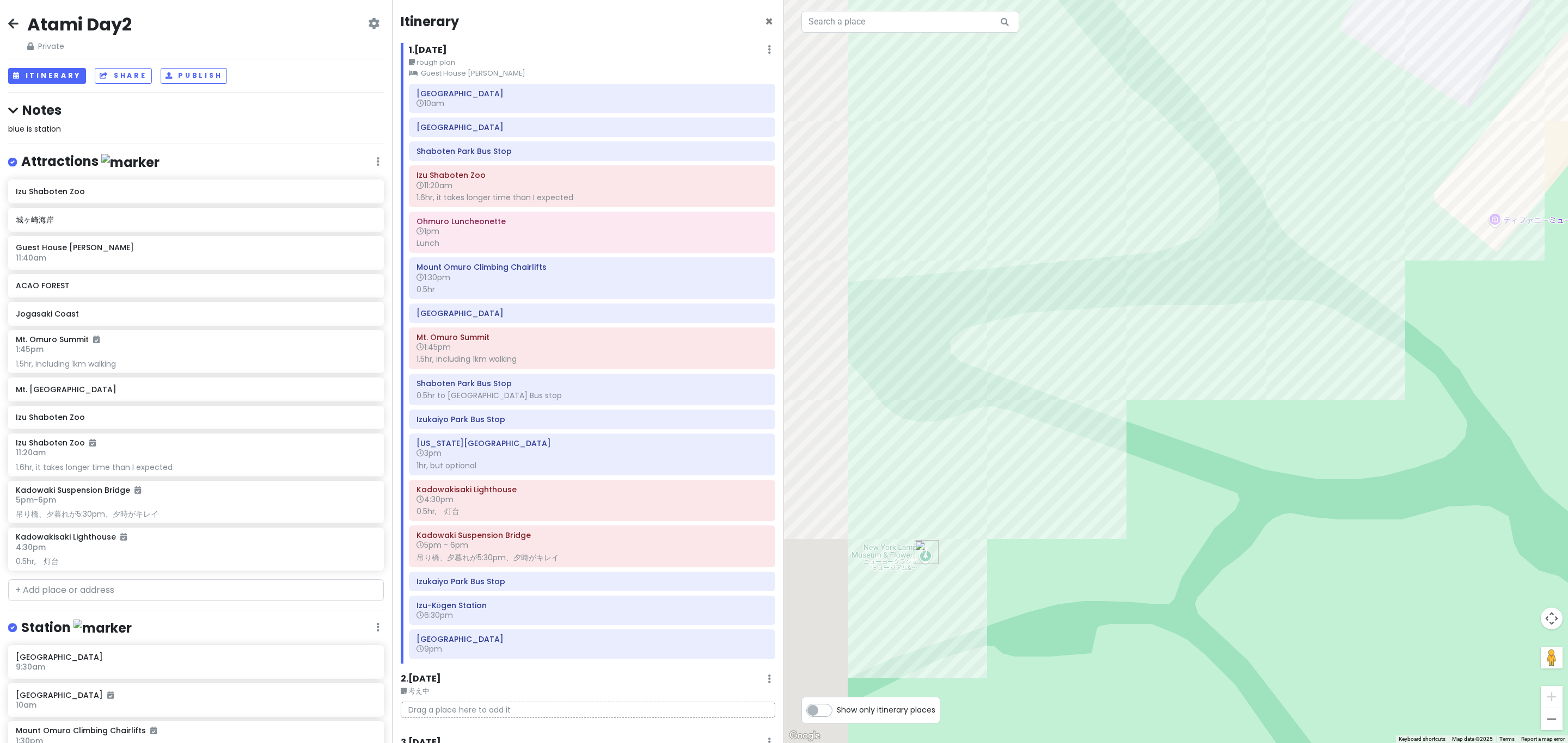
drag, startPoint x: 895, startPoint y: 561, endPoint x: 1024, endPoint y: 577, distance: 130.0
click at [782, 577] on div at bounding box center [1176, 372] width 784 height 743
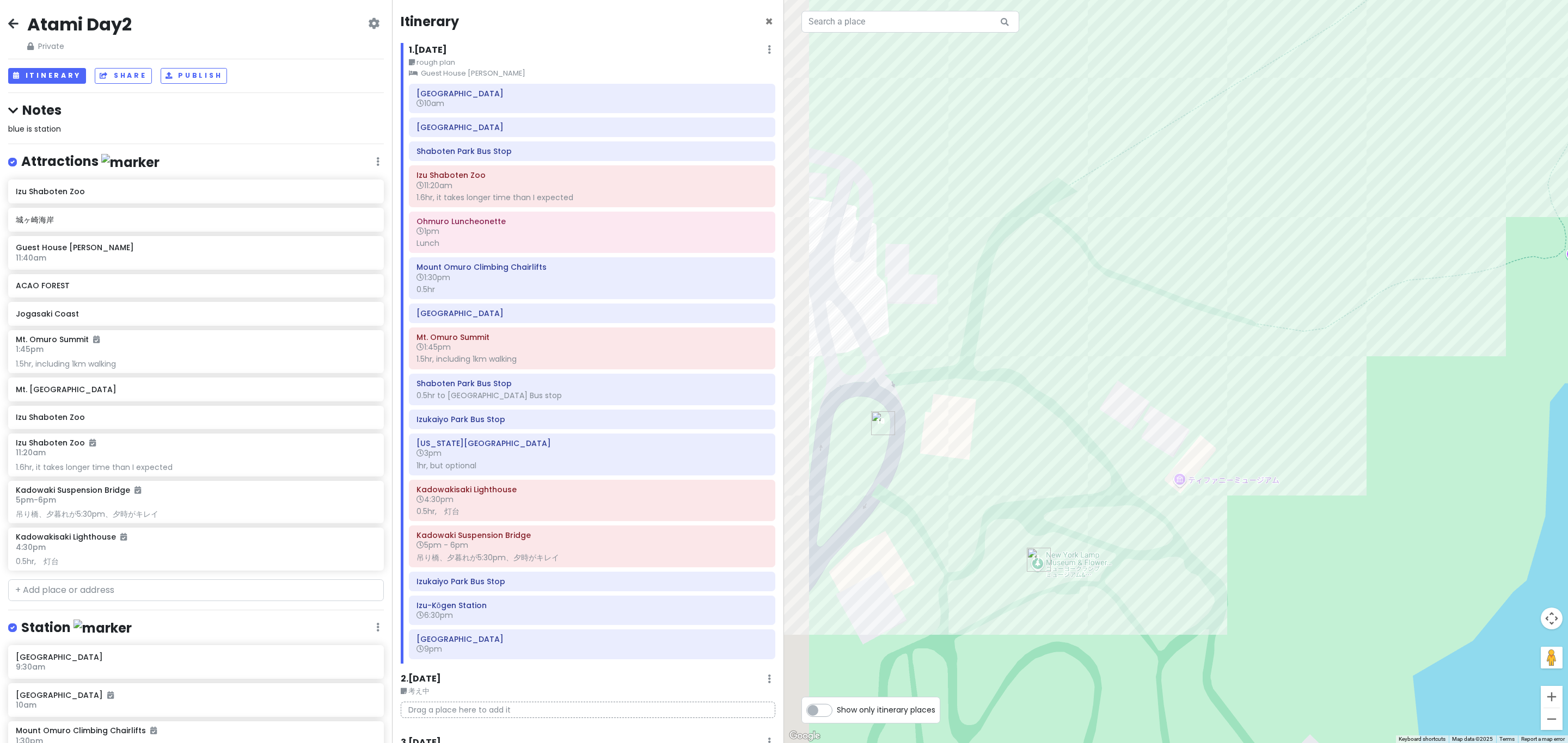
drag, startPoint x: 1027, startPoint y: 567, endPoint x: 1059, endPoint y: 588, distance: 38.3
click at [782, 588] on div at bounding box center [1176, 372] width 784 height 743
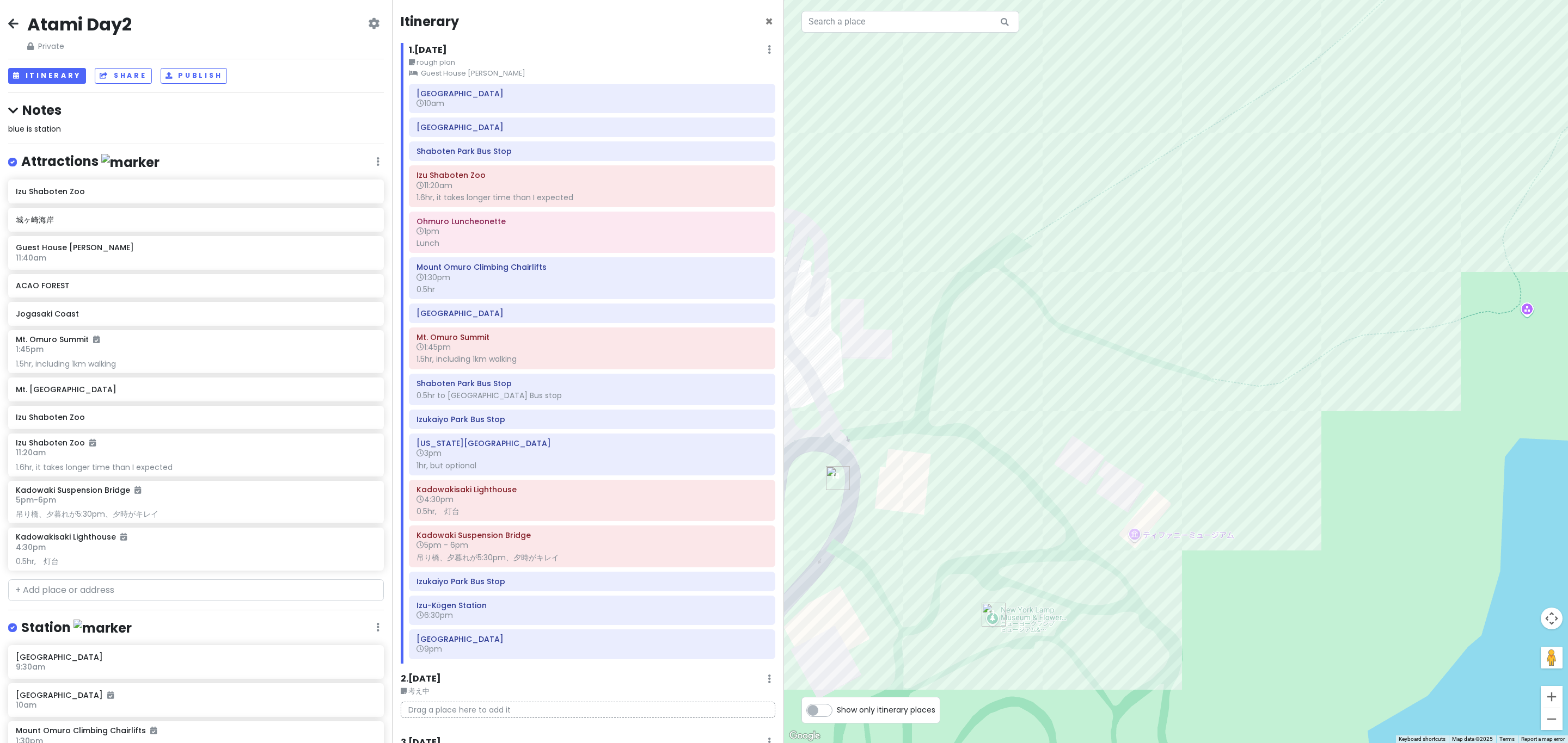
drag, startPoint x: 1187, startPoint y: 532, endPoint x: 1068, endPoint y: 658, distance: 173.3
click at [782, 658] on div at bounding box center [1176, 372] width 784 height 743
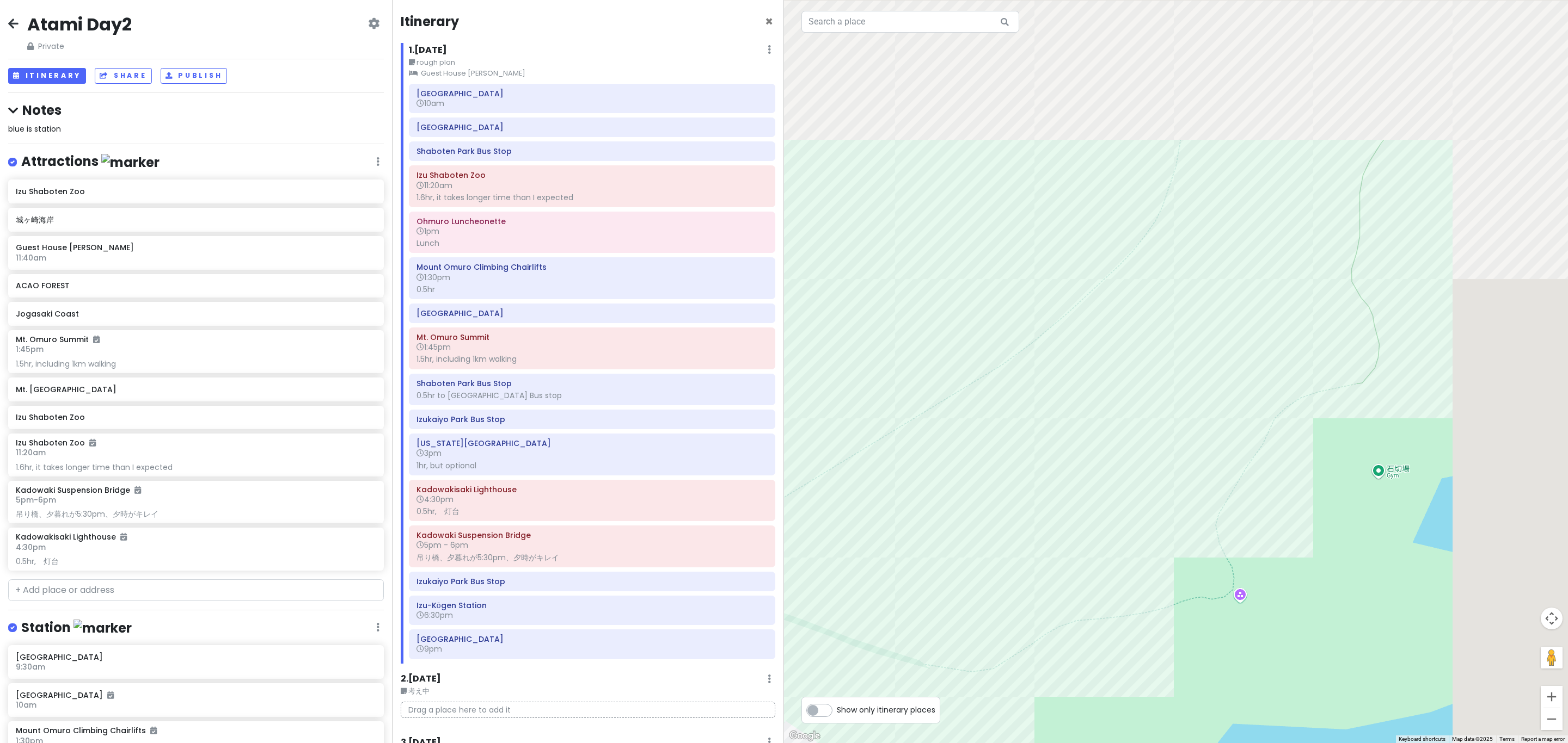
drag, startPoint x: 1181, startPoint y: 535, endPoint x: 1041, endPoint y: 639, distance: 174.4
click at [782, 656] on div at bounding box center [1176, 372] width 784 height 743
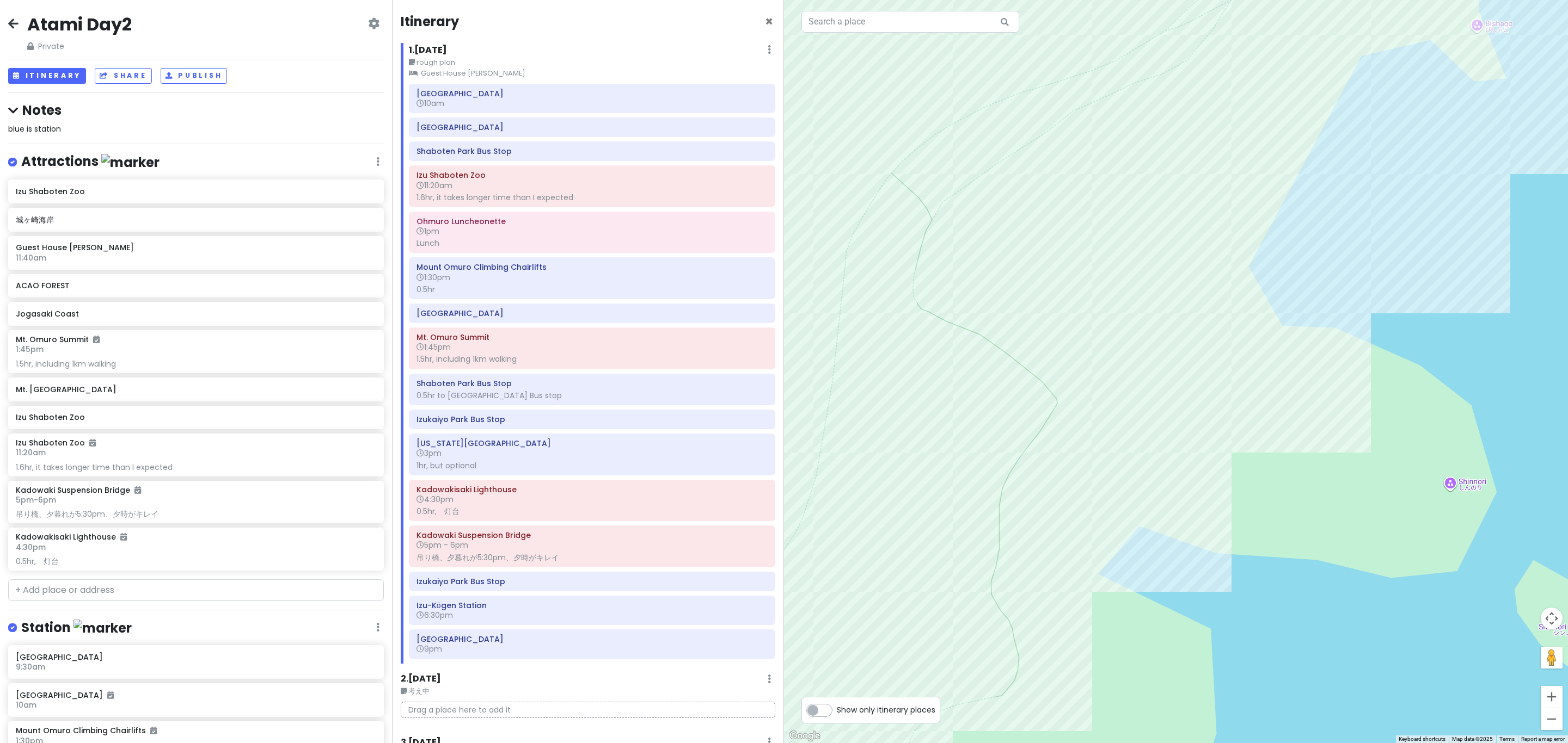
drag, startPoint x: 1194, startPoint y: 462, endPoint x: 1064, endPoint y: 569, distance: 168.4
click at [782, 569] on div at bounding box center [1176, 372] width 784 height 743
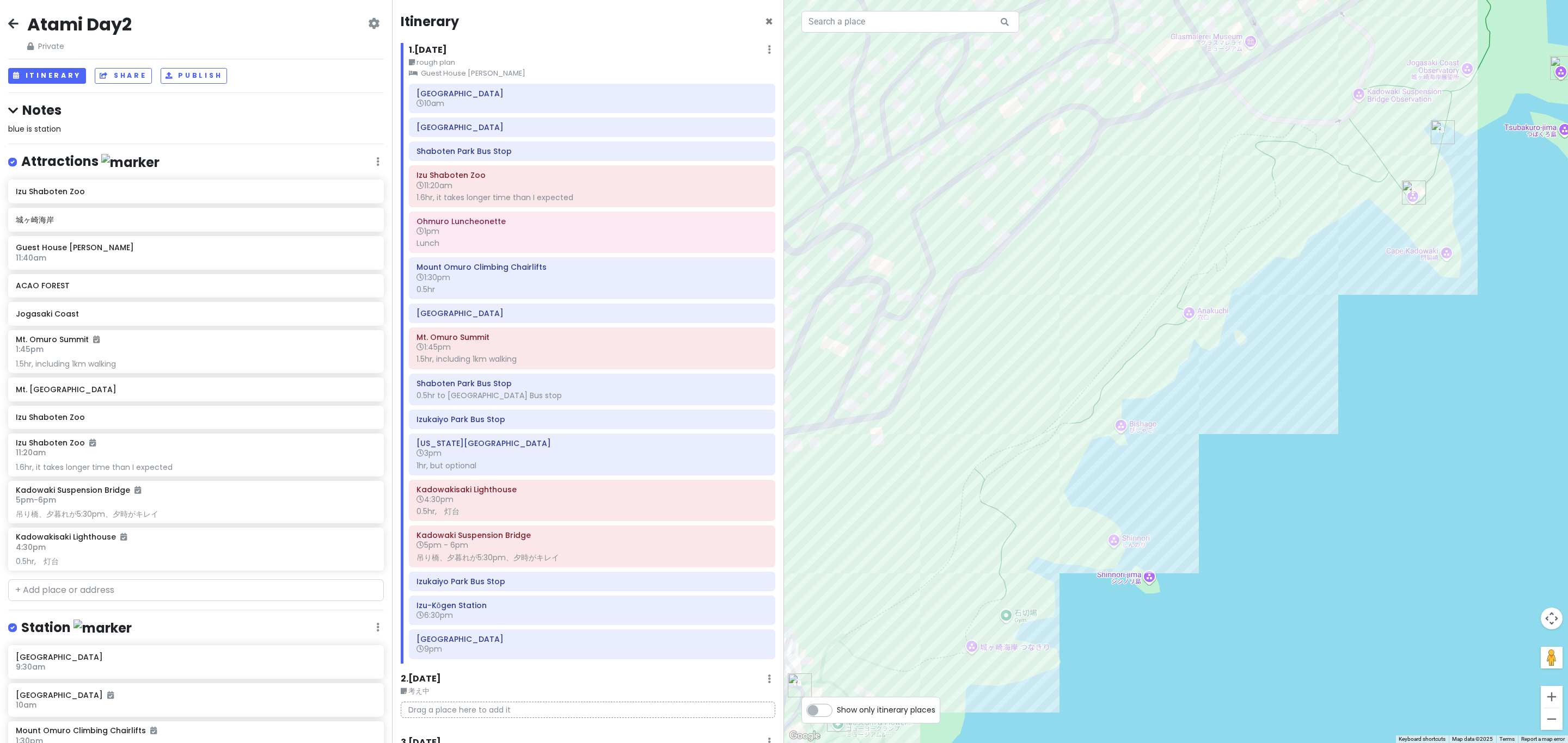
drag, startPoint x: 1186, startPoint y: 475, endPoint x: 1055, endPoint y: 584, distance: 170.4
click at [782, 584] on div at bounding box center [1176, 372] width 784 height 743
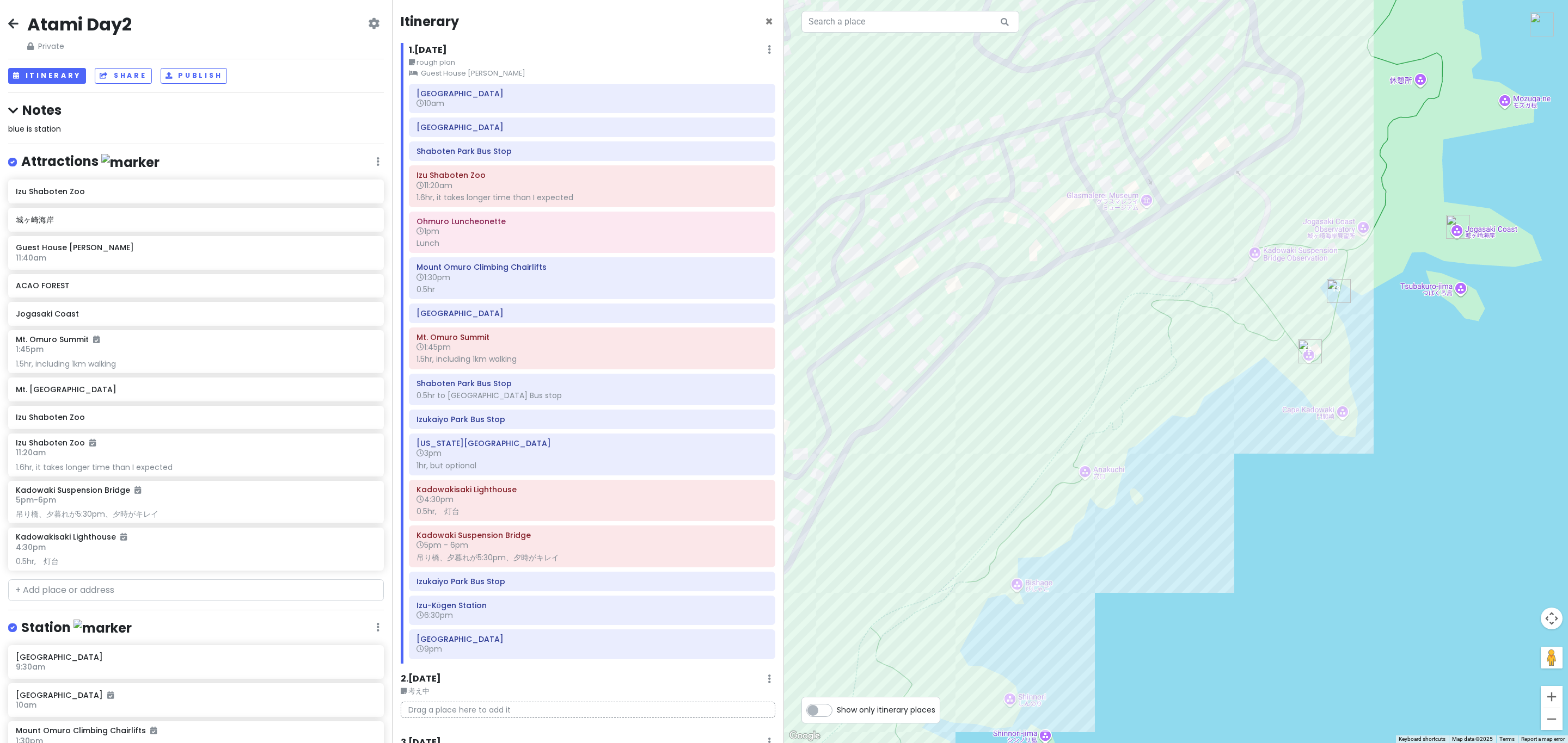
drag, startPoint x: 1396, startPoint y: 202, endPoint x: 1302, endPoint y: 355, distance: 179.6
click at [782, 355] on img "Kadowakisaki Lighthouse" at bounding box center [1310, 351] width 24 height 24
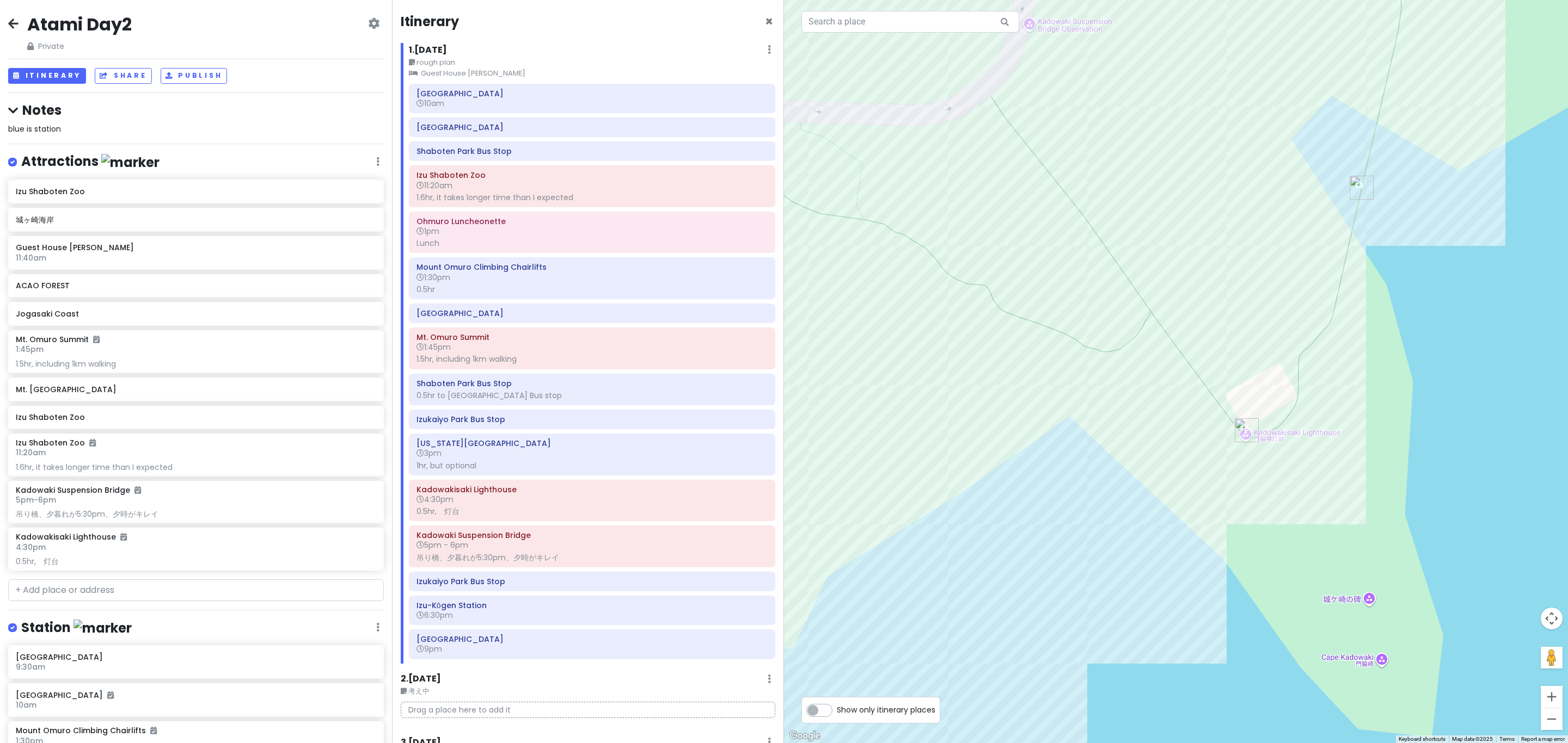
drag, startPoint x: 1306, startPoint y: 464, endPoint x: 1300, endPoint y: 478, distance: 15.2
click at [782, 477] on div "To navigate, press the arrow keys." at bounding box center [1176, 372] width 784 height 743
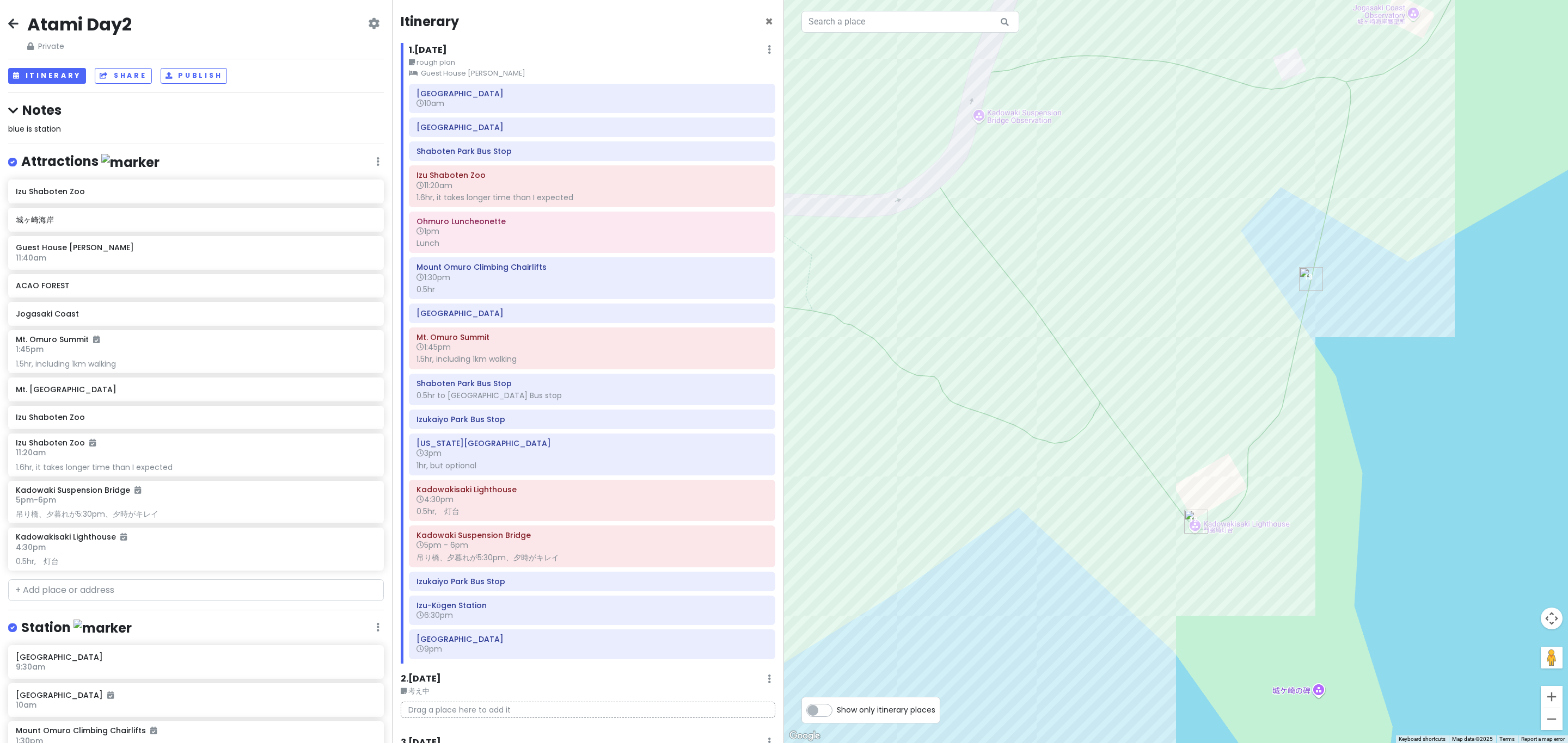
drag, startPoint x: 1325, startPoint y: 334, endPoint x: 1287, endPoint y: 360, distance: 46.0
click at [782, 412] on div at bounding box center [1176, 372] width 784 height 743
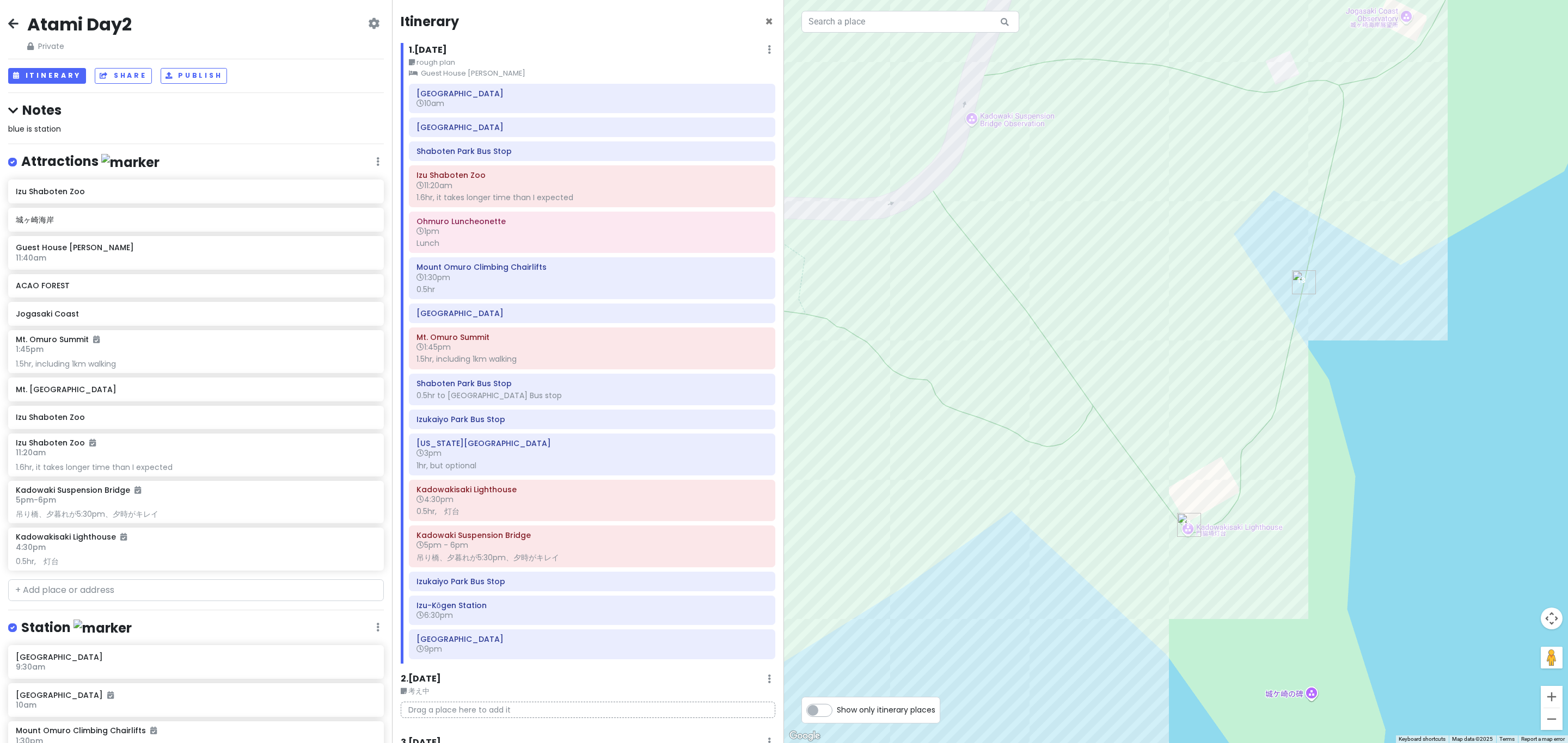
click at [782, 281] on img "Kadowaki Suspension Bridge" at bounding box center [1304, 282] width 24 height 24
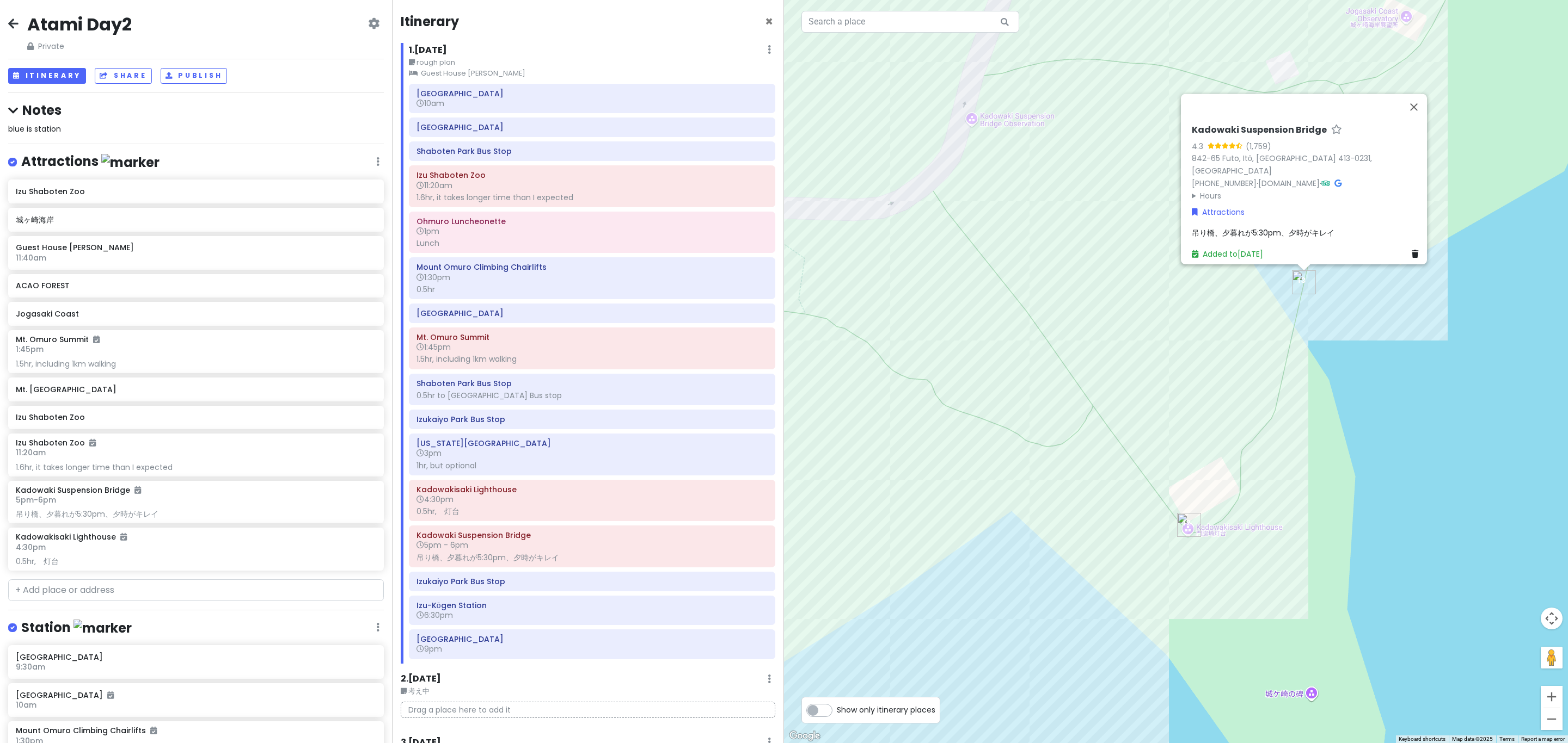
click at [782, 534] on div "Kadowaki Suspension Bridge 4.3 (1,759) 842-65 Futo, Itō, [GEOGRAPHIC_DATA] 413-…" at bounding box center [1176, 372] width 784 height 743
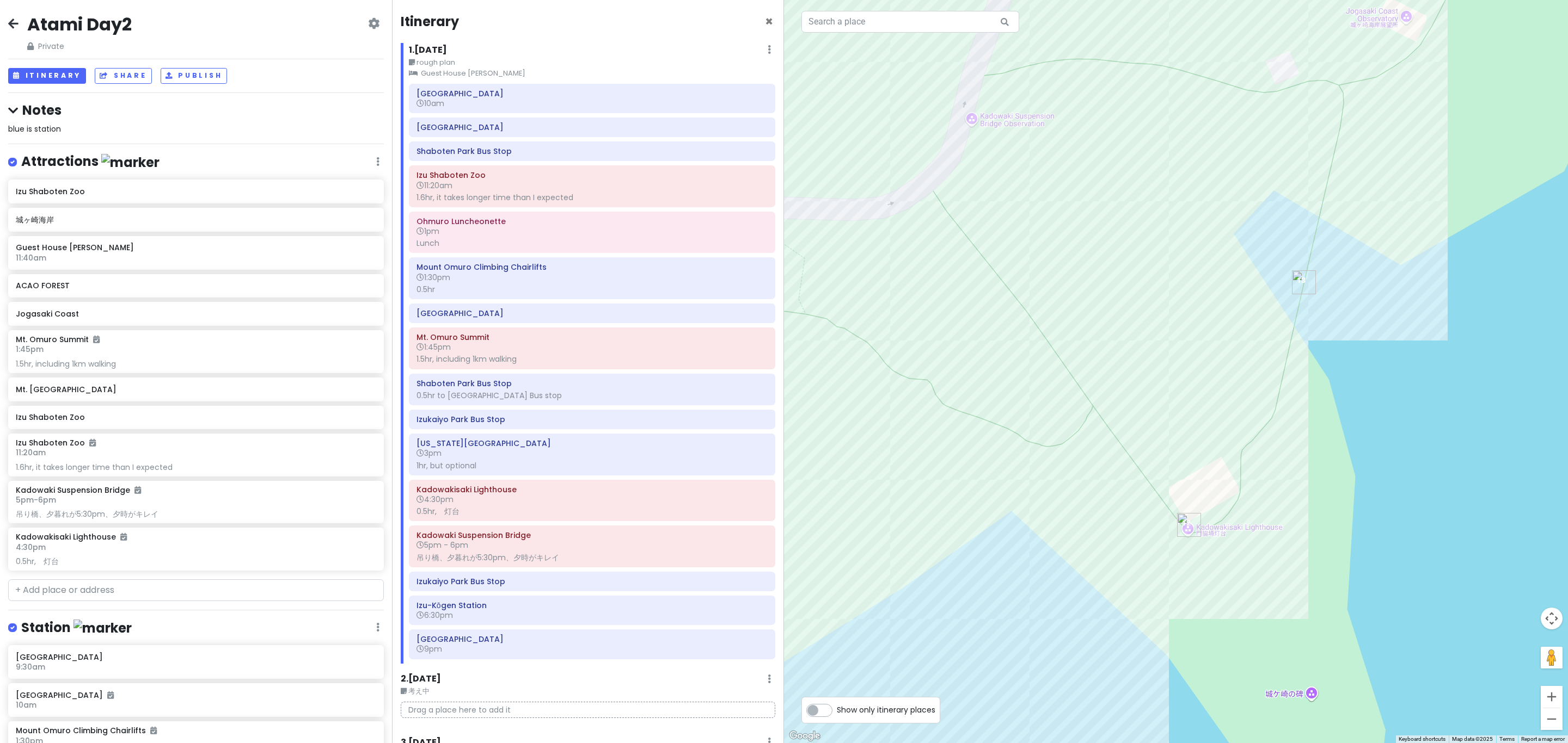
drag, startPoint x: 1258, startPoint y: 557, endPoint x: 1271, endPoint y: 561, distance: 13.6
click at [782, 557] on div at bounding box center [1176, 372] width 784 height 743
click at [782, 550] on div at bounding box center [1176, 372] width 784 height 743
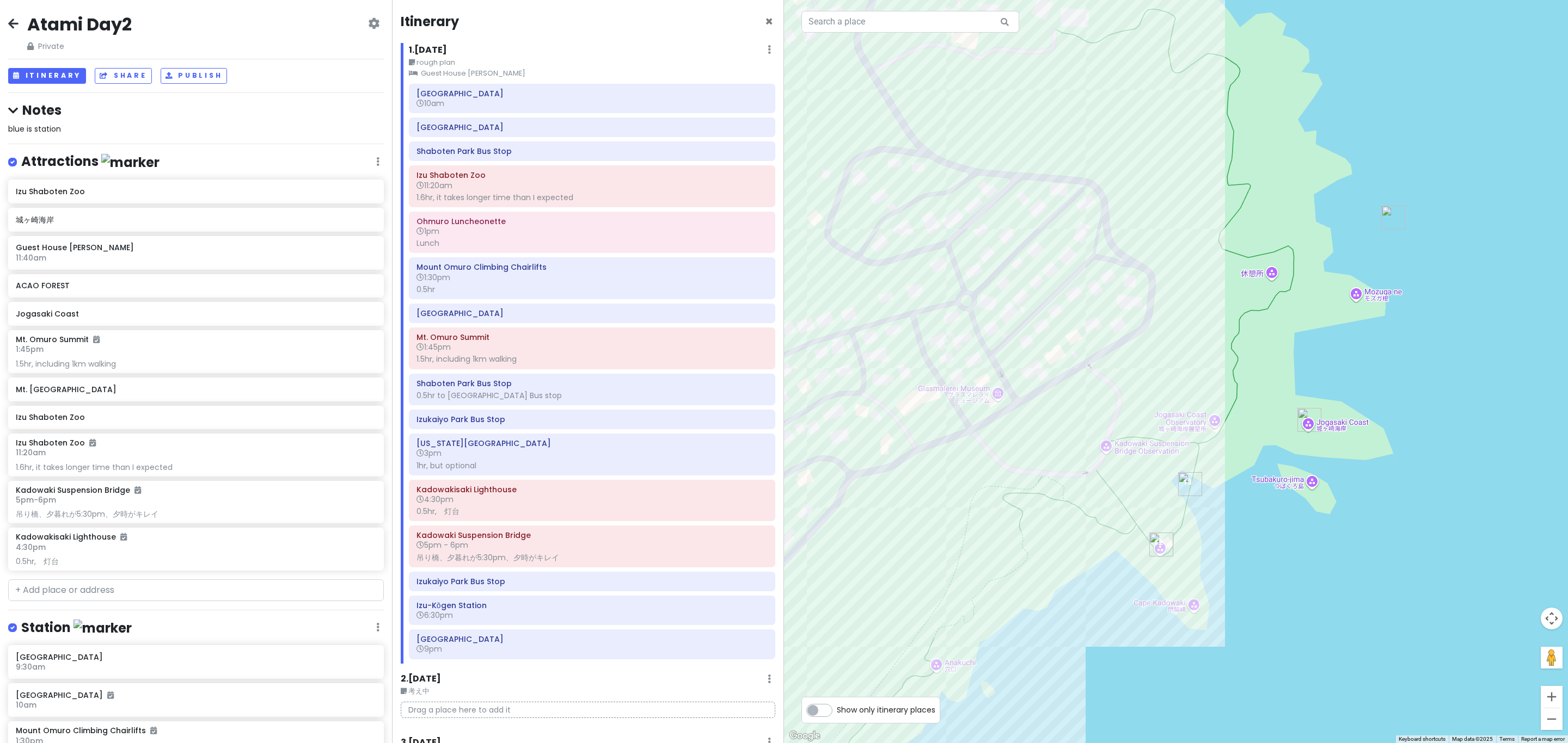
drag, startPoint x: 1075, startPoint y: 565, endPoint x: 1114, endPoint y: 580, distance: 41.8
click at [782, 580] on div at bounding box center [1176, 372] width 784 height 743
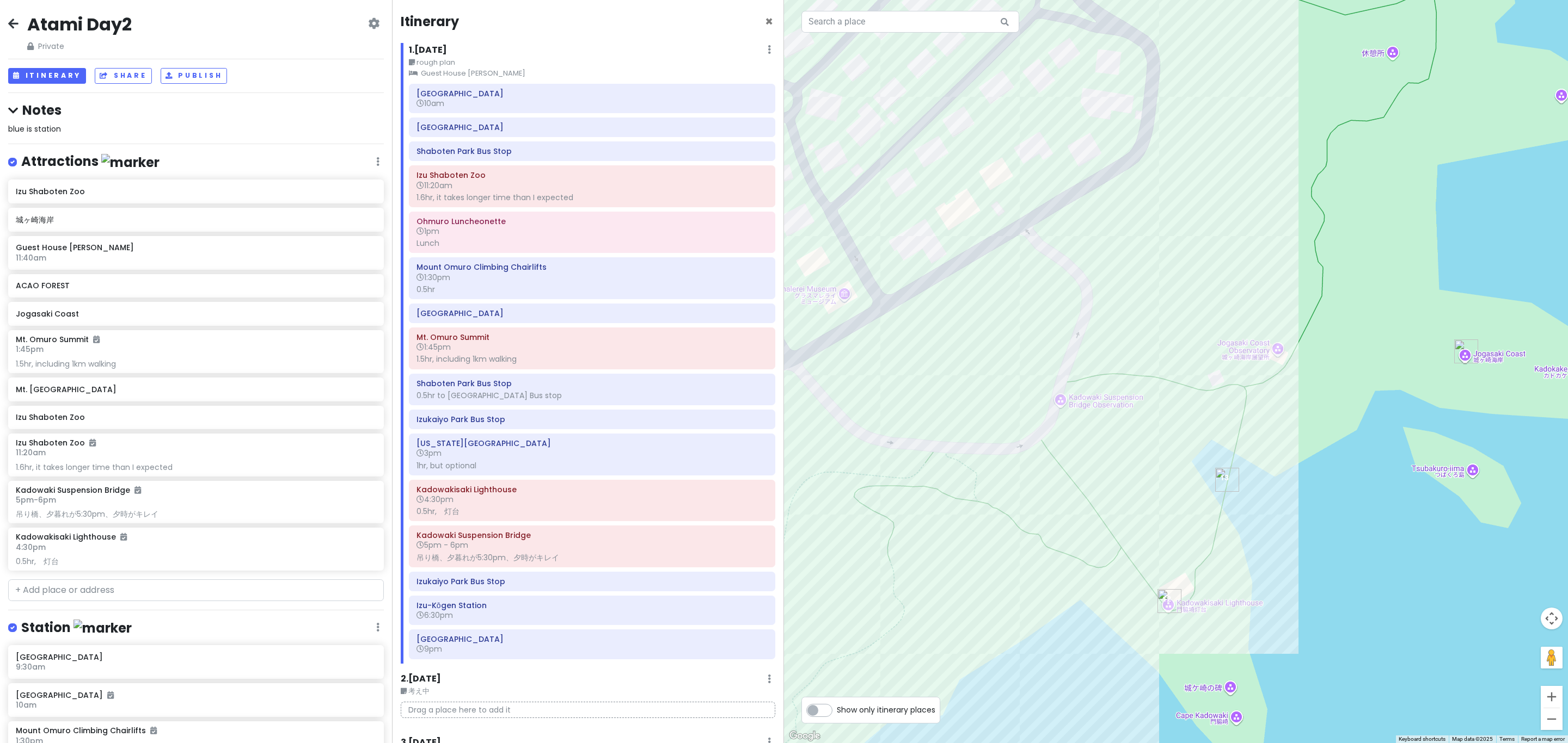
drag, startPoint x: 1220, startPoint y: 465, endPoint x: 1227, endPoint y: 527, distance: 62.4
click at [782, 526] on div at bounding box center [1176, 372] width 784 height 743
